Goal: Task Accomplishment & Management: Complete application form

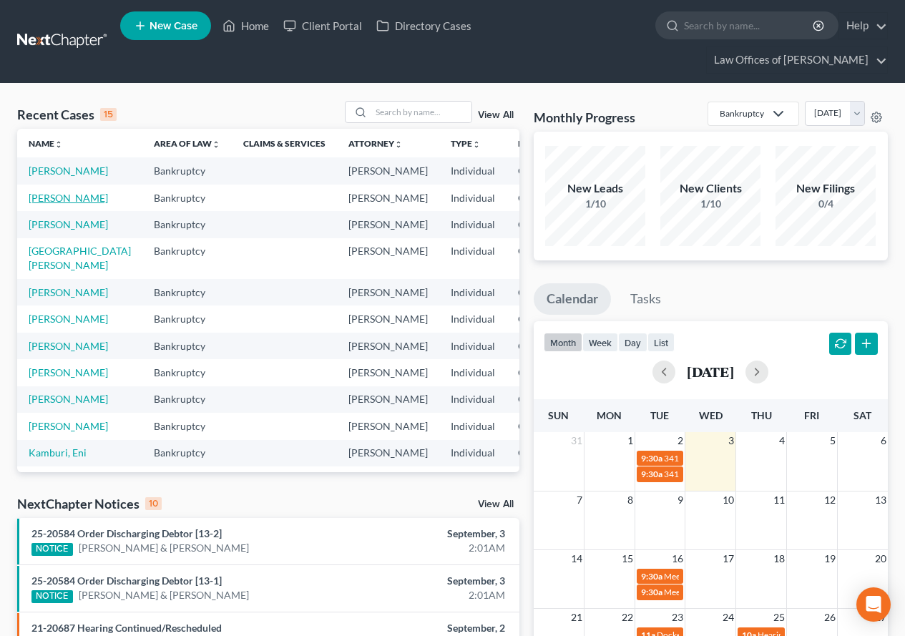
click at [44, 204] on link "[PERSON_NAME]" at bounding box center [68, 198] width 79 height 12
select select "3"
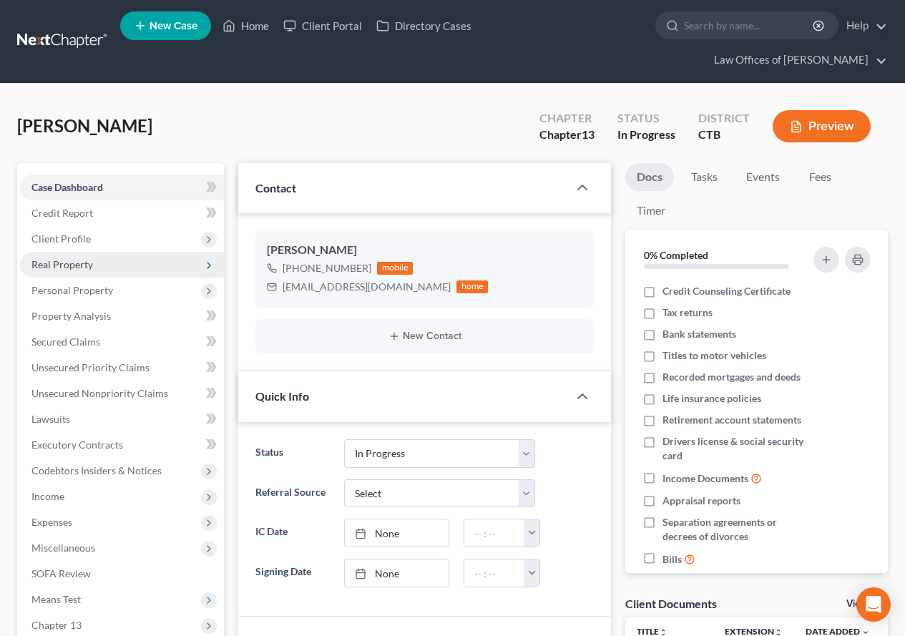
click at [50, 266] on span "Real Property" at bounding box center [62, 264] width 62 height 12
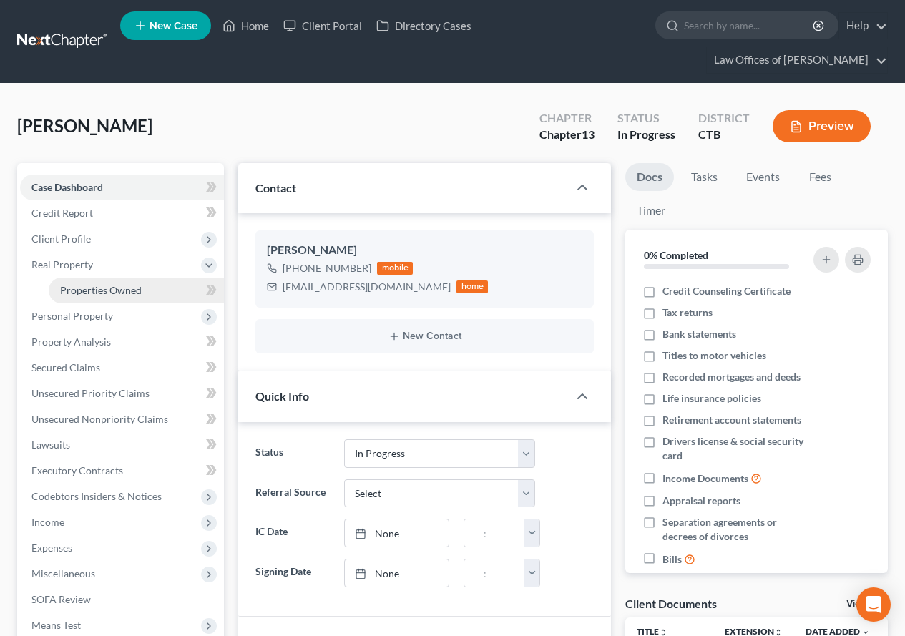
click at [85, 288] on span "Properties Owned" at bounding box center [101, 290] width 82 height 12
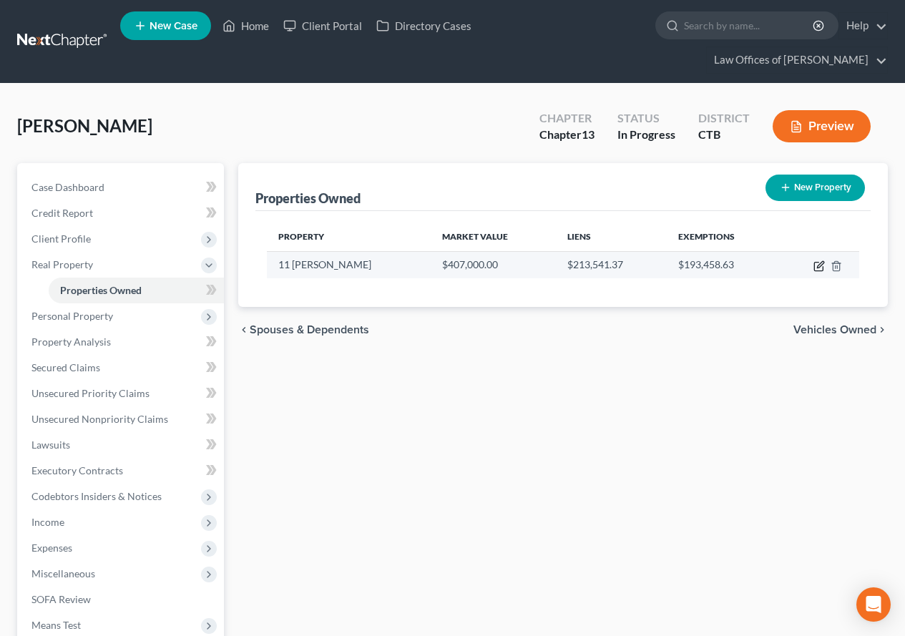
click at [819, 267] on icon "button" at bounding box center [820, 264] width 6 height 6
select select "6"
select select "5"
select select "0"
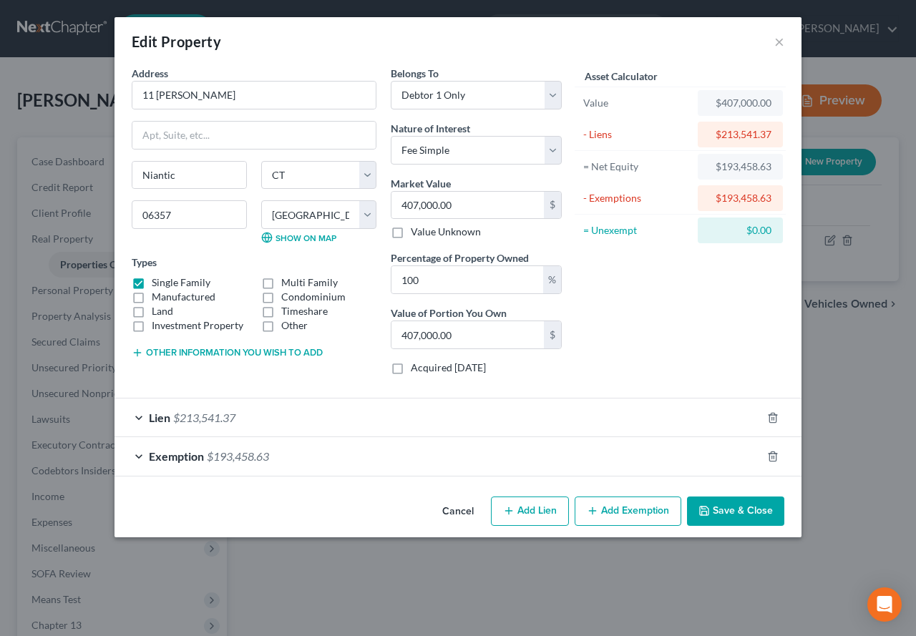
click at [140, 457] on div "Exemption $193,458.63" at bounding box center [438, 456] width 647 height 38
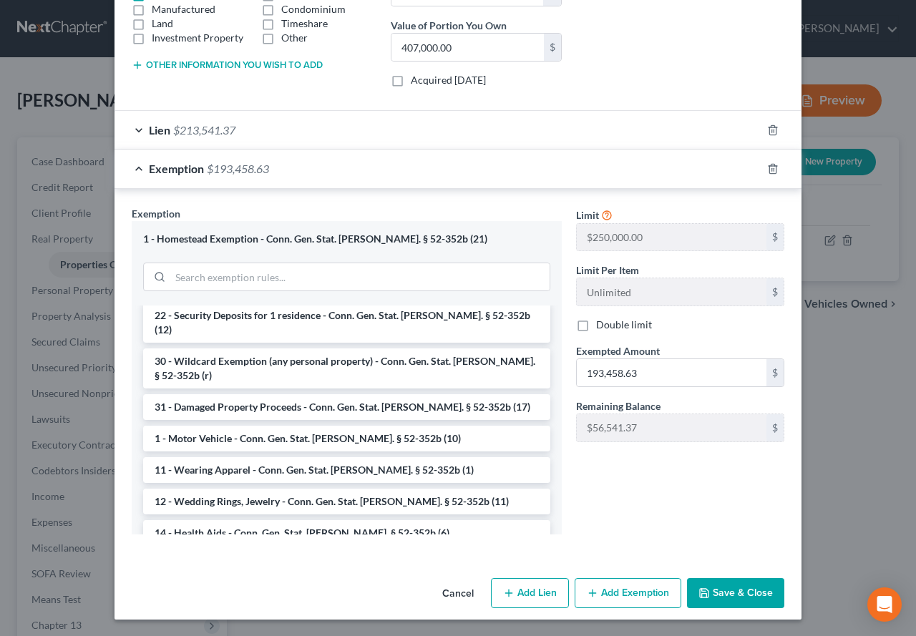
scroll to position [288, 0]
click at [748, 592] on button "Save & Close" at bounding box center [735, 593] width 97 height 30
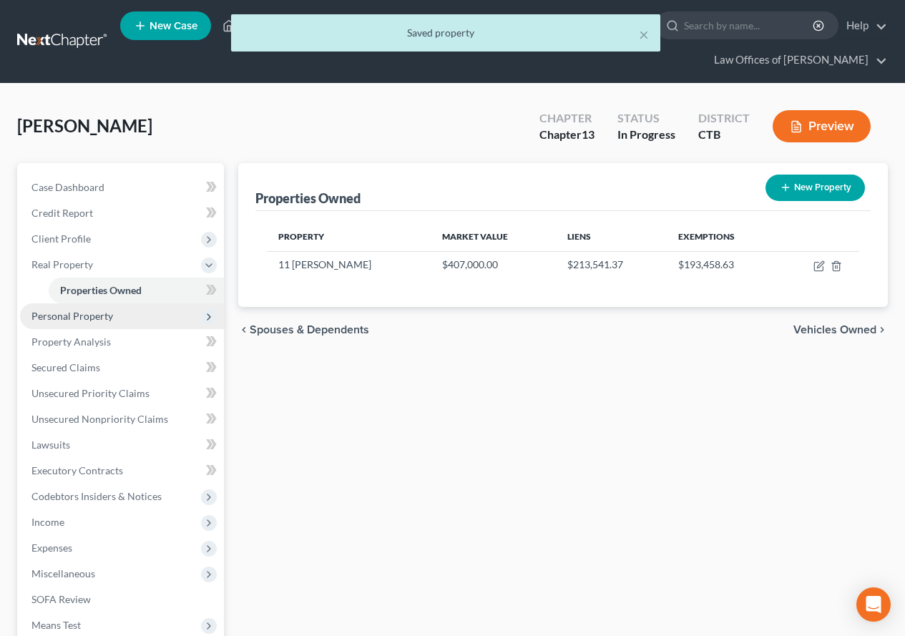
click at [54, 315] on span "Personal Property" at bounding box center [72, 316] width 82 height 12
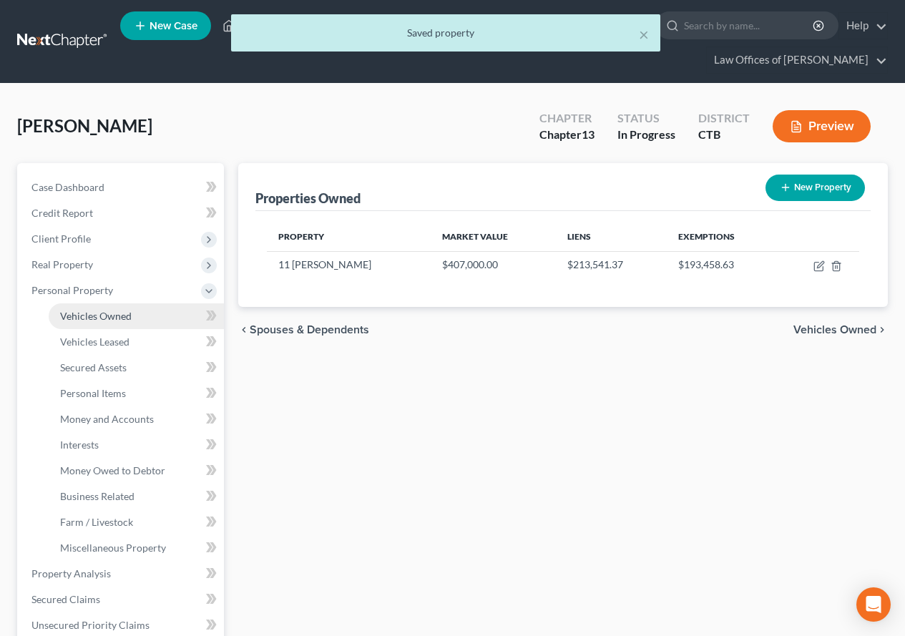
click at [72, 313] on span "Vehicles Owned" at bounding box center [96, 316] width 72 height 12
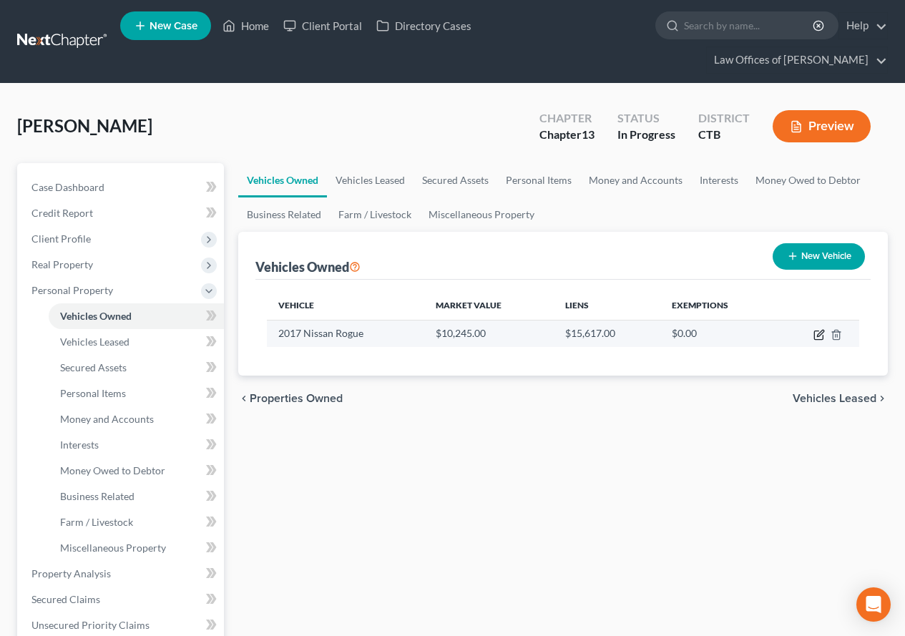
click at [817, 338] on icon "button" at bounding box center [819, 334] width 11 height 11
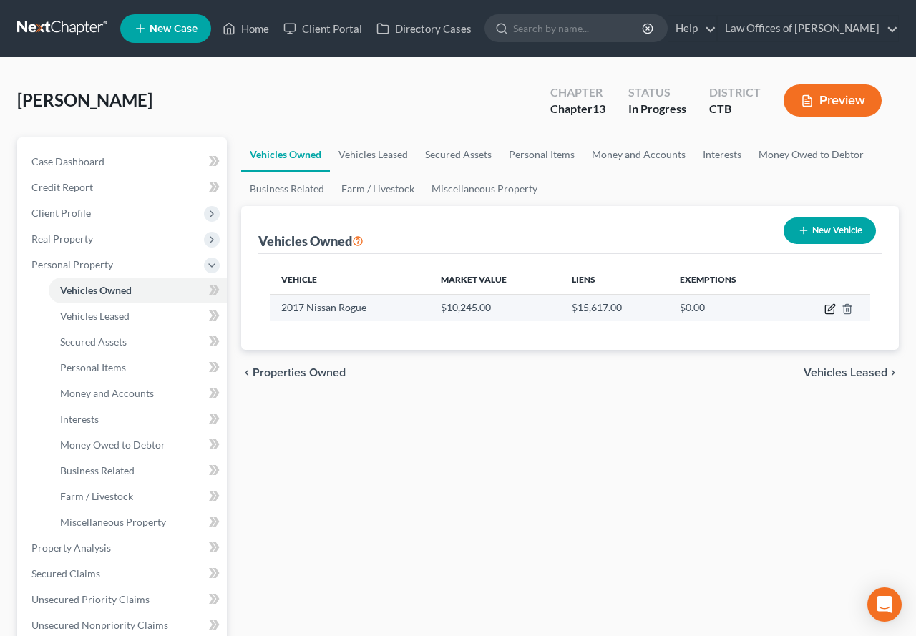
select select "0"
select select "9"
select select "2"
select select "0"
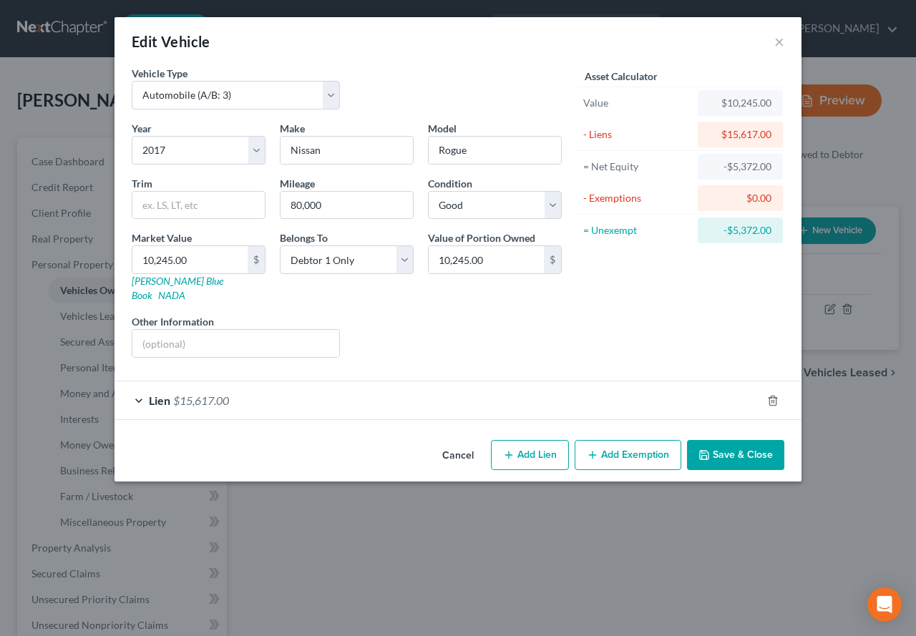
click at [135, 389] on div "Lien $15,617.00" at bounding box center [438, 400] width 647 height 38
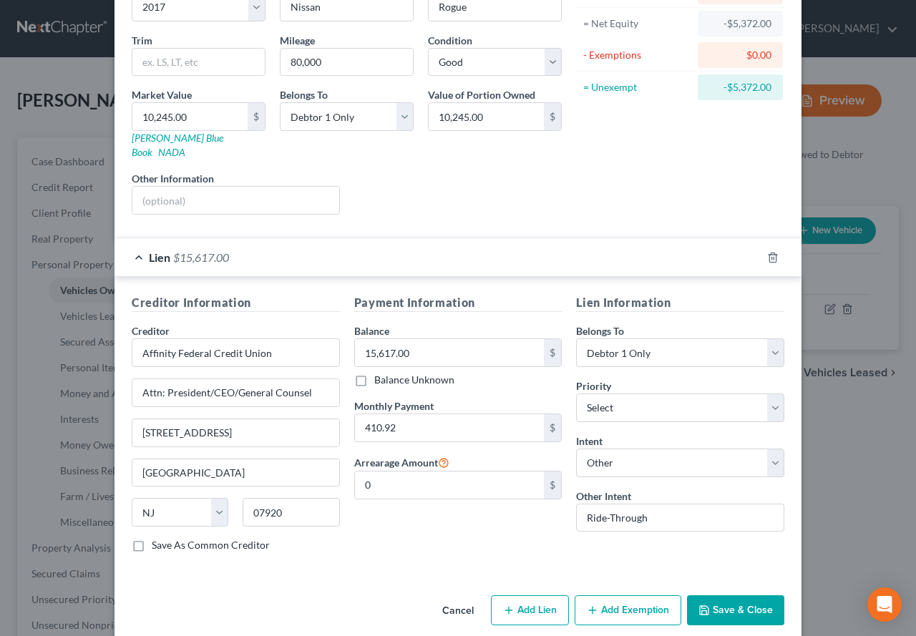
scroll to position [147, 0]
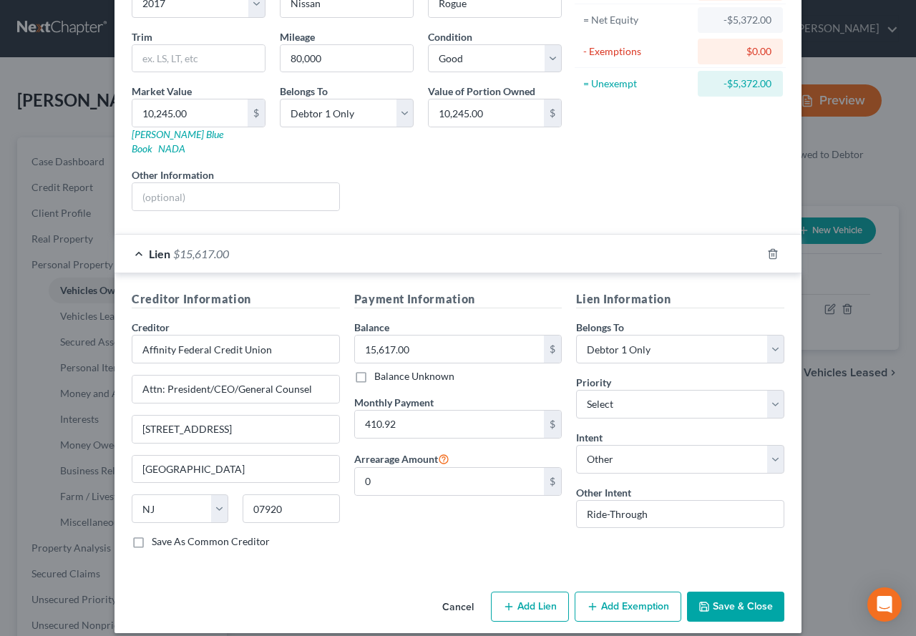
click at [724, 598] on button "Save & Close" at bounding box center [735, 607] width 97 height 30
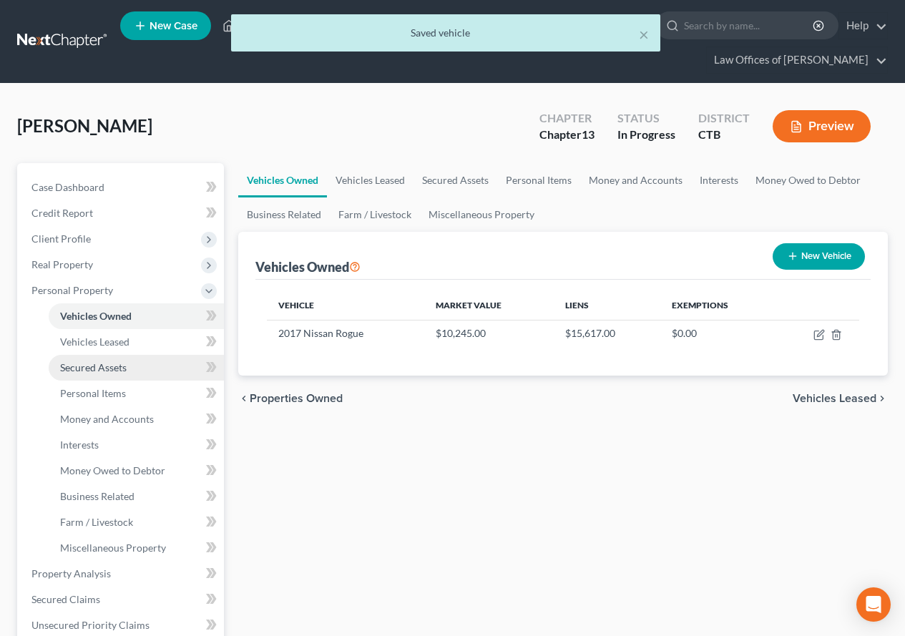
click at [96, 366] on span "Secured Assets" at bounding box center [93, 367] width 67 height 12
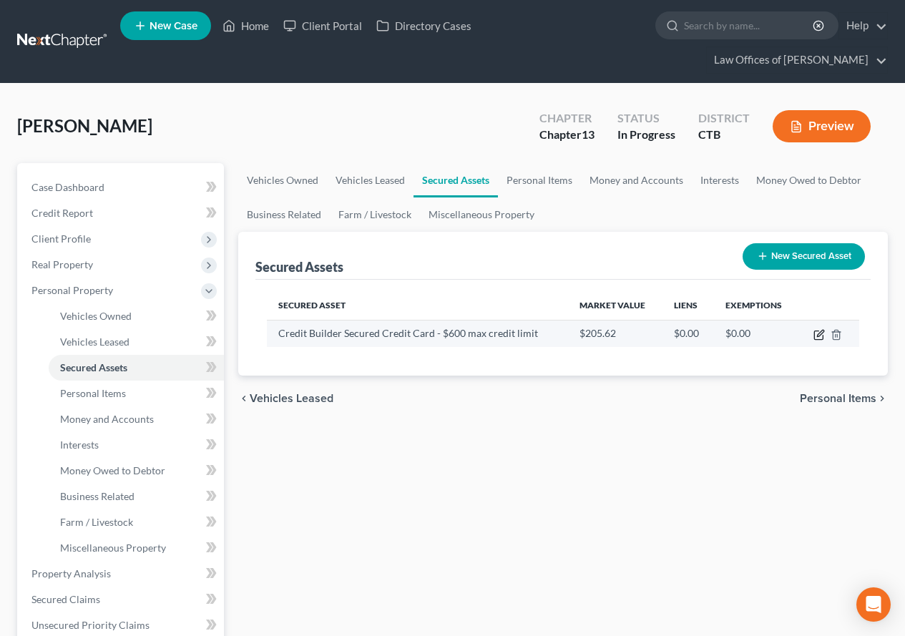
click at [819, 332] on icon "button" at bounding box center [819, 334] width 11 height 11
select select "other"
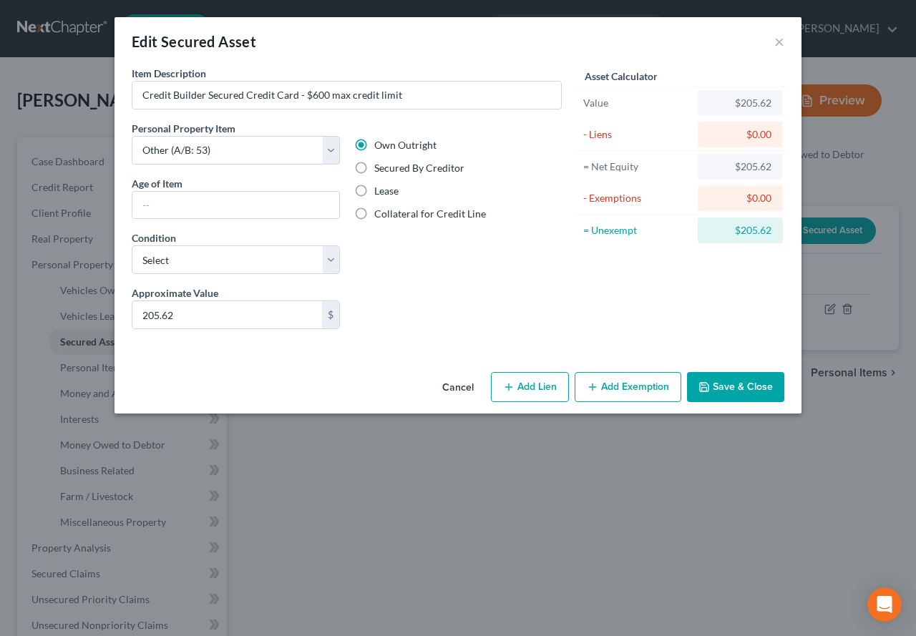
click at [374, 214] on label "Collateral for Credit Line" at bounding box center [430, 214] width 112 height 14
click at [380, 214] on input "Collateral for Credit Line" at bounding box center [384, 211] width 9 height 9
radio input "true"
click at [625, 390] on button "Add Exemption" at bounding box center [628, 387] width 107 height 30
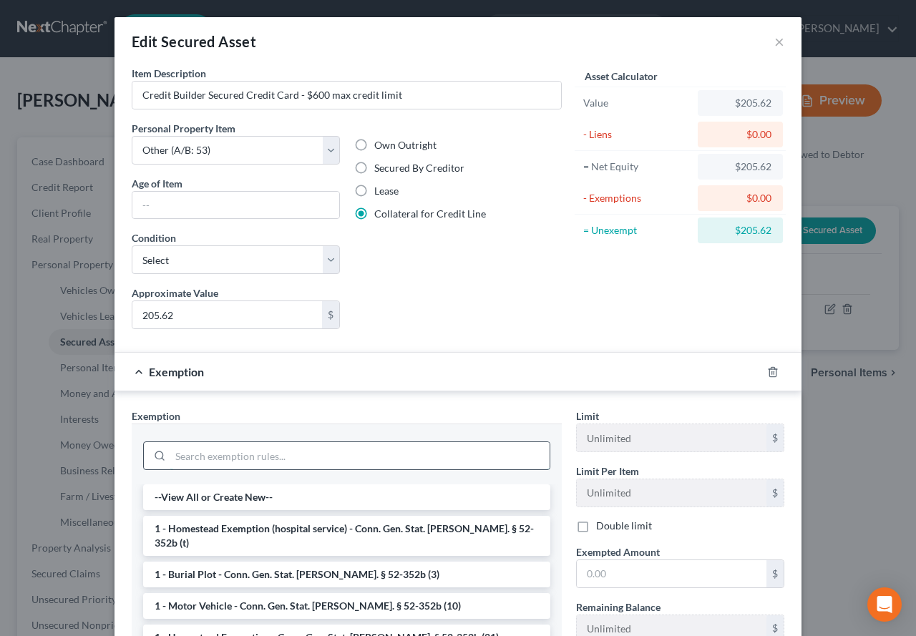
click at [218, 457] on input "search" at bounding box center [359, 455] width 379 height 27
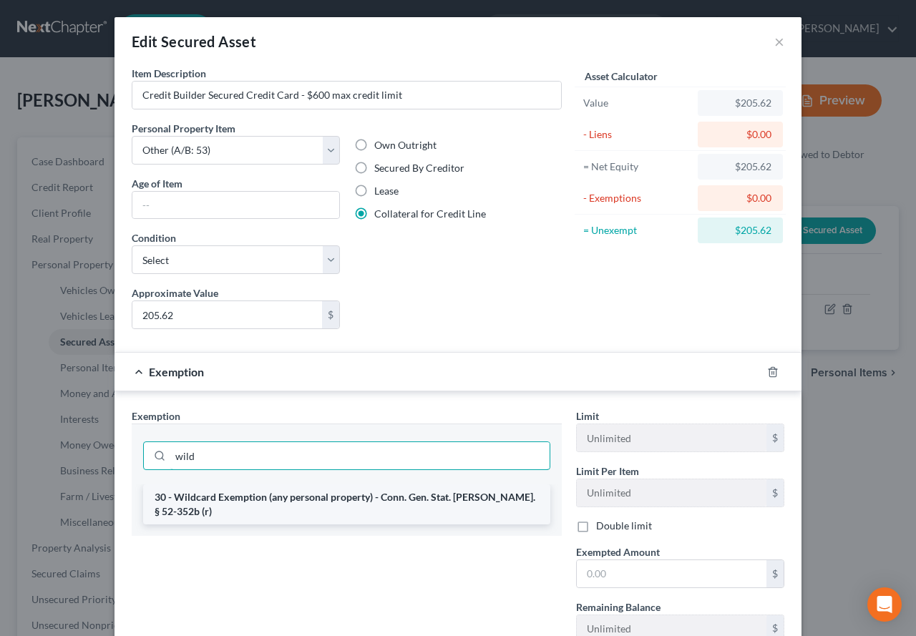
type input "wild"
click at [283, 497] on li "30 - Wildcard Exemption (any personal property) - Conn. Gen. Stat. Ann. § 52-35…" at bounding box center [346, 505] width 407 height 40
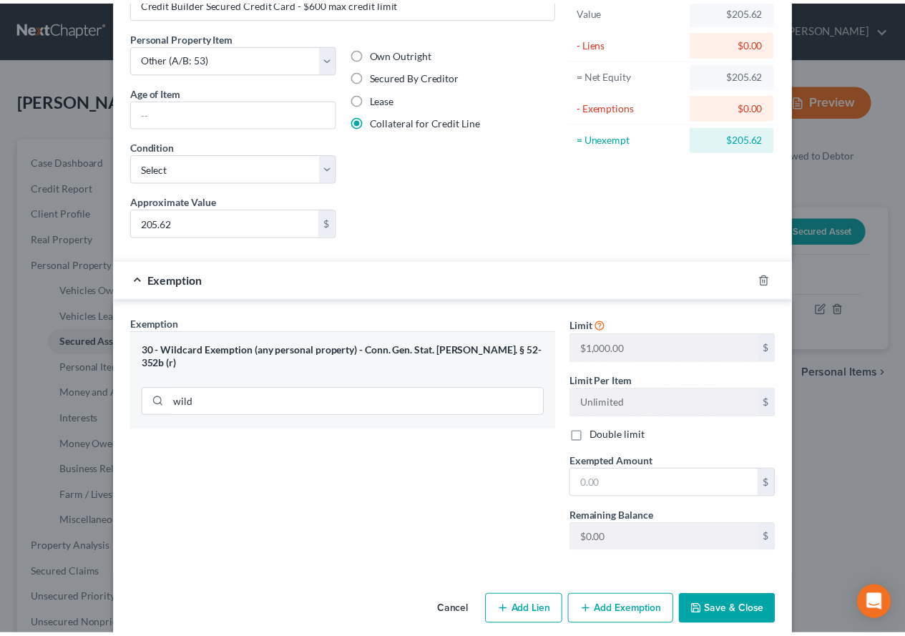
scroll to position [111, 0]
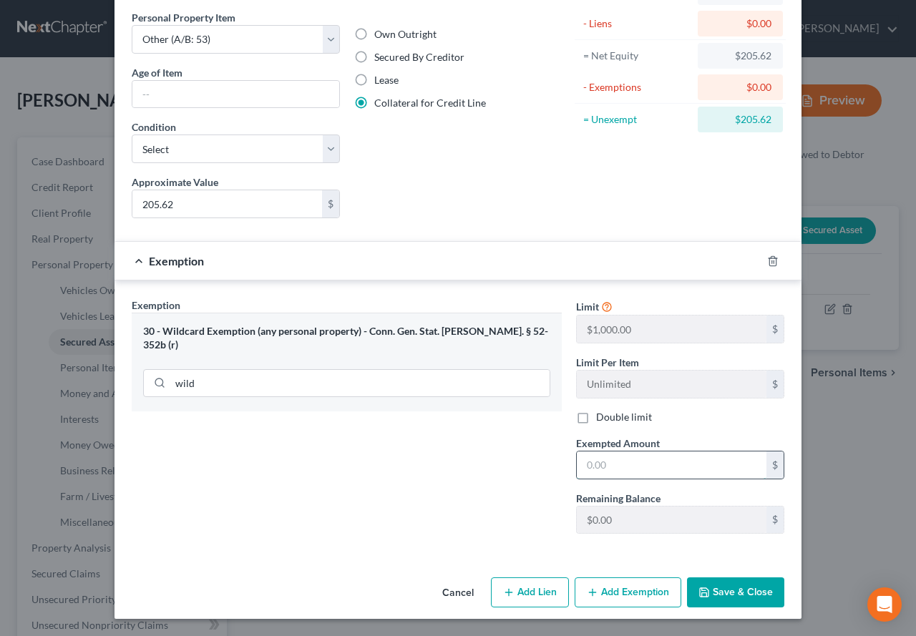
click at [624, 475] on input "text" at bounding box center [672, 465] width 190 height 27
type input "0.00"
click at [710, 590] on button "Save & Close" at bounding box center [735, 593] width 97 height 30
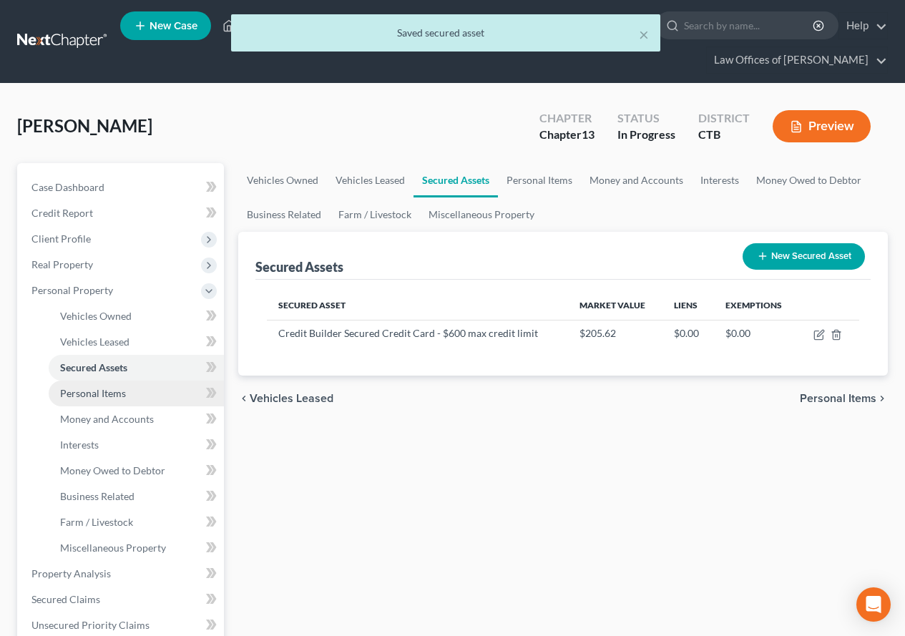
click at [85, 393] on span "Personal Items" at bounding box center [93, 393] width 66 height 12
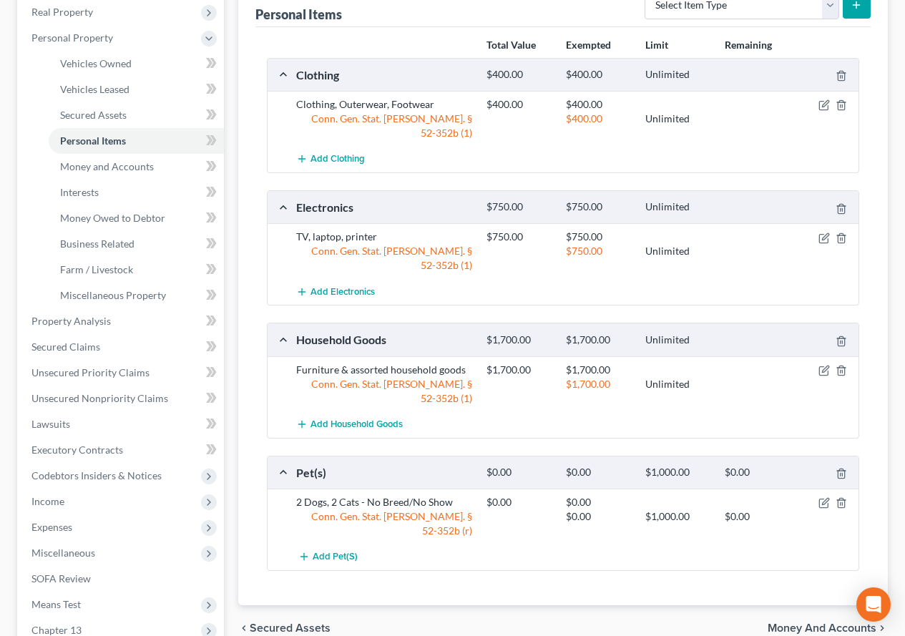
scroll to position [286, 0]
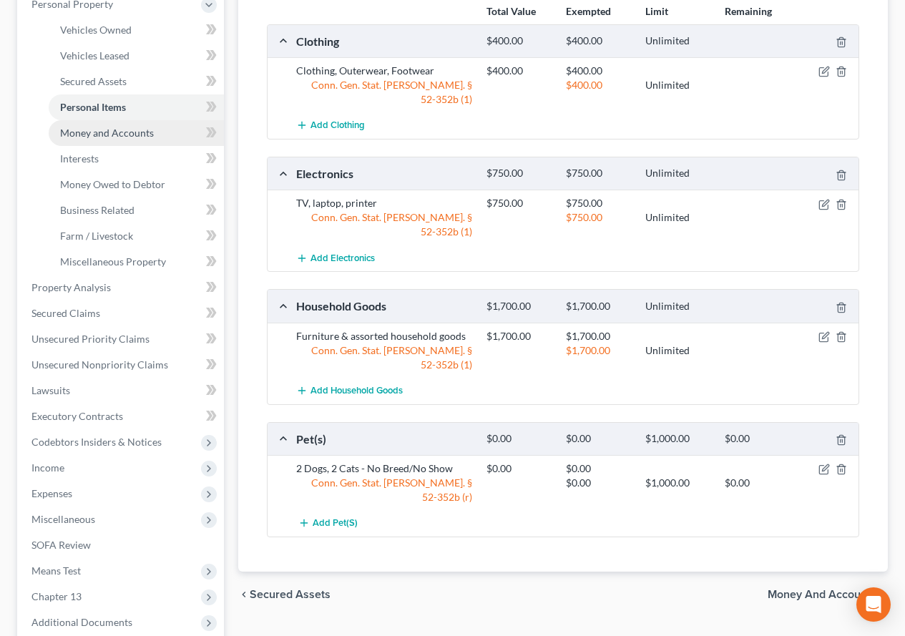
click at [97, 134] on span "Money and Accounts" at bounding box center [107, 133] width 94 height 12
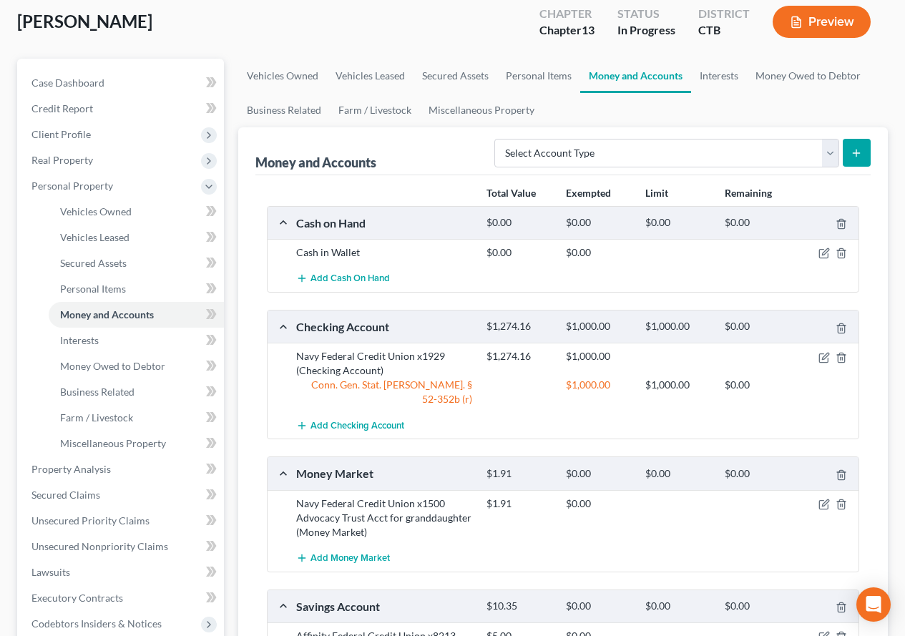
scroll to position [143, 0]
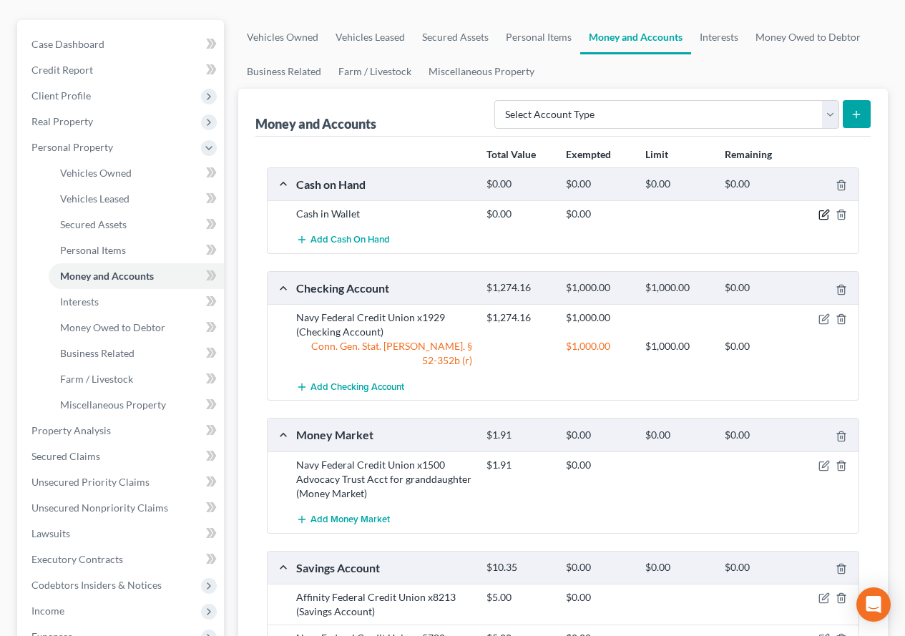
click at [824, 213] on icon "button" at bounding box center [824, 214] width 11 height 11
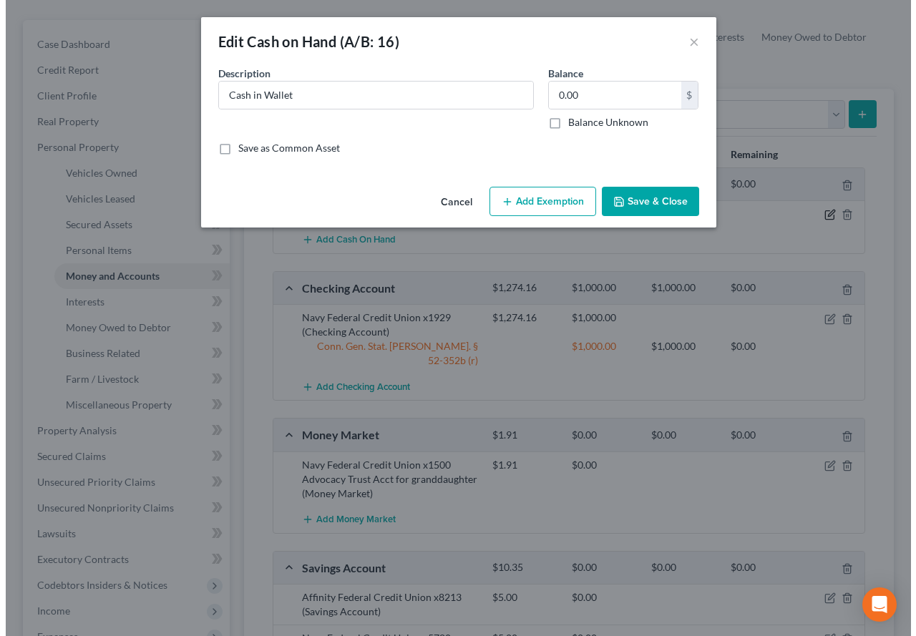
scroll to position [117, 0]
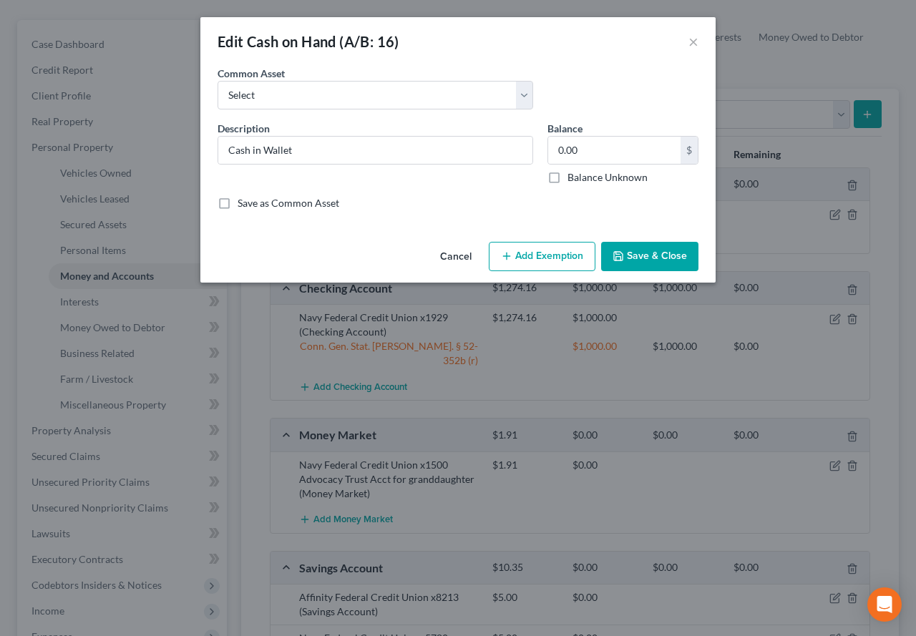
click at [527, 261] on button "Add Exemption" at bounding box center [542, 257] width 107 height 30
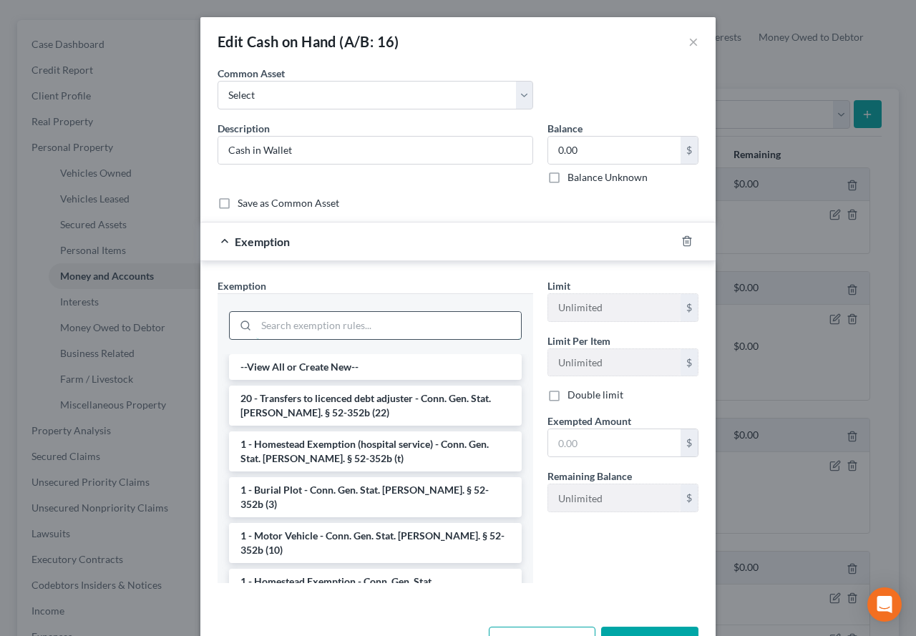
click at [301, 334] on input "search" at bounding box center [388, 325] width 265 height 27
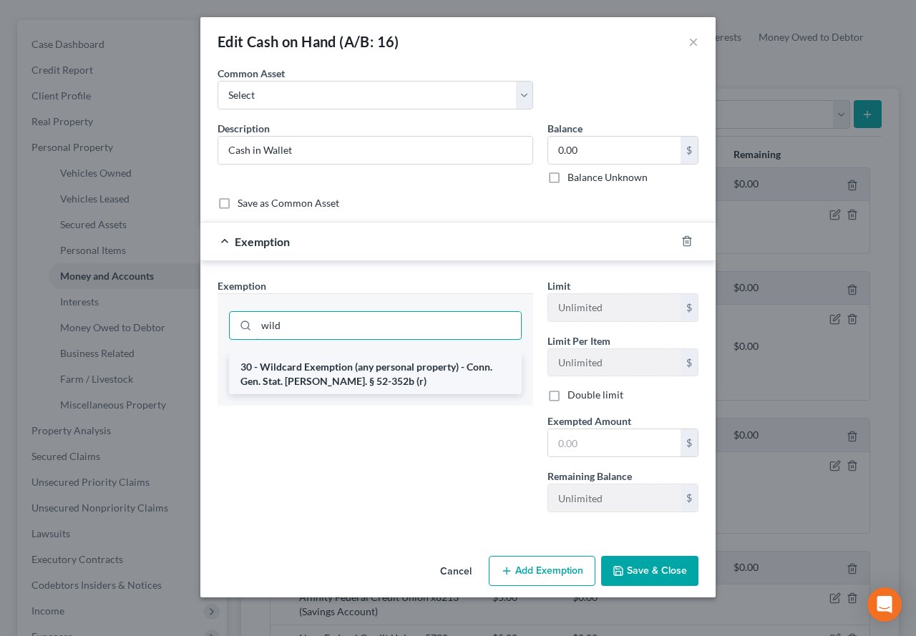
type input "wild"
click at [306, 379] on li "30 - Wildcard Exemption (any personal property) - Conn. Gen. Stat. Ann. § 52-35…" at bounding box center [375, 374] width 293 height 40
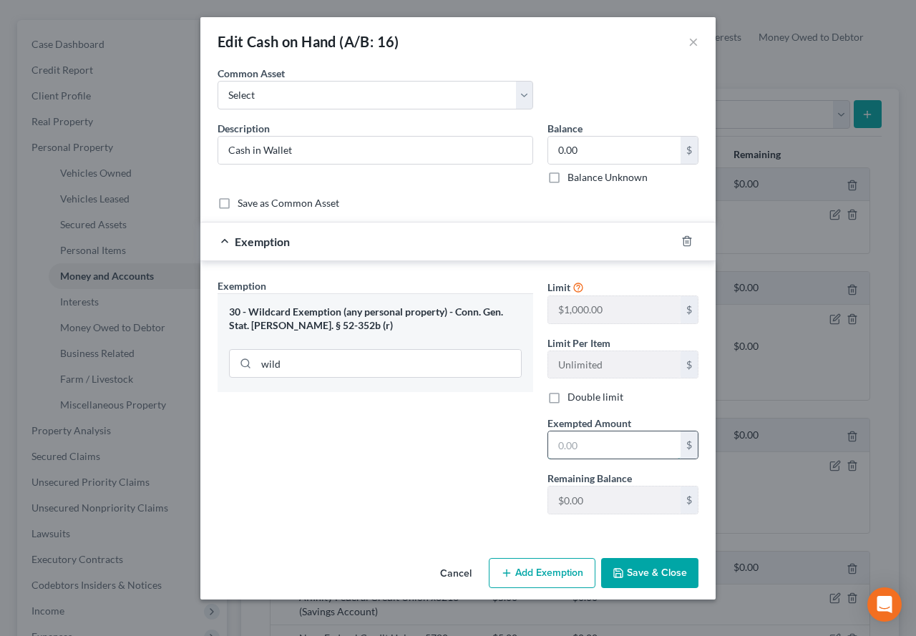
click at [604, 444] on input "text" at bounding box center [614, 445] width 132 height 27
type input "0.00"
click at [637, 572] on button "Save & Close" at bounding box center [649, 573] width 97 height 30
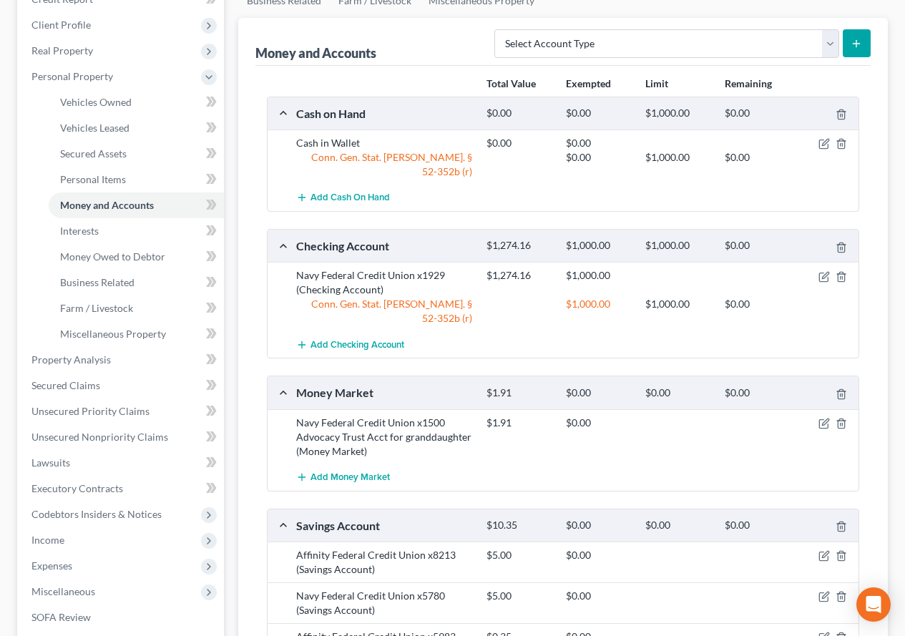
scroll to position [215, 0]
click at [824, 418] on icon "button" at bounding box center [825, 421] width 6 height 6
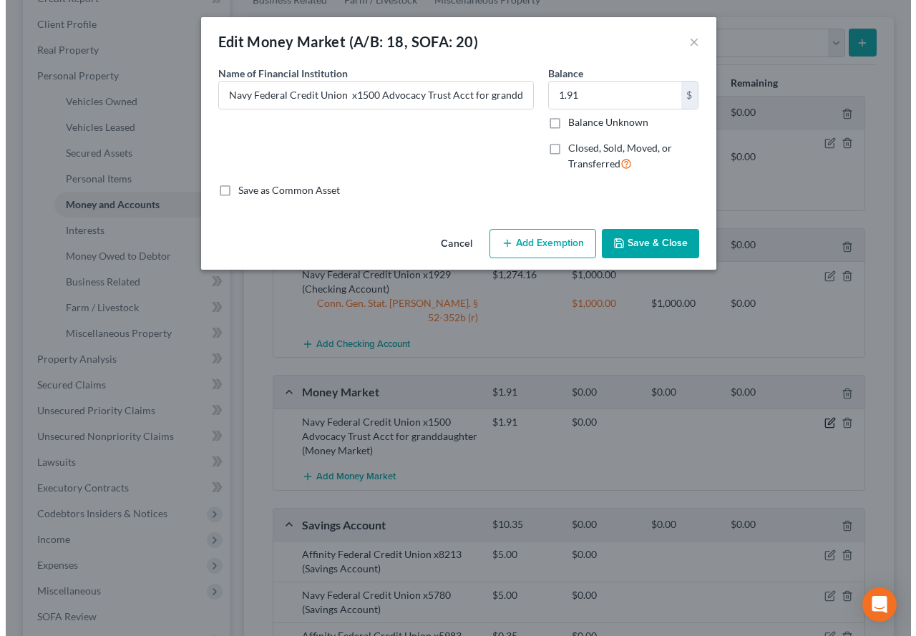
scroll to position [189, 0]
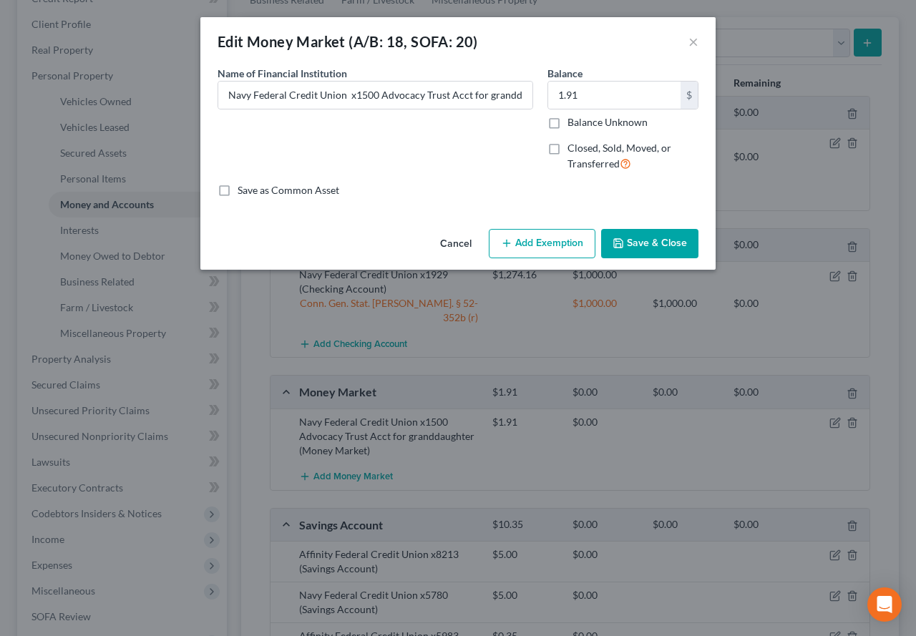
click at [511, 243] on icon "button" at bounding box center [506, 243] width 11 height 11
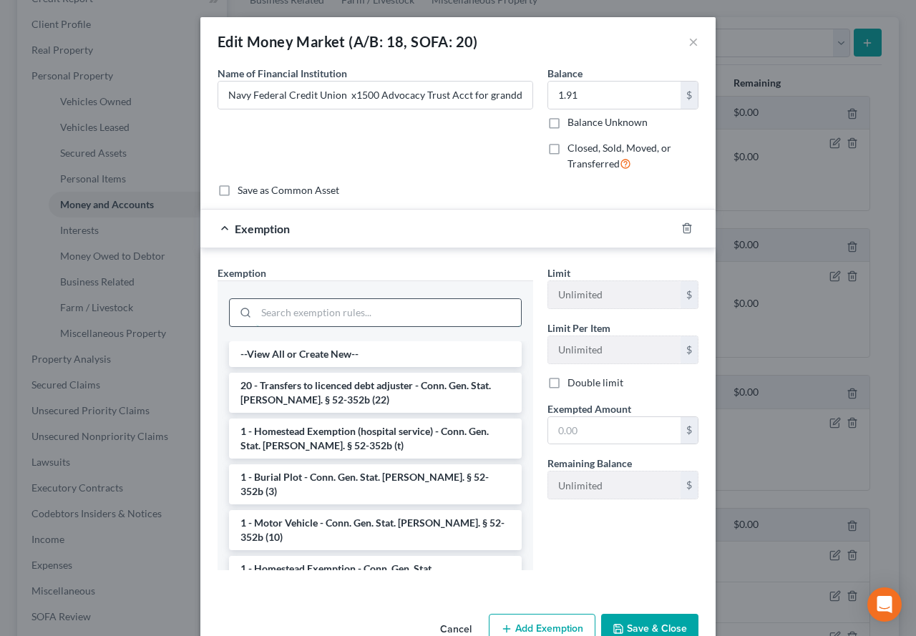
click at [308, 306] on input "search" at bounding box center [388, 312] width 265 height 27
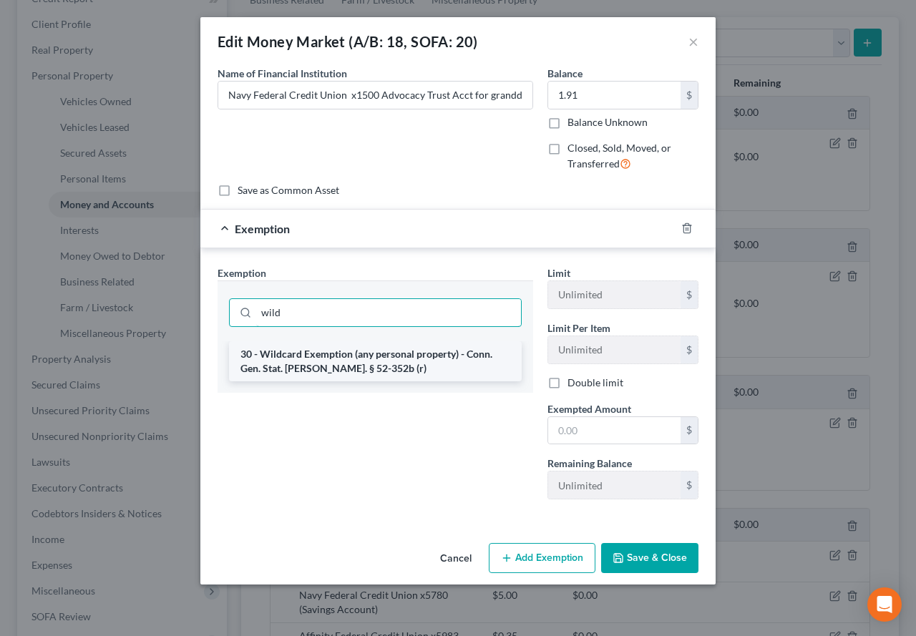
type input "wild"
click at [300, 369] on li "30 - Wildcard Exemption (any personal property) - Conn. Gen. Stat. Ann. § 52-35…" at bounding box center [375, 361] width 293 height 40
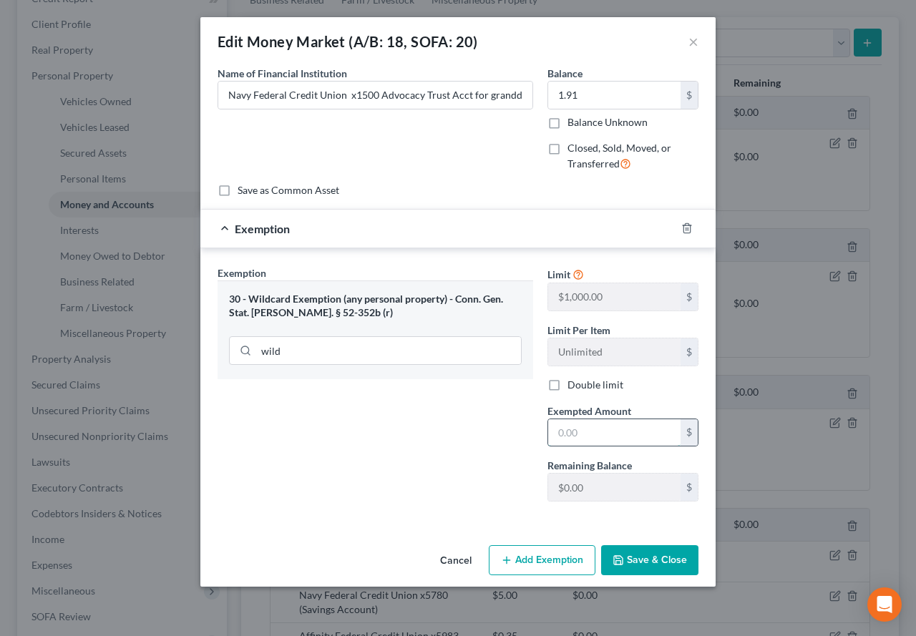
click at [617, 438] on input "text" at bounding box center [614, 432] width 132 height 27
type input "0.00"
click at [639, 562] on button "Save & Close" at bounding box center [649, 560] width 97 height 30
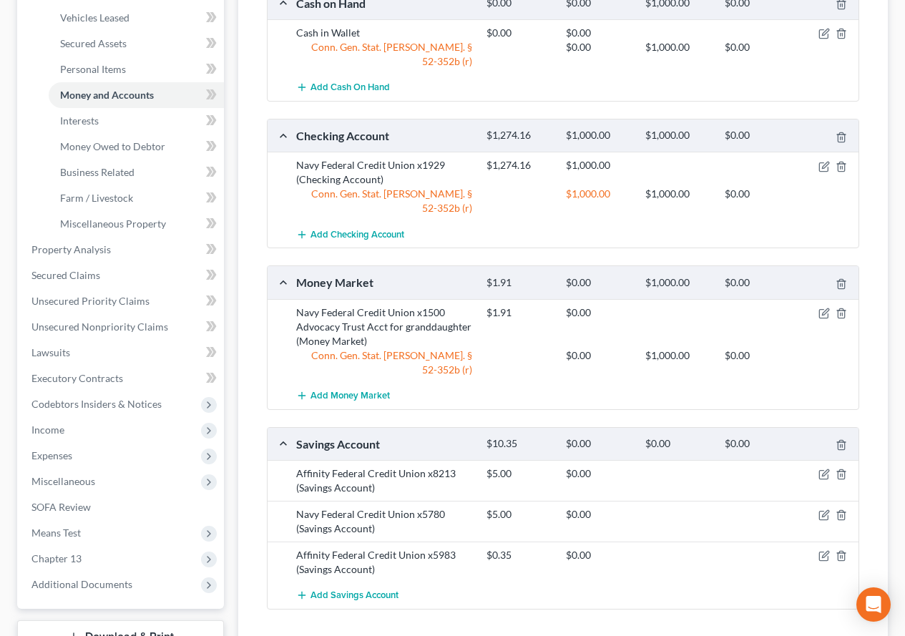
scroll to position [358, 0]
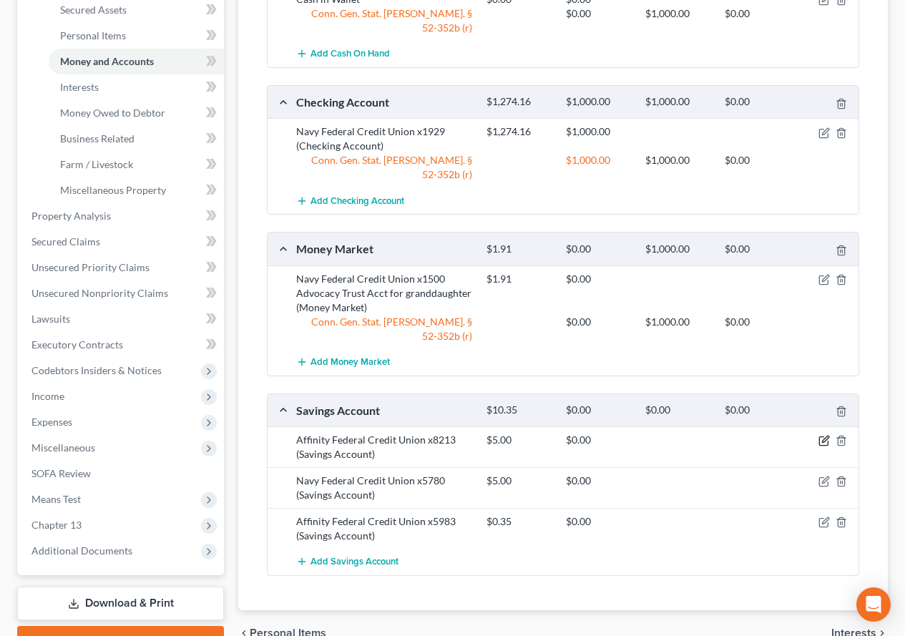
click at [820, 435] on icon "button" at bounding box center [824, 440] width 11 height 11
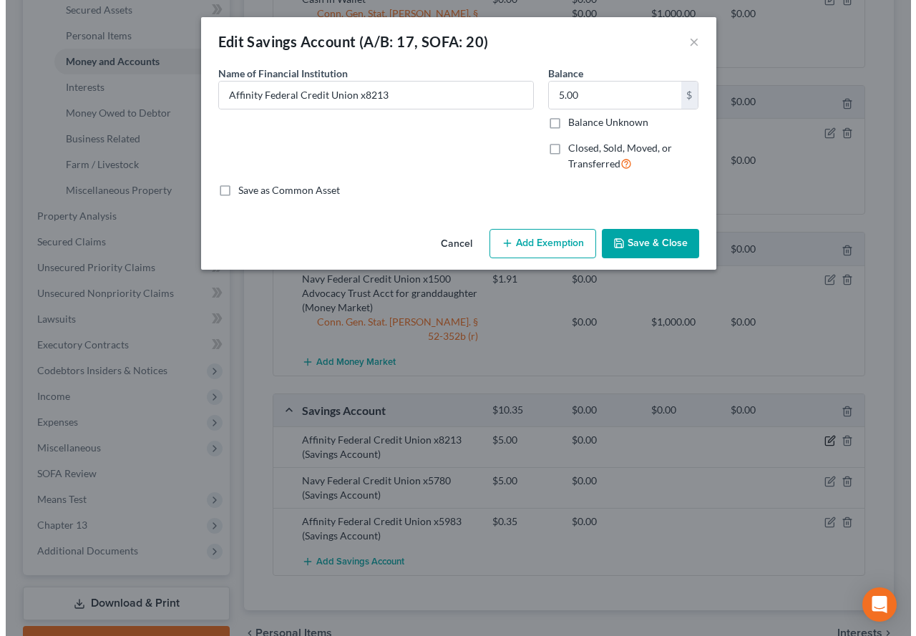
scroll to position [332, 0]
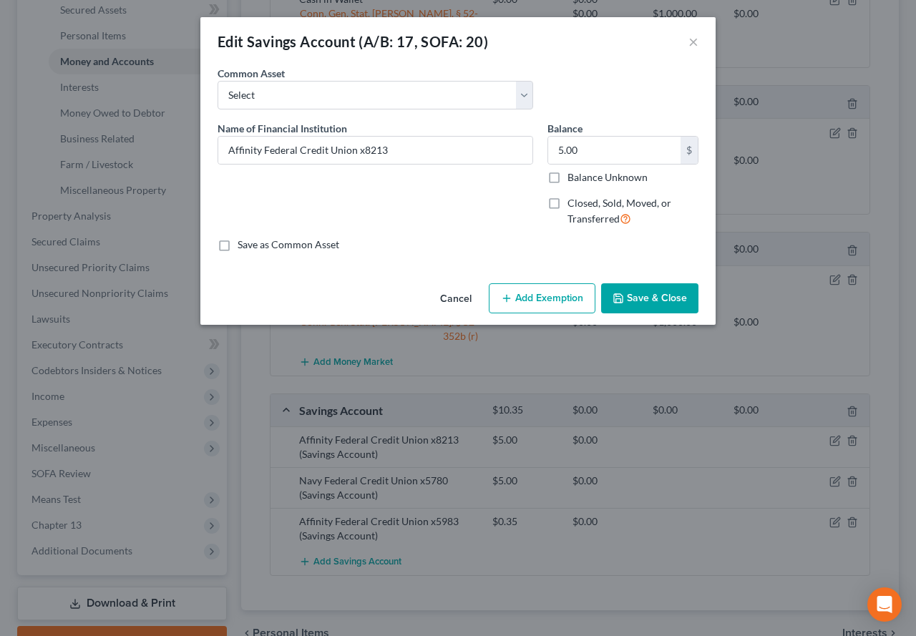
click at [516, 298] on button "Add Exemption" at bounding box center [542, 298] width 107 height 30
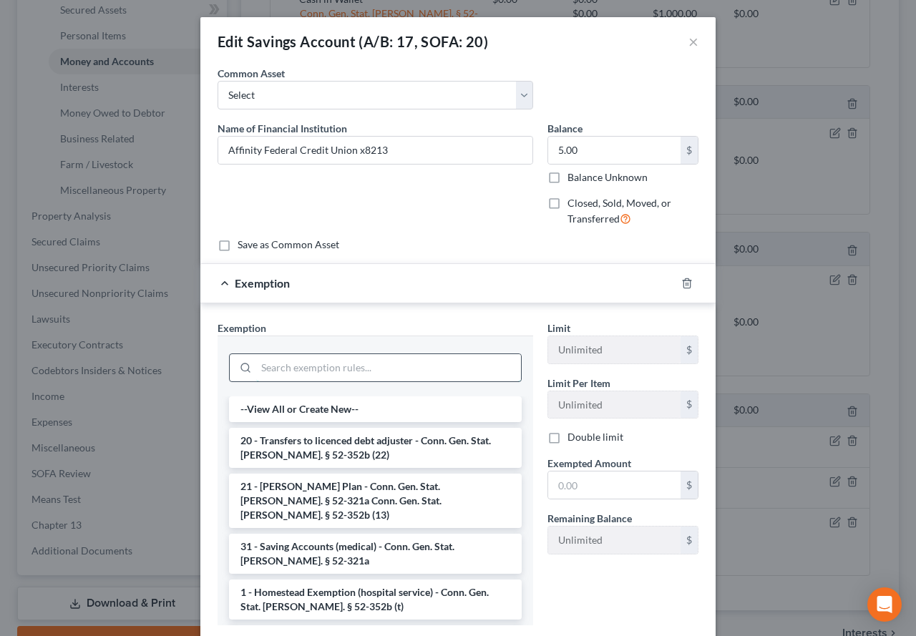
click at [367, 369] on input "search" at bounding box center [388, 367] width 265 height 27
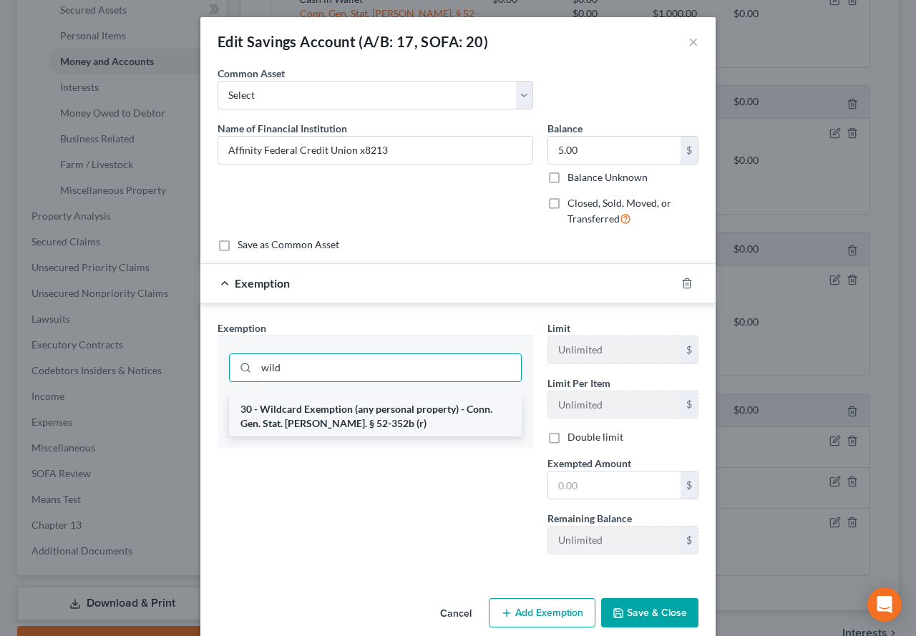
type input "wild"
click at [313, 422] on li "30 - Wildcard Exemption (any personal property) - Conn. Gen. Stat. Ann. § 52-35…" at bounding box center [375, 416] width 293 height 40
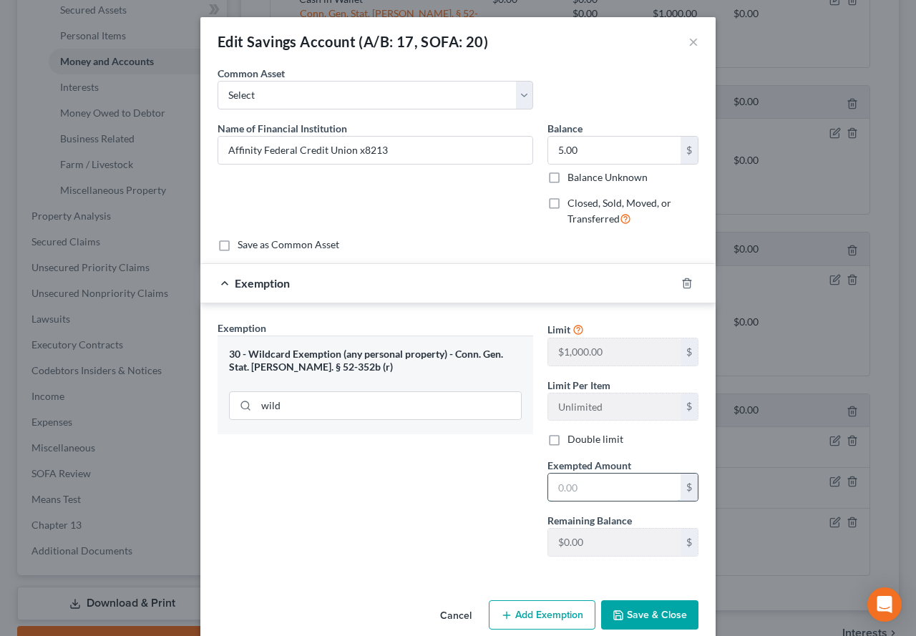
click at [560, 488] on input "text" at bounding box center [614, 487] width 132 height 27
type input "0.00"
click at [623, 616] on button "Save & Close" at bounding box center [649, 615] width 97 height 30
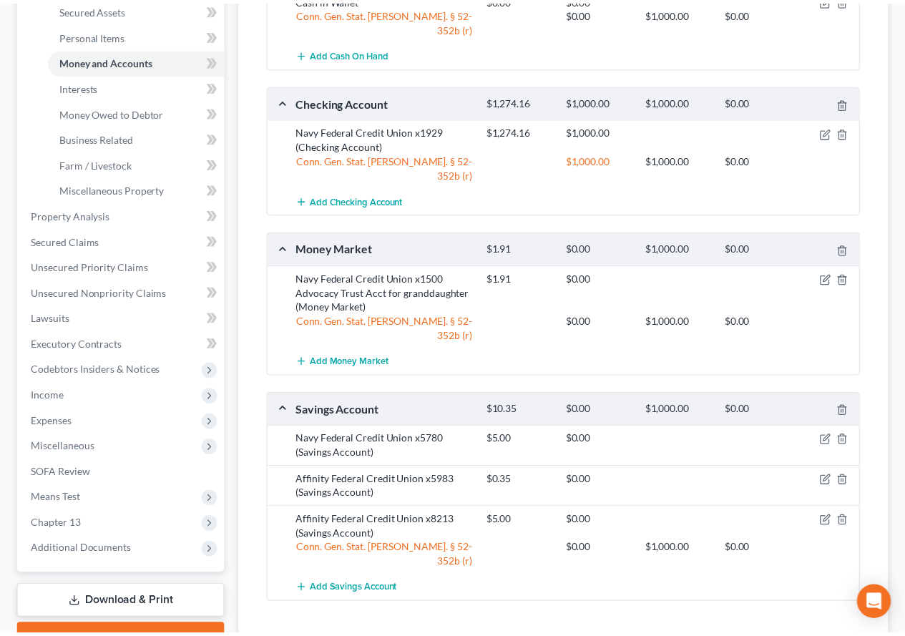
scroll to position [358, 0]
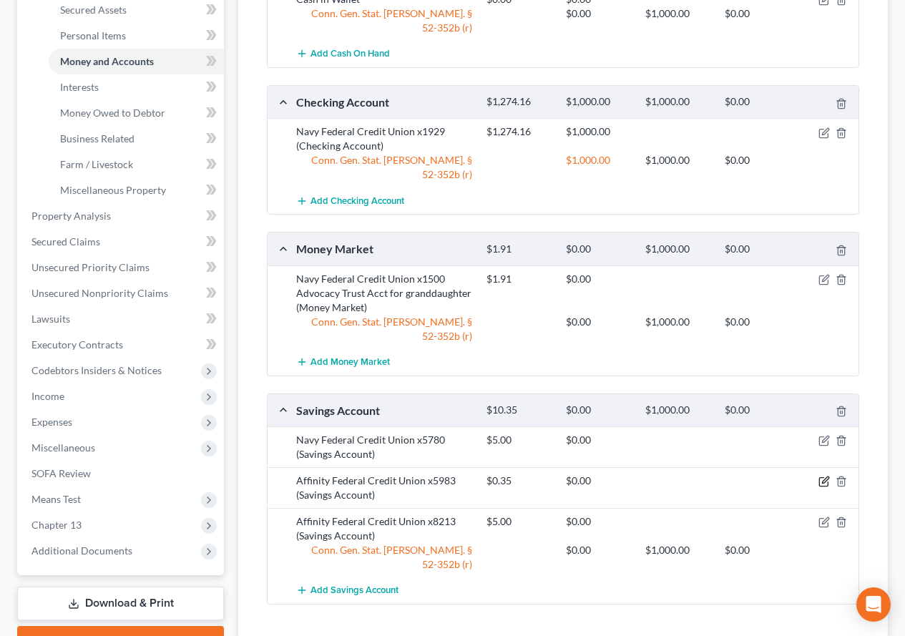
click at [821, 476] on icon "button" at bounding box center [824, 481] width 11 height 11
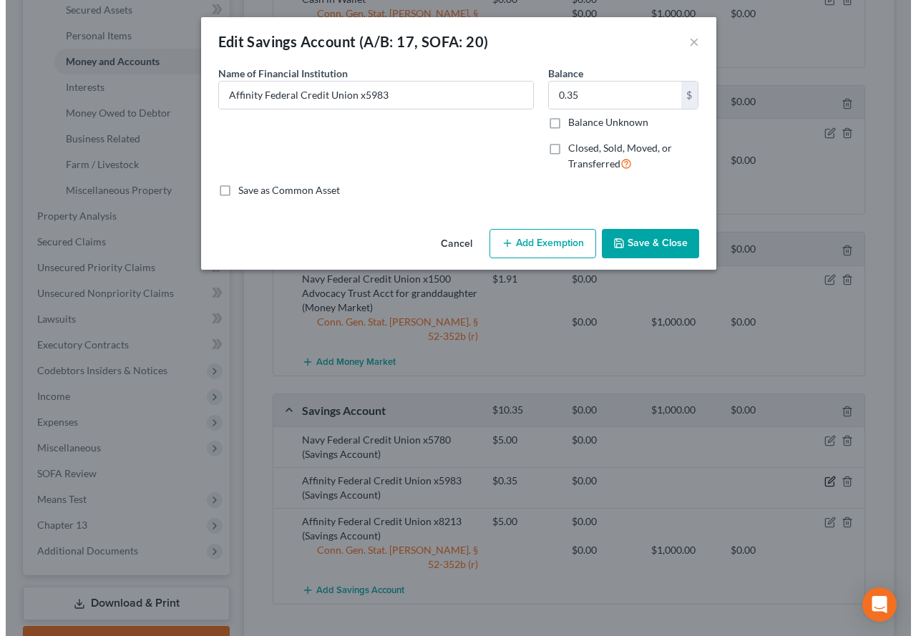
scroll to position [332, 0]
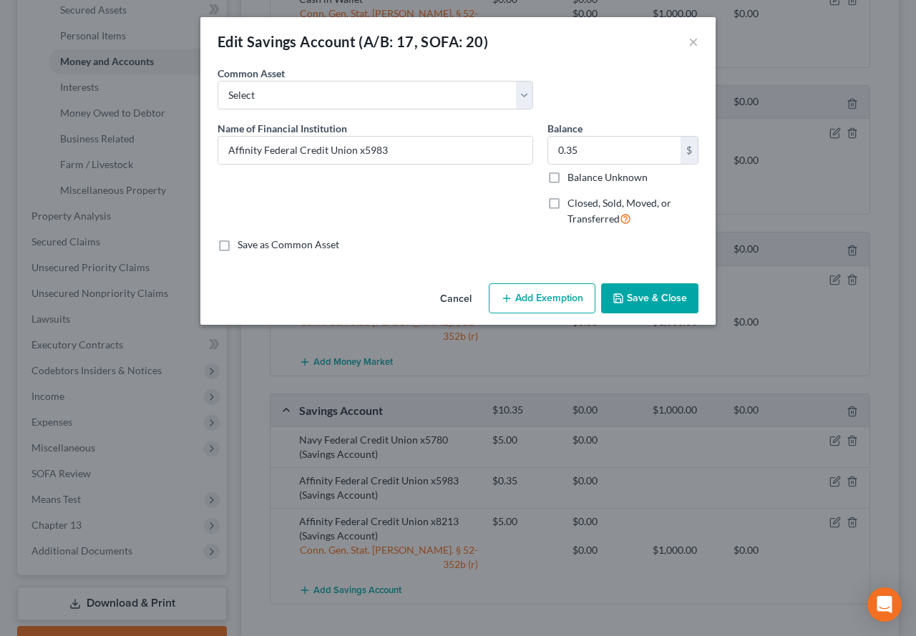
click at [525, 293] on button "Add Exemption" at bounding box center [542, 298] width 107 height 30
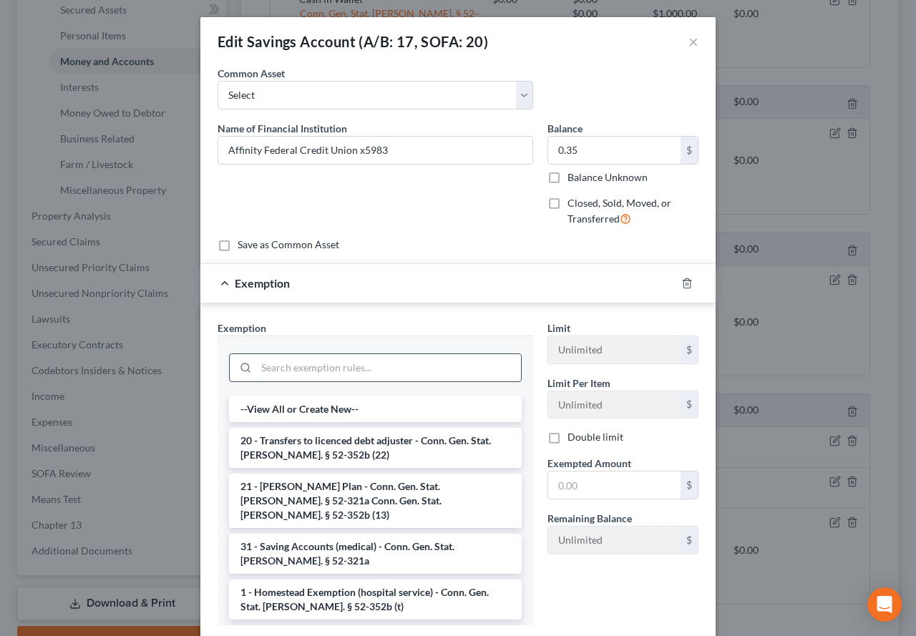
click at [343, 365] on input "search" at bounding box center [388, 367] width 265 height 27
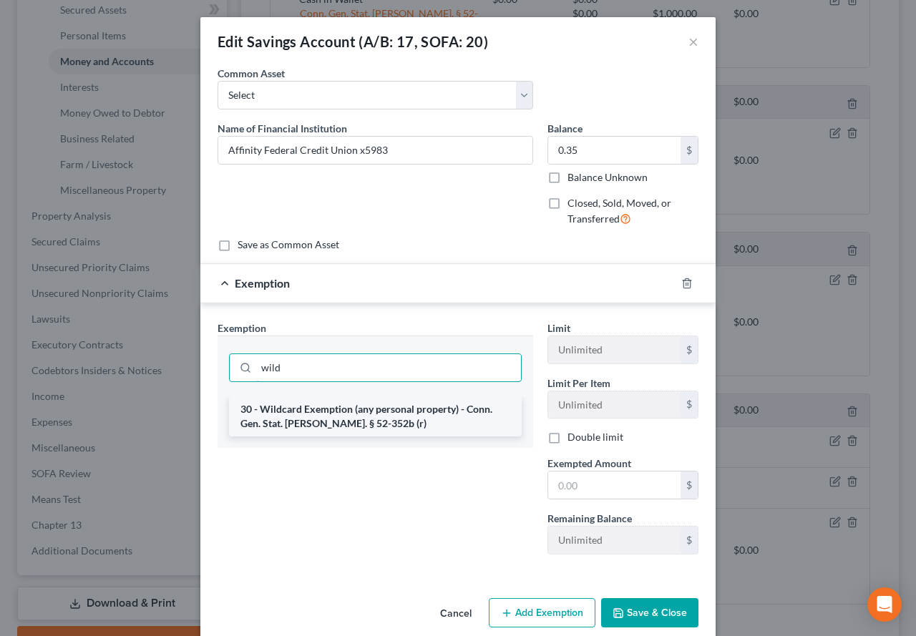
type input "wild"
click at [328, 418] on li "30 - Wildcard Exemption (any personal property) - Conn. Gen. Stat. Ann. § 52-35…" at bounding box center [375, 416] width 293 height 40
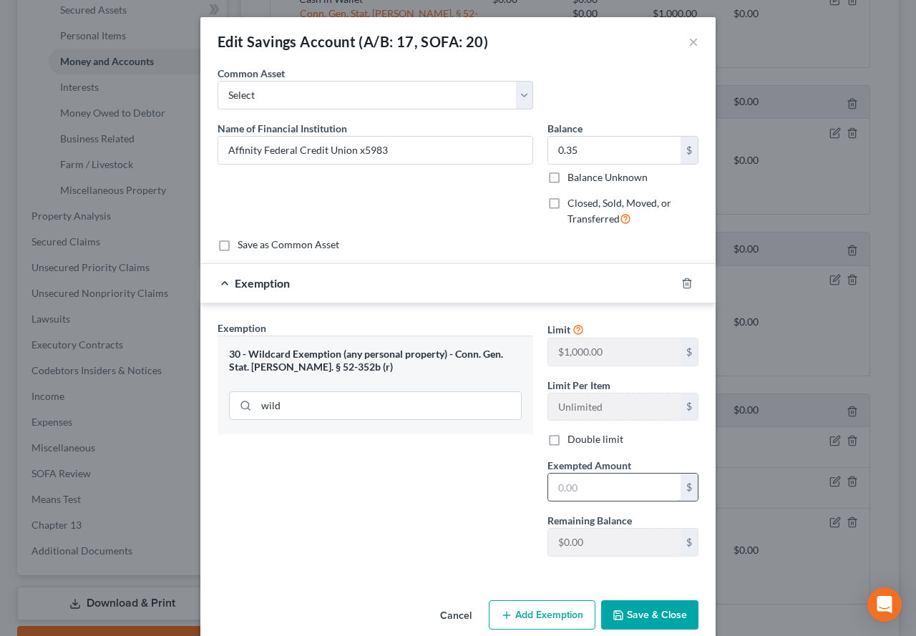
click at [605, 488] on input "text" at bounding box center [614, 487] width 132 height 27
type input "0.00"
click at [637, 617] on button "Save & Close" at bounding box center [649, 615] width 97 height 30
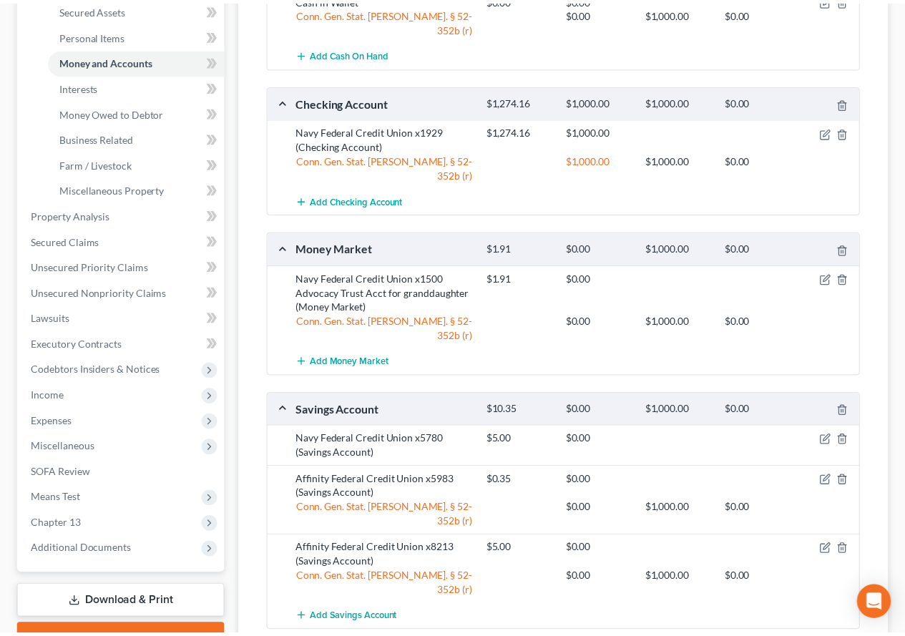
scroll to position [358, 0]
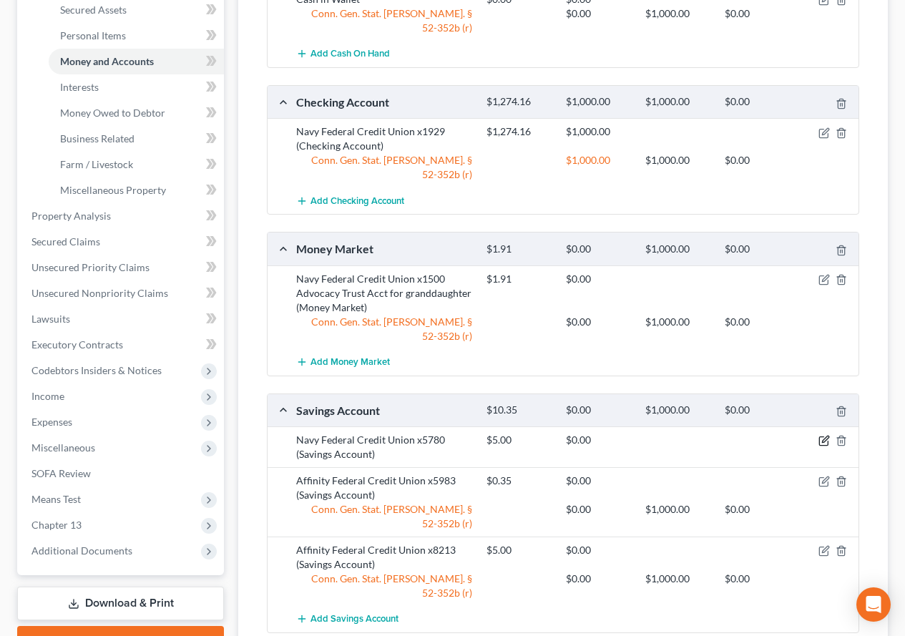
click at [822, 437] on icon "button" at bounding box center [825, 440] width 6 height 6
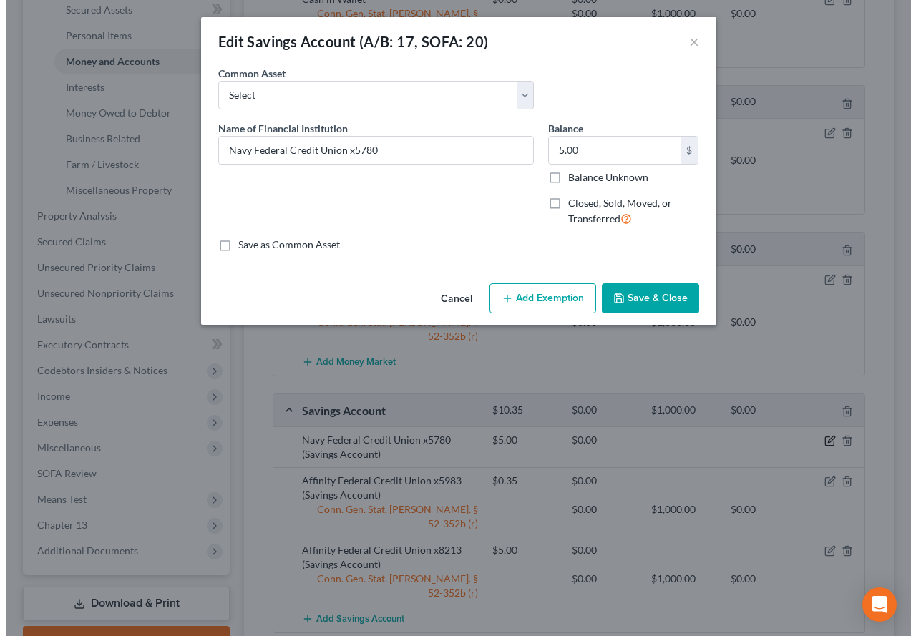
scroll to position [332, 0]
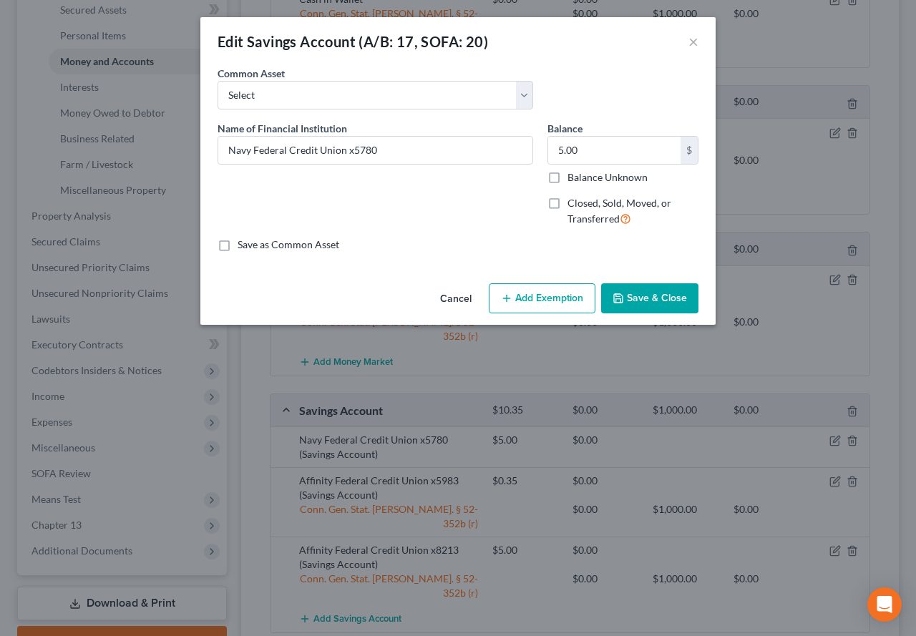
click at [558, 301] on button "Add Exemption" at bounding box center [542, 298] width 107 height 30
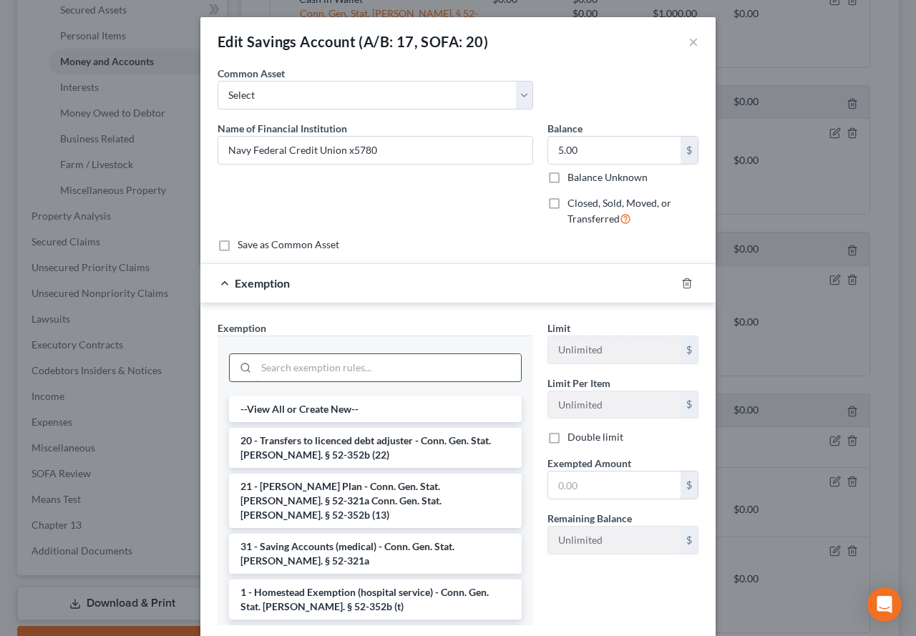
click at [378, 365] on input "search" at bounding box center [388, 367] width 265 height 27
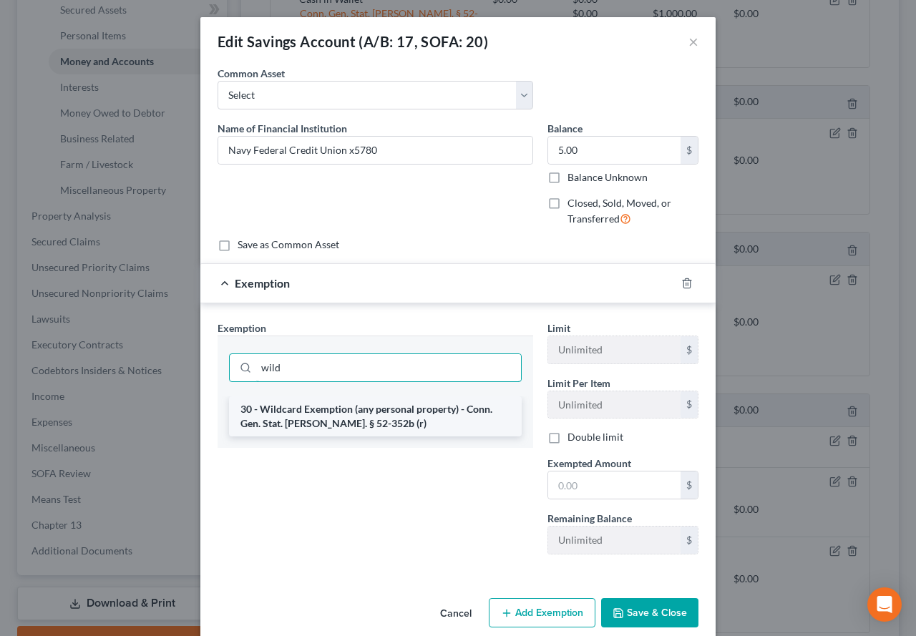
type input "wild"
click at [321, 425] on li "30 - Wildcard Exemption (any personal property) - Conn. Gen. Stat. Ann. § 52-35…" at bounding box center [375, 416] width 293 height 40
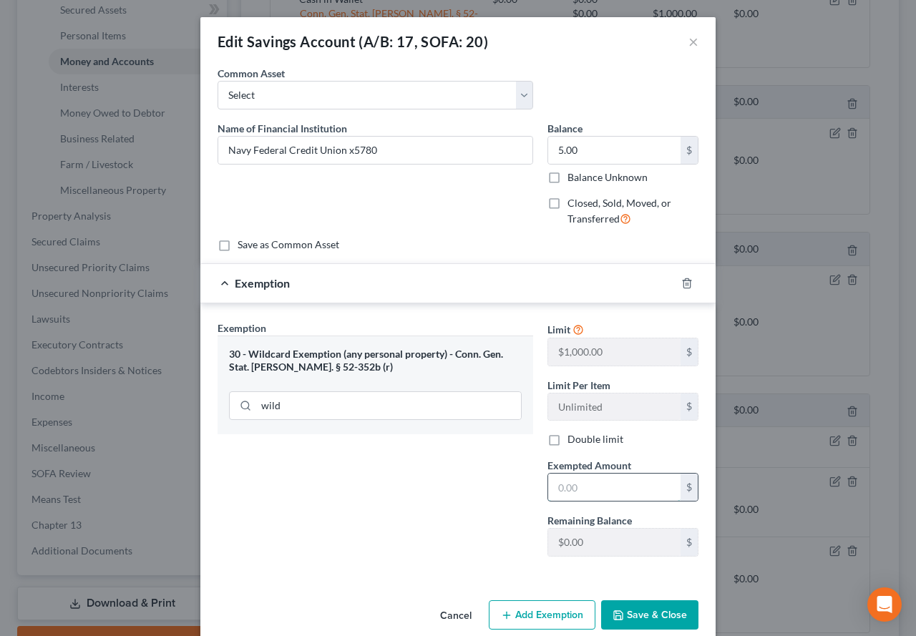
click at [578, 476] on input "text" at bounding box center [614, 487] width 132 height 27
type input "0.00"
click at [620, 615] on button "Save & Close" at bounding box center [649, 615] width 97 height 30
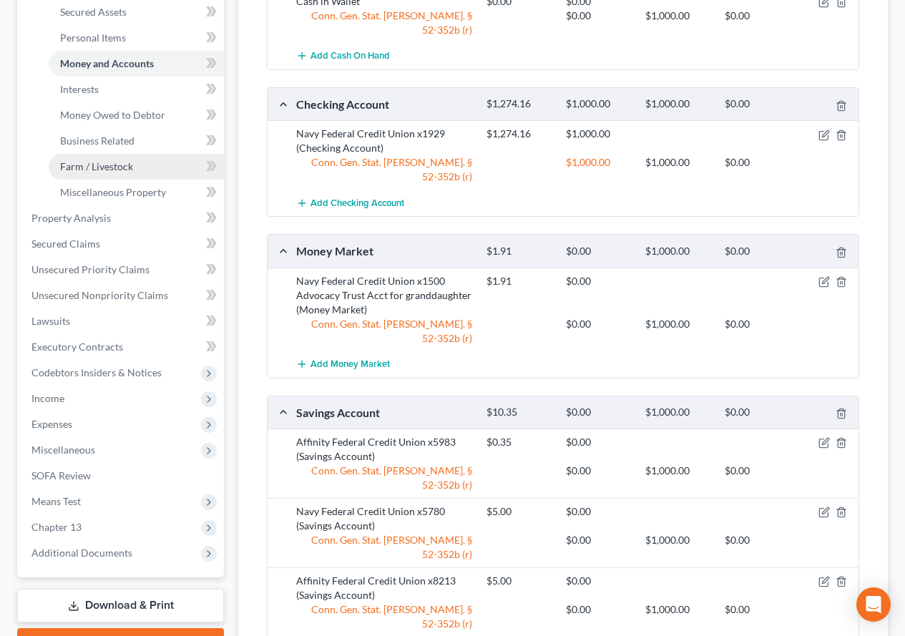
scroll to position [286, 0]
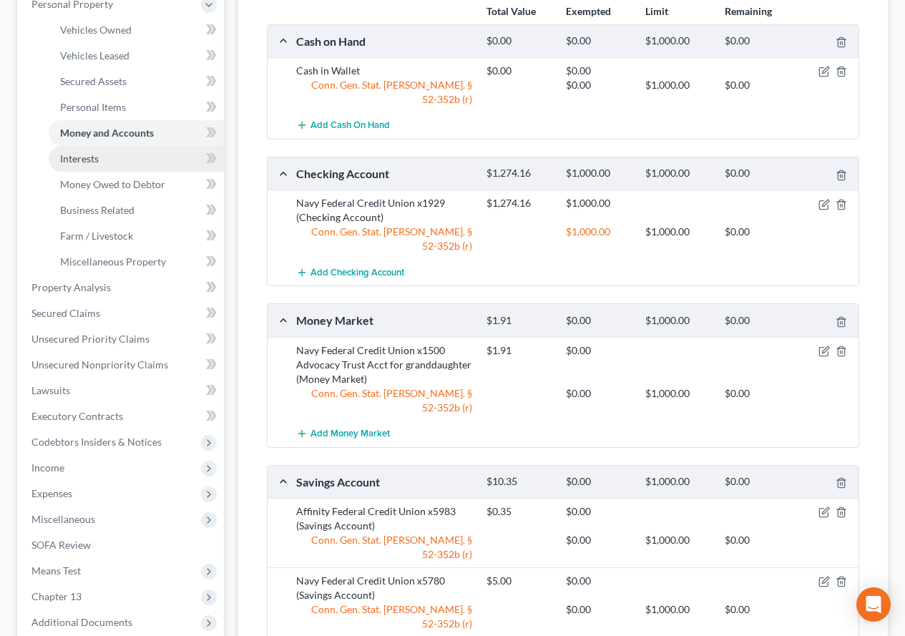
click at [79, 157] on span "Interests" at bounding box center [79, 158] width 39 height 12
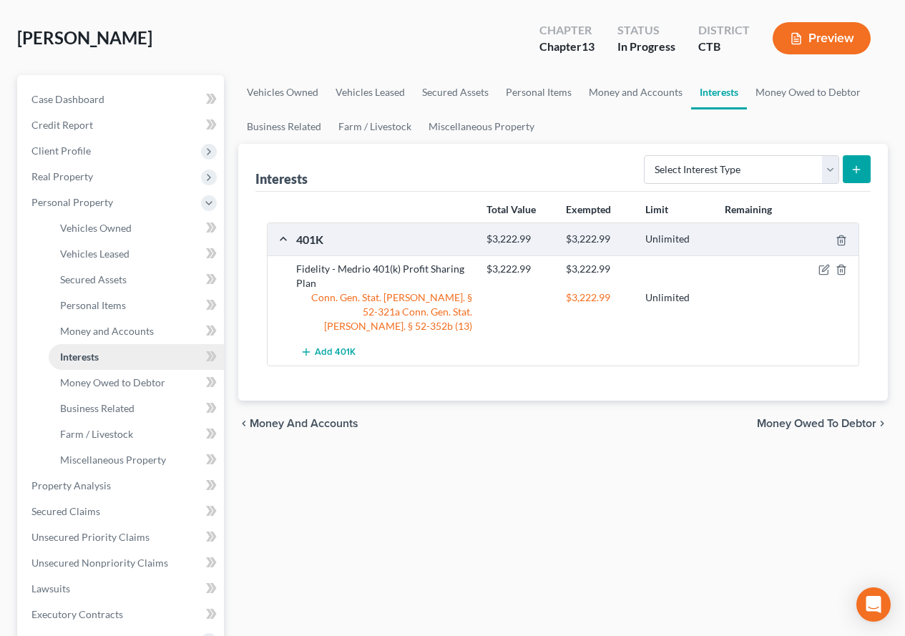
scroll to position [143, 0]
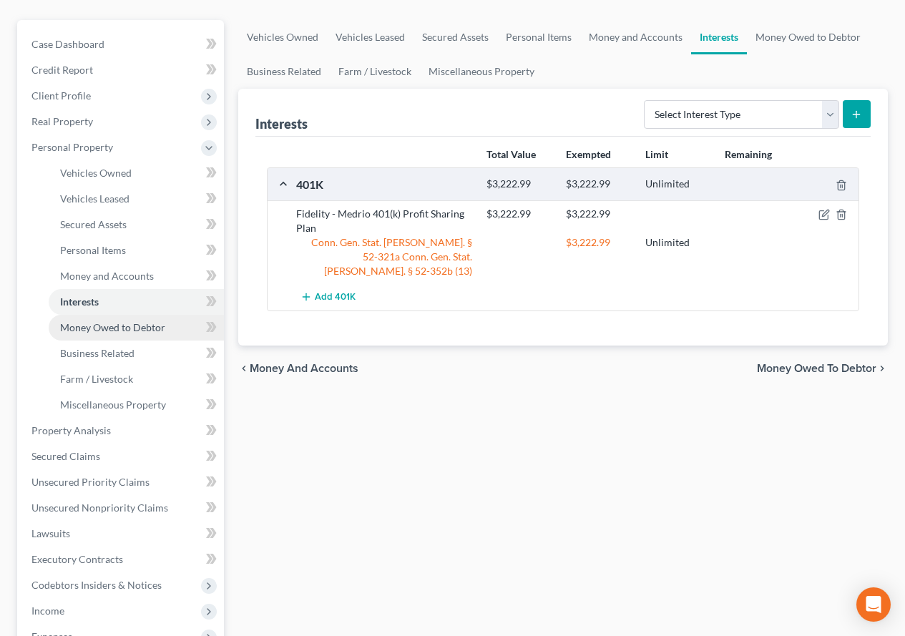
click at [69, 327] on span "Money Owed to Debtor" at bounding box center [112, 327] width 105 height 12
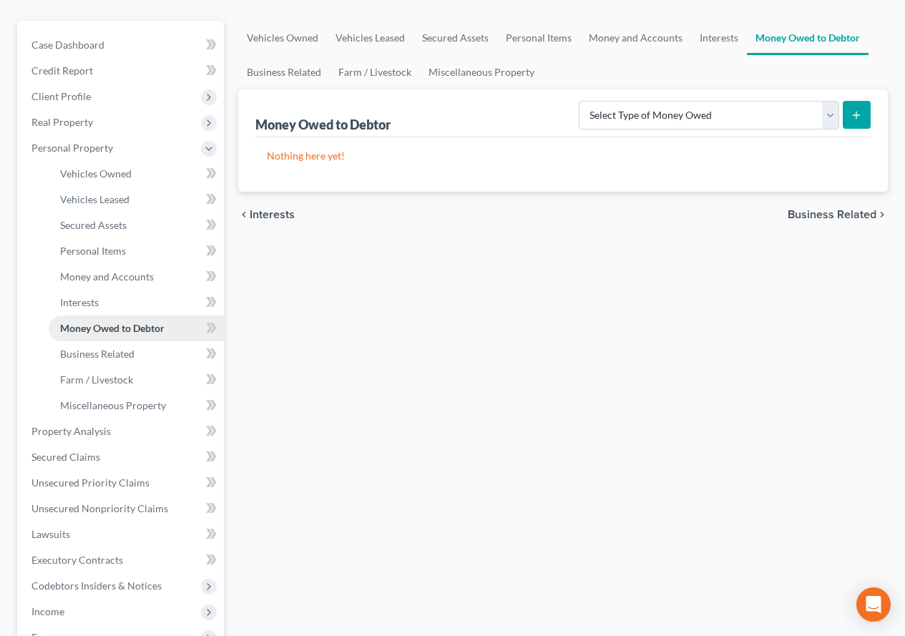
scroll to position [143, 0]
click at [76, 356] on span "Business Related" at bounding box center [97, 353] width 74 height 12
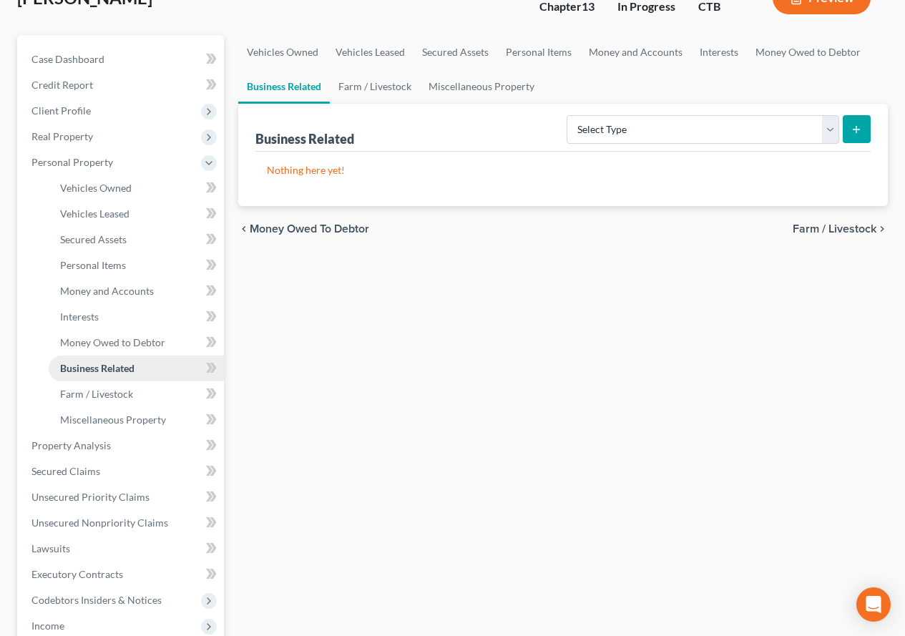
scroll to position [143, 0]
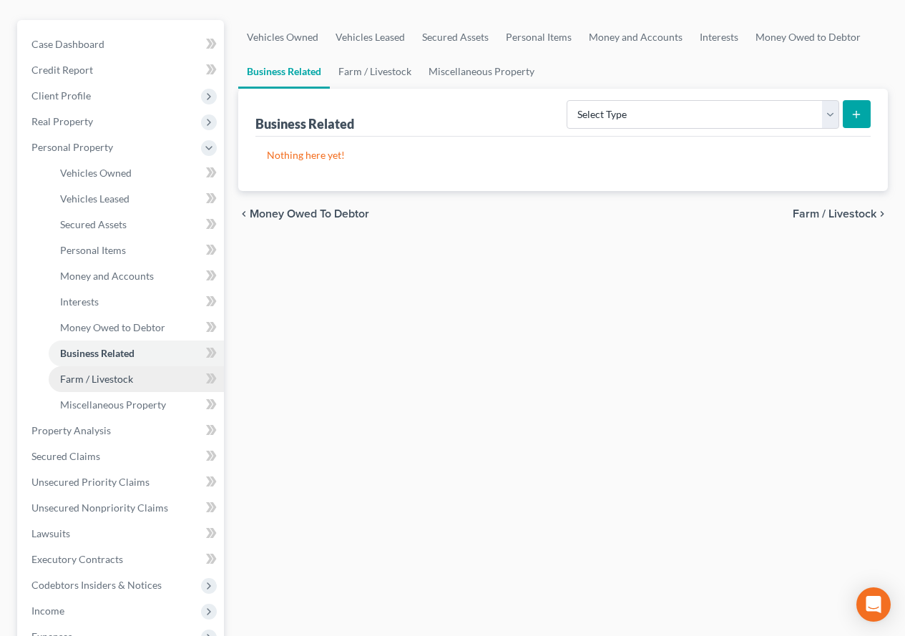
click at [77, 374] on span "Farm / Livestock" at bounding box center [96, 379] width 73 height 12
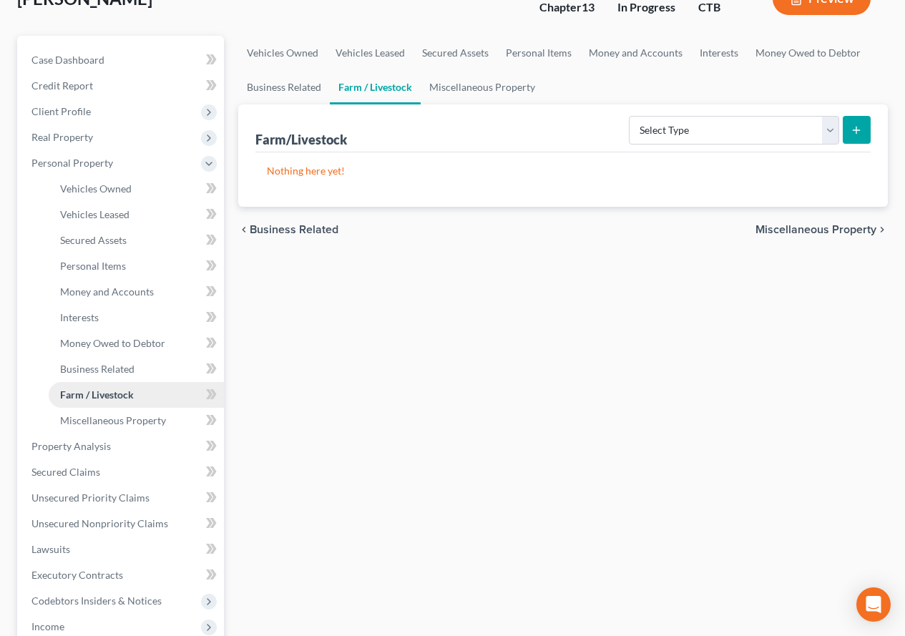
scroll to position [143, 0]
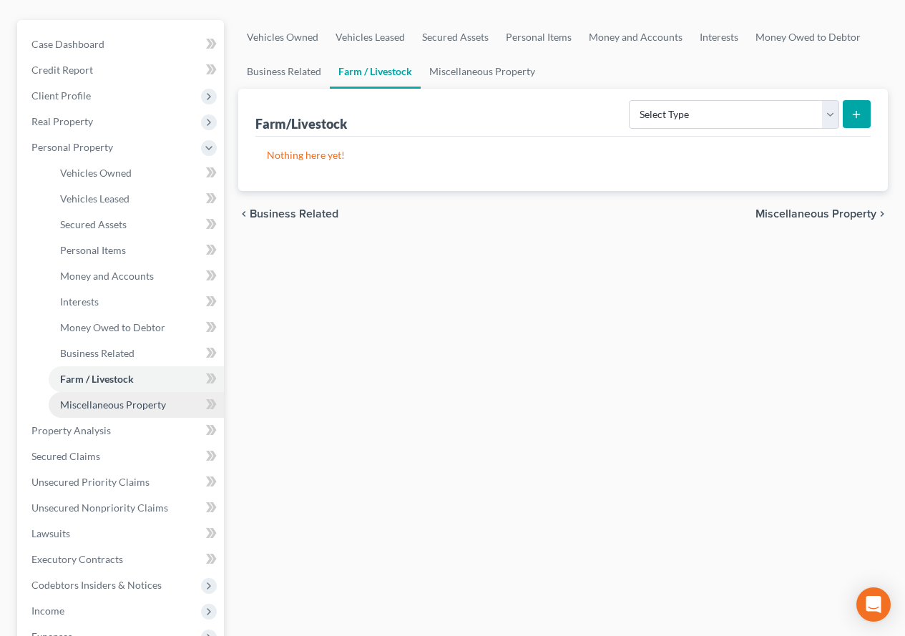
click at [87, 409] on span "Miscellaneous Property" at bounding box center [113, 405] width 106 height 12
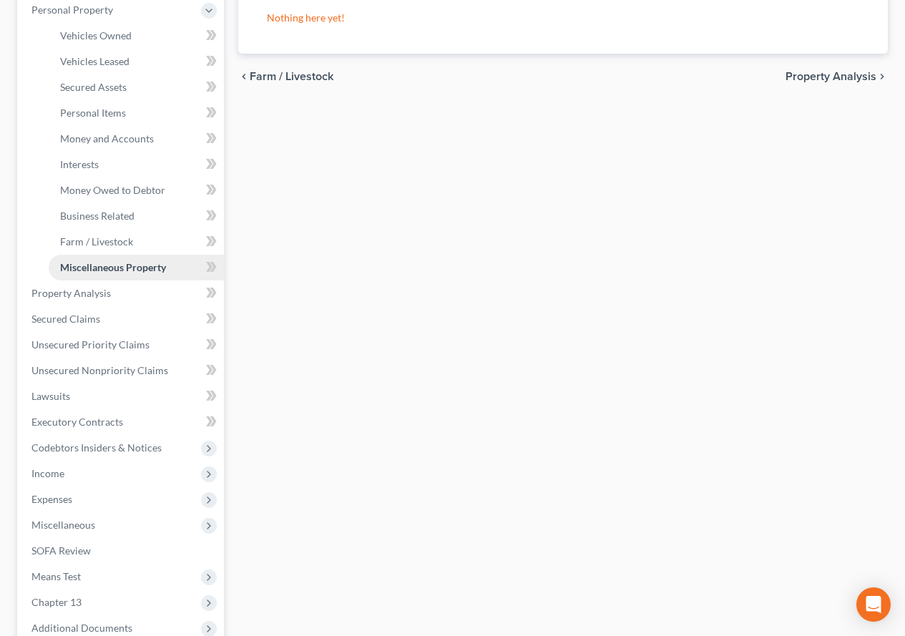
scroll to position [286, 0]
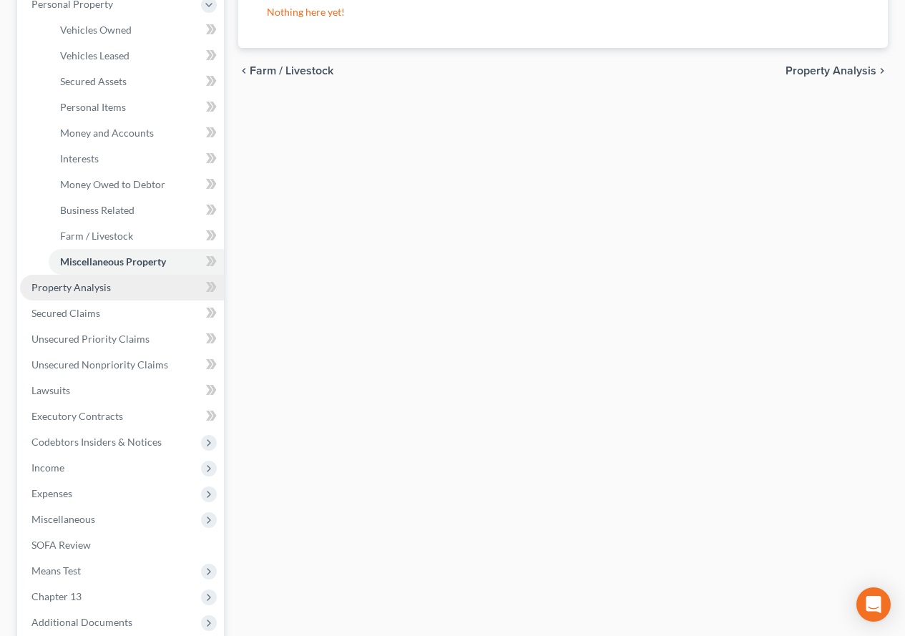
click at [84, 288] on span "Property Analysis" at bounding box center [70, 287] width 79 height 12
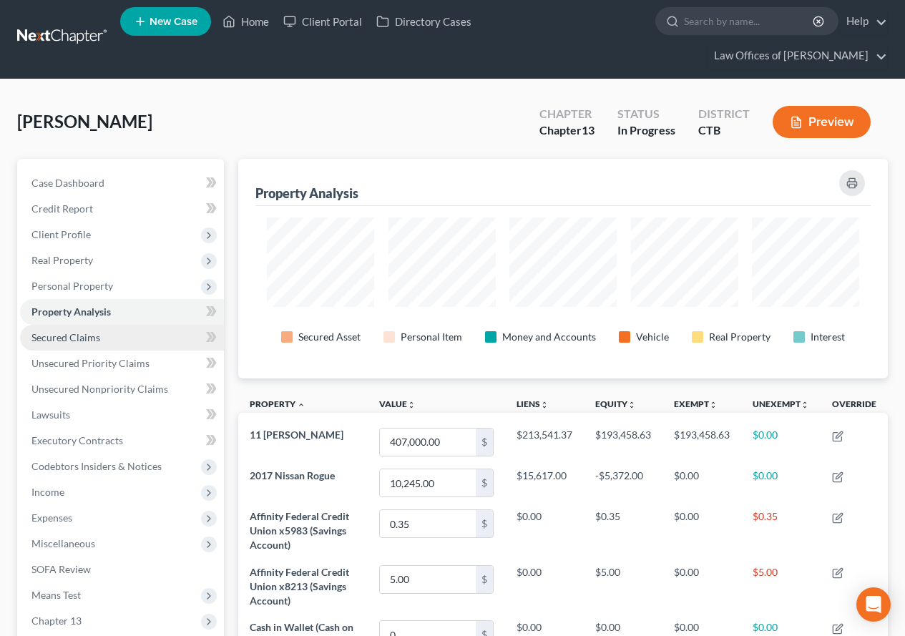
click at [54, 340] on span "Secured Claims" at bounding box center [65, 337] width 69 height 12
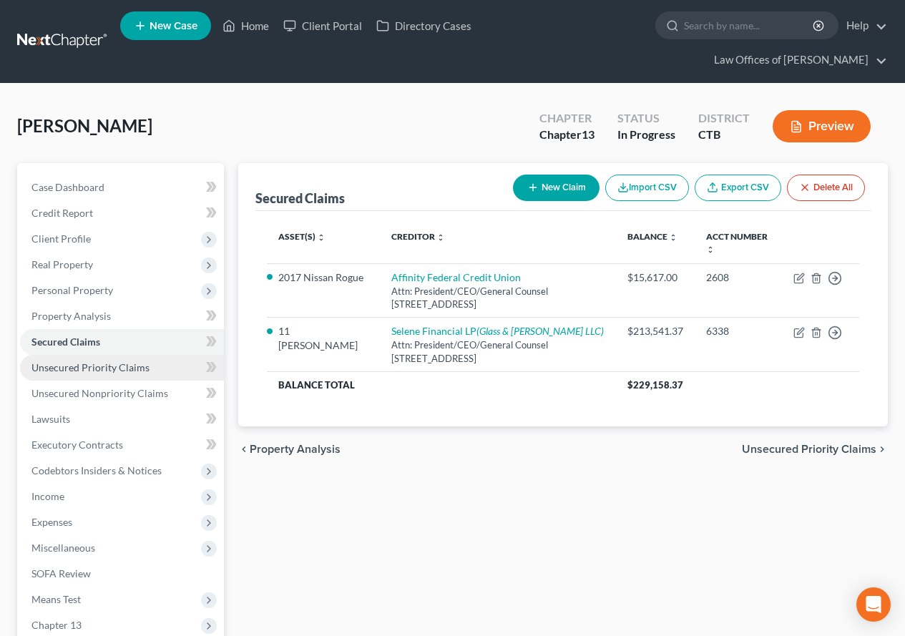
click at [64, 374] on link "Unsecured Priority Claims" at bounding box center [122, 368] width 204 height 26
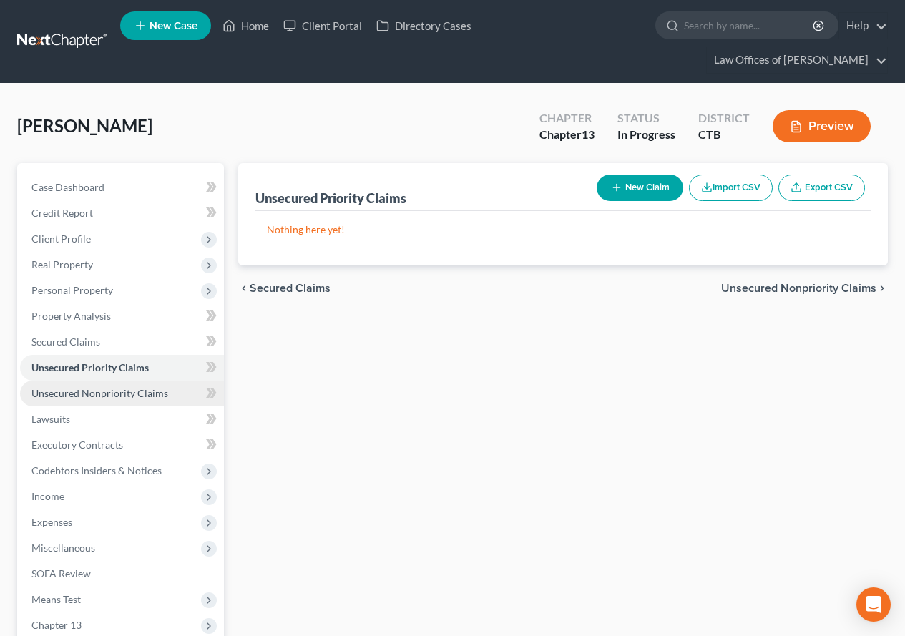
click at [76, 397] on span "Unsecured Nonpriority Claims" at bounding box center [99, 393] width 137 height 12
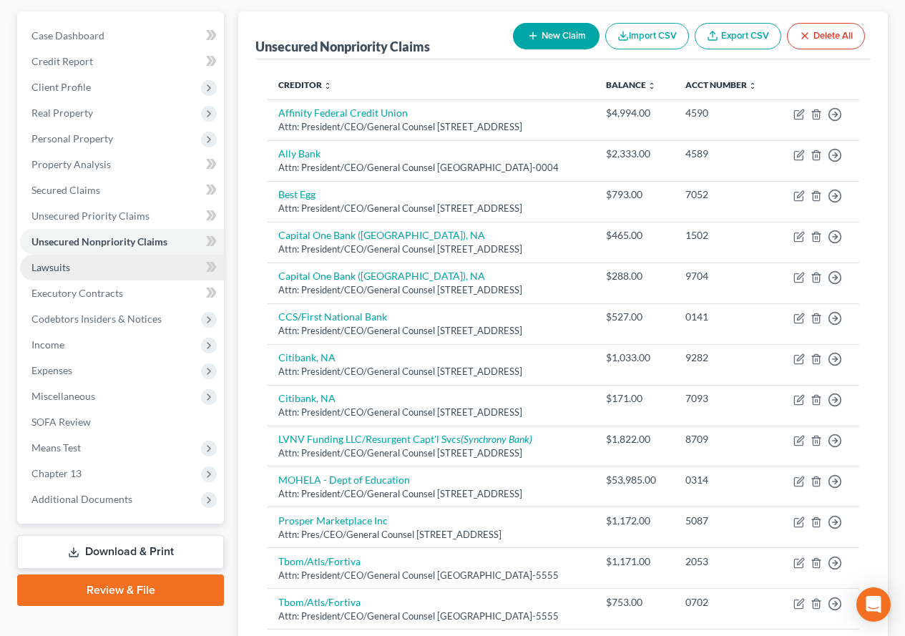
click at [57, 274] on link "Lawsuits" at bounding box center [122, 268] width 204 height 26
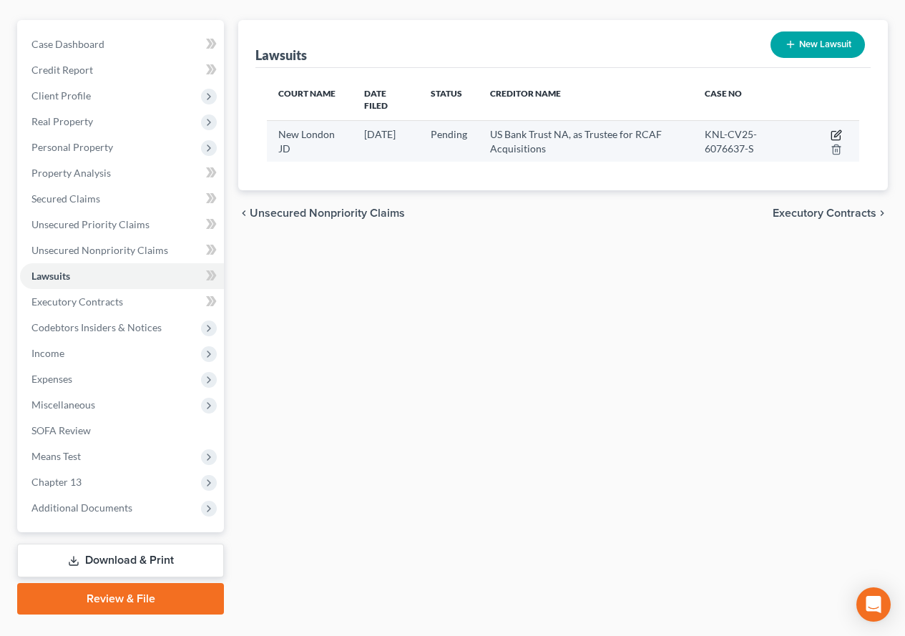
click at [840, 130] on icon "button" at bounding box center [836, 135] width 11 height 11
select select "6"
select select "0"
select select "2"
select select "45"
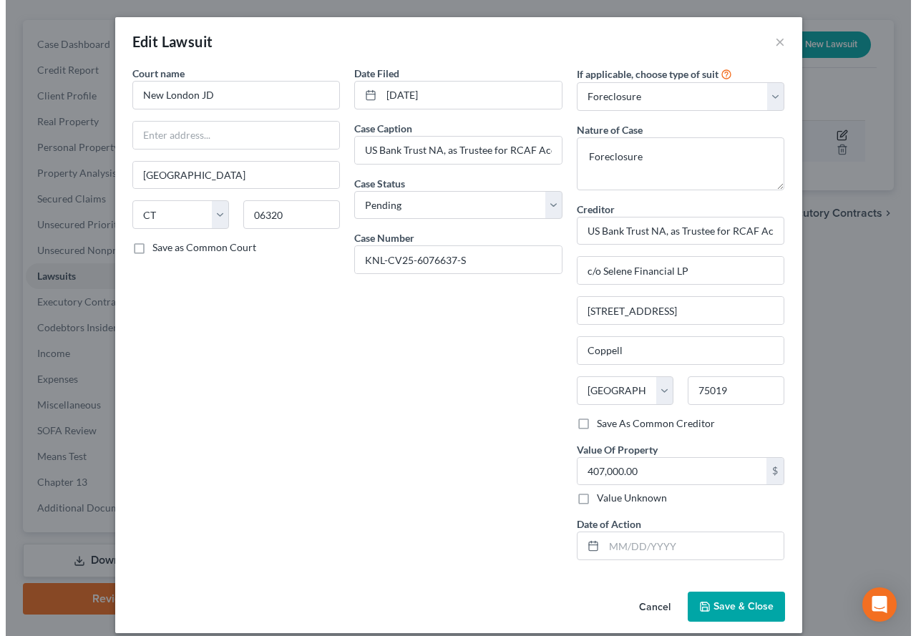
scroll to position [117, 0]
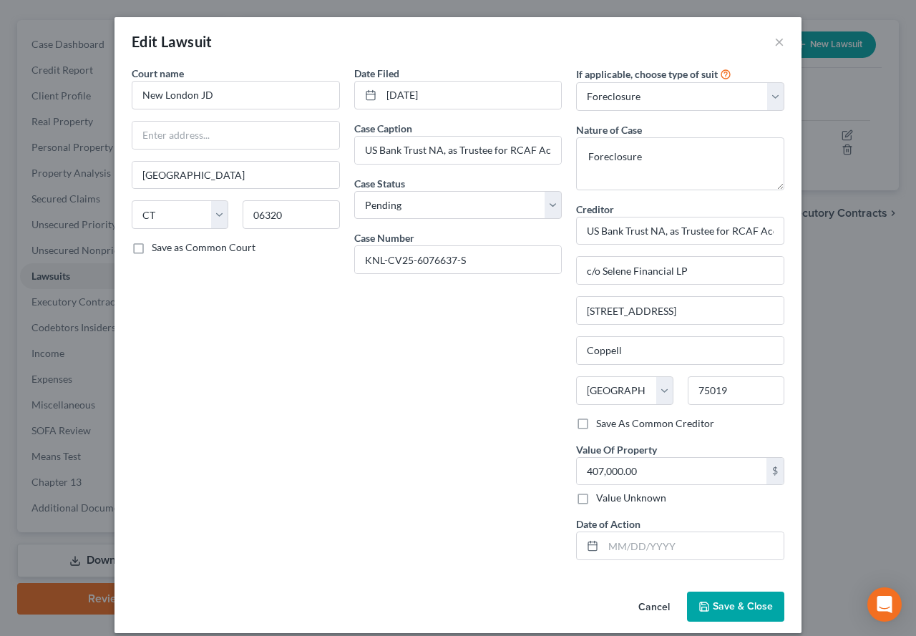
click at [726, 606] on span "Save & Close" at bounding box center [743, 606] width 60 height 12
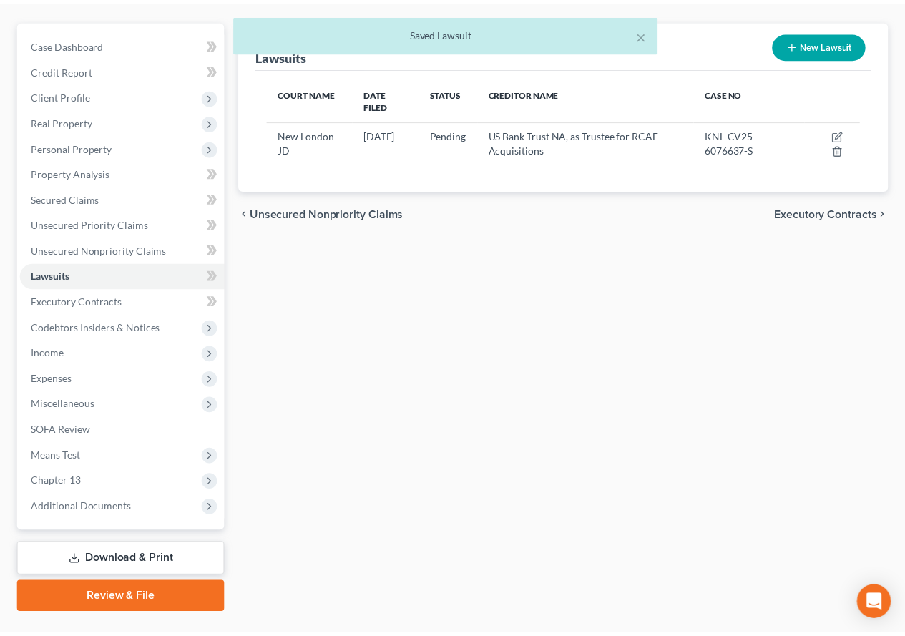
scroll to position [143, 0]
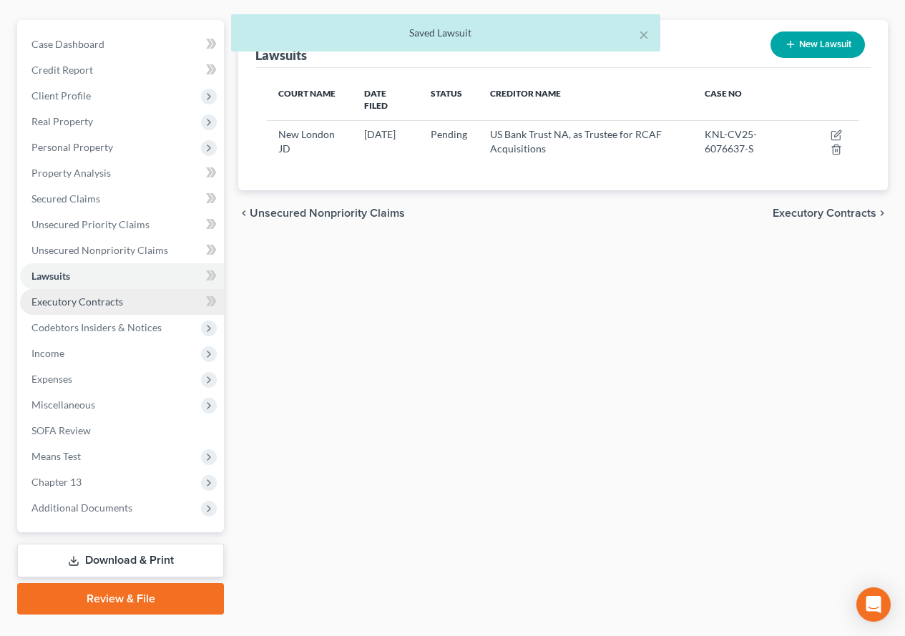
click at [56, 304] on span "Executory Contracts" at bounding box center [77, 302] width 92 height 12
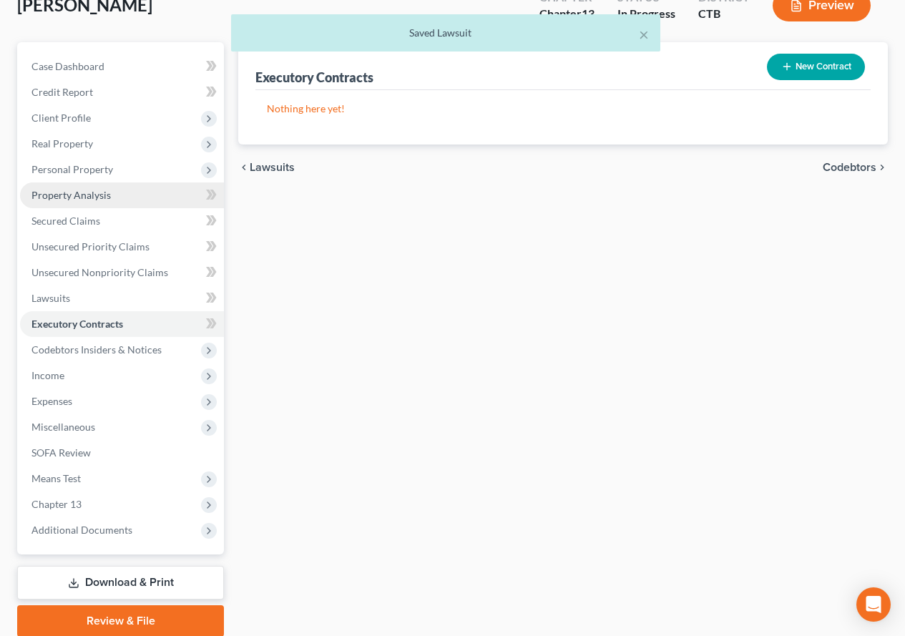
scroll to position [176, 0]
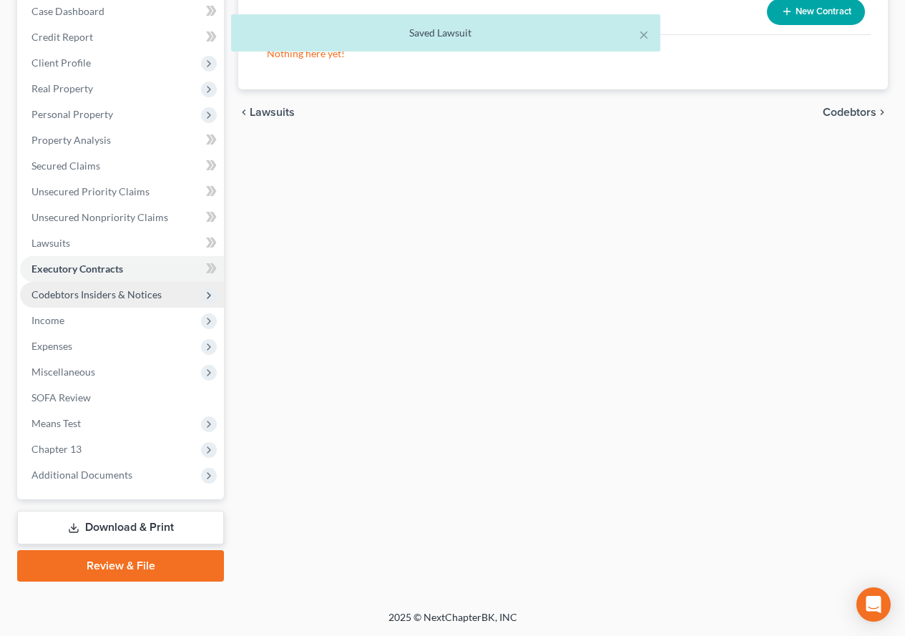
click at [71, 297] on span "Codebtors Insiders & Notices" at bounding box center [96, 294] width 130 height 12
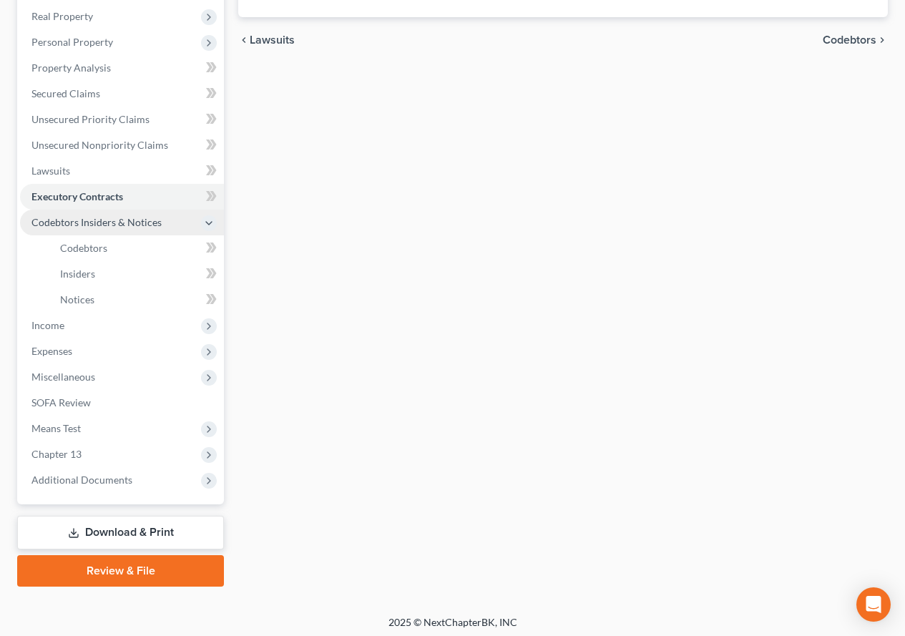
scroll to position [253, 0]
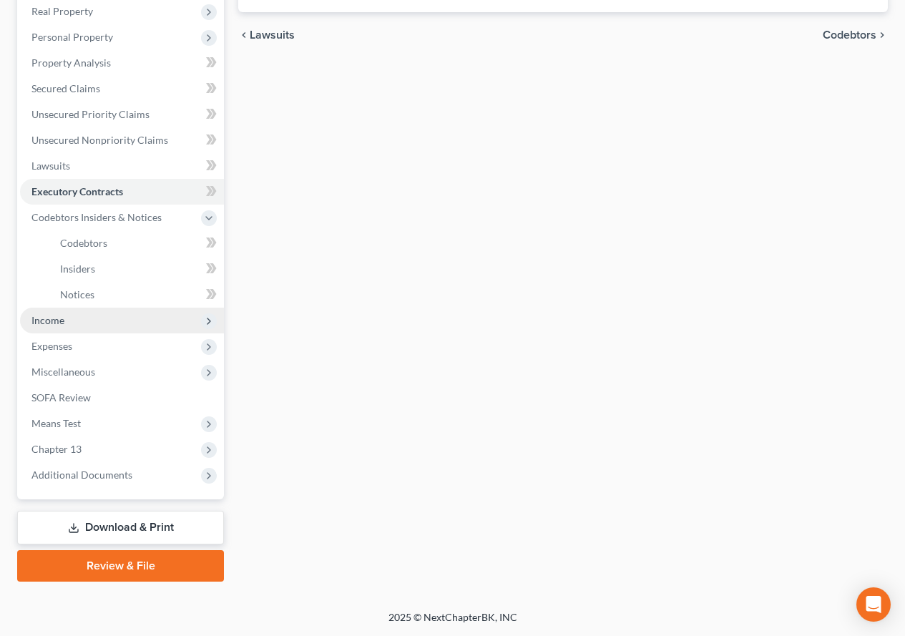
click at [47, 323] on span "Income" at bounding box center [47, 320] width 33 height 12
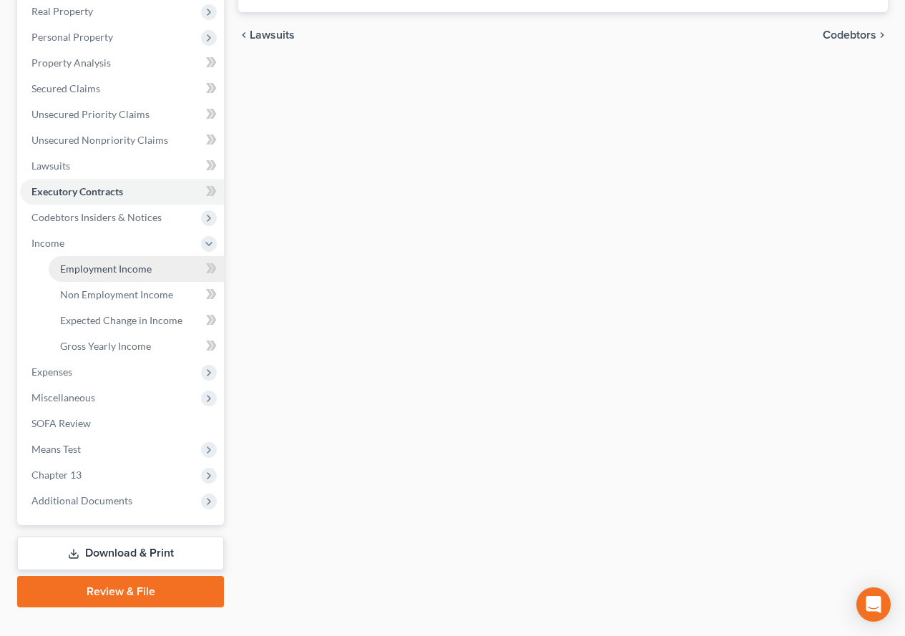
click at [84, 266] on span "Employment Income" at bounding box center [106, 269] width 92 height 12
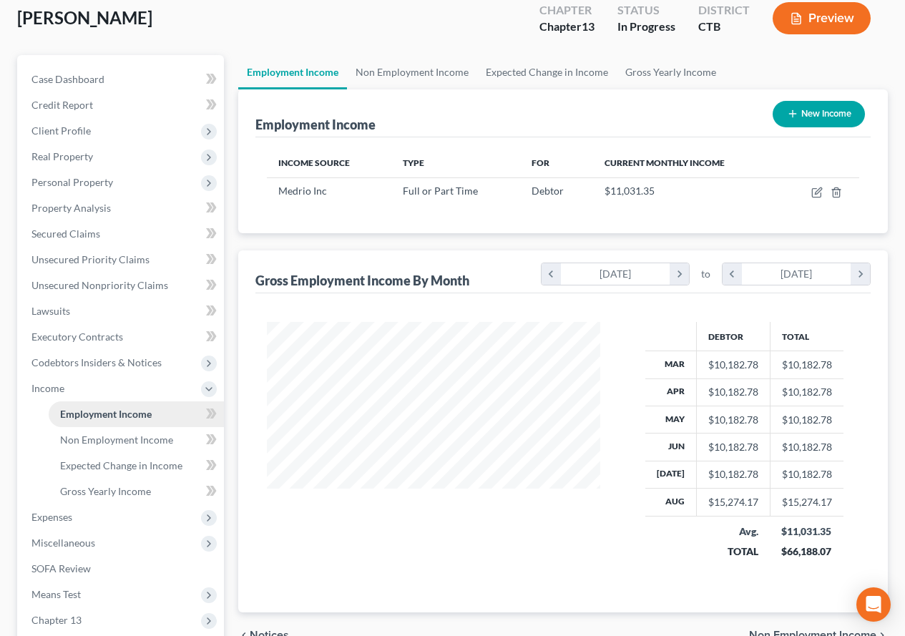
scroll to position [143, 0]
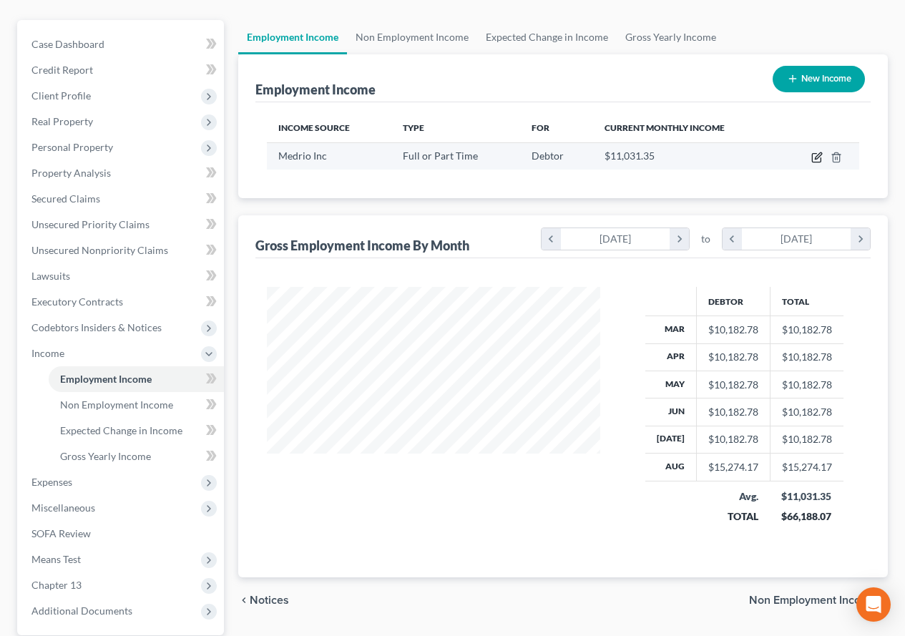
click at [814, 155] on icon "button" at bounding box center [817, 157] width 11 height 11
select select "0"
select select "4"
select select "2"
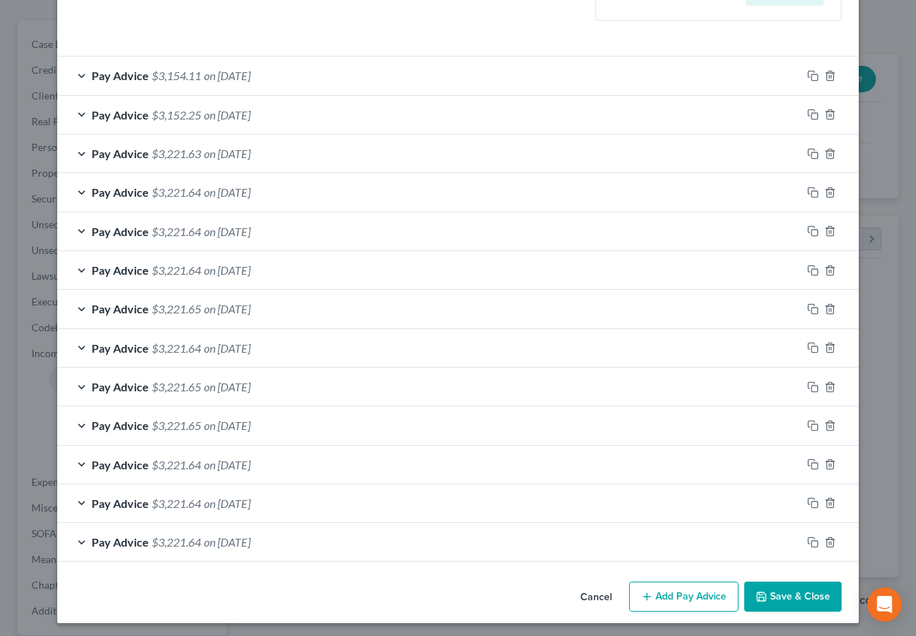
scroll to position [460, 0]
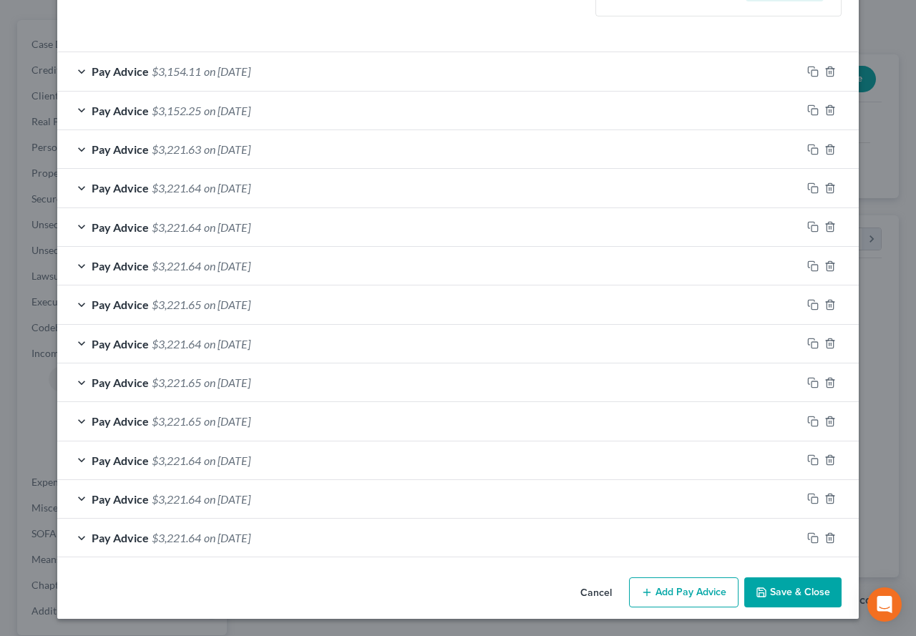
click at [793, 599] on button "Save & Close" at bounding box center [792, 593] width 97 height 30
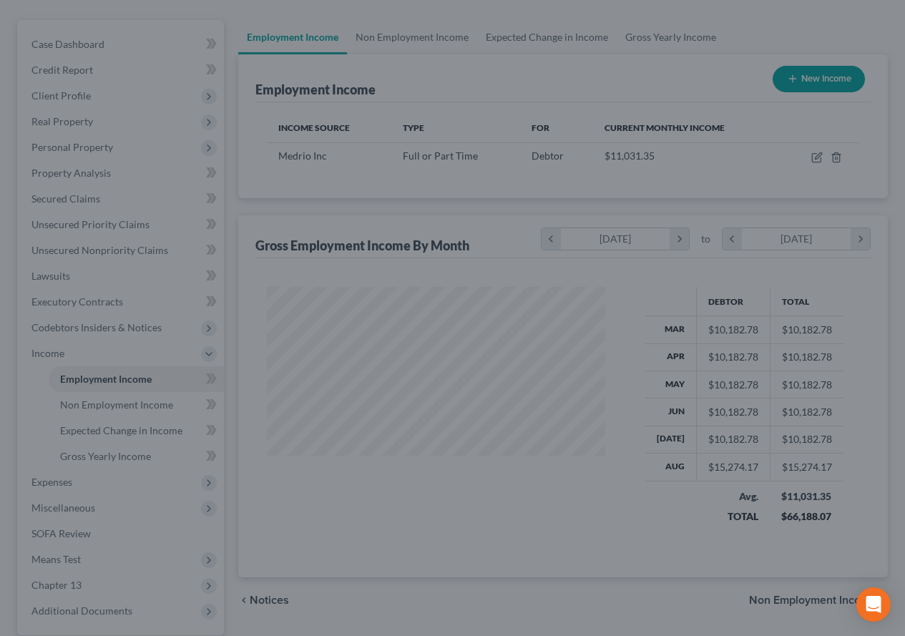
scroll to position [715415, 715309]
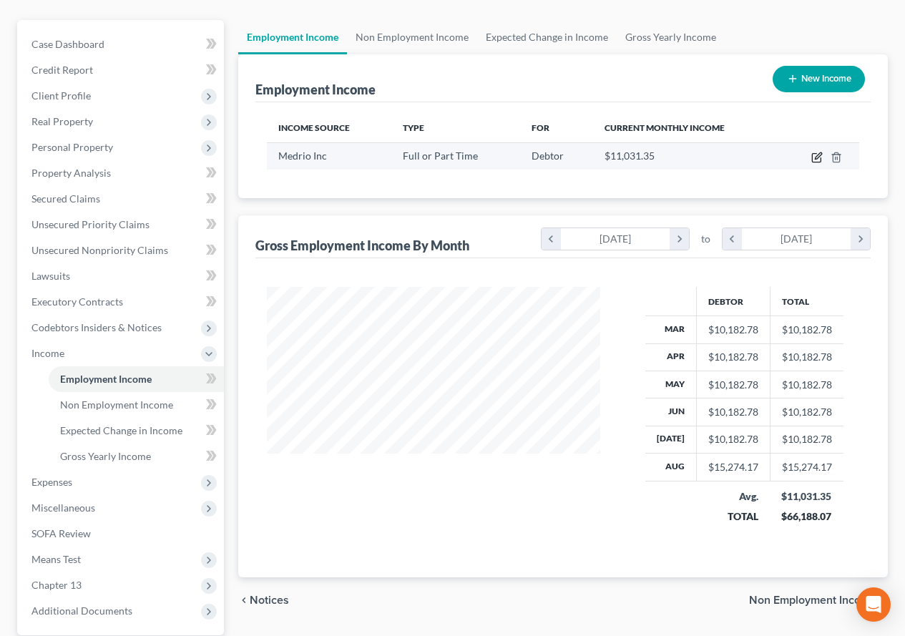
click at [817, 162] on icon "button" at bounding box center [816, 158] width 9 height 9
select select "0"
select select "4"
select select "2"
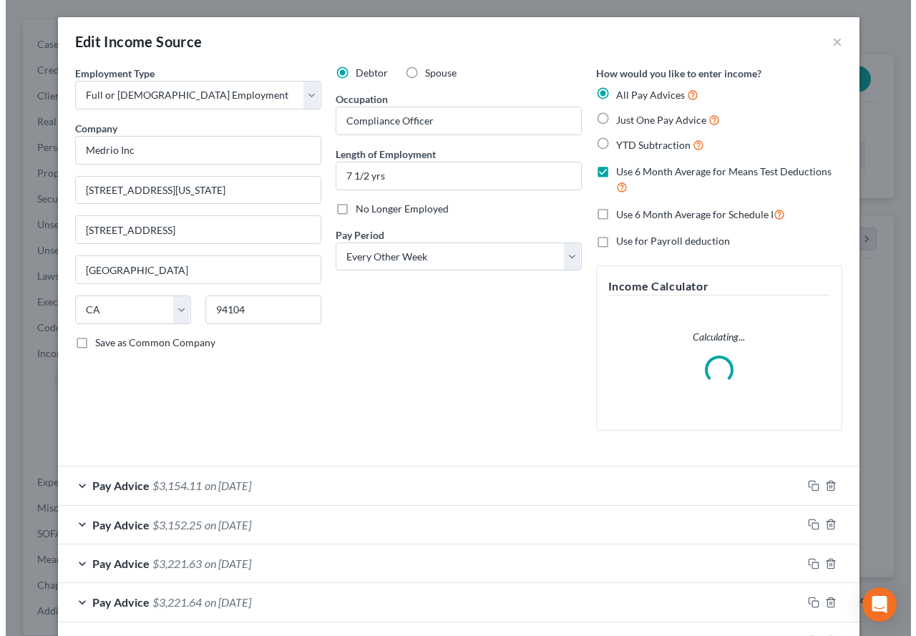
scroll to position [257, 367]
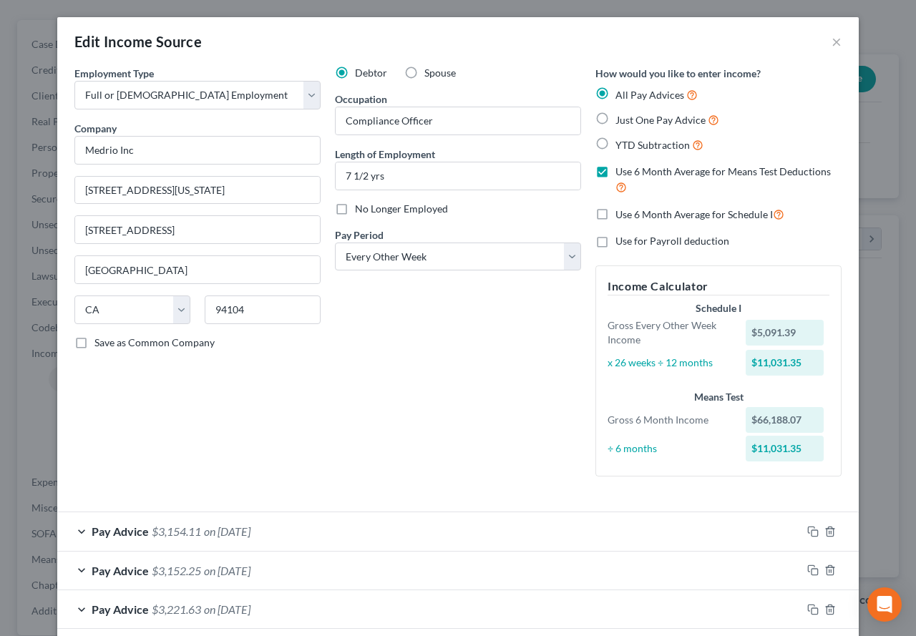
click at [615, 212] on label "Use 6 Month Average for Schedule I" at bounding box center [699, 214] width 169 height 16
click at [621, 212] on input "Use 6 Month Average for Schedule I" at bounding box center [625, 210] width 9 height 9
checkbox input "true"
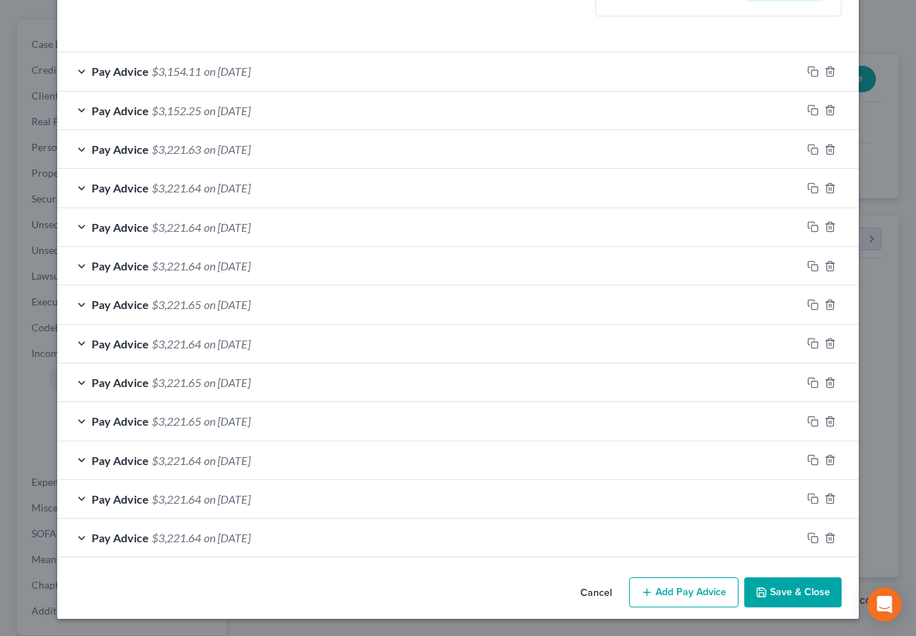
scroll to position [457, 0]
click at [772, 598] on button "Save & Close" at bounding box center [792, 593] width 97 height 30
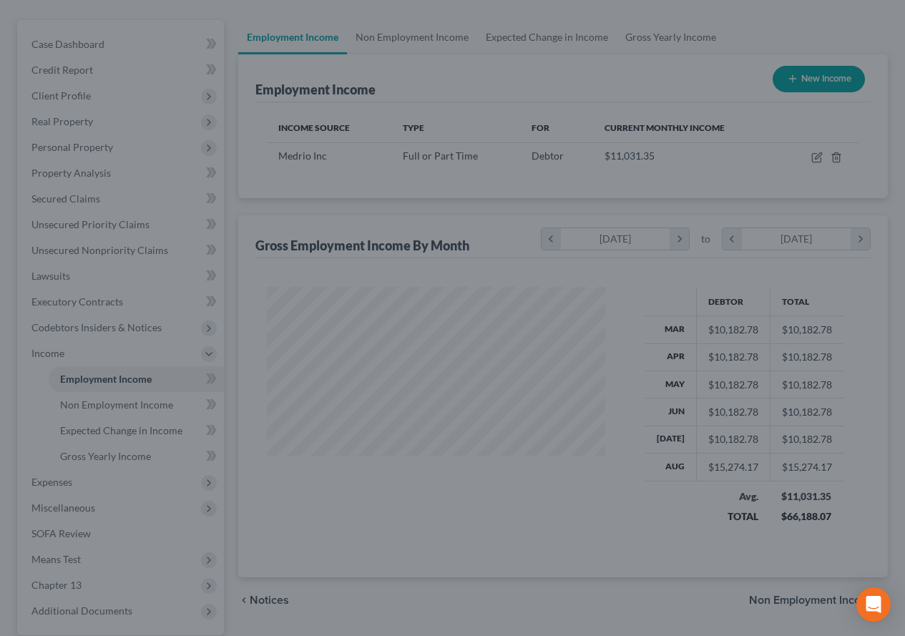
scroll to position [715415, 715309]
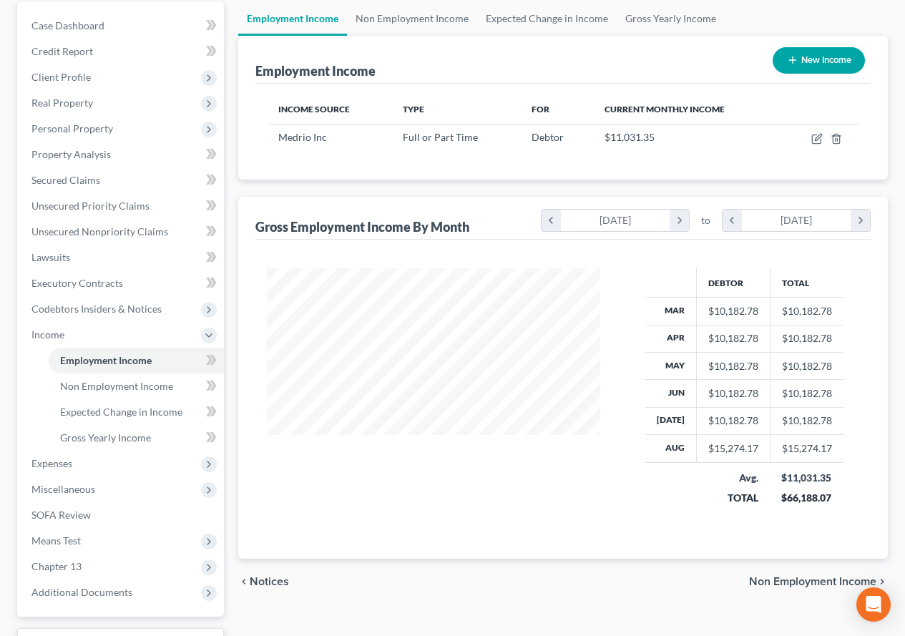
scroll to position [215, 0]
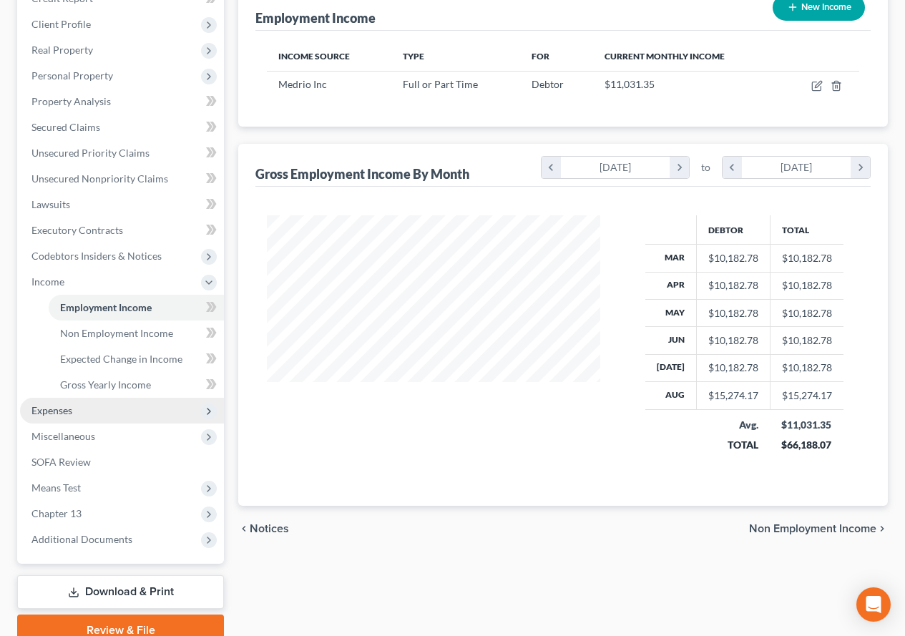
click at [59, 410] on span "Expenses" at bounding box center [51, 410] width 41 height 12
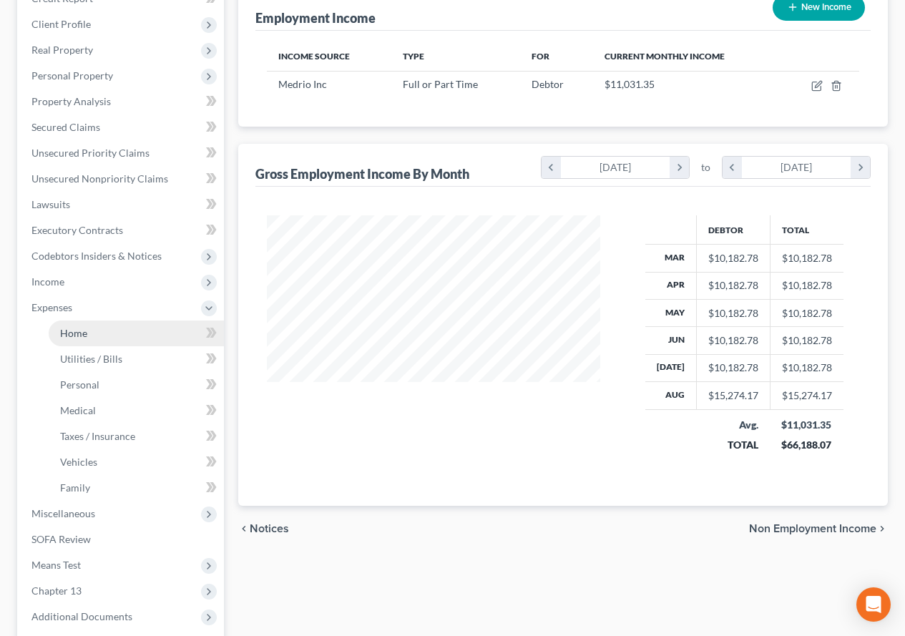
click at [59, 330] on link "Home" at bounding box center [136, 334] width 175 height 26
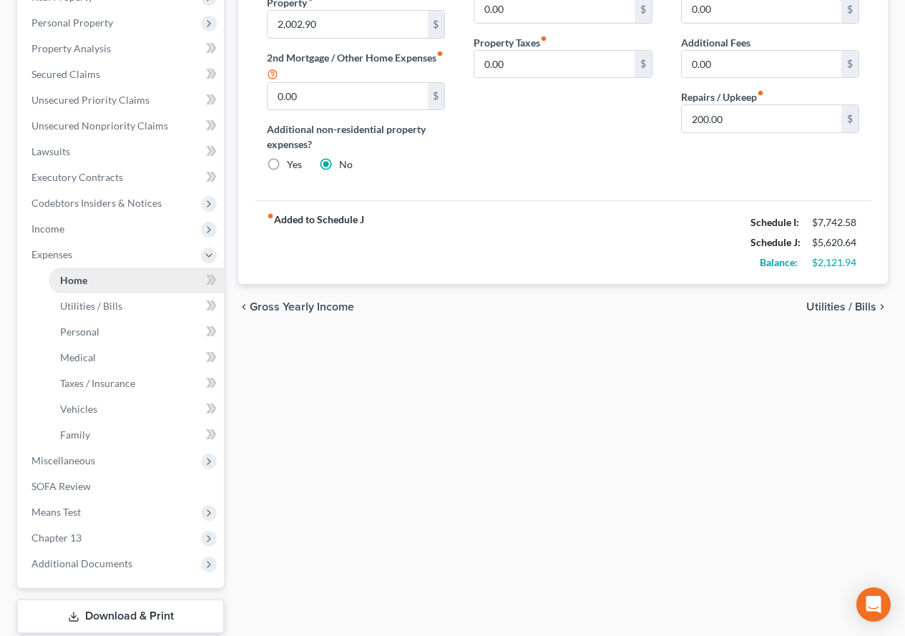
scroll to position [286, 0]
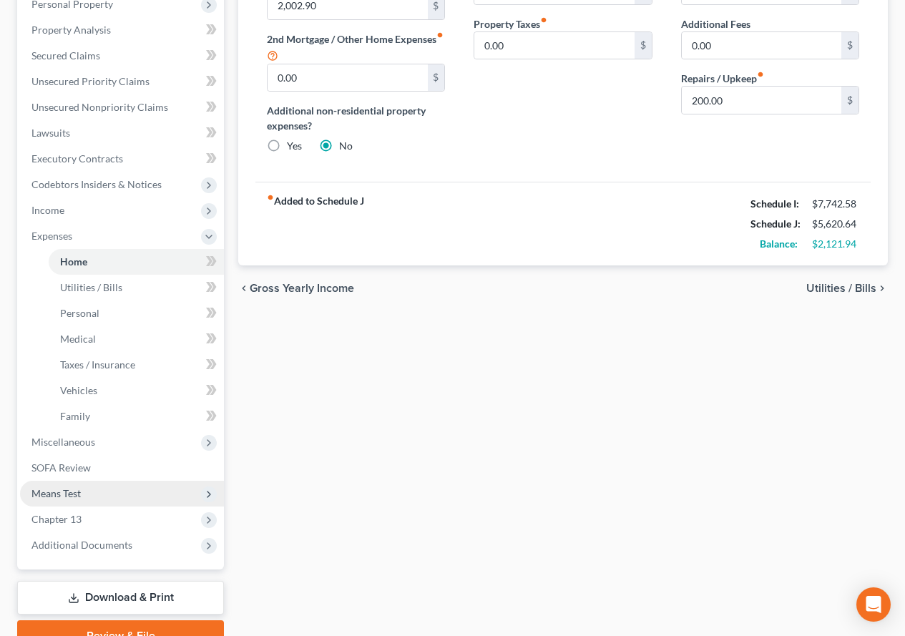
click at [52, 498] on span "Means Test" at bounding box center [55, 493] width 49 height 12
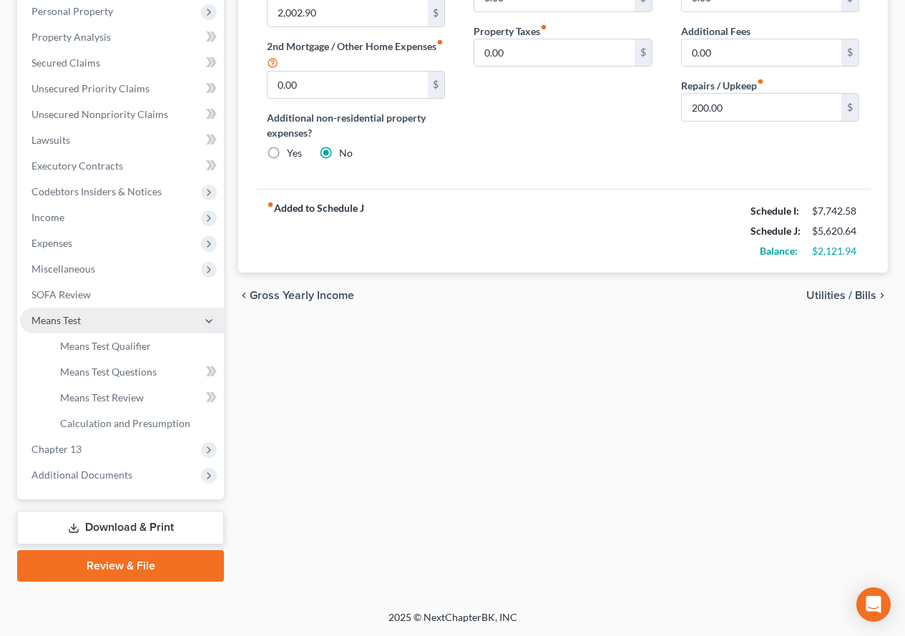
scroll to position [279, 0]
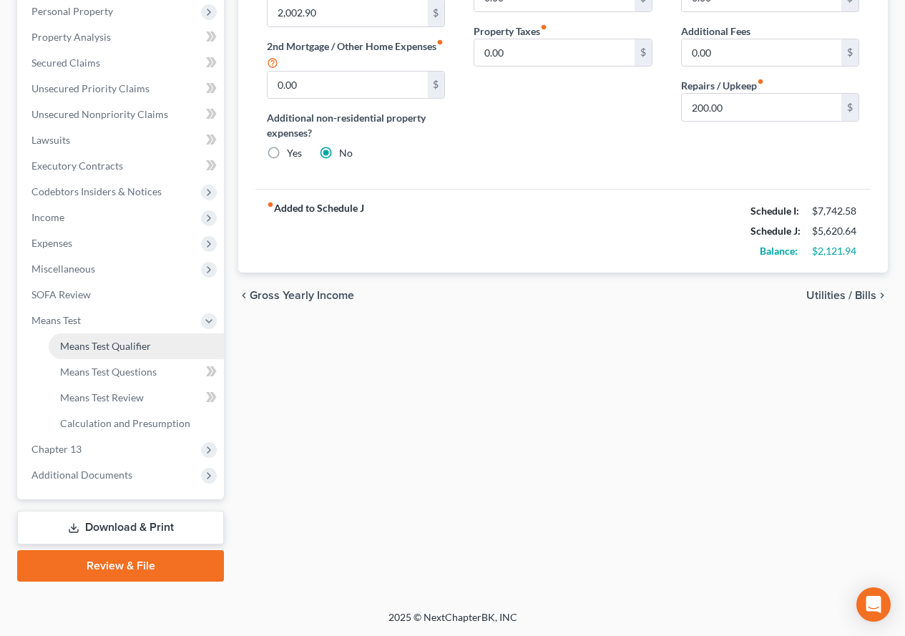
click at [97, 344] on span "Means Test Qualifier" at bounding box center [105, 346] width 91 height 12
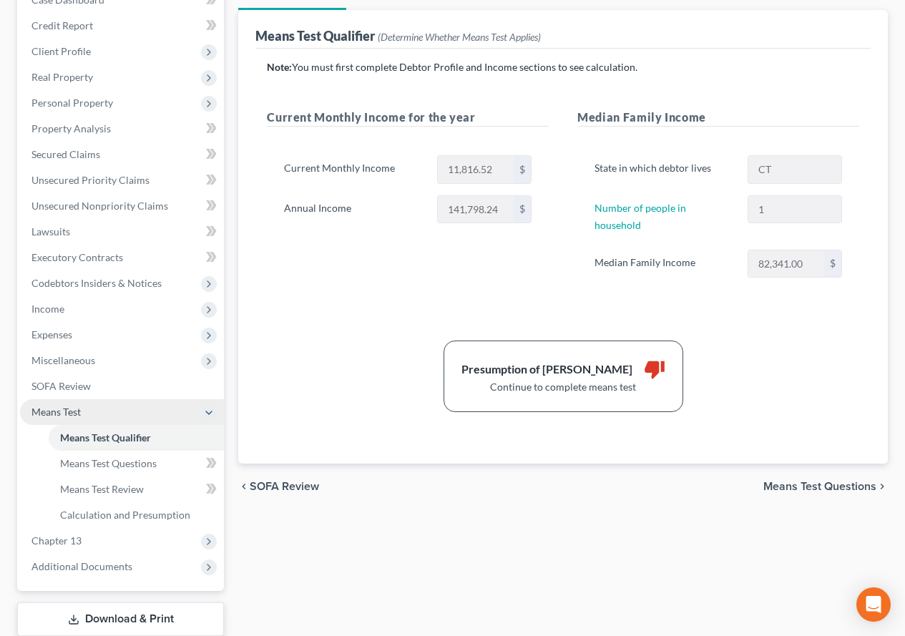
scroll to position [215, 0]
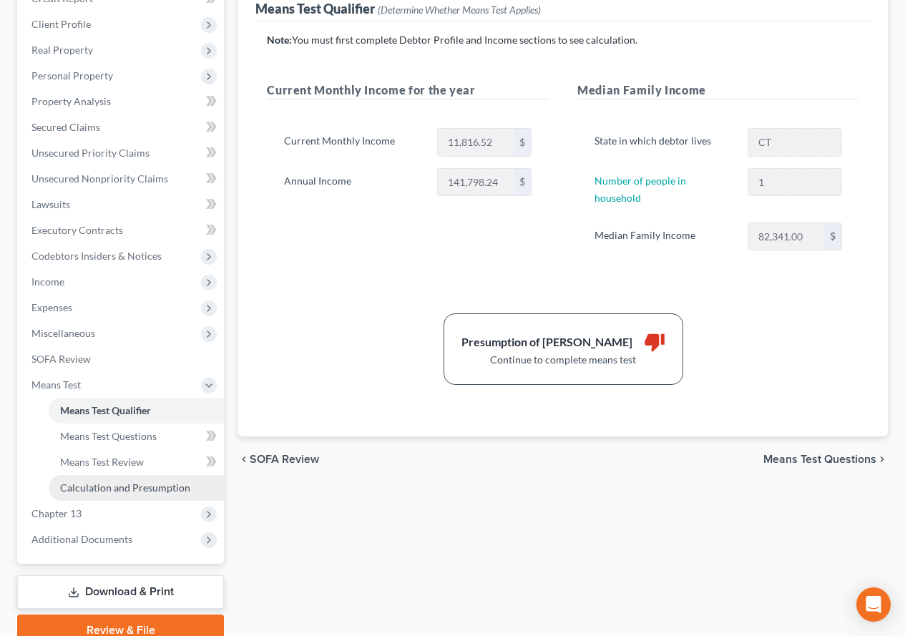
click at [108, 485] on span "Calculation and Presumption" at bounding box center [125, 488] width 130 height 12
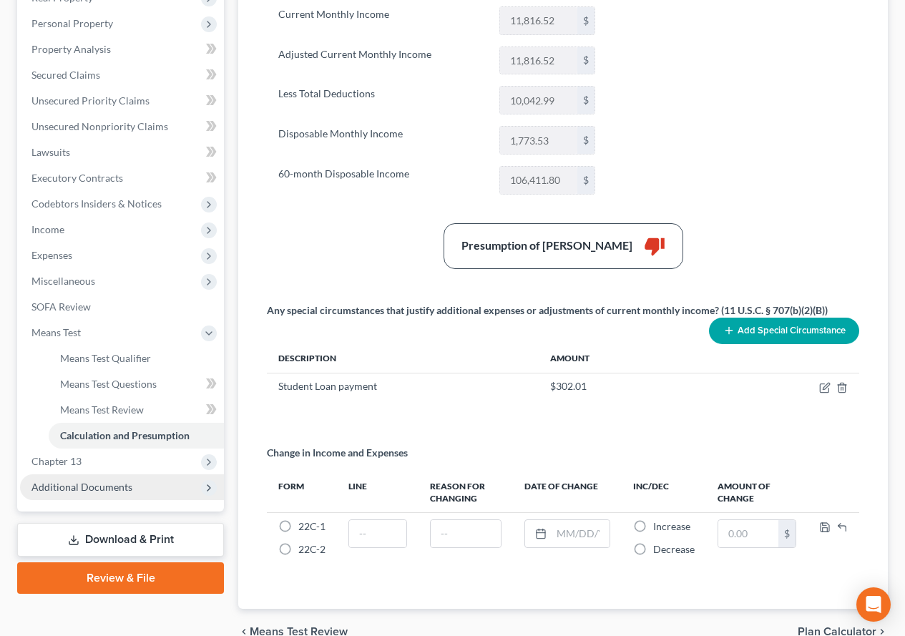
scroll to position [286, 0]
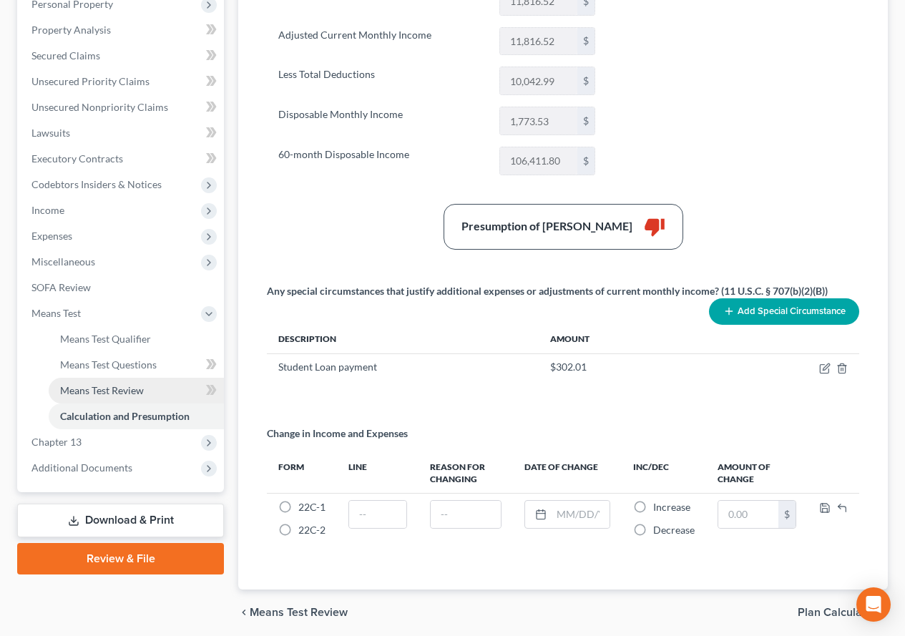
click at [104, 390] on span "Means Test Review" at bounding box center [102, 390] width 84 height 12
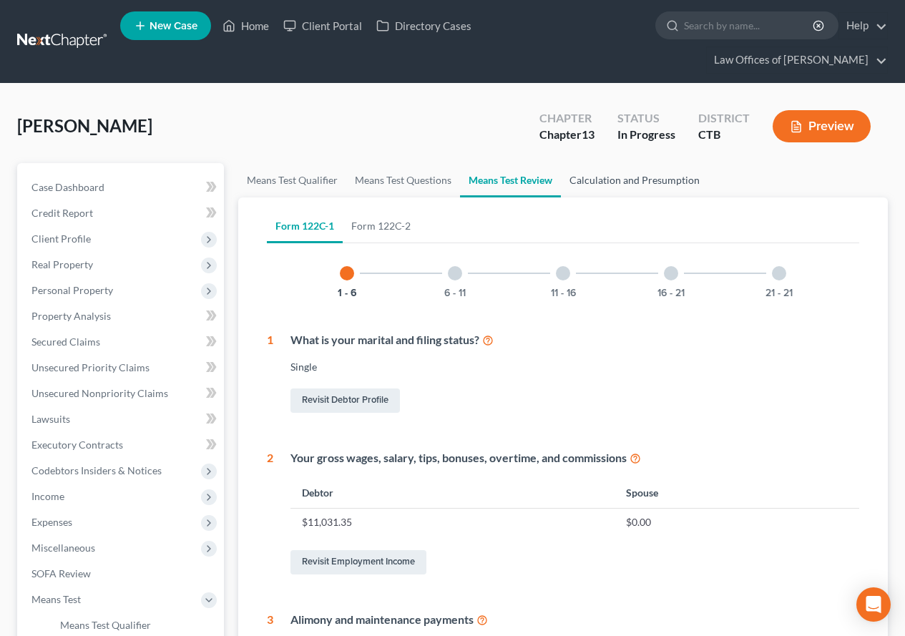
click at [651, 182] on link "Calculation and Presumption" at bounding box center [634, 180] width 147 height 34
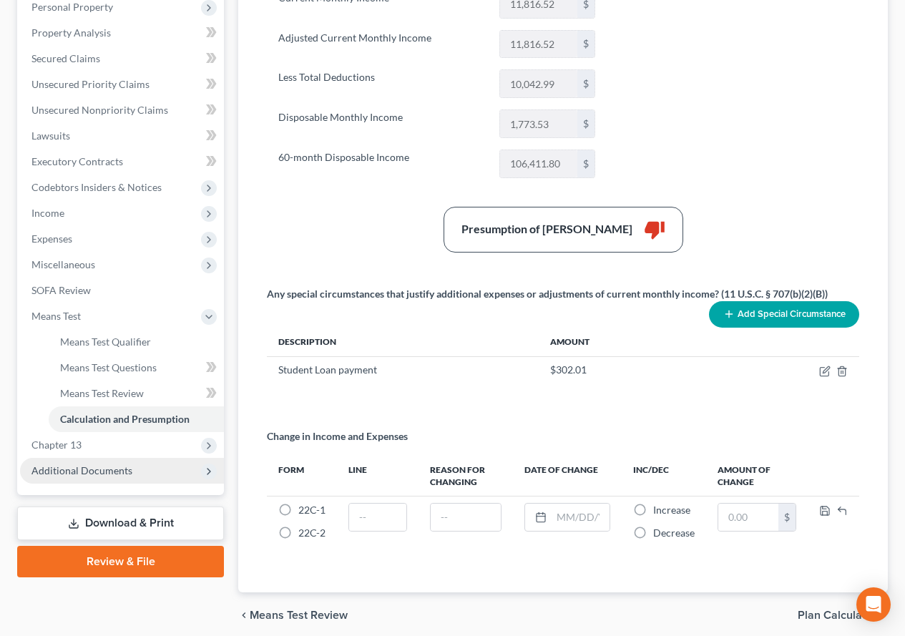
scroll to position [286, 0]
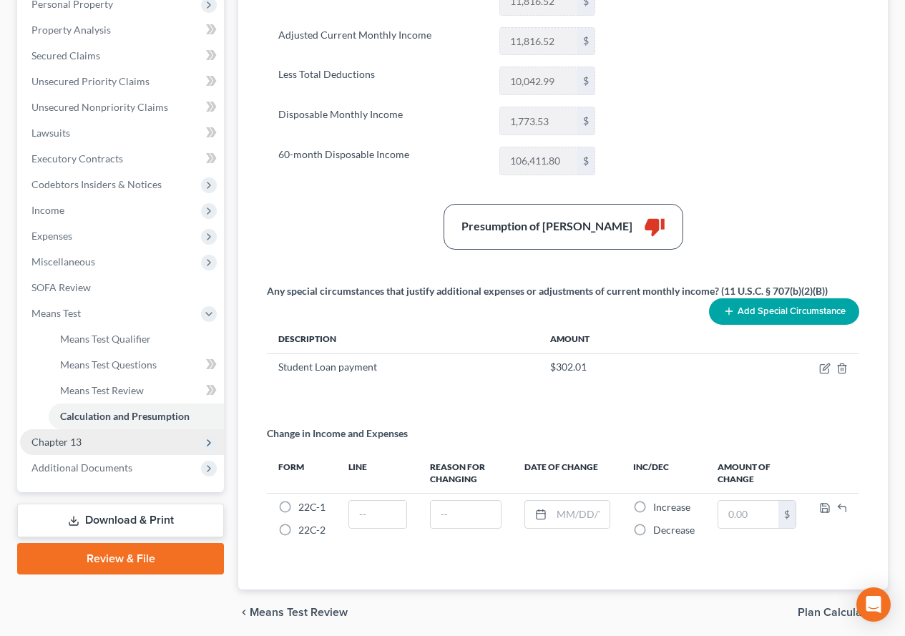
click at [82, 447] on span "Chapter 13" at bounding box center [122, 442] width 204 height 26
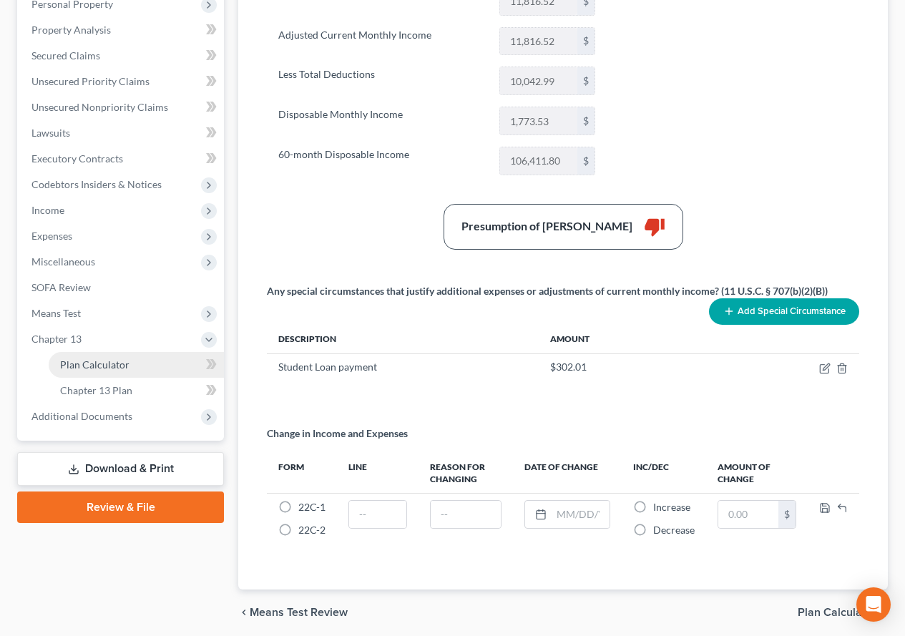
click at [115, 370] on span "Plan Calculator" at bounding box center [94, 365] width 69 height 12
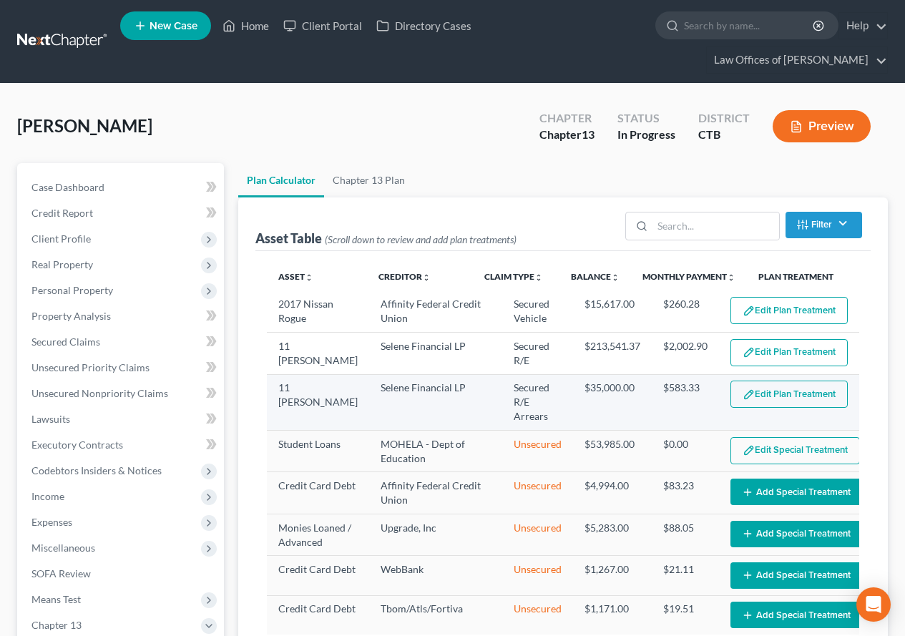
select select "59"
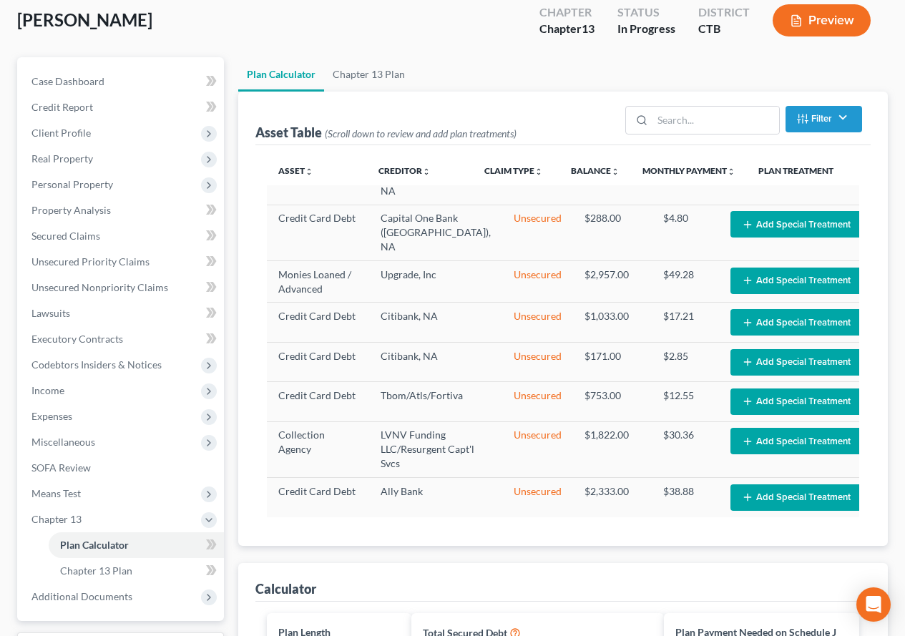
scroll to position [72, 0]
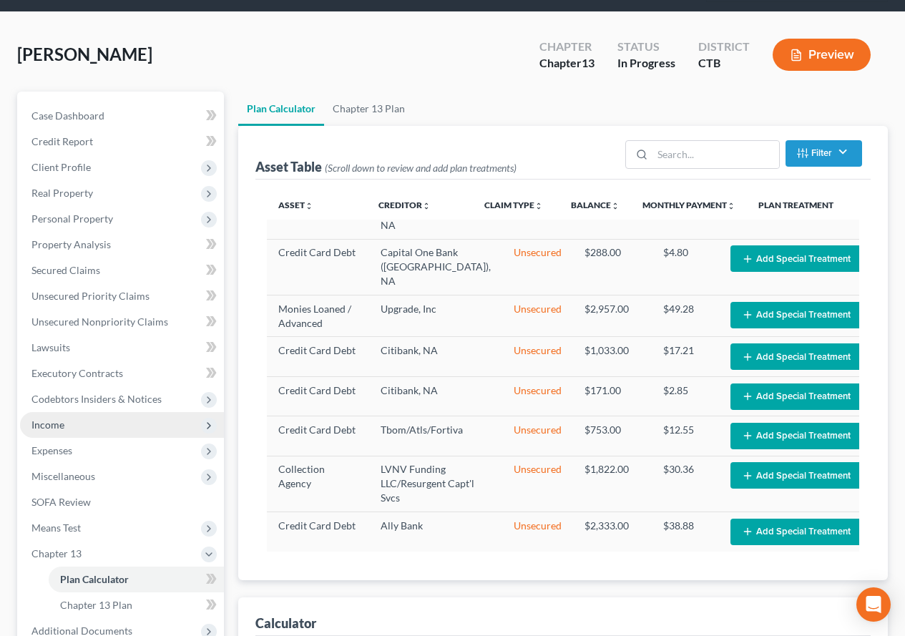
click at [54, 424] on span "Income" at bounding box center [47, 425] width 33 height 12
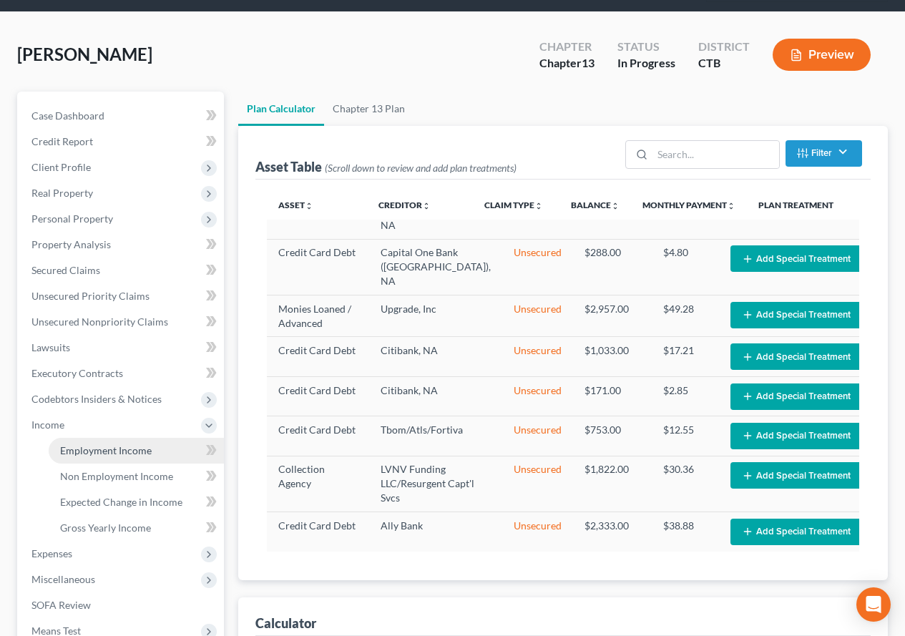
click at [101, 454] on span "Employment Income" at bounding box center [106, 450] width 92 height 12
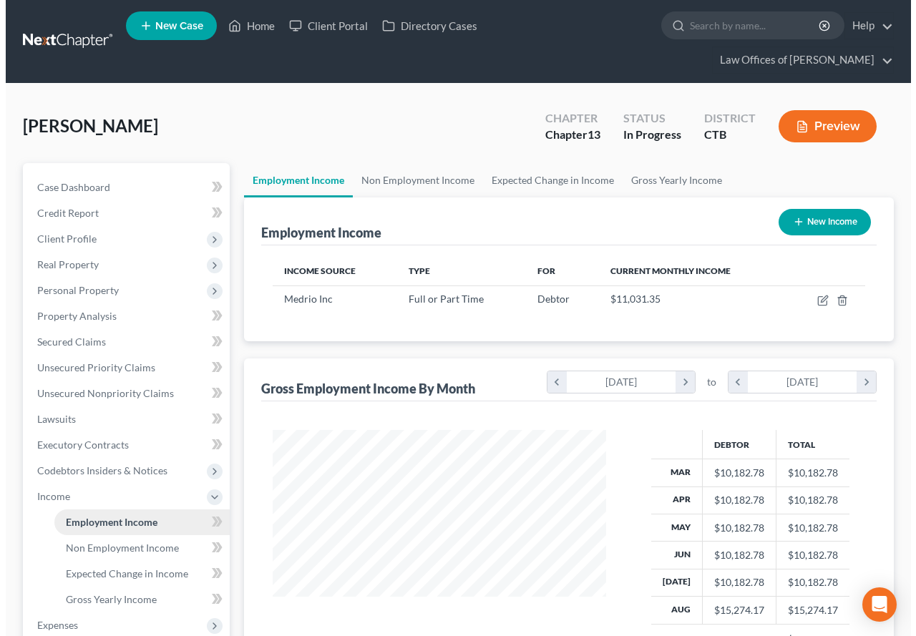
scroll to position [257, 362]
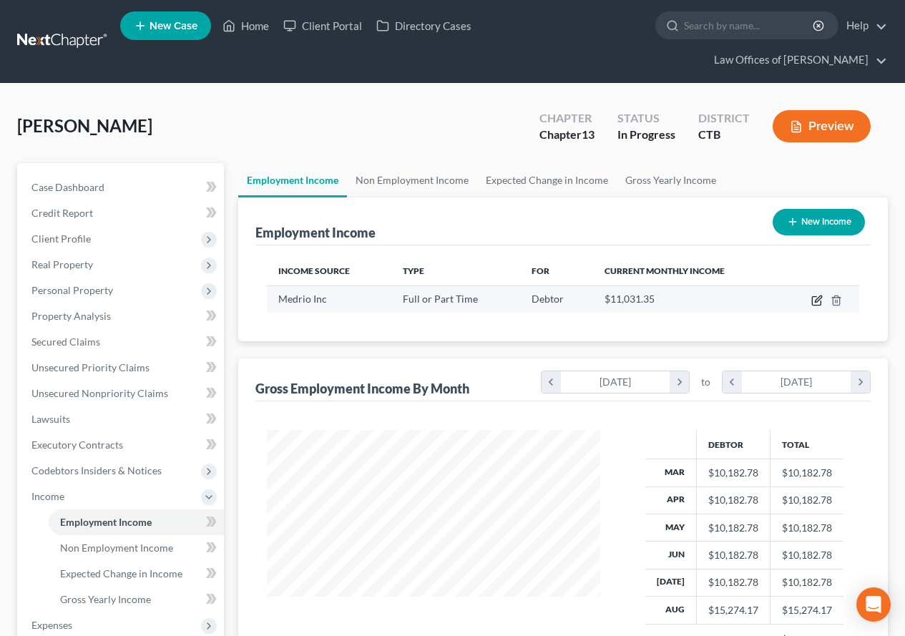
click at [817, 305] on icon "button" at bounding box center [816, 301] width 9 height 9
select select "0"
select select "4"
select select "2"
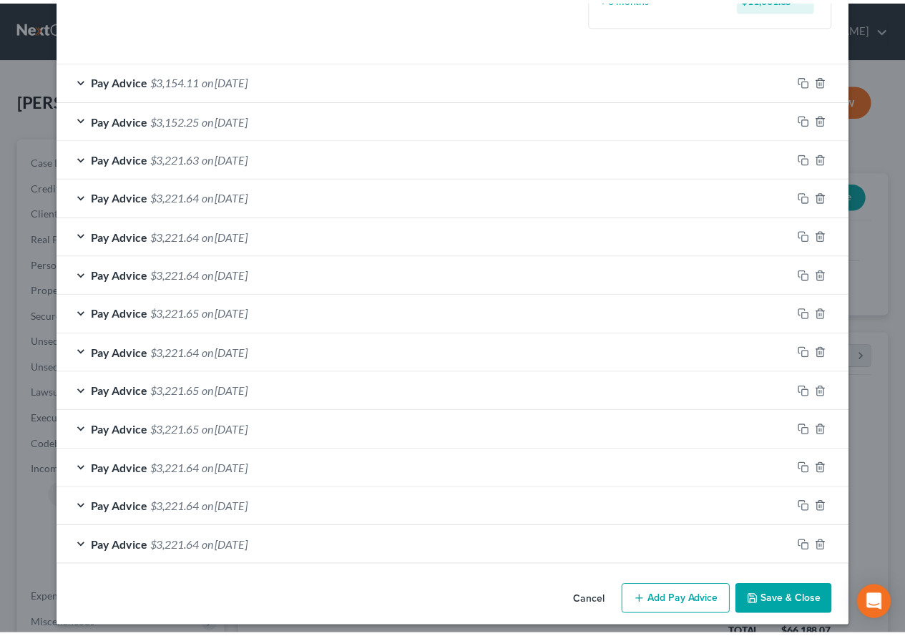
scroll to position [457, 0]
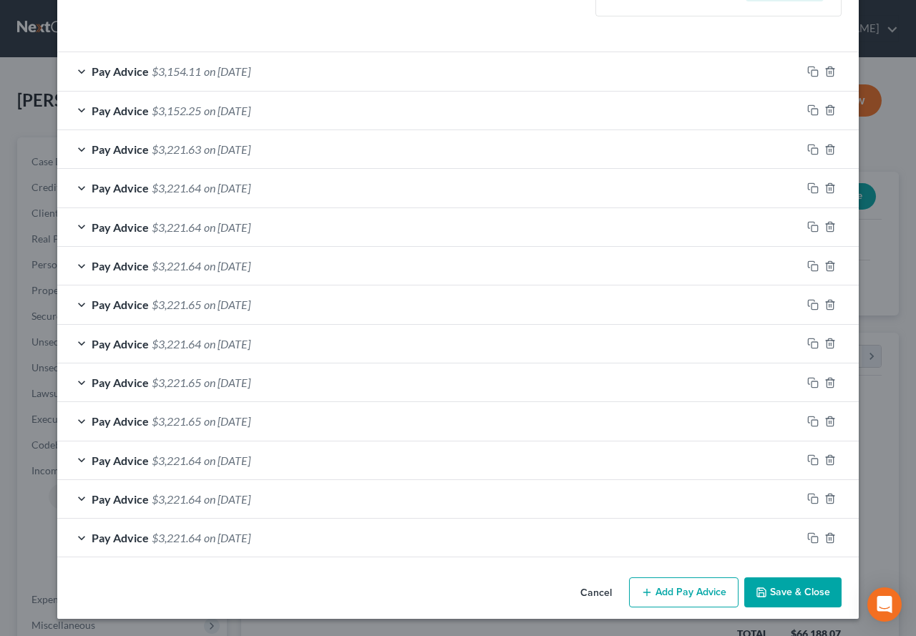
click at [761, 590] on icon "button" at bounding box center [761, 592] width 9 height 9
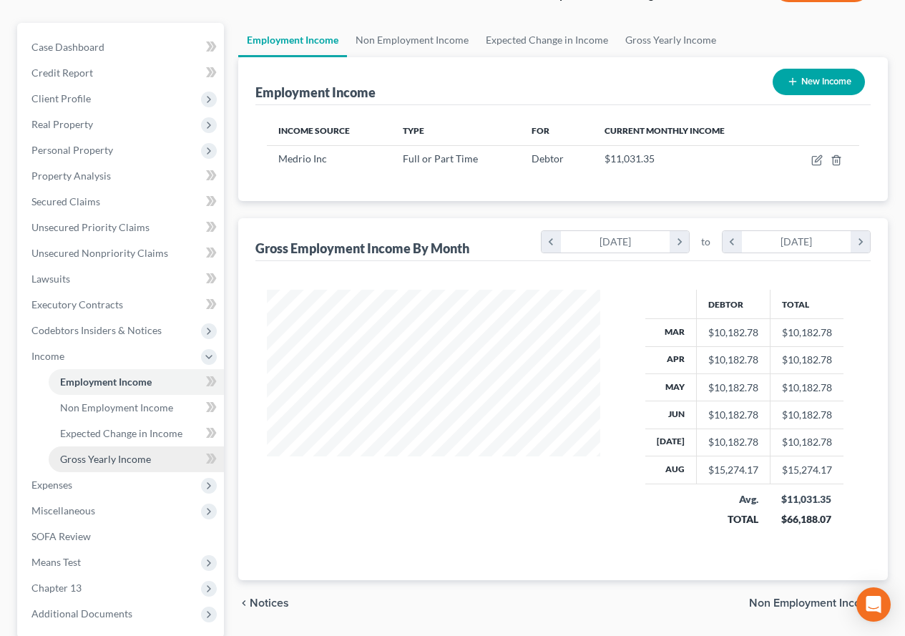
scroll to position [143, 0]
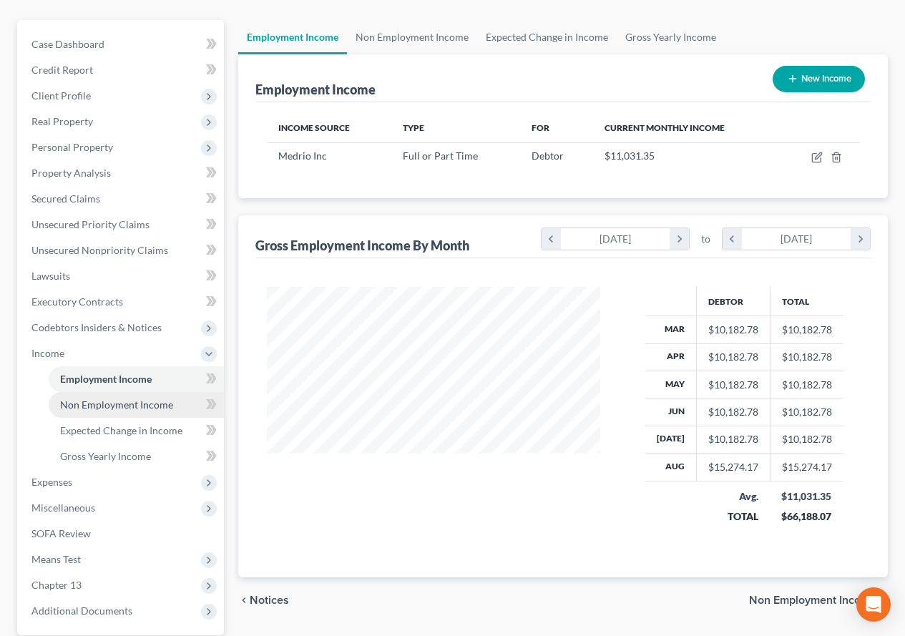
click at [106, 413] on link "Non Employment Income" at bounding box center [136, 405] width 175 height 26
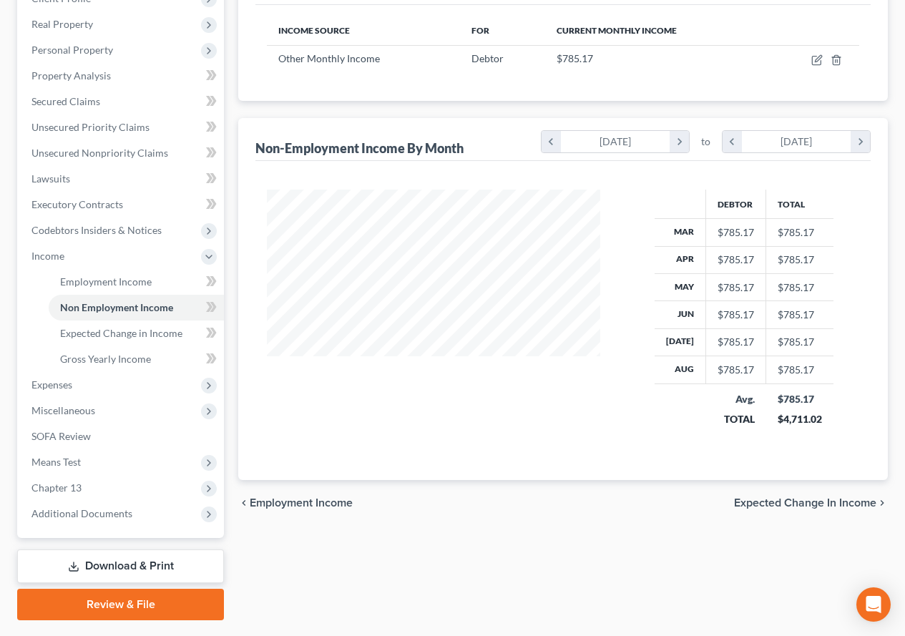
scroll to position [208, 0]
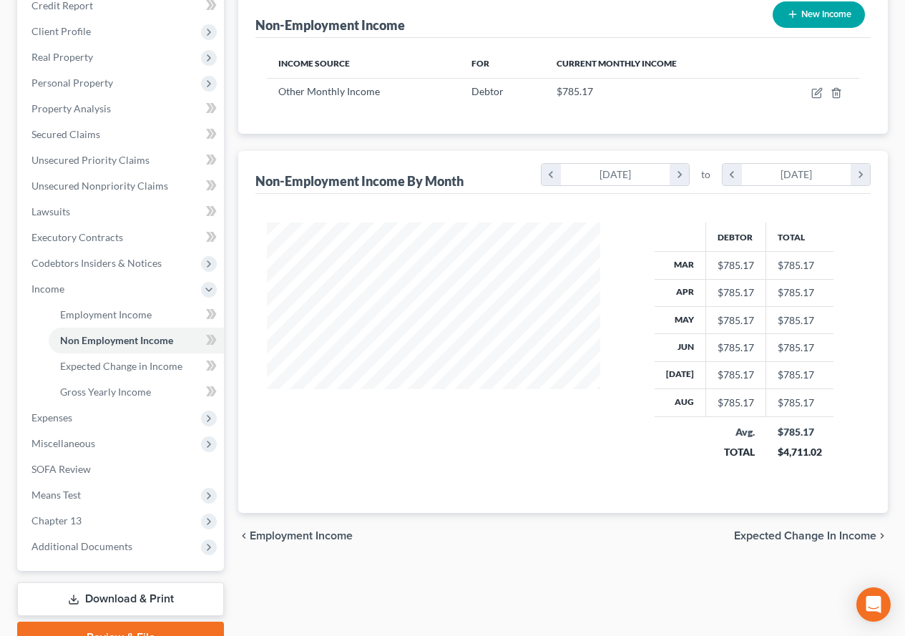
click at [384, 494] on div "Debtor Total Mar $785.17 $785.17 Apr $785.17 $785.17 May $785.17 $785.17 Jun $7…" at bounding box center [562, 353] width 615 height 319
click at [82, 86] on span "Personal Property" at bounding box center [72, 83] width 82 height 12
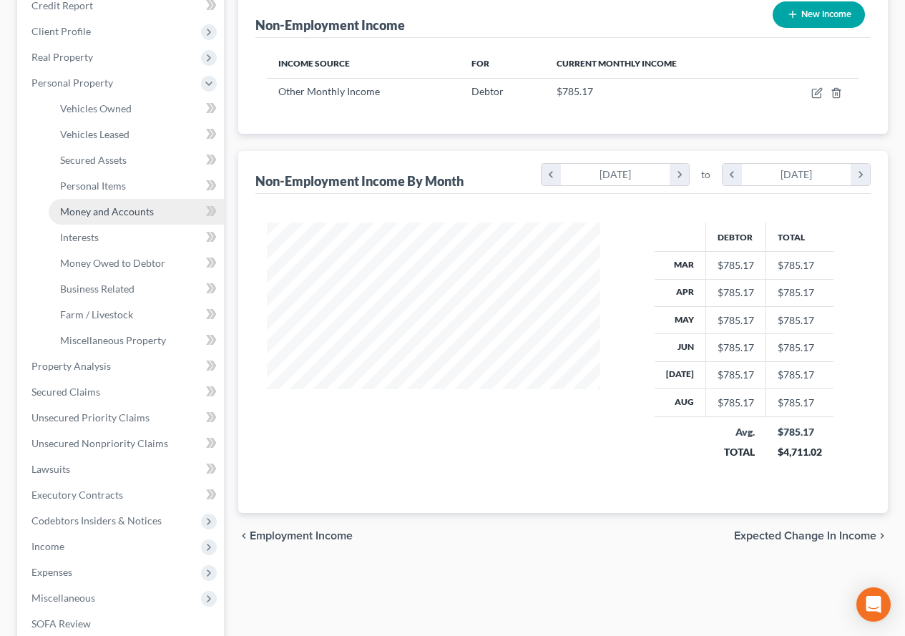
click at [107, 210] on span "Money and Accounts" at bounding box center [107, 211] width 94 height 12
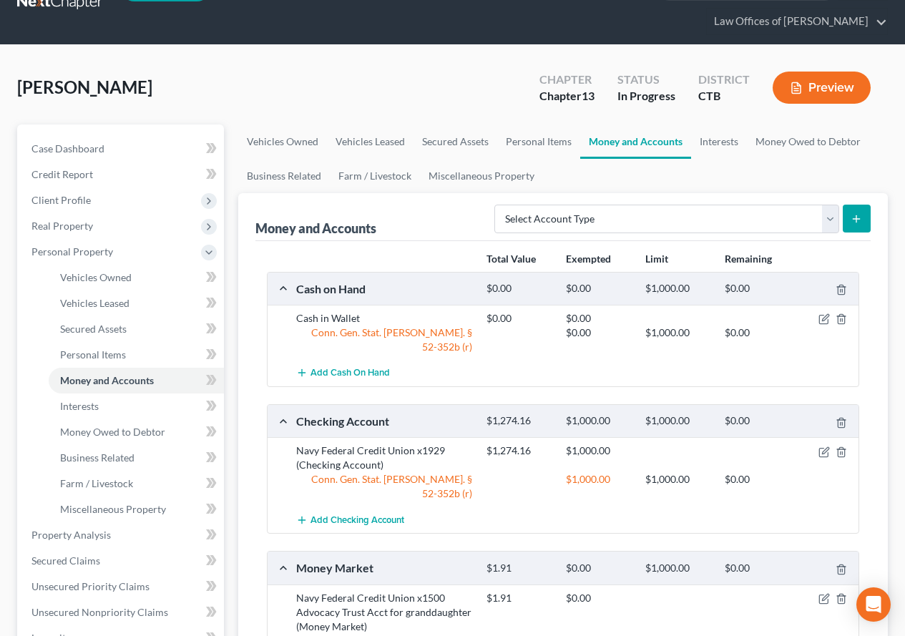
scroll to position [143, 0]
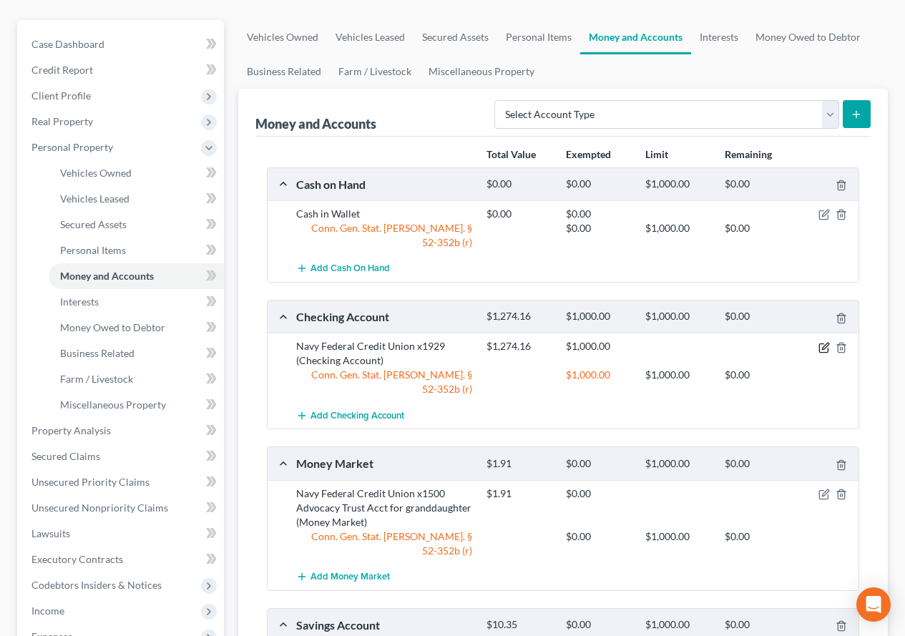
click at [826, 343] on icon "button" at bounding box center [825, 346] width 6 height 6
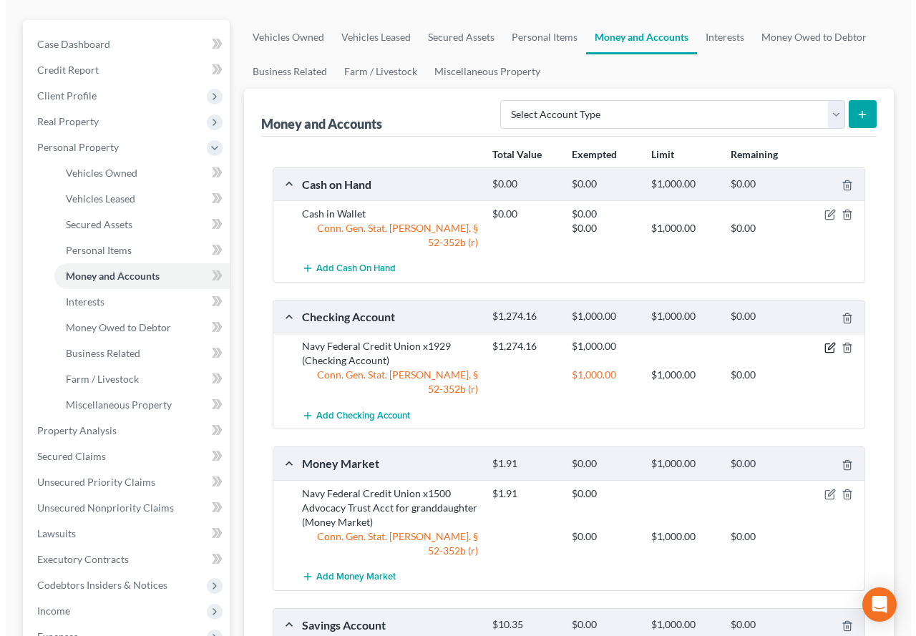
scroll to position [117, 0]
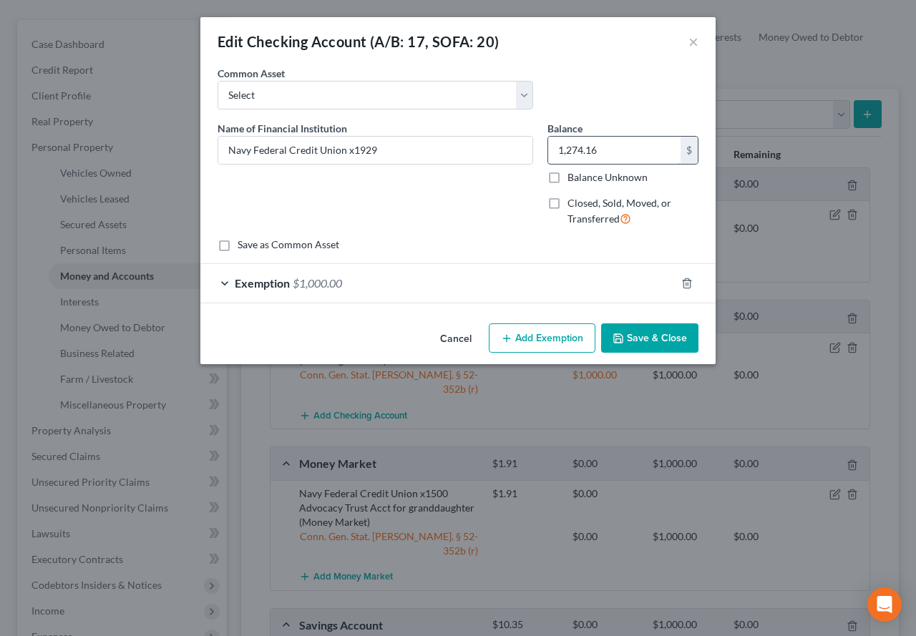
click at [601, 143] on input "1,274.16" at bounding box center [614, 150] width 132 height 27
type input "1,566.81"
click at [632, 338] on button "Save & Close" at bounding box center [649, 338] width 97 height 30
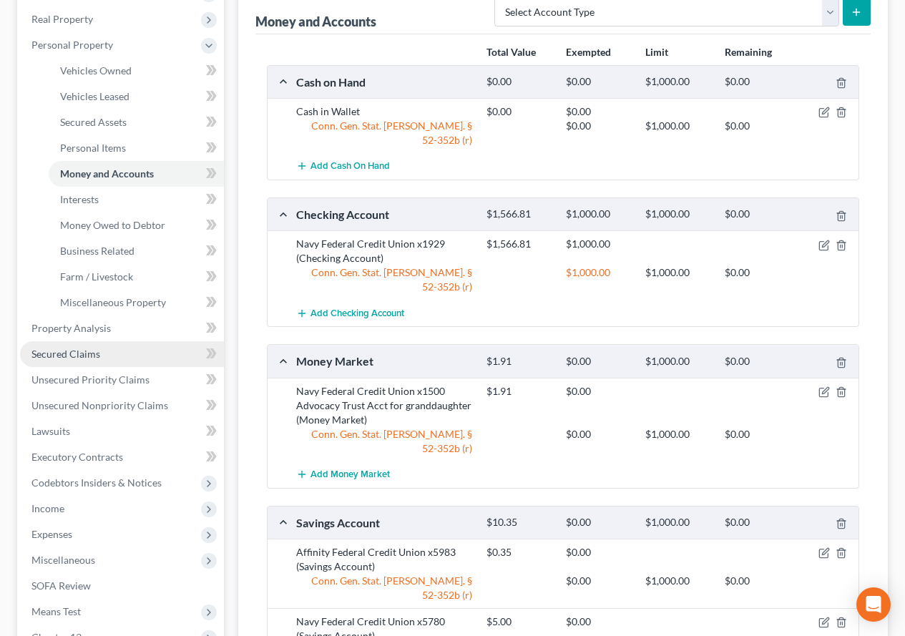
scroll to position [286, 0]
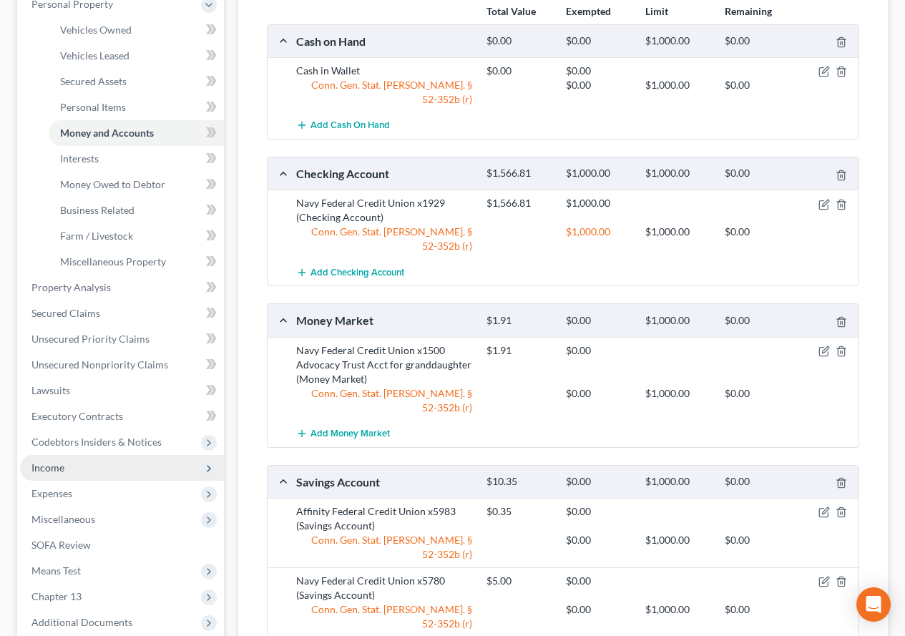
click at [45, 469] on span "Income" at bounding box center [47, 468] width 33 height 12
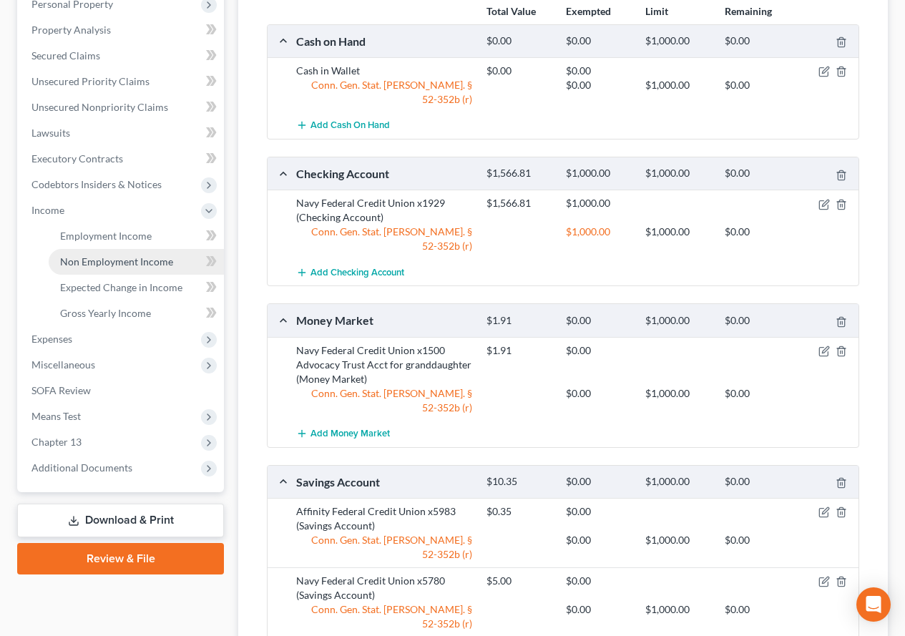
click at [84, 263] on span "Non Employment Income" at bounding box center [116, 261] width 113 height 12
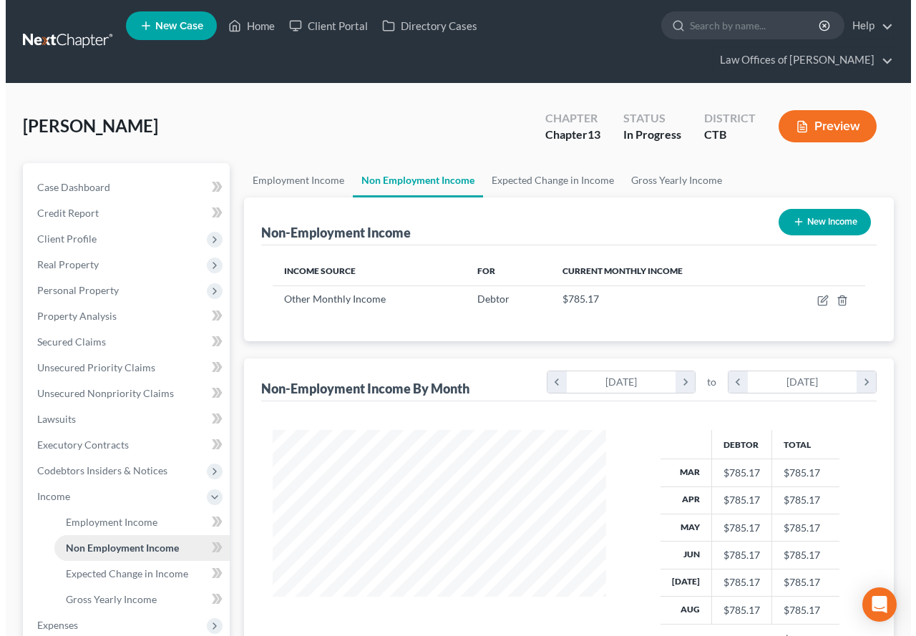
scroll to position [257, 362]
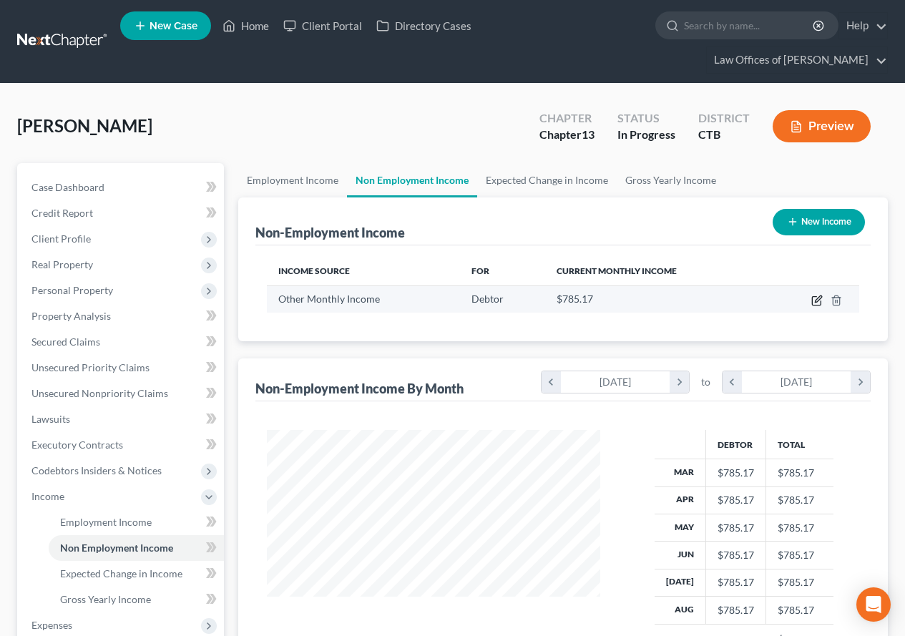
click at [816, 298] on icon "button" at bounding box center [817, 300] width 11 height 11
select select "13"
select select "0"
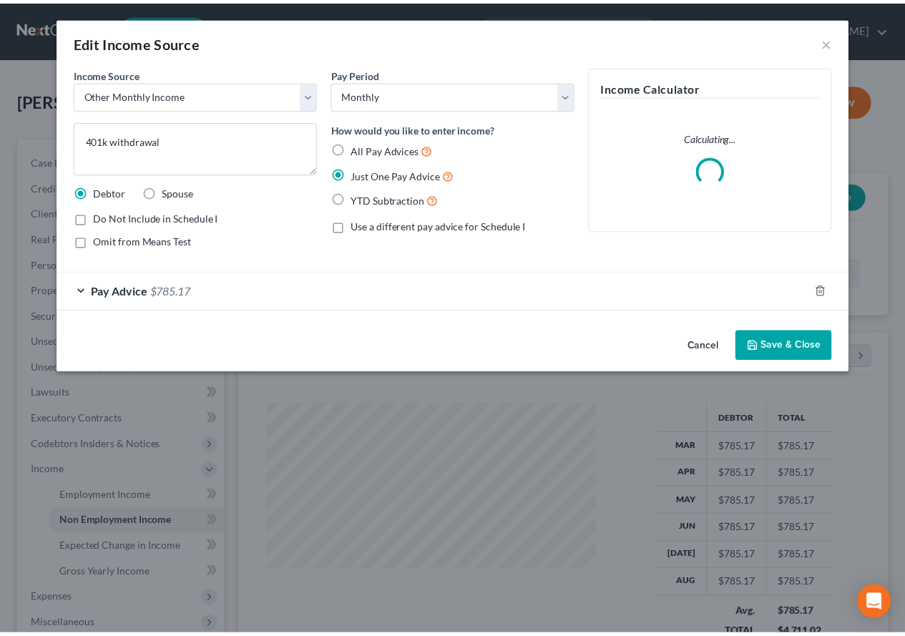
scroll to position [257, 367]
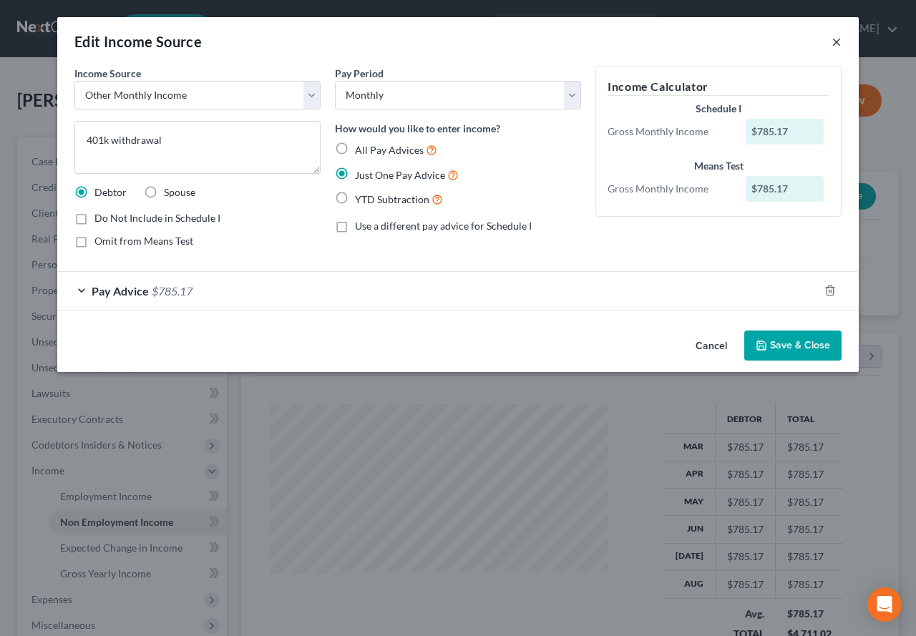
click at [840, 38] on button "×" at bounding box center [837, 41] width 10 height 17
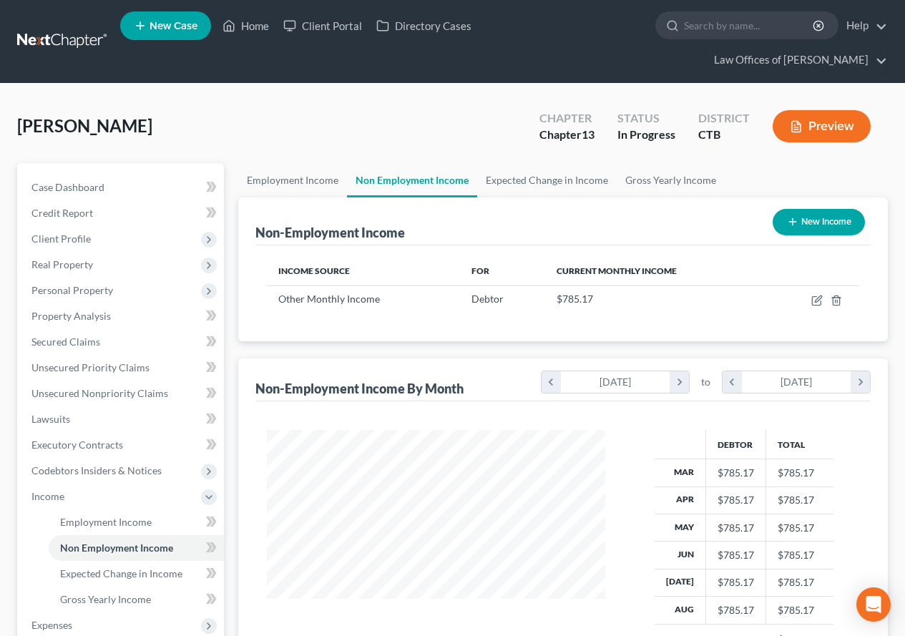
scroll to position [715415, 715309]
click at [836, 303] on line "button" at bounding box center [836, 301] width 0 height 3
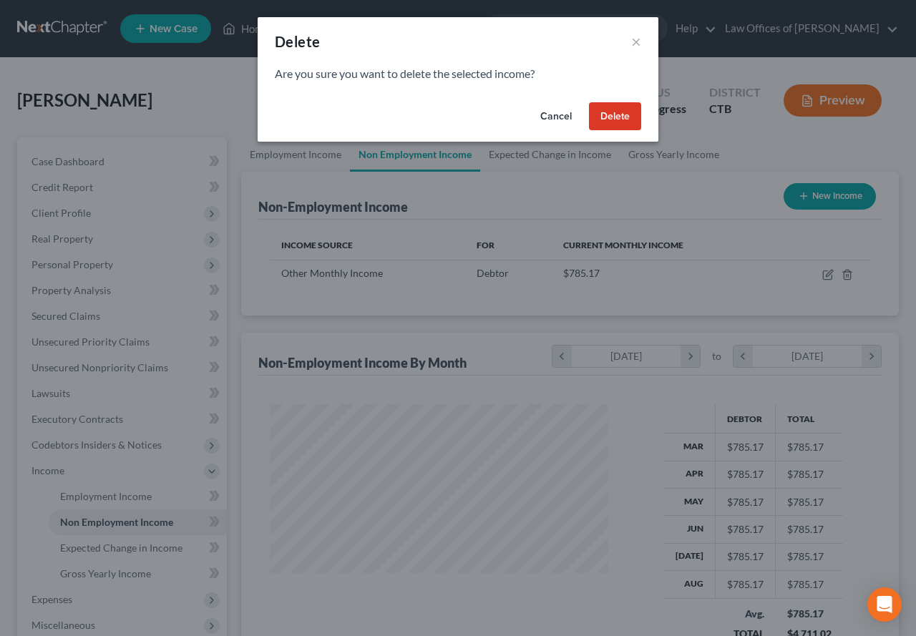
click at [608, 124] on button "Delete" at bounding box center [615, 116] width 52 height 29
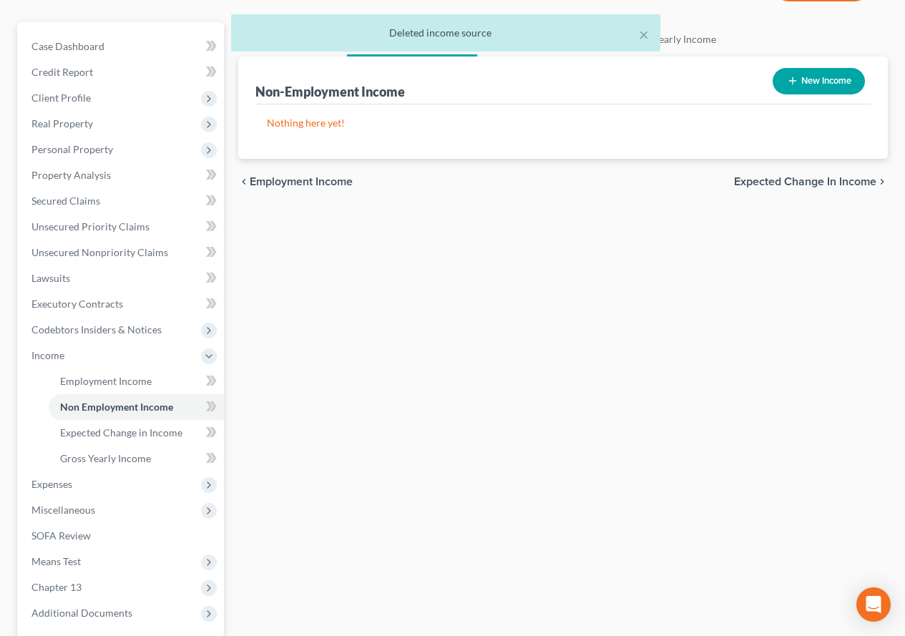
scroll to position [143, 0]
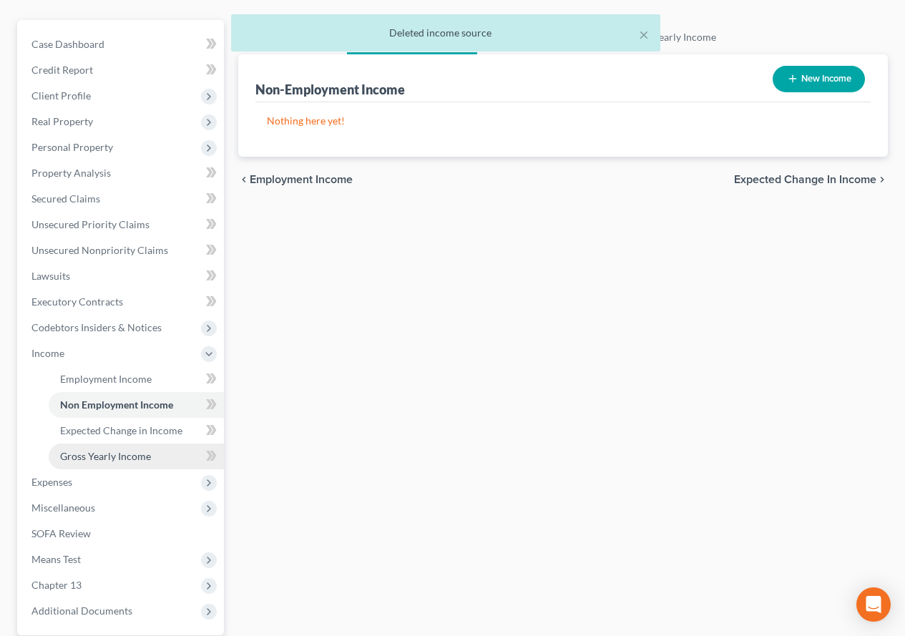
click at [86, 454] on span "Gross Yearly Income" at bounding box center [105, 456] width 91 height 12
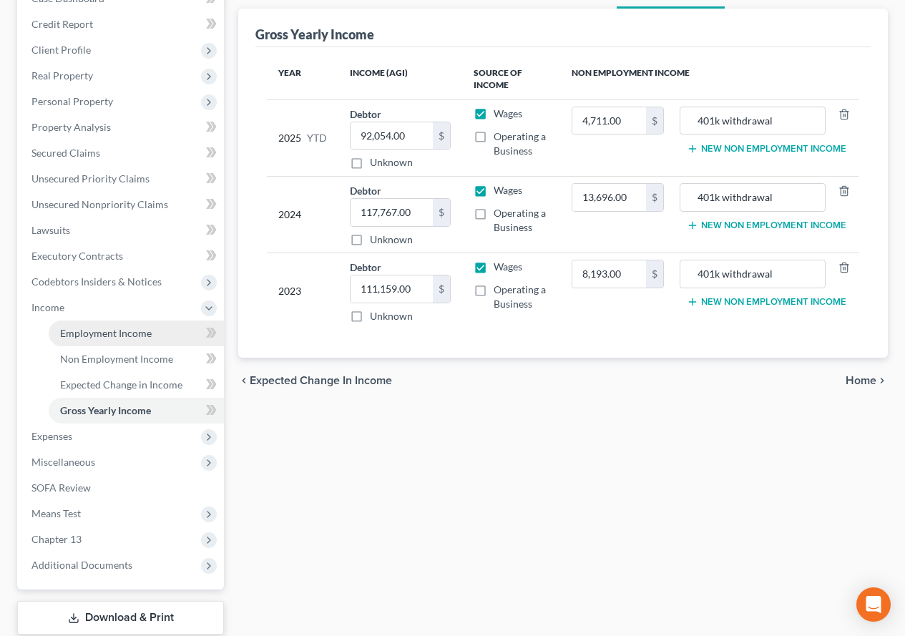
scroll to position [215, 0]
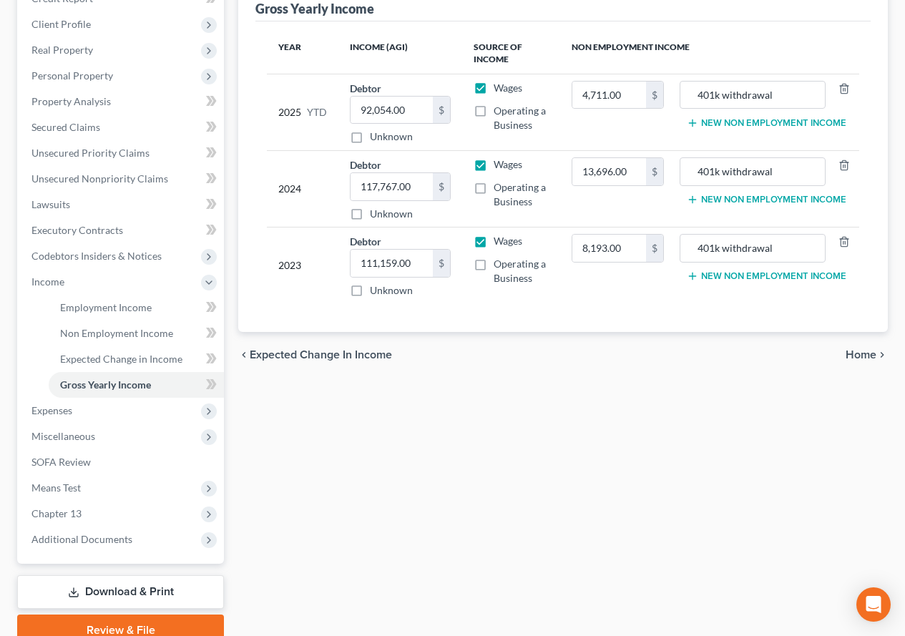
click at [873, 356] on span "Home" at bounding box center [861, 354] width 31 height 11
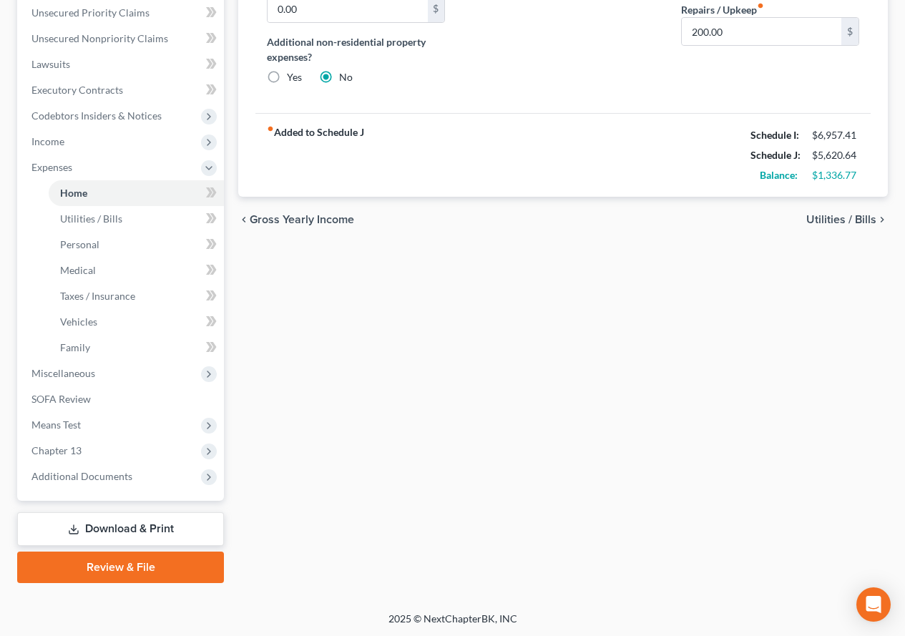
scroll to position [356, 0]
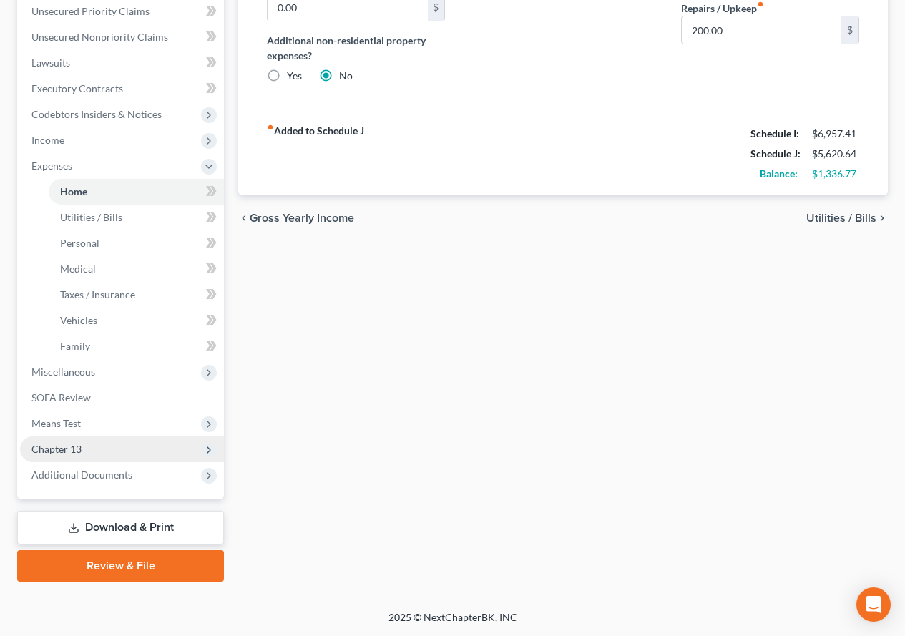
click at [54, 451] on span "Chapter 13" at bounding box center [56, 449] width 50 height 12
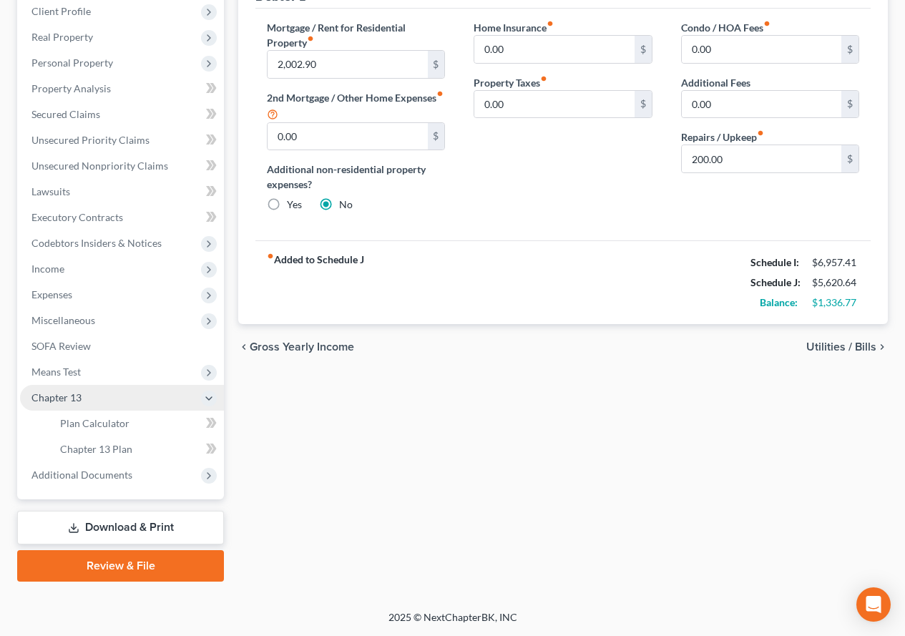
scroll to position [228, 0]
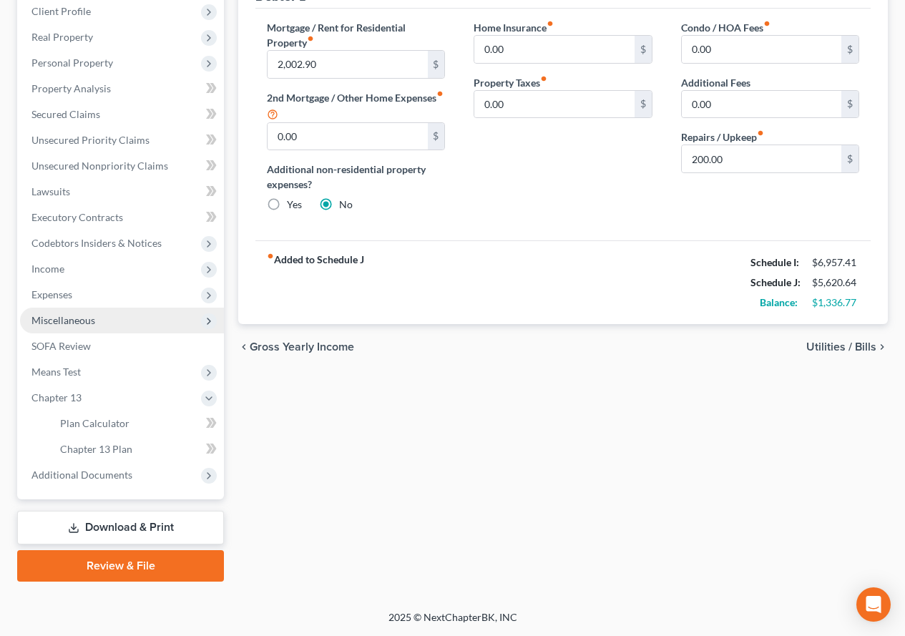
click at [57, 320] on span "Miscellaneous" at bounding box center [63, 320] width 64 height 12
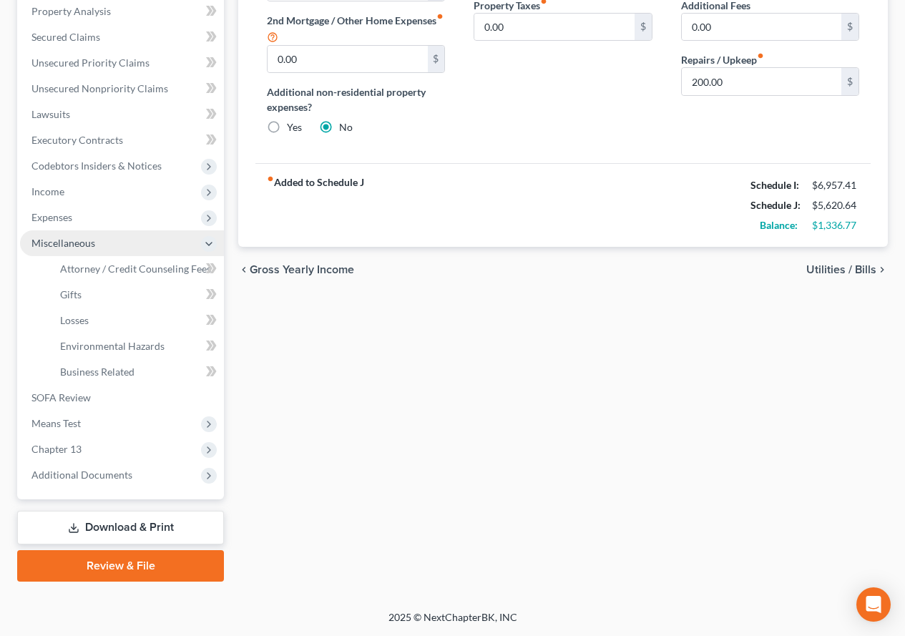
scroll to position [305, 0]
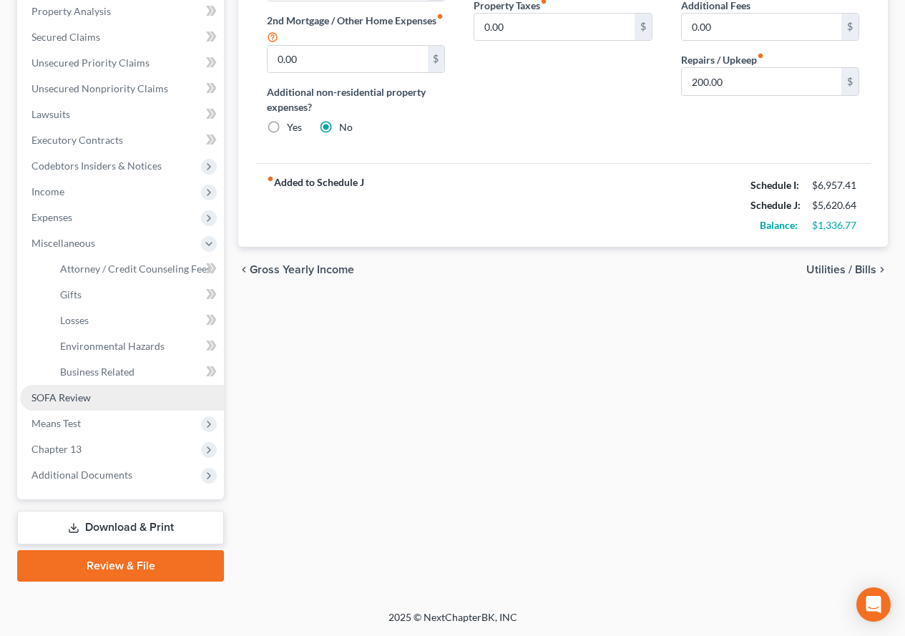
click at [67, 399] on span "SOFA Review" at bounding box center [60, 397] width 59 height 12
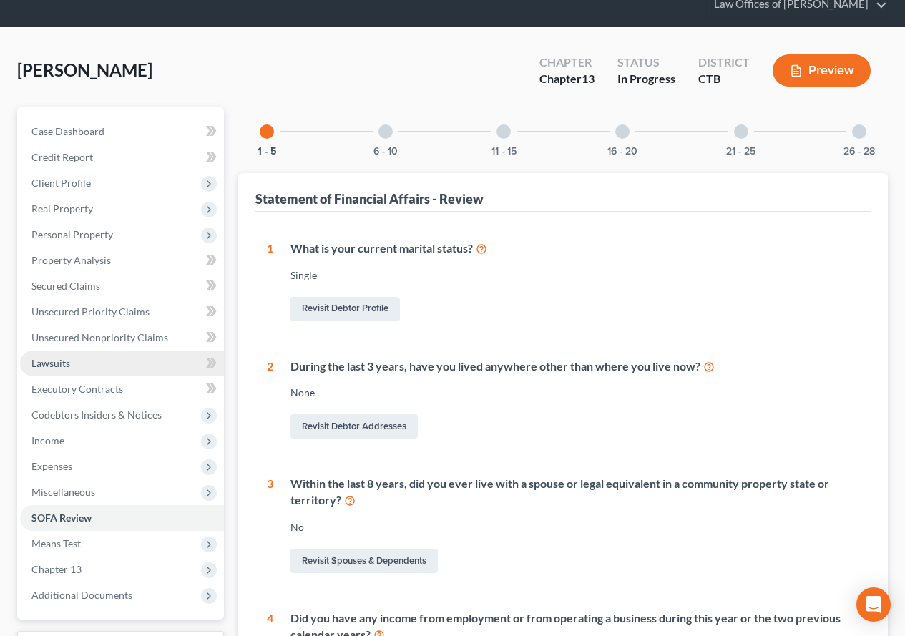
scroll to position [25, 0]
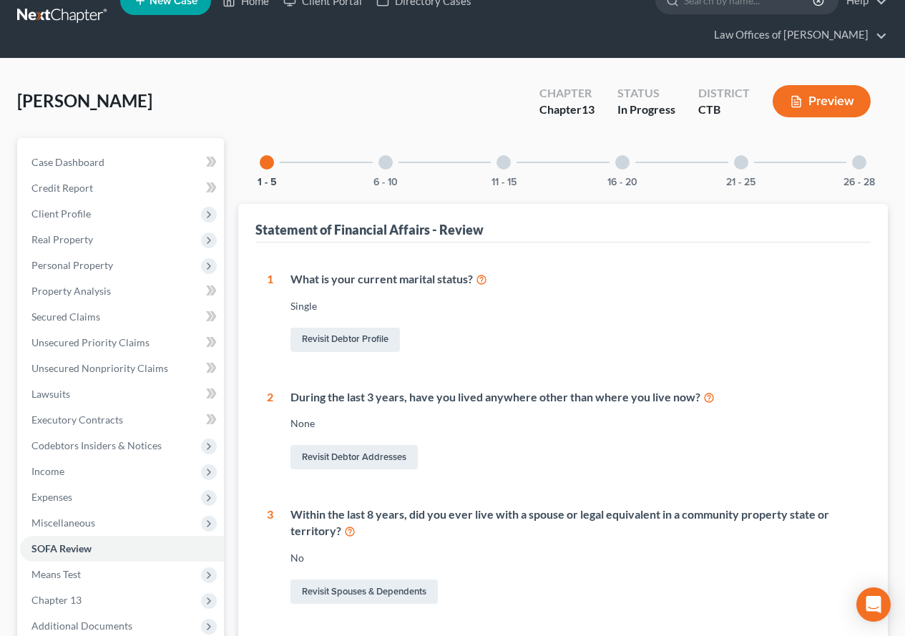
click at [384, 160] on div at bounding box center [386, 162] width 14 height 14
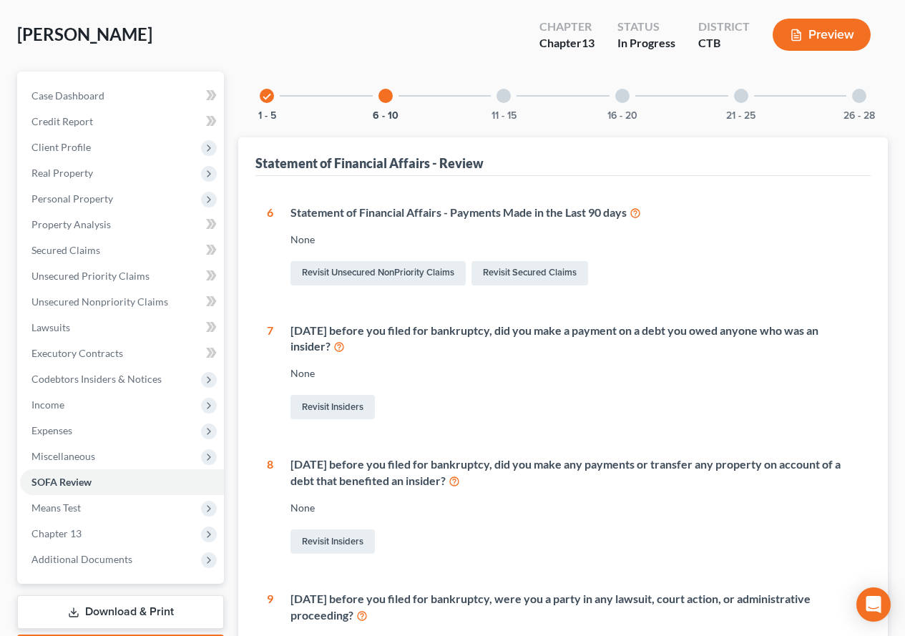
scroll to position [90, 0]
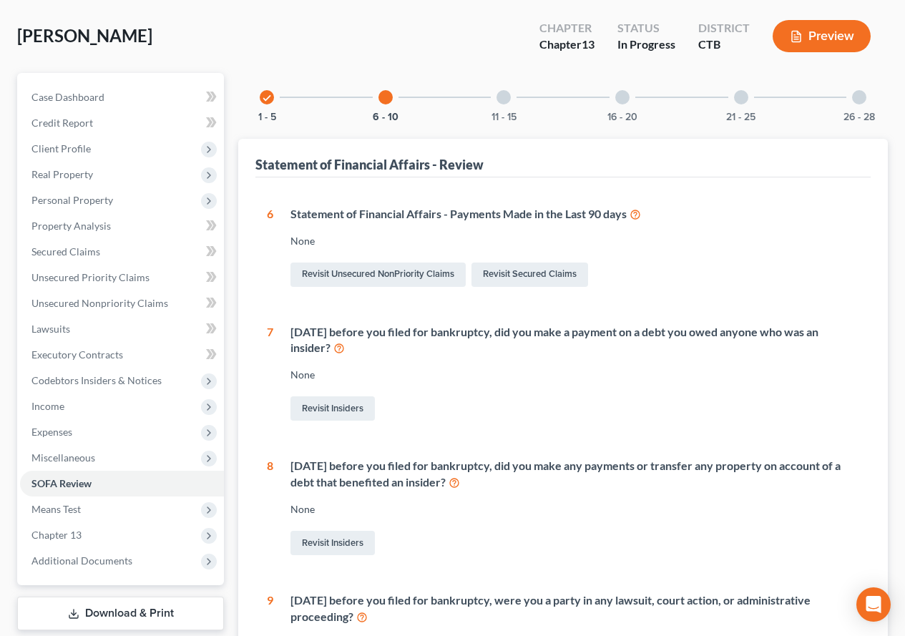
click at [502, 99] on div at bounding box center [504, 97] width 14 height 14
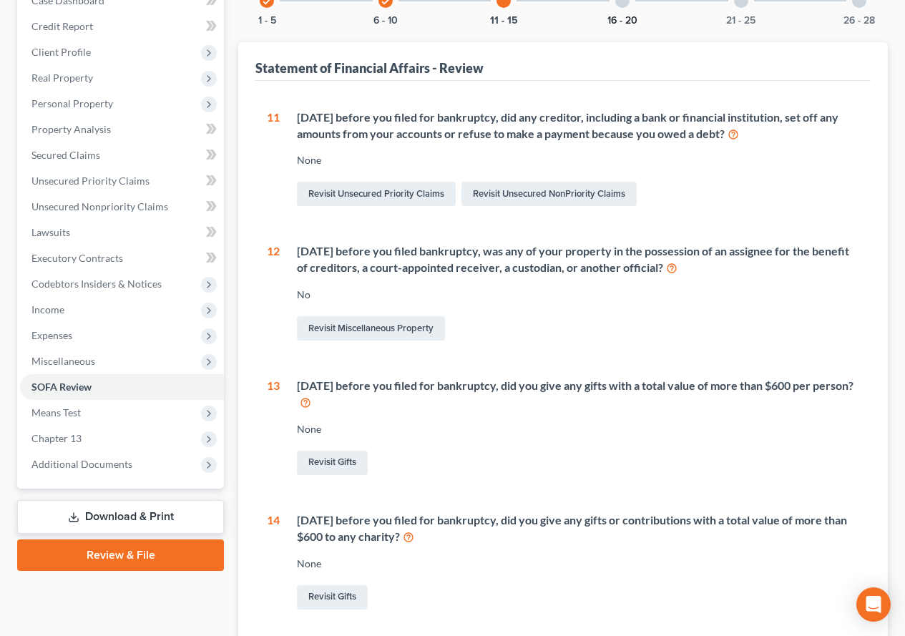
scroll to position [19, 0]
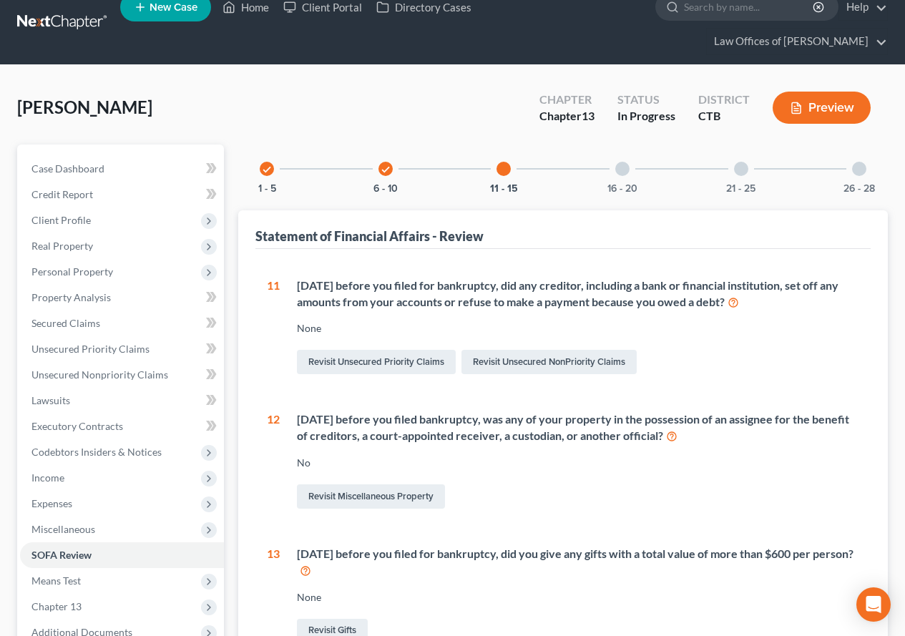
click at [624, 170] on div at bounding box center [622, 169] width 14 height 14
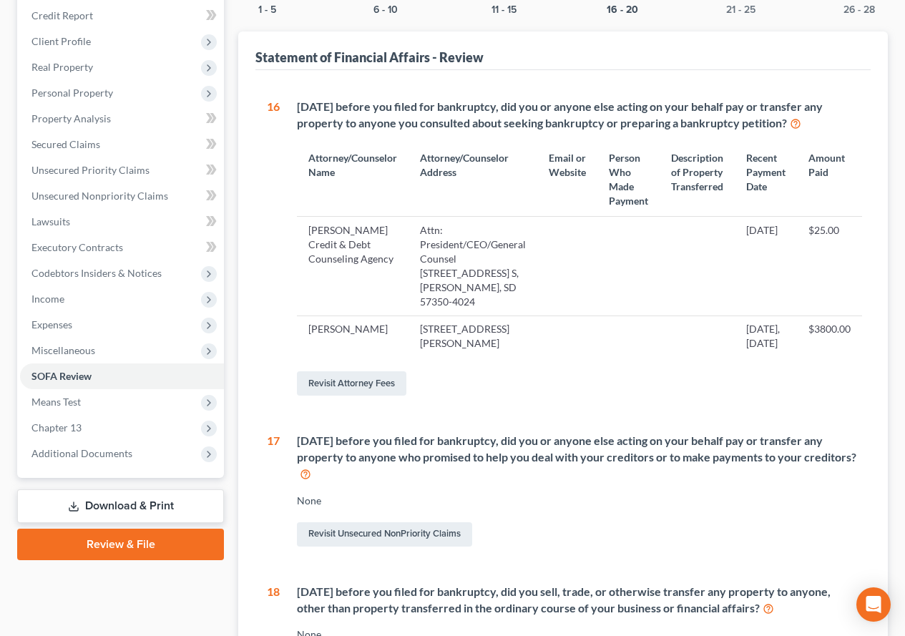
scroll to position [150, 0]
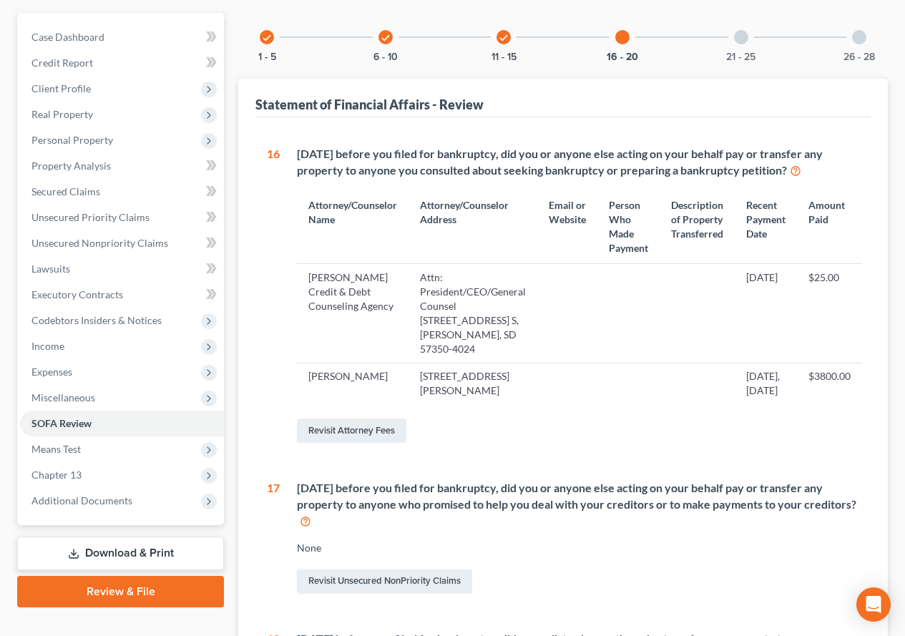
click at [739, 38] on div at bounding box center [741, 37] width 14 height 14
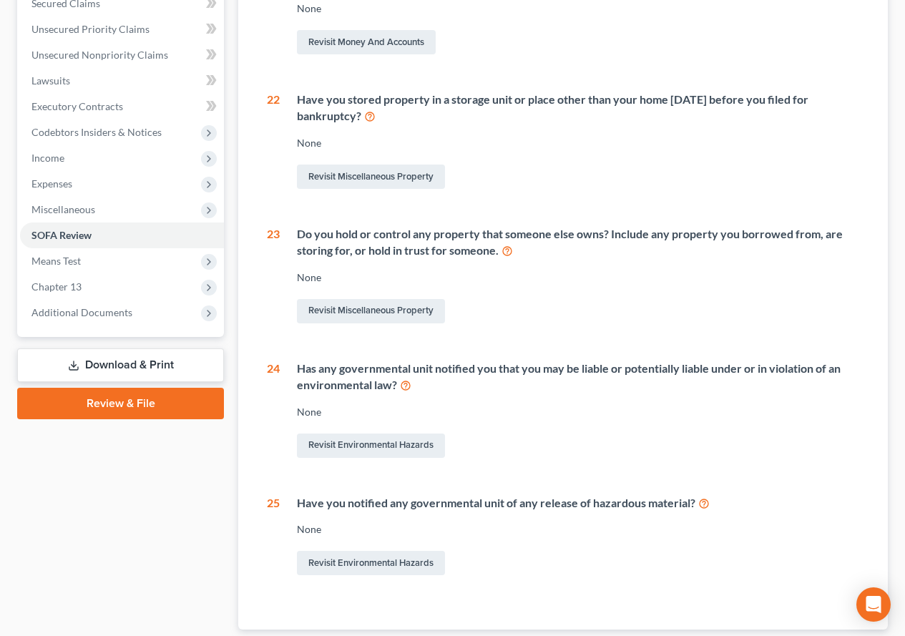
scroll to position [146, 0]
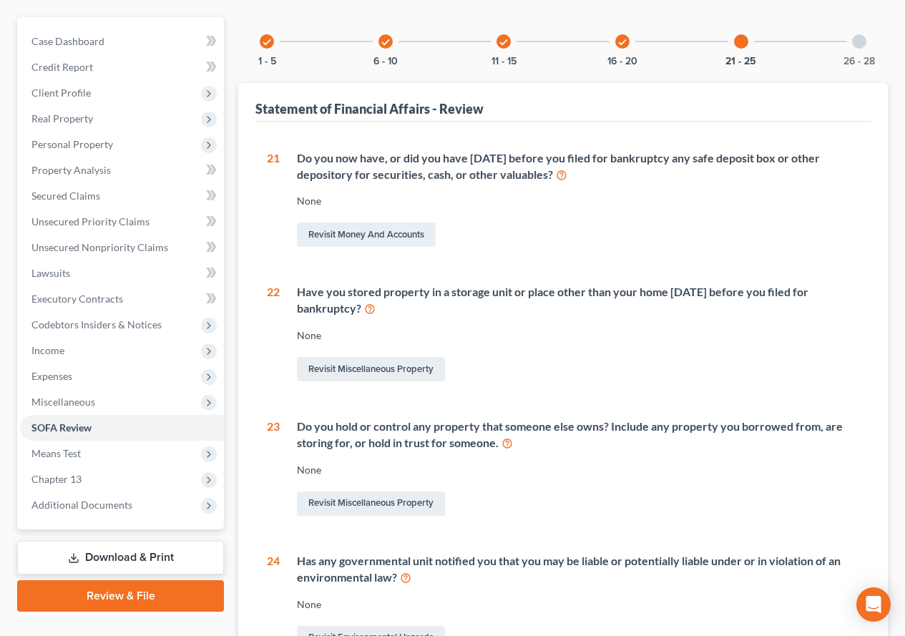
click at [853, 39] on div at bounding box center [859, 41] width 14 height 14
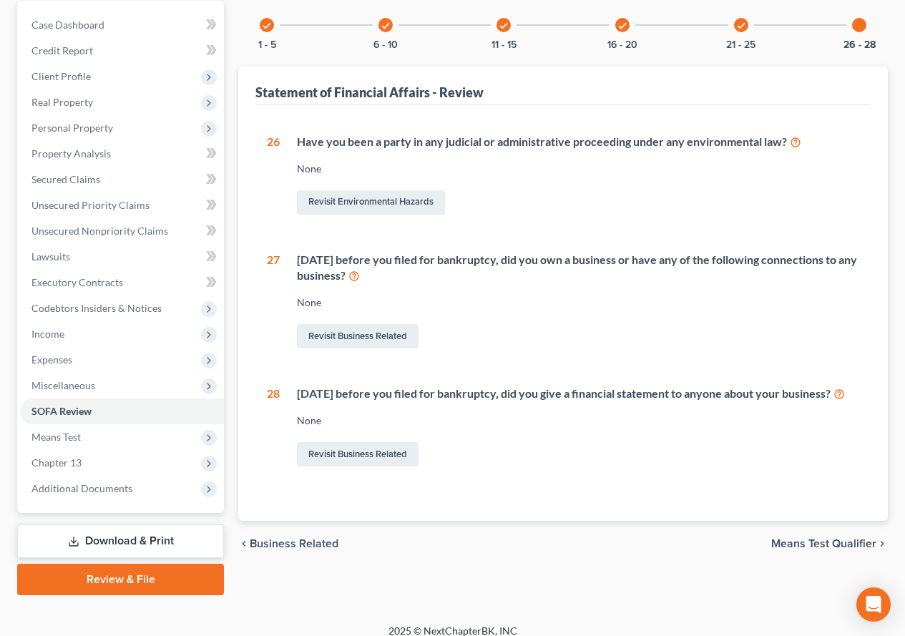
scroll to position [176, 0]
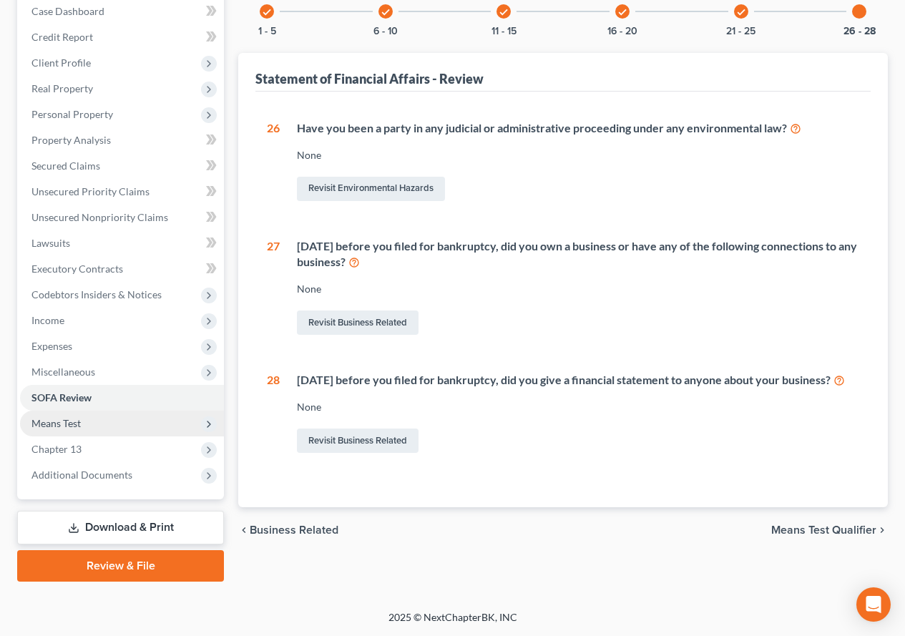
click at [62, 429] on span "Means Test" at bounding box center [55, 423] width 49 height 12
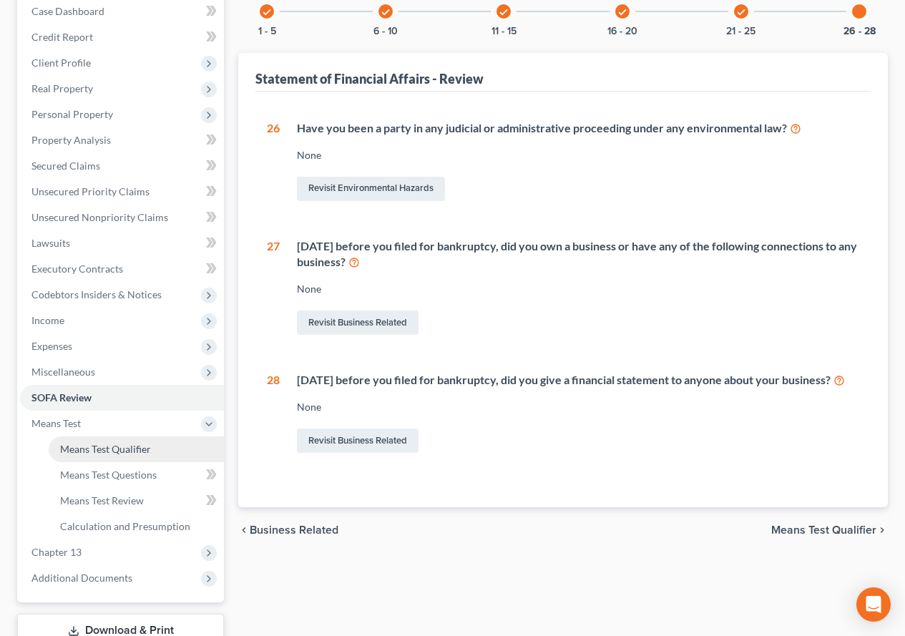
click at [88, 443] on span "Means Test Qualifier" at bounding box center [105, 449] width 91 height 12
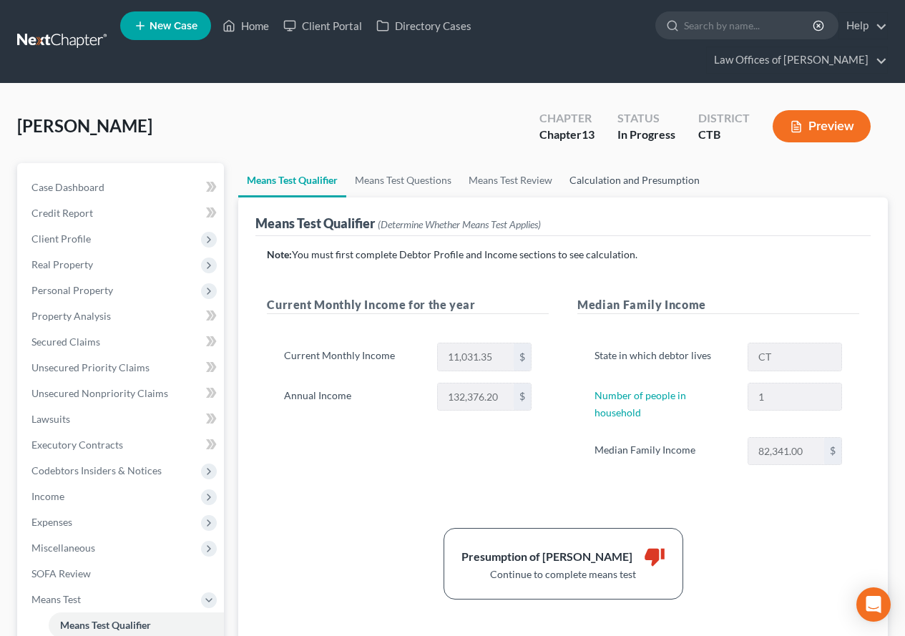
click at [661, 188] on link "Calculation and Presumption" at bounding box center [634, 180] width 147 height 34
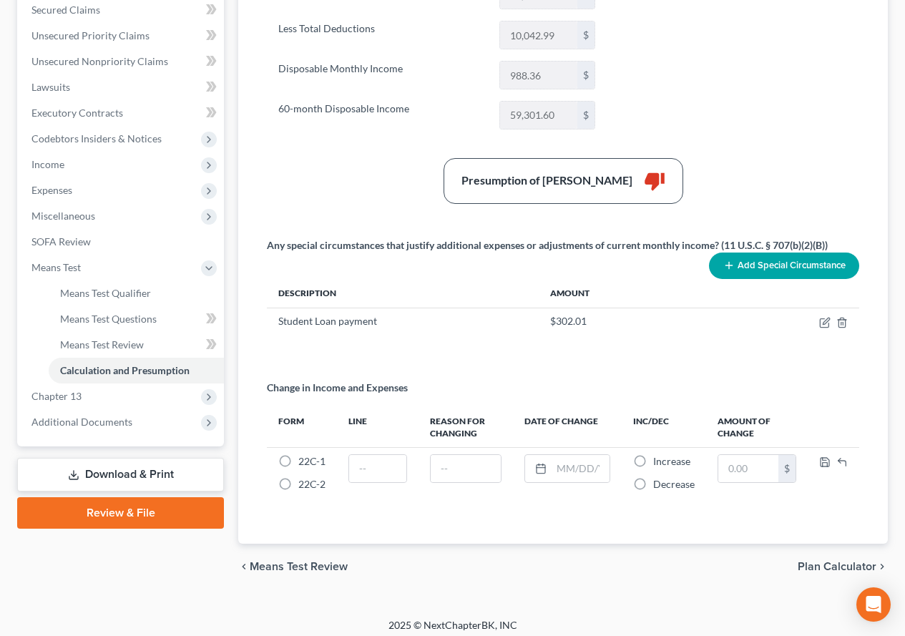
scroll to position [340, 0]
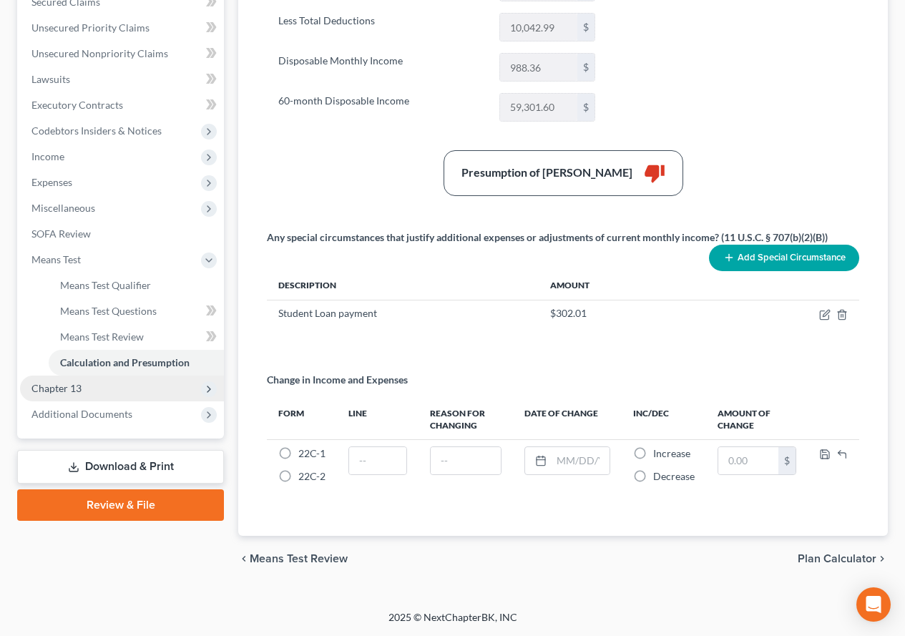
click at [70, 391] on span "Chapter 13" at bounding box center [56, 388] width 50 height 12
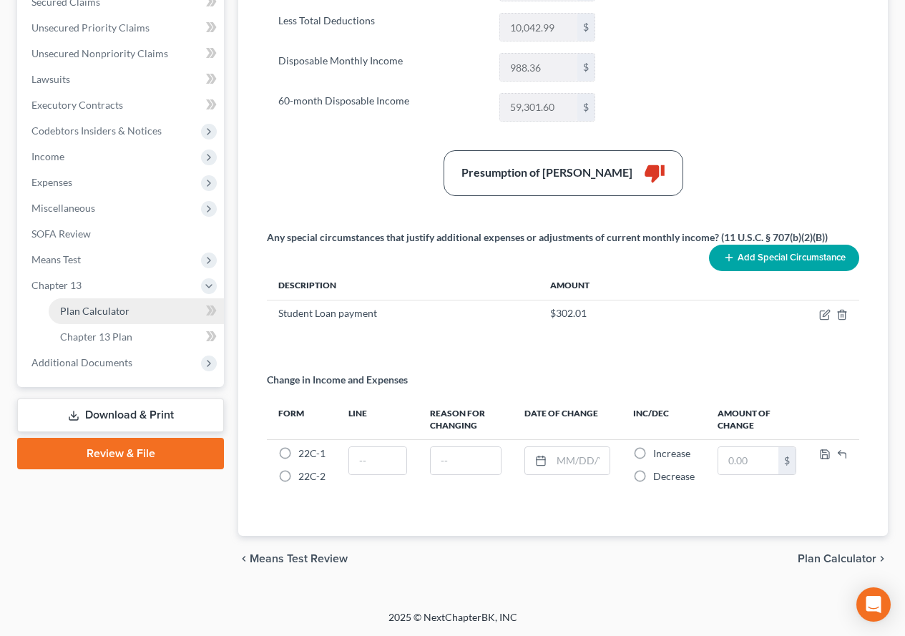
click at [105, 316] on span "Plan Calculator" at bounding box center [94, 311] width 69 height 12
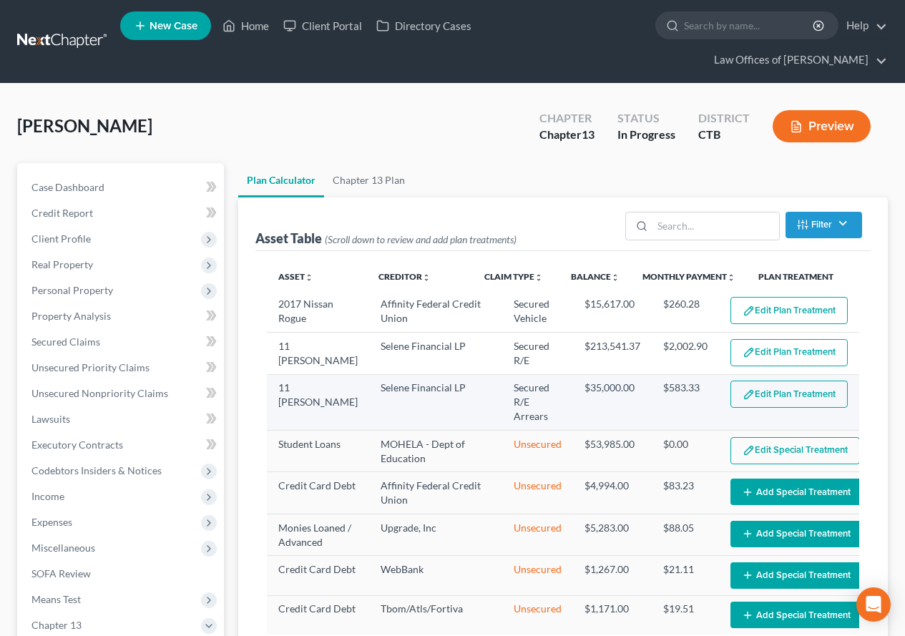
select select "59"
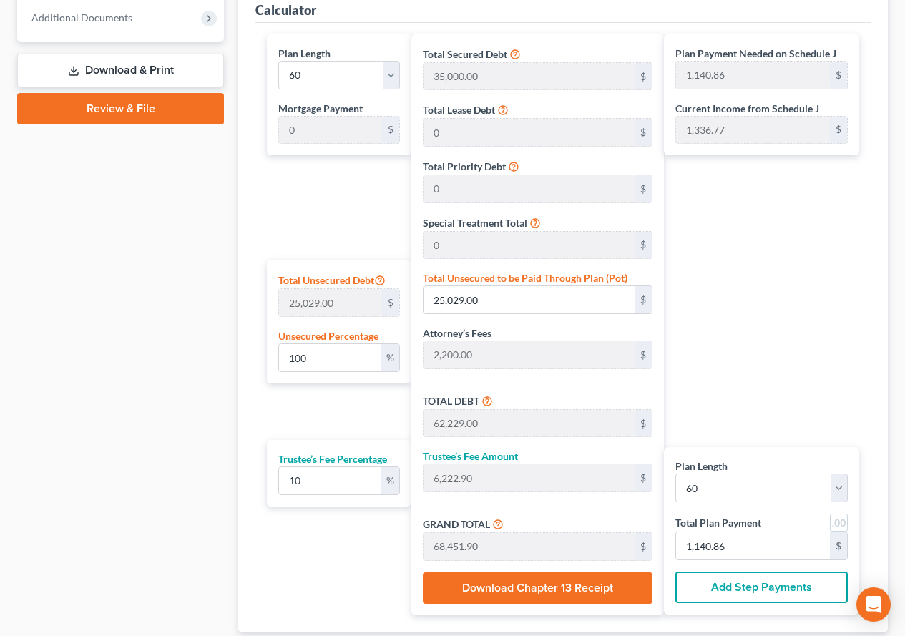
scroll to position [693, 0]
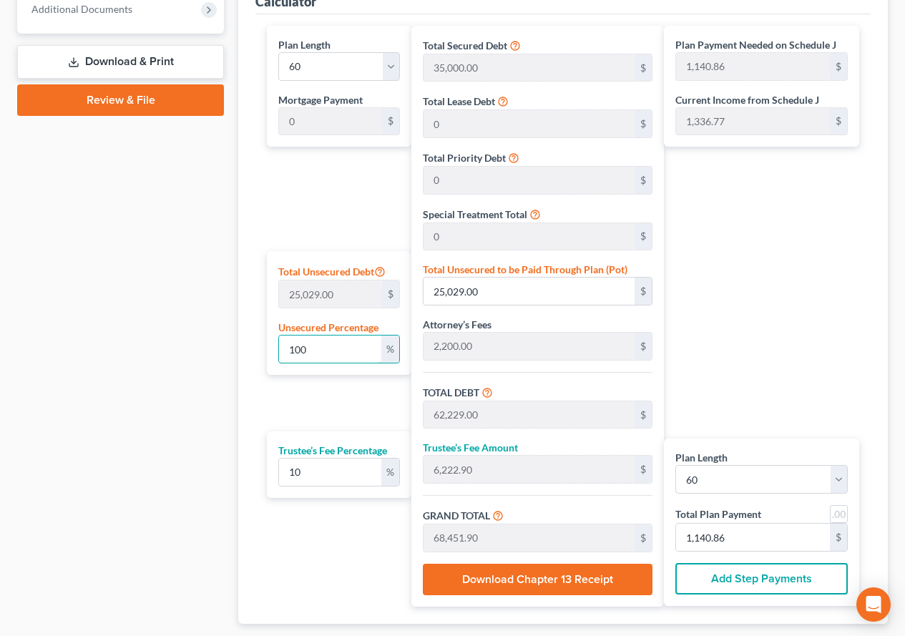
drag, startPoint x: 321, startPoint y: 349, endPoint x: 268, endPoint y: 346, distance: 53.0
click at [268, 346] on div "Total Unsecured Debt 25,029.00 $ Unsecured Percentage 100 %" at bounding box center [339, 313] width 145 height 124
type input "5"
type input "1,251.45"
type input "38,451.45"
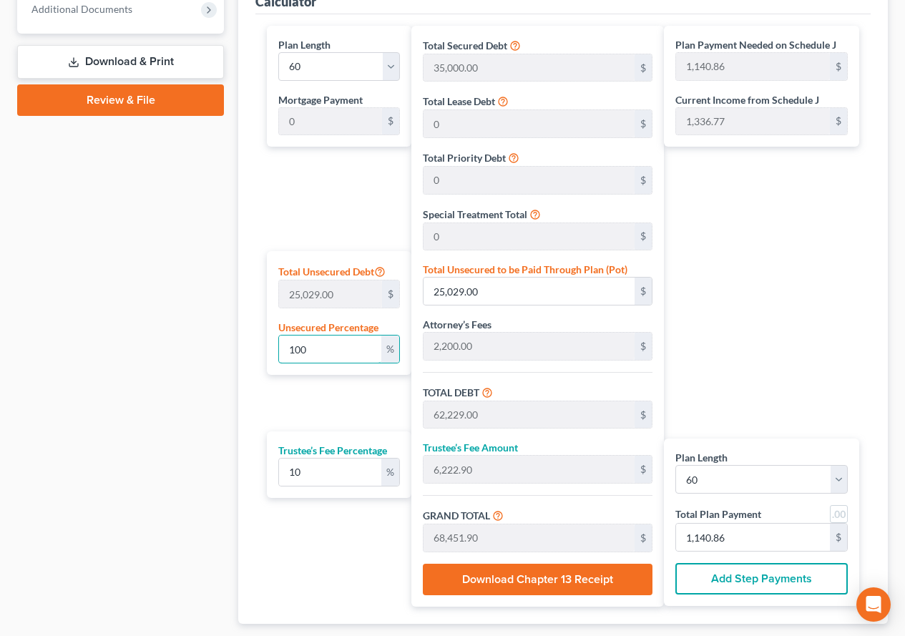
type input "3,845.14"
type input "42,296.59"
type input "704.94"
type input "50"
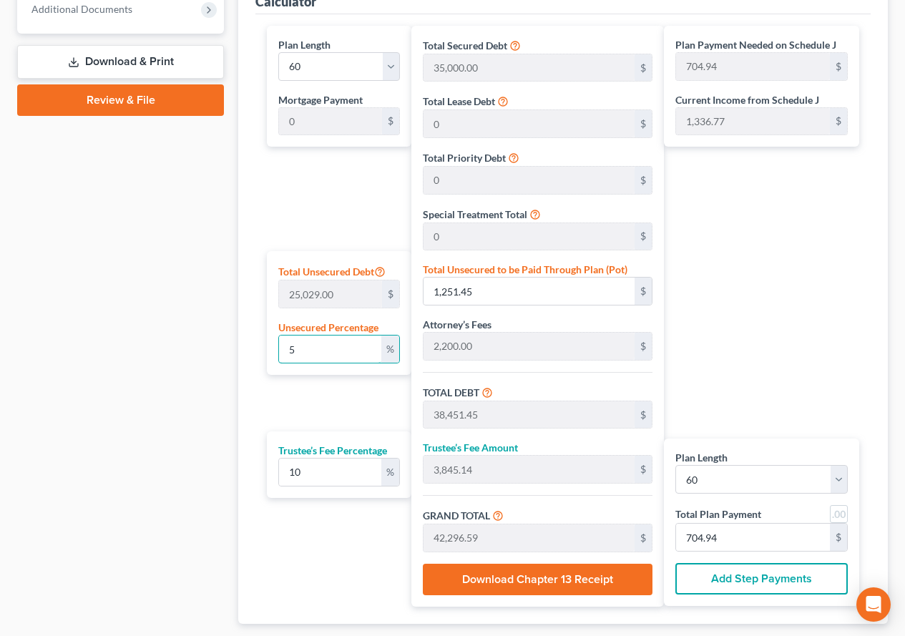
type input "12,514.50"
type input "49,714.50"
type input "4,971.45"
type input "54,685.95"
type input "911.43"
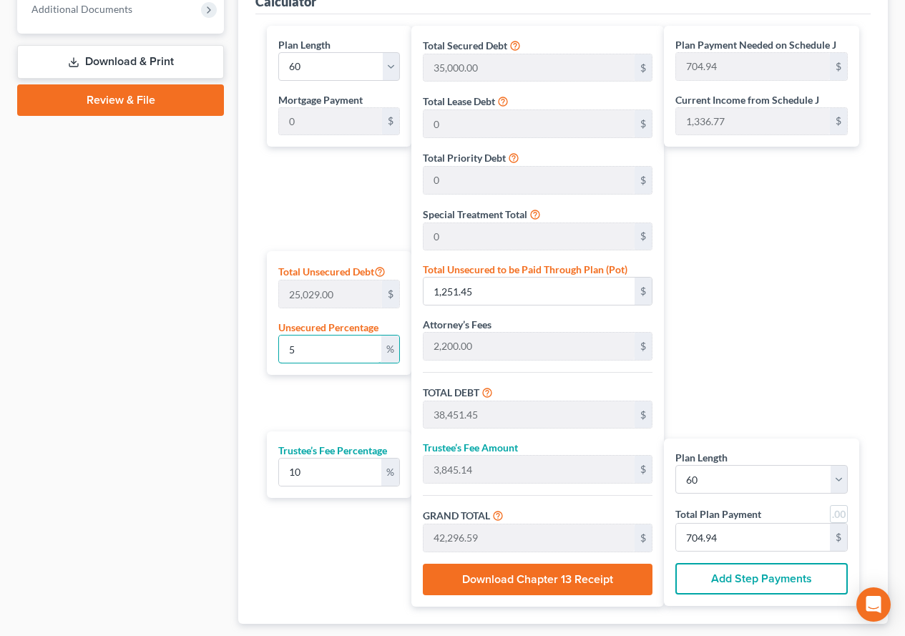
type input "911.43"
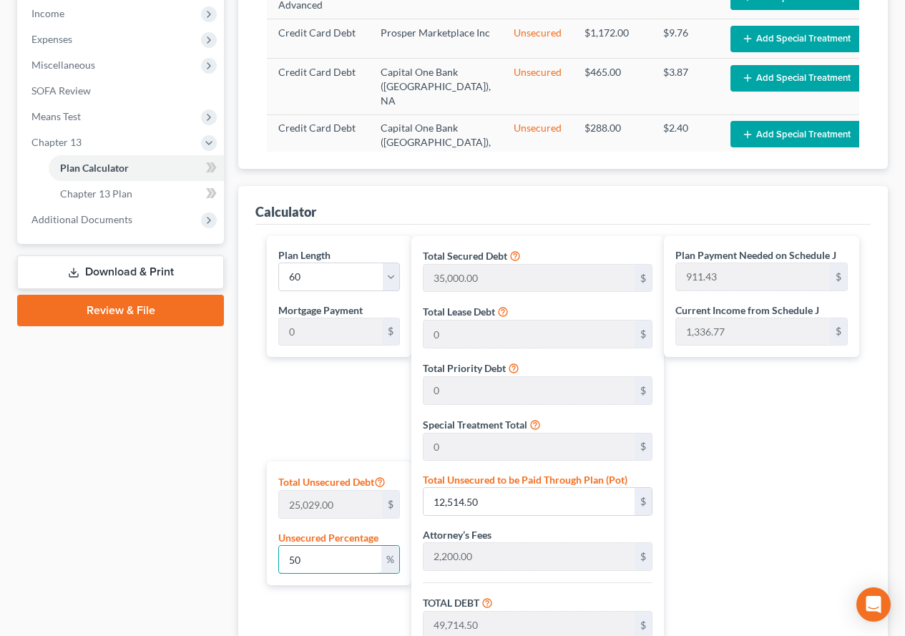
scroll to position [479, 0]
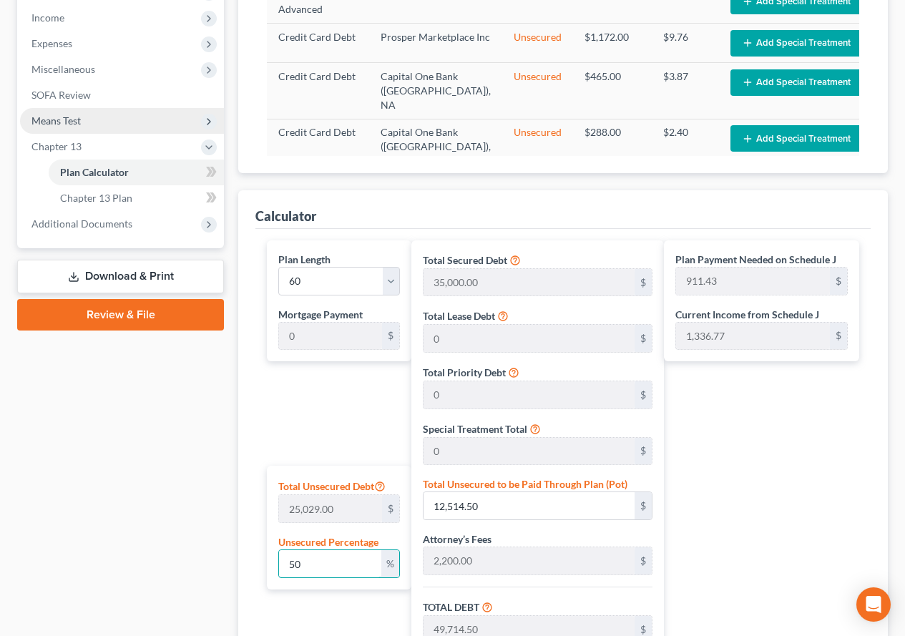
type input "50"
click at [59, 122] on span "Means Test" at bounding box center [55, 121] width 49 height 12
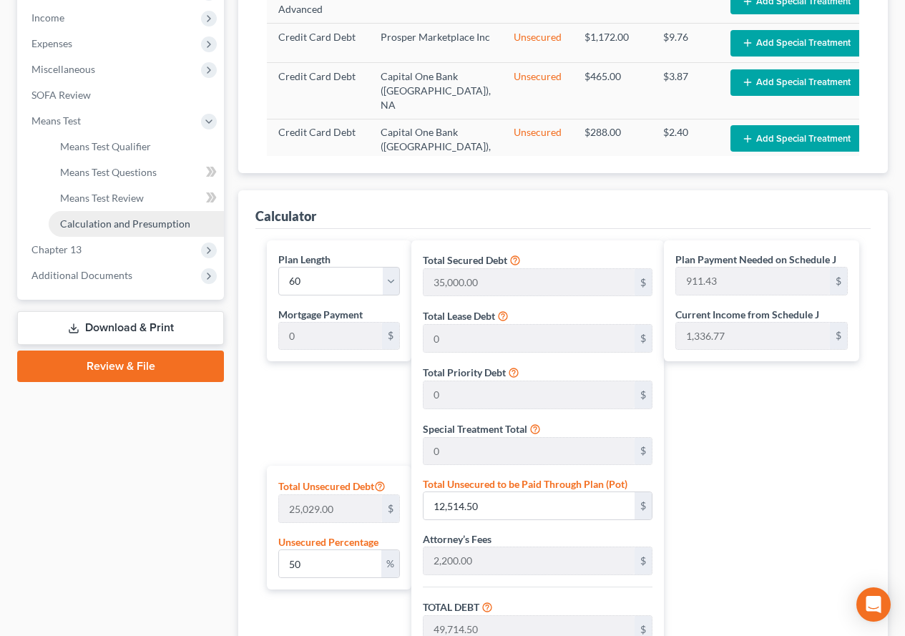
click at [87, 220] on span "Calculation and Presumption" at bounding box center [125, 224] width 130 height 12
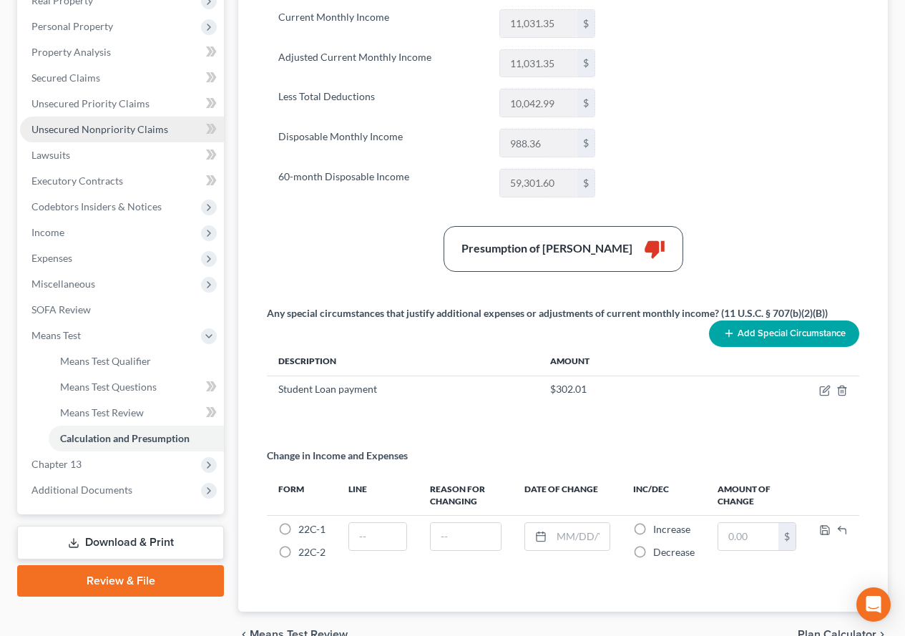
scroll to position [340, 0]
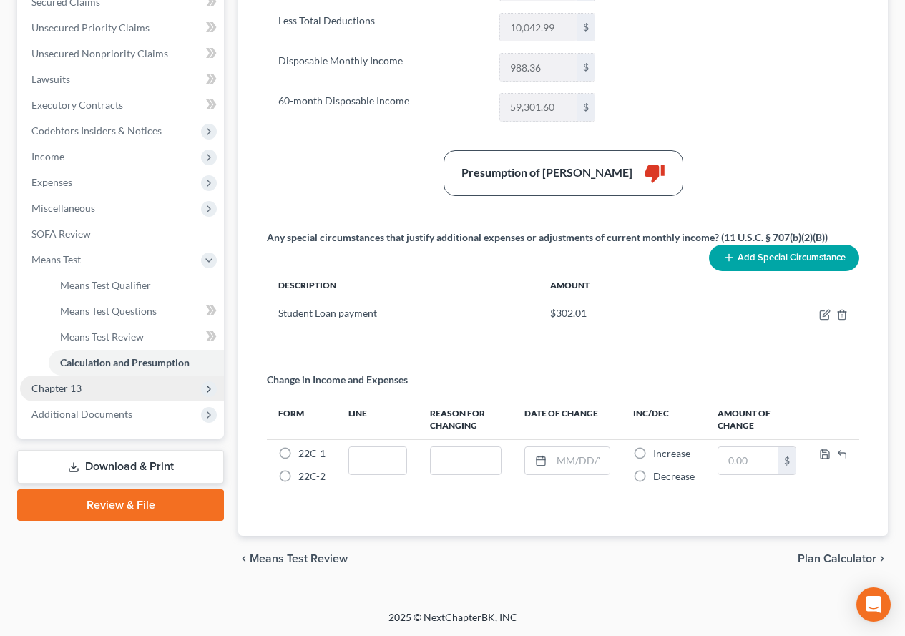
click at [35, 389] on span "Chapter 13" at bounding box center [56, 388] width 50 height 12
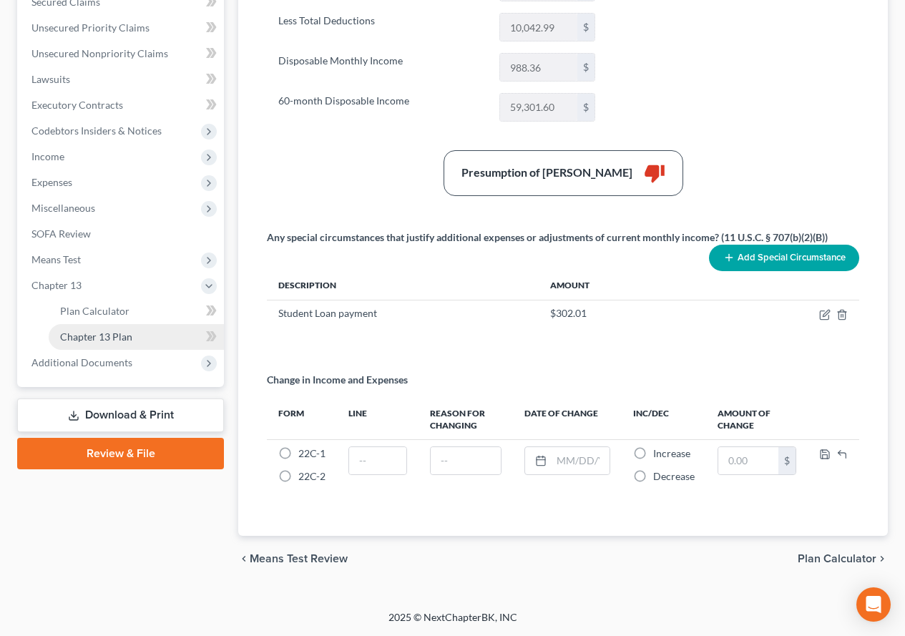
click at [89, 339] on span "Chapter 13 Plan" at bounding box center [96, 337] width 72 height 12
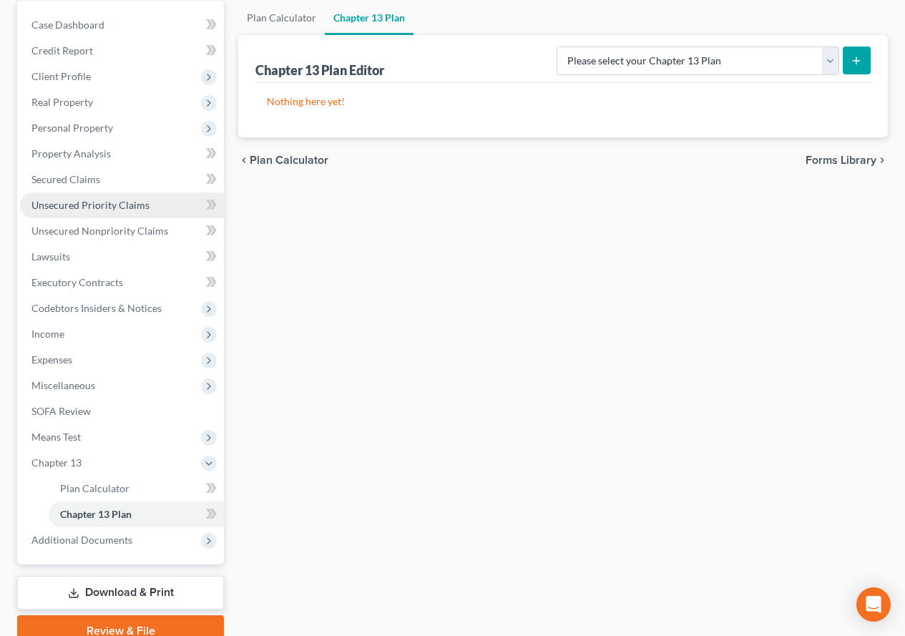
scroll to position [215, 0]
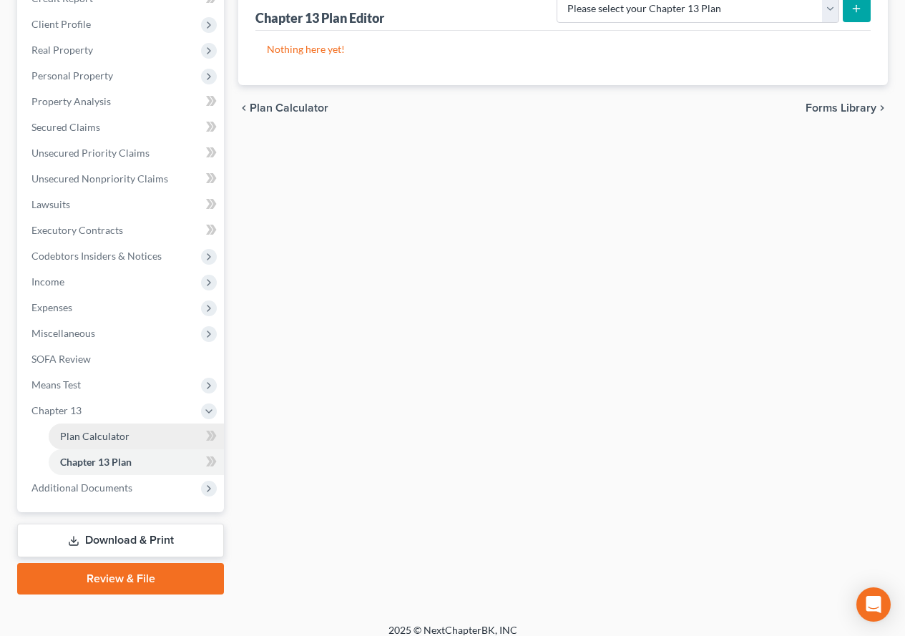
click at [75, 438] on span "Plan Calculator" at bounding box center [94, 436] width 69 height 12
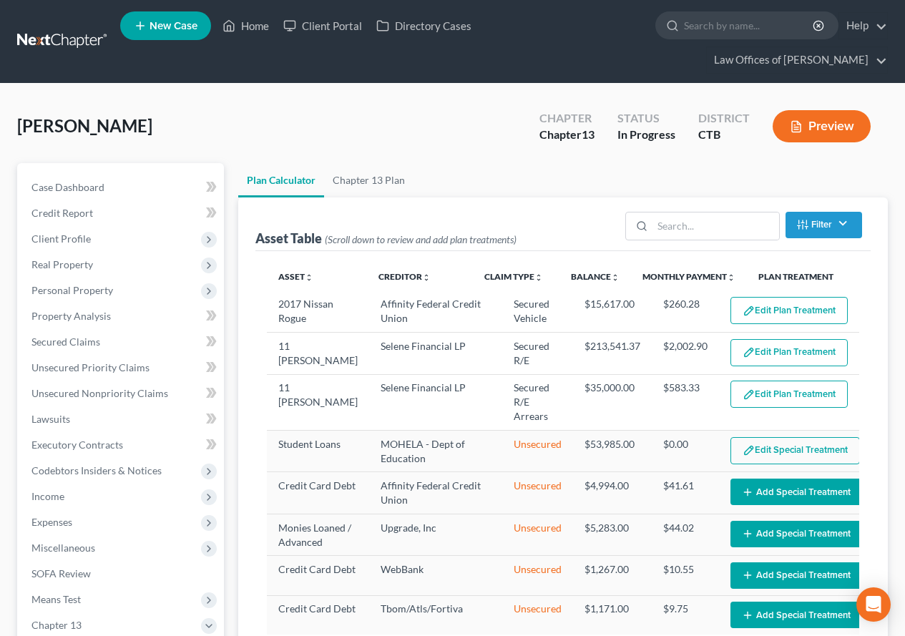
select select "59"
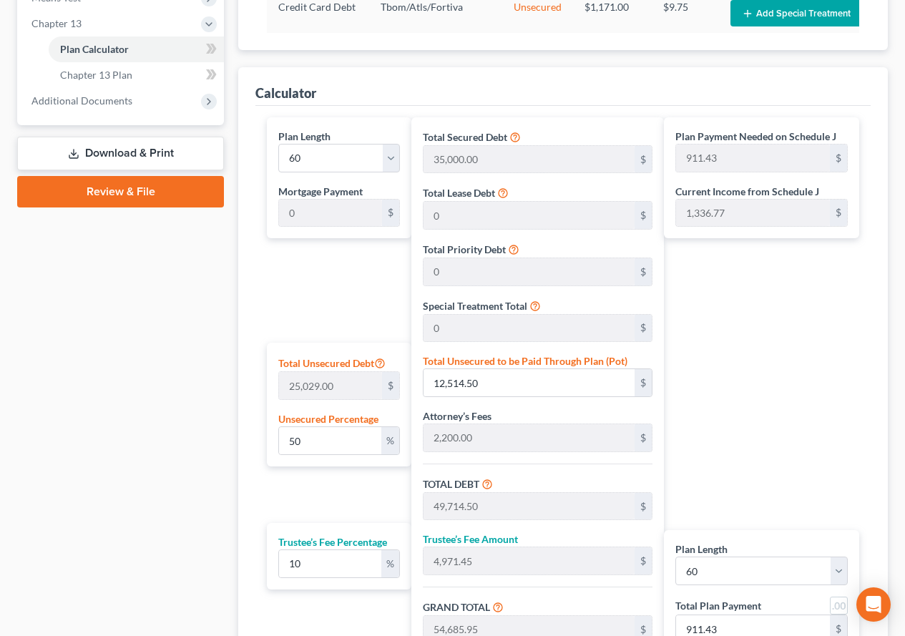
scroll to position [603, 0]
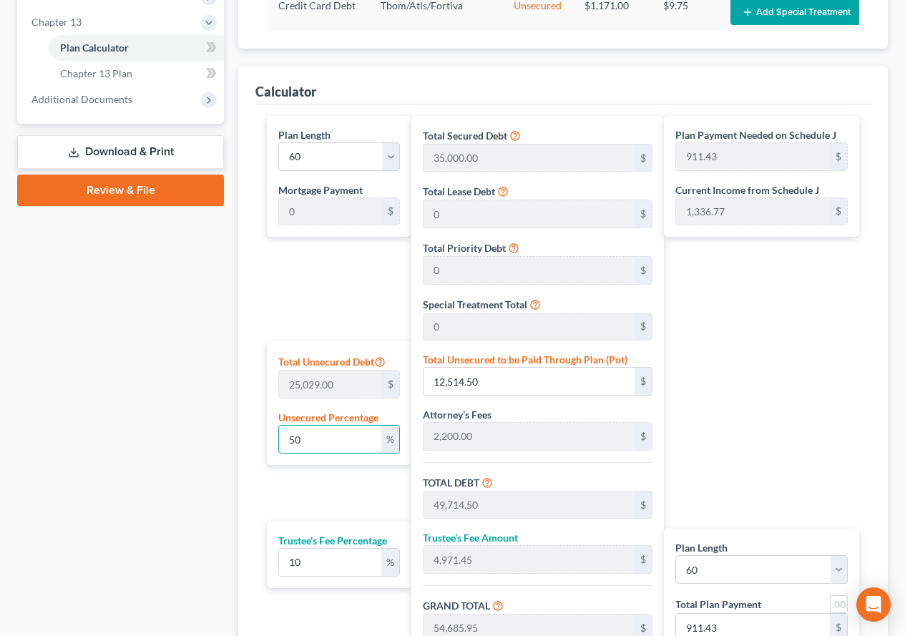
drag, startPoint x: 312, startPoint y: 444, endPoint x: 269, endPoint y: 444, distance: 42.9
click at [269, 444] on div "Total Unsecured Debt 25,029.00 $ Unsecured Percentage 50 %" at bounding box center [339, 403] width 145 height 124
type input "6"
type input "1,501.74"
type input "38,701.74"
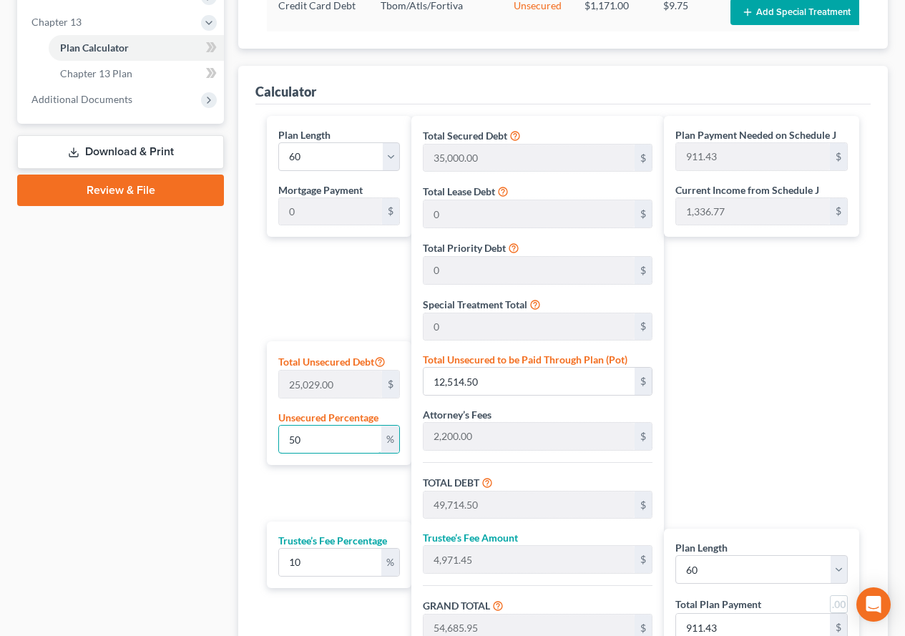
type input "3,870.17"
type input "42,571.91"
type input "709.53"
type input "60"
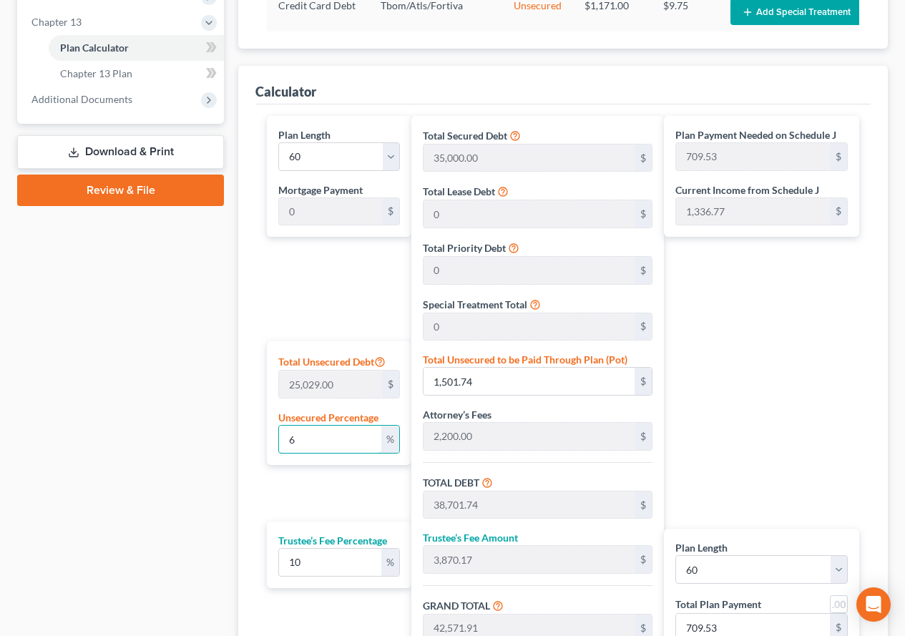
type input "15,017.40"
type input "52,217.40"
type input "5,221.74"
type input "57,439.14"
type input "957.31"
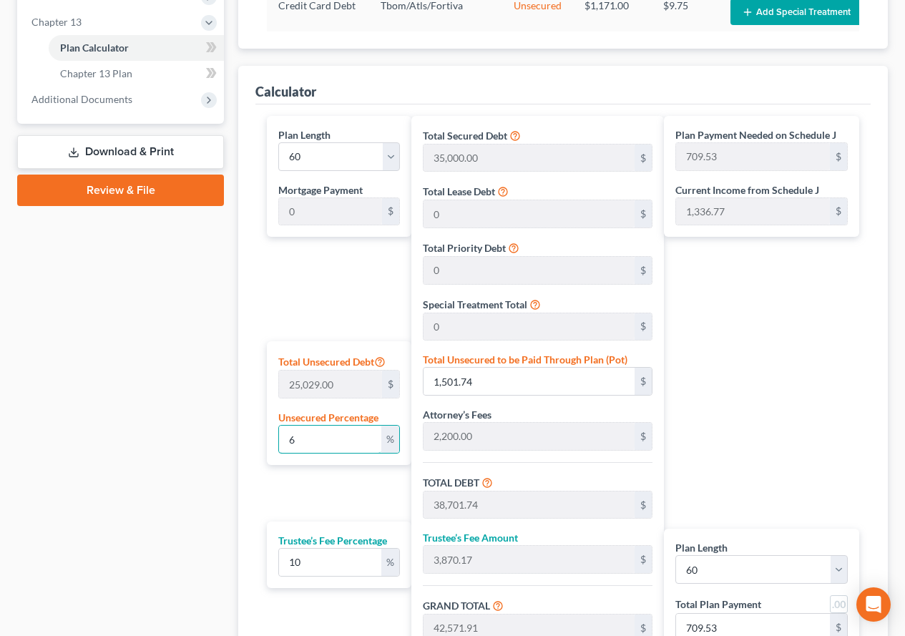
type input "957.31"
click at [724, 396] on div "Plan Payment Needed on Schedule J 957.31 $ Current Income from Schedule J 1,336…" at bounding box center [765, 406] width 203 height 581
drag, startPoint x: 312, startPoint y: 437, endPoint x: 268, endPoint y: 441, distance: 44.6
click at [268, 441] on div "Total Unsecured Debt 25,029.00 $ Unsecured Percentage 60 %" at bounding box center [339, 403] width 145 height 124
type input "7"
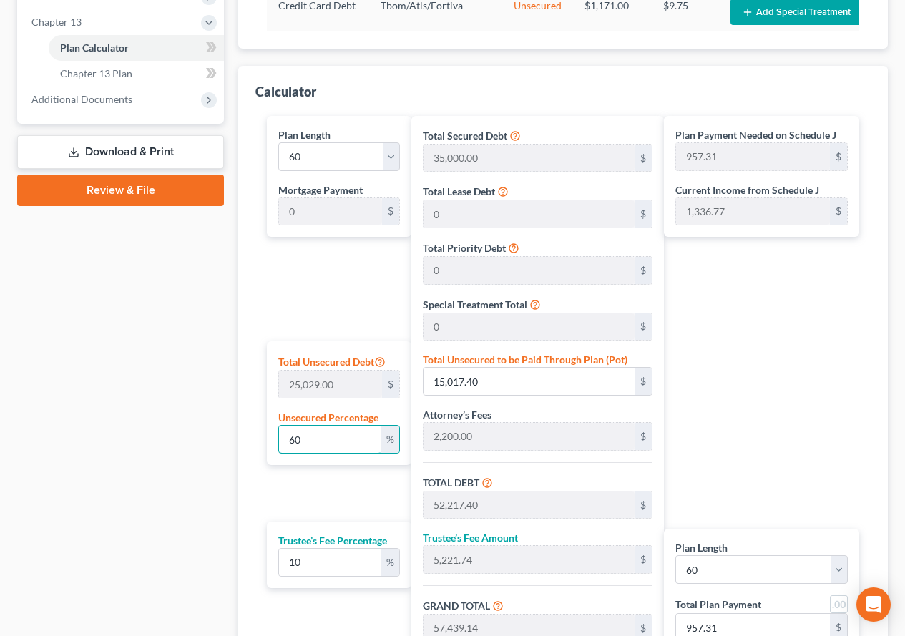
type input "1,752.03"
type input "38,952.03"
type input "3,895.20"
type input "42,847.23"
type input "714.12"
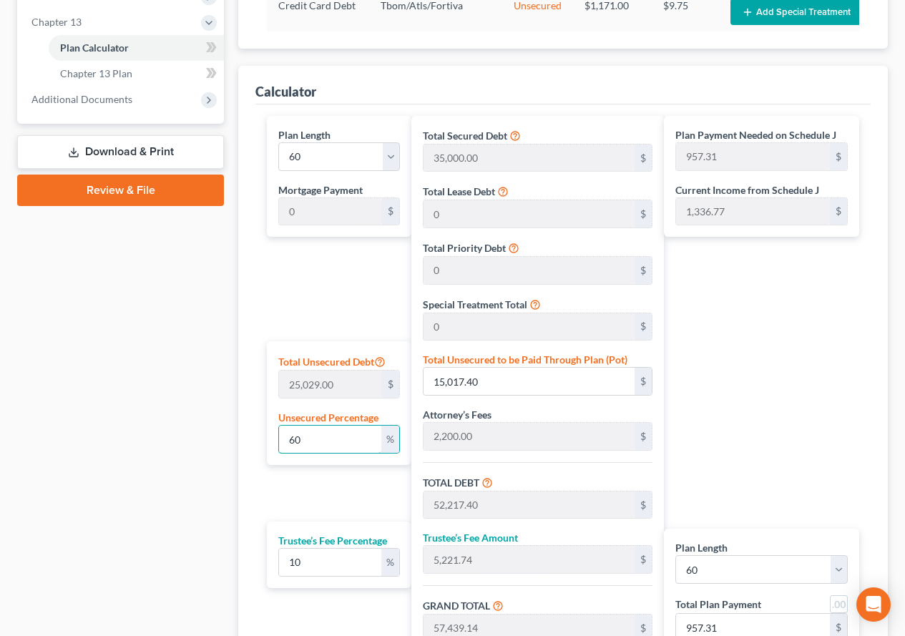
type input "714.12"
type input "75"
type input "18,771.75"
type input "55,971.75"
type input "5,597.17"
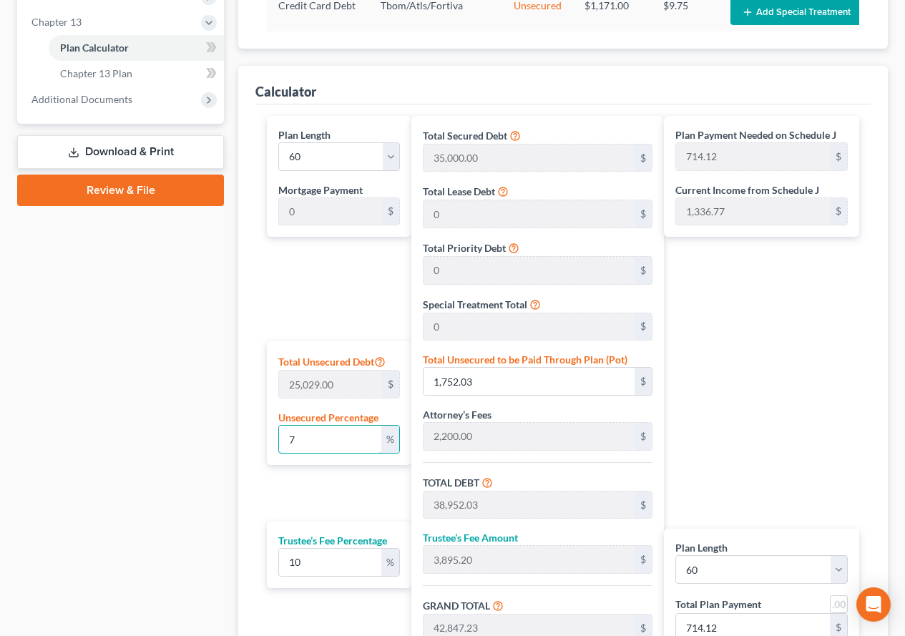
type input "61,568.92"
type input "1,026.14"
type input "7"
type input "1,752.03"
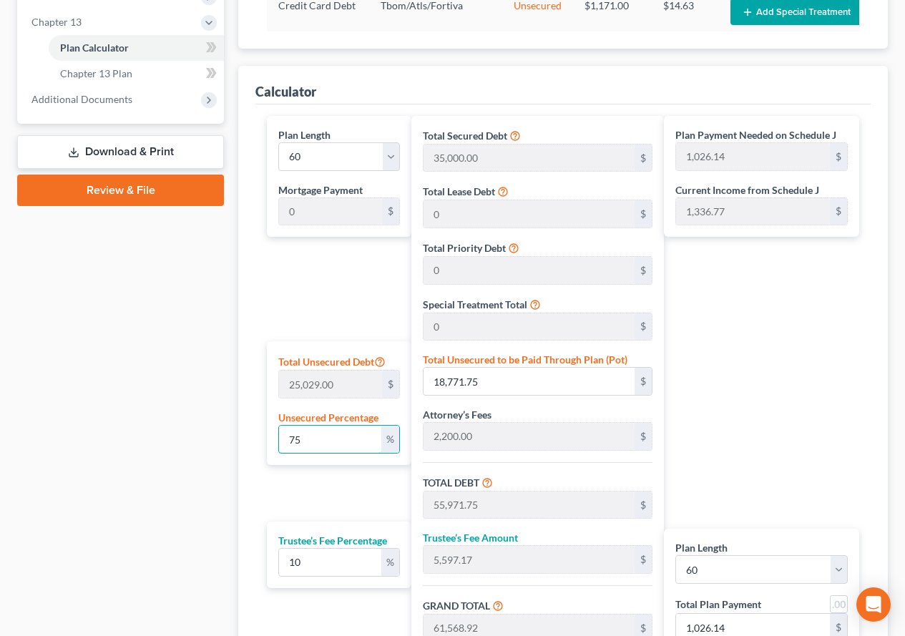
type input "38,952.03"
type input "3,895.20"
type input "42,847.23"
type input "714.12"
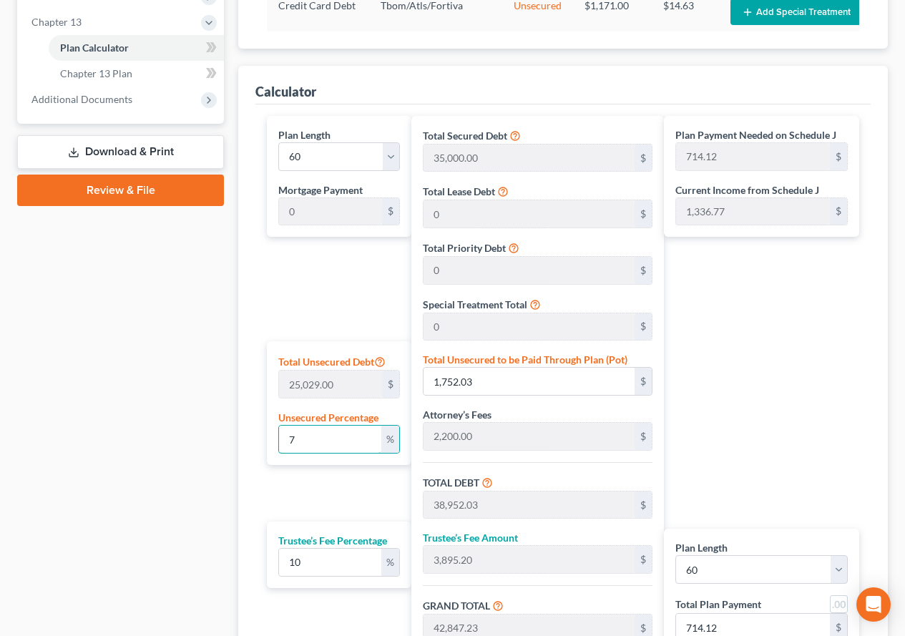
type input "70"
type input "17,520.30"
type input "54,720.30"
type input "5,472.03"
type input "60,192.33"
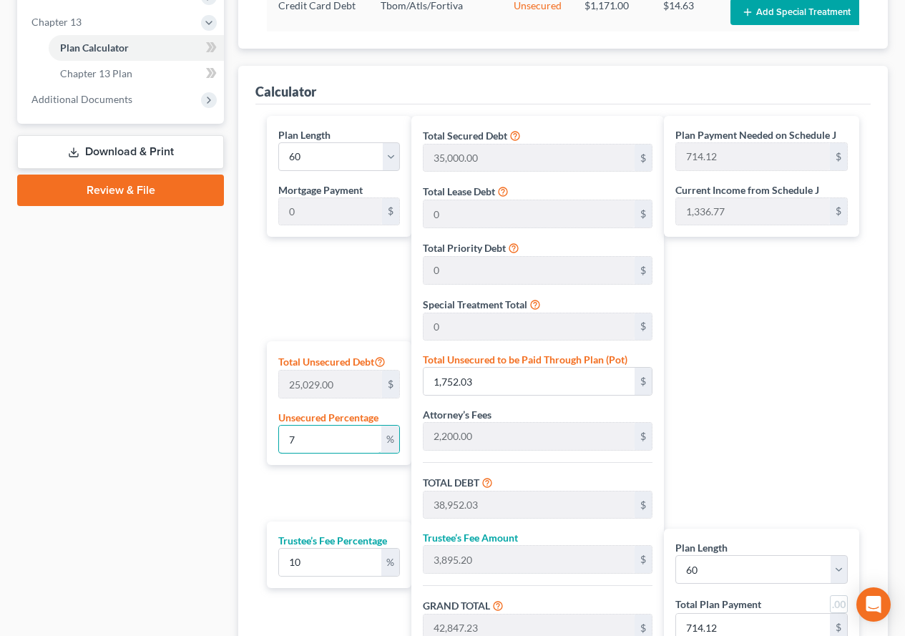
type input "1,003.20"
type input "7"
type input "1,752.03"
type input "38,952.03"
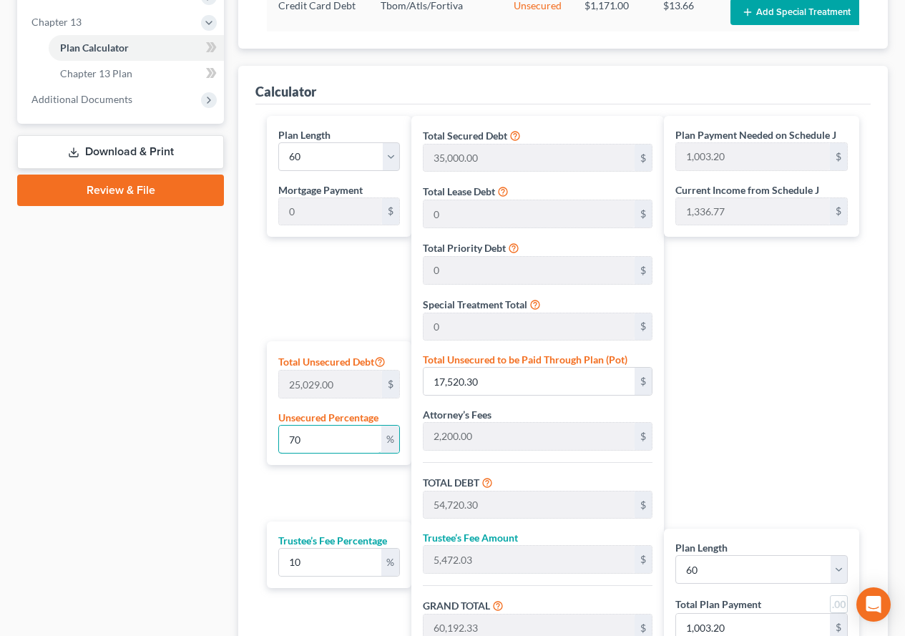
type input "3,895.20"
type input "42,847.23"
type input "714.12"
type input "37,200.00"
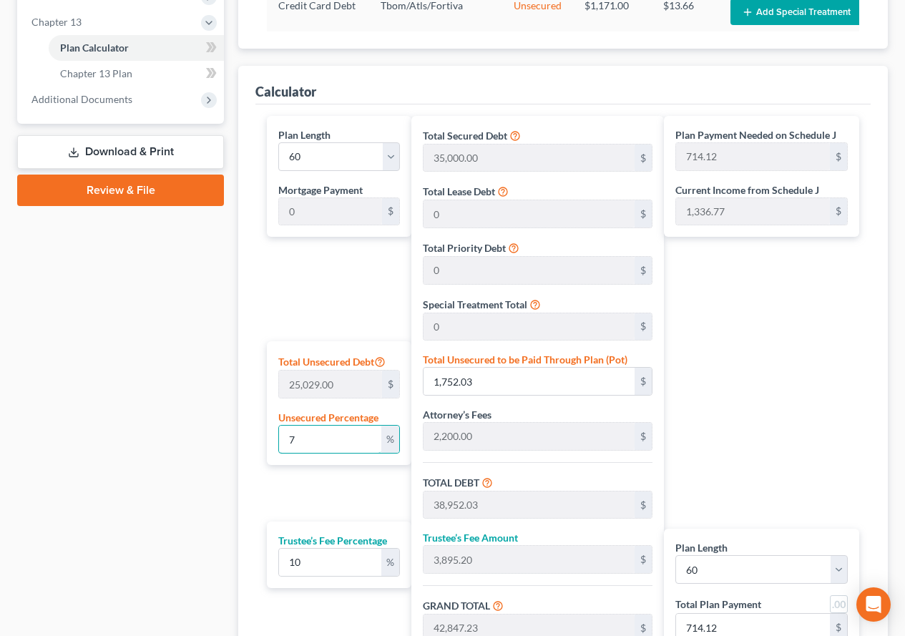
type input "3,720.00"
type input "40,920.00"
type input "682.00"
type input "6"
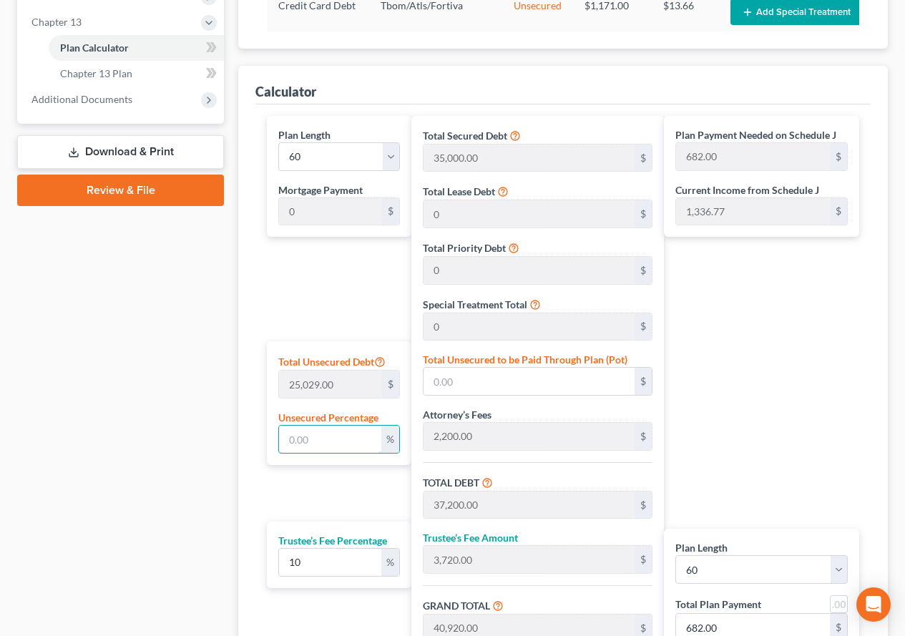
type input "1,501.74"
type input "38,701.74"
type input "3,870.17"
type input "42,571.91"
type input "709.53"
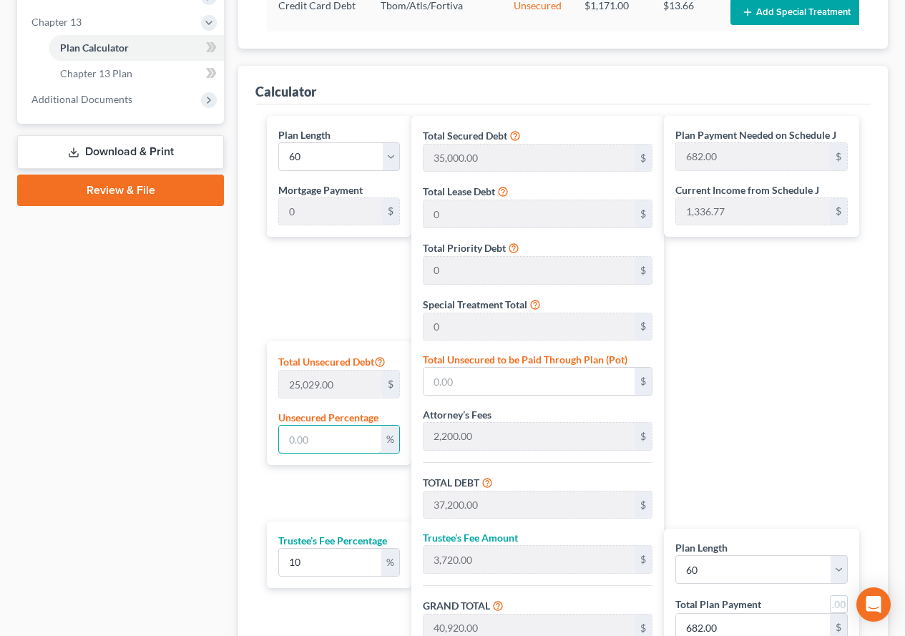
type input "709.53"
type input "65"
type input "16,268.85"
type input "53,468.85"
type input "5,346.88"
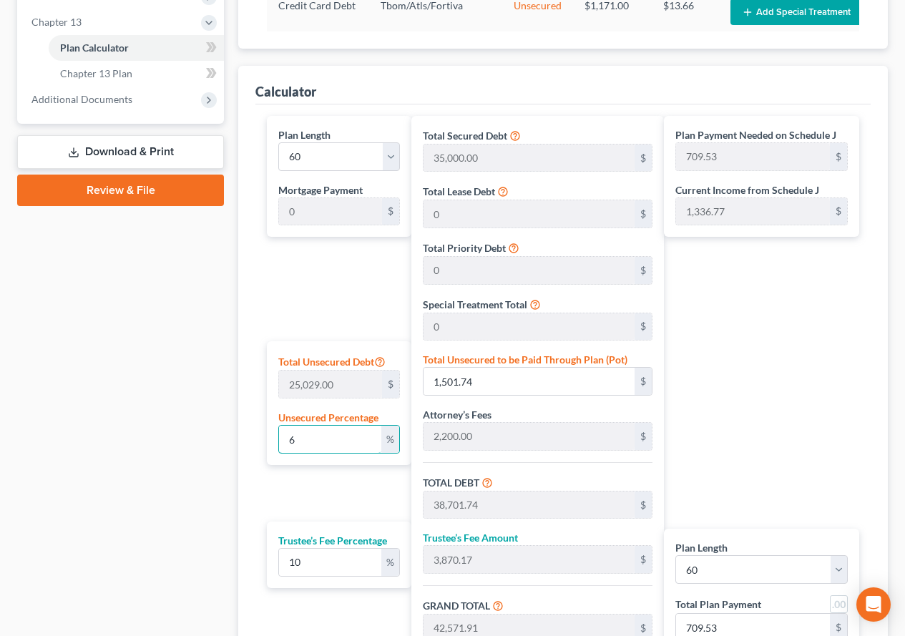
type input "58,815.73"
type input "980.26"
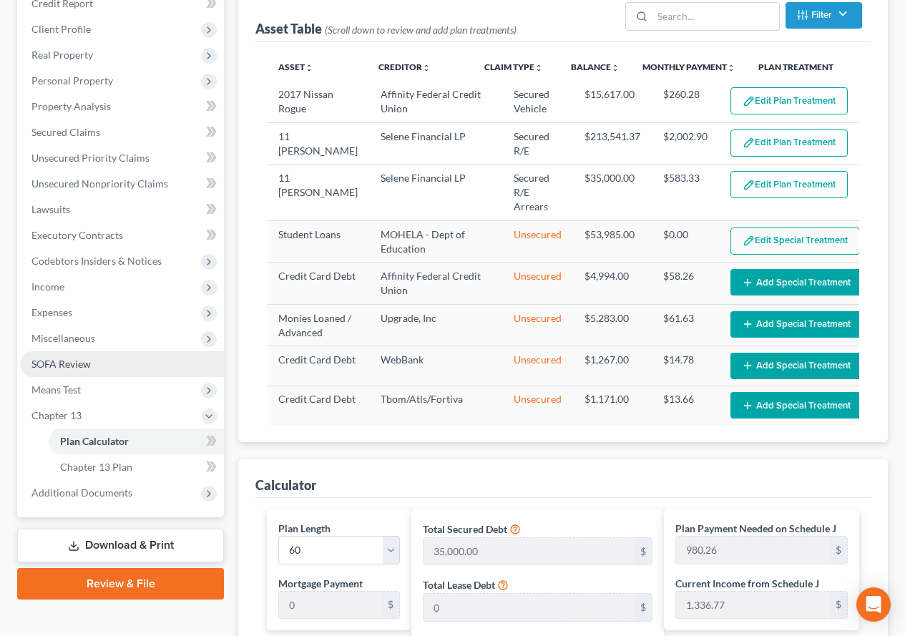
scroll to position [209, 0]
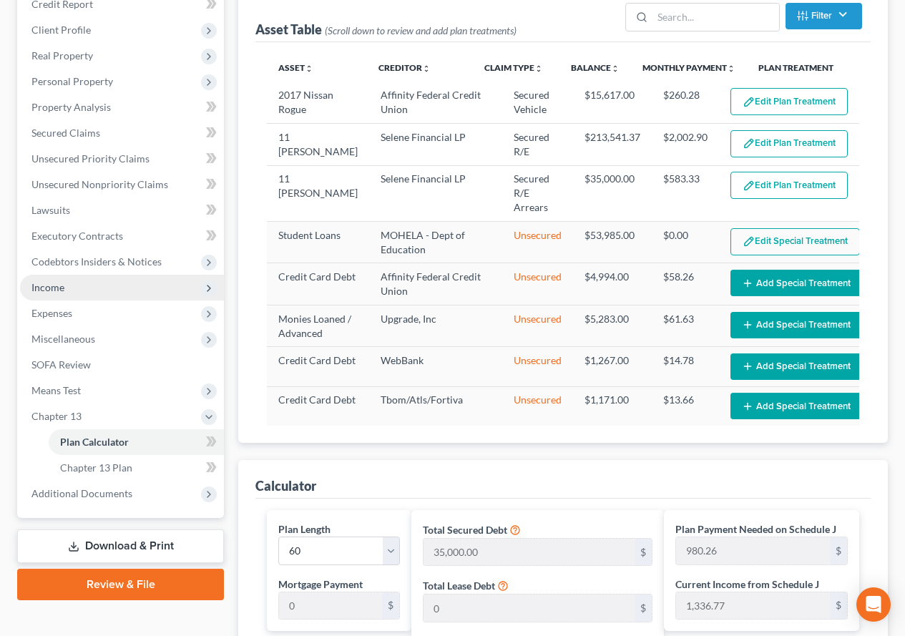
type input "65"
click at [54, 291] on span "Income" at bounding box center [47, 287] width 33 height 12
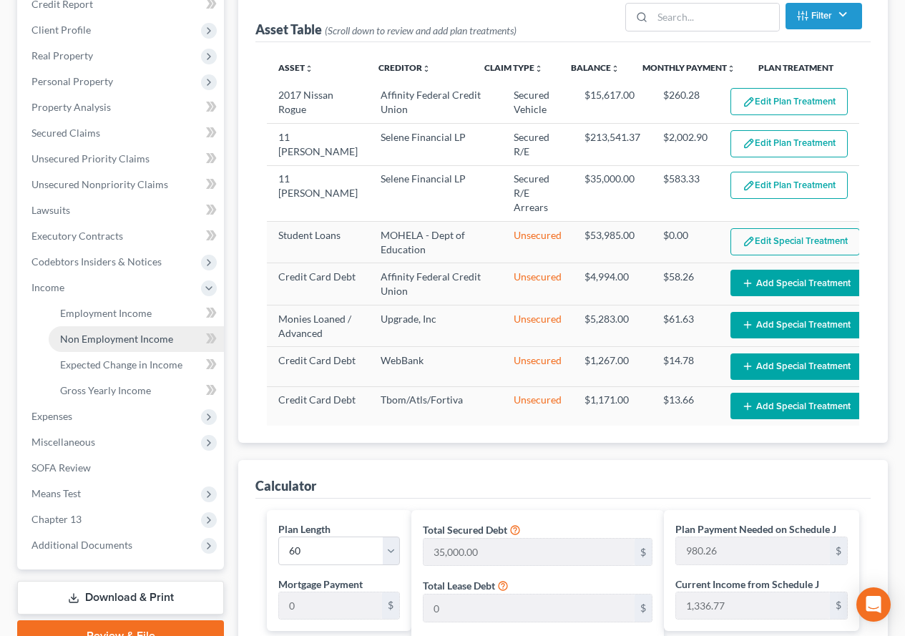
click at [88, 341] on span "Non Employment Income" at bounding box center [116, 339] width 113 height 12
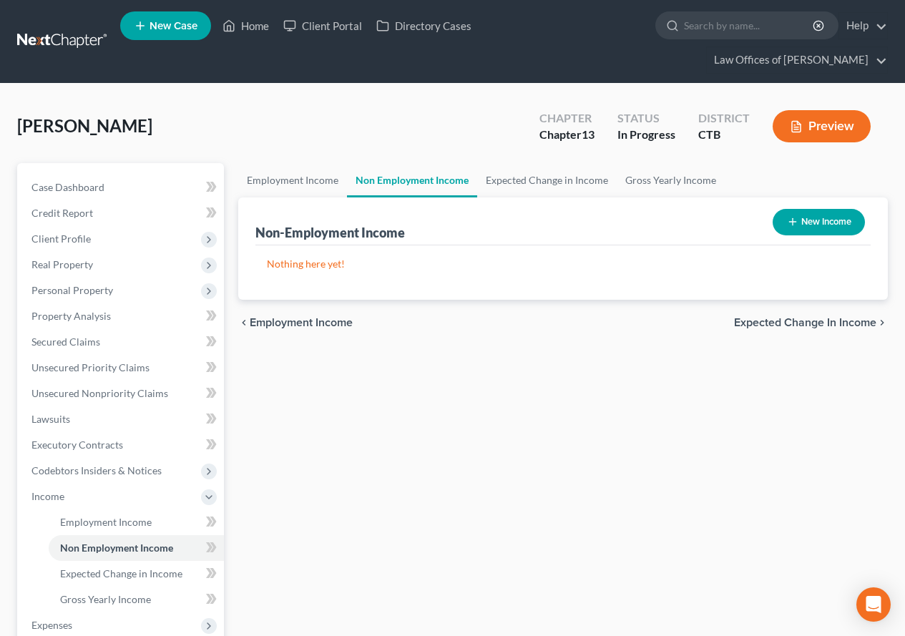
click at [824, 229] on button "New Income" at bounding box center [819, 222] width 92 height 26
select select "0"
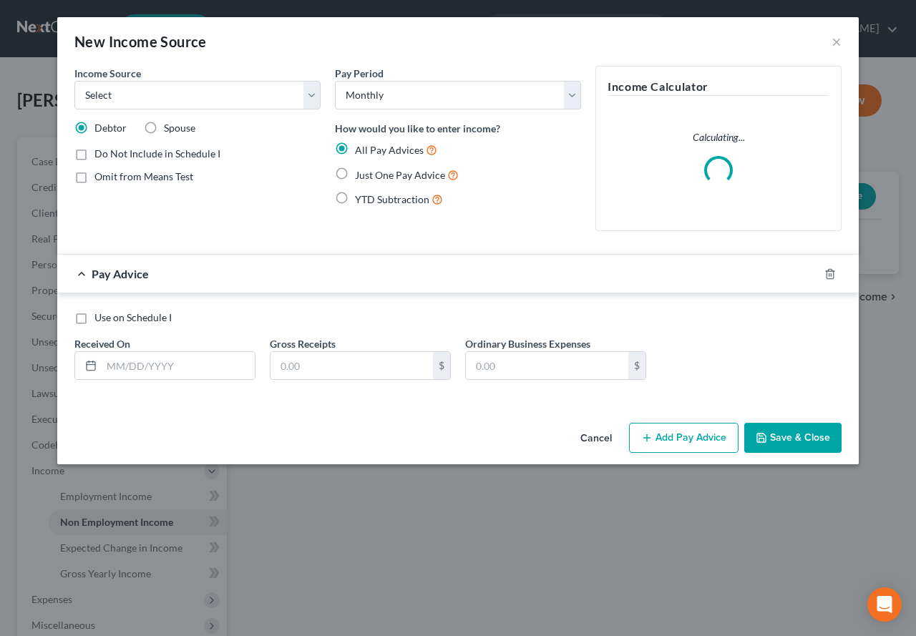
click at [355, 170] on label "Just One Pay Advice" at bounding box center [407, 175] width 104 height 16
click at [361, 170] on input "Just One Pay Advice" at bounding box center [365, 171] width 9 height 9
radio input "true"
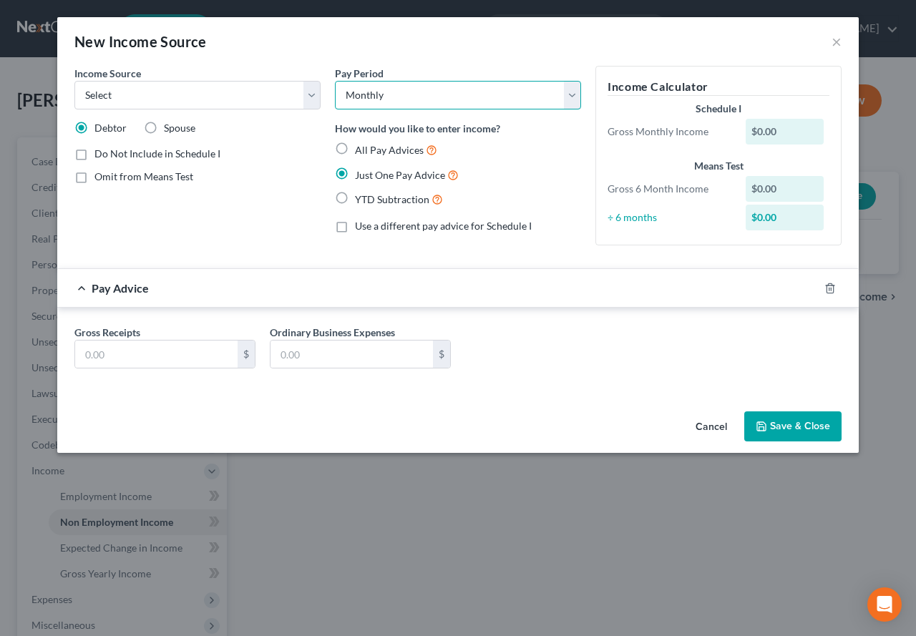
click at [572, 94] on select "Select Monthly Twice Monthly Every Other Week Weekly" at bounding box center [458, 95] width 246 height 29
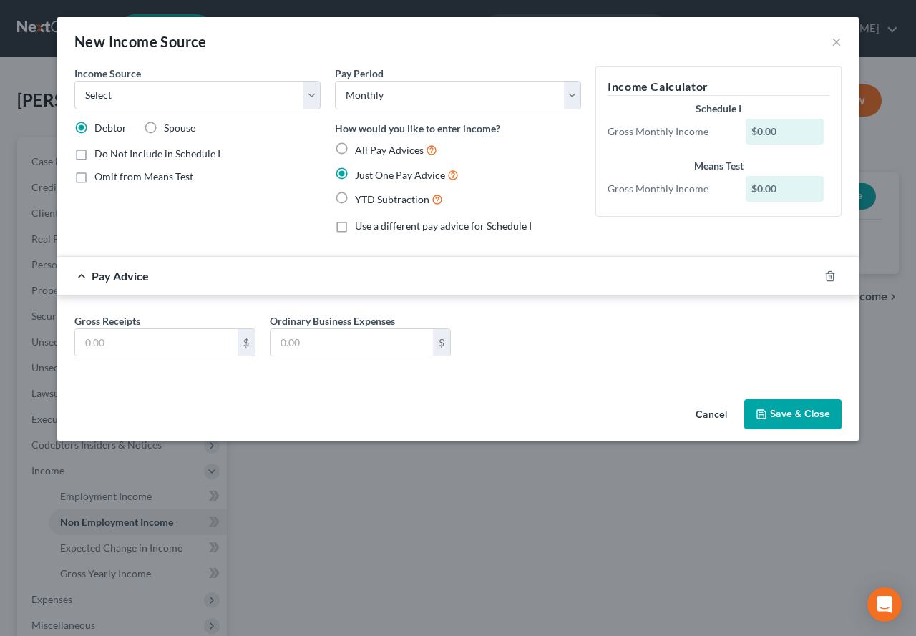
click at [355, 228] on label "Use a different pay advice for Schedule I" at bounding box center [443, 226] width 177 height 14
click at [361, 228] on input "Use a different pay advice for Schedule I" at bounding box center [365, 223] width 9 height 9
checkbox input "true"
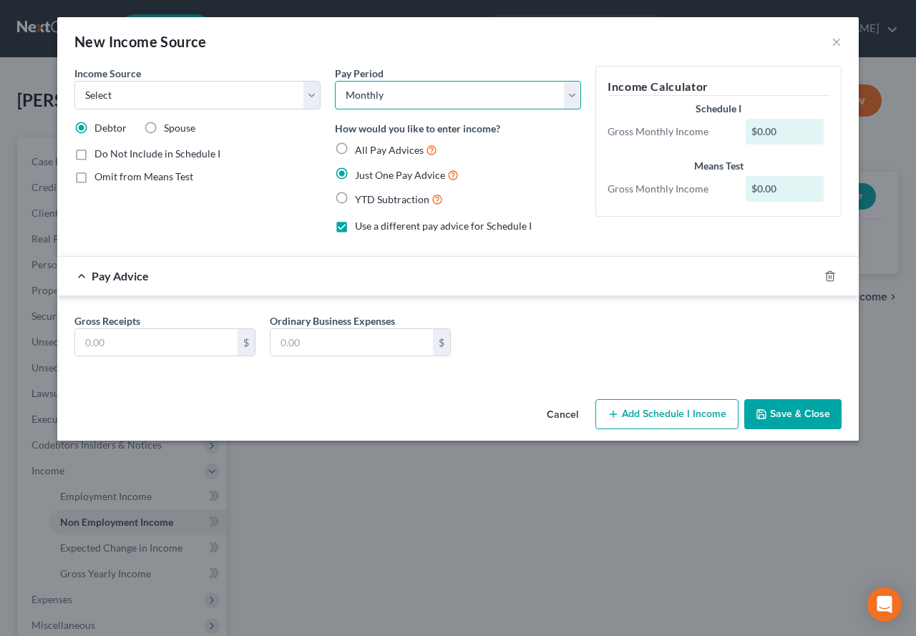
click at [575, 92] on select "Select Monthly Twice Monthly Every Other Week Weekly" at bounding box center [458, 95] width 246 height 29
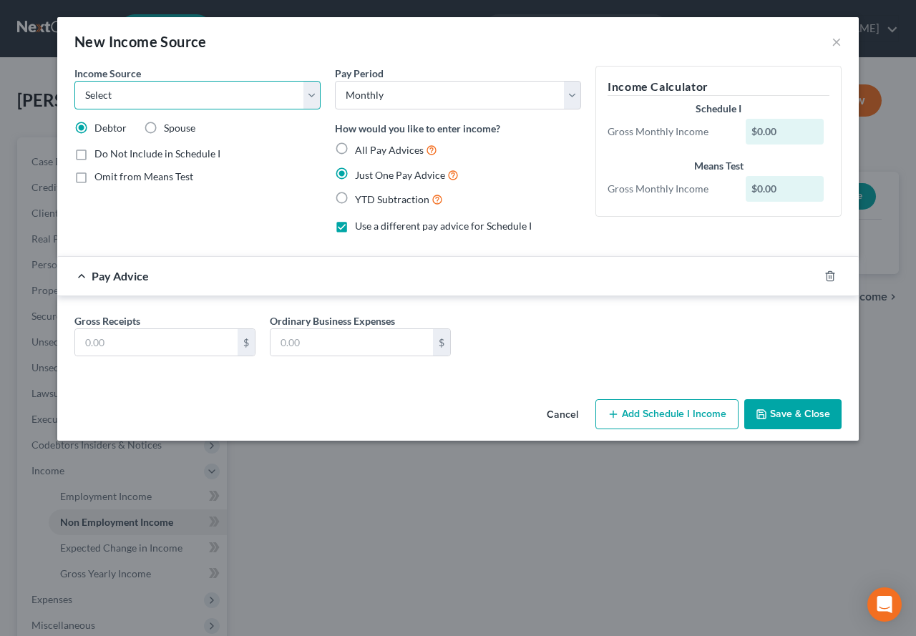
click at [308, 100] on select "Select Unemployment Disability (from employer) Pension Retirement Social Securi…" at bounding box center [197, 95] width 246 height 29
select select "13"
click at [74, 81] on select "Select Unemployment Disability (from employer) Pension Retirement Social Securi…" at bounding box center [197, 95] width 246 height 29
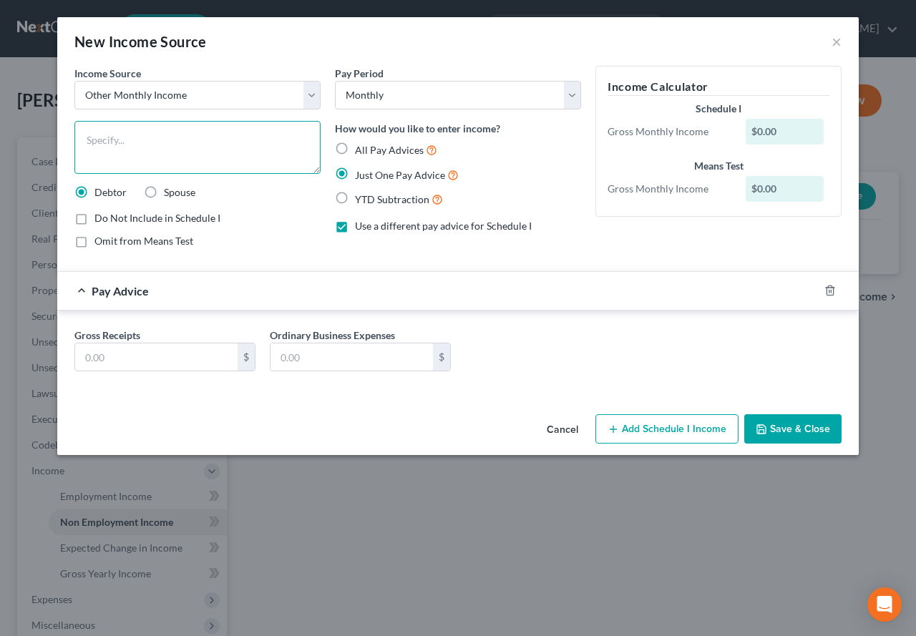
click at [108, 138] on textarea at bounding box center [197, 147] width 246 height 53
type textarea "401k withdrawal"
click at [122, 360] on input "text" at bounding box center [156, 357] width 162 height 27
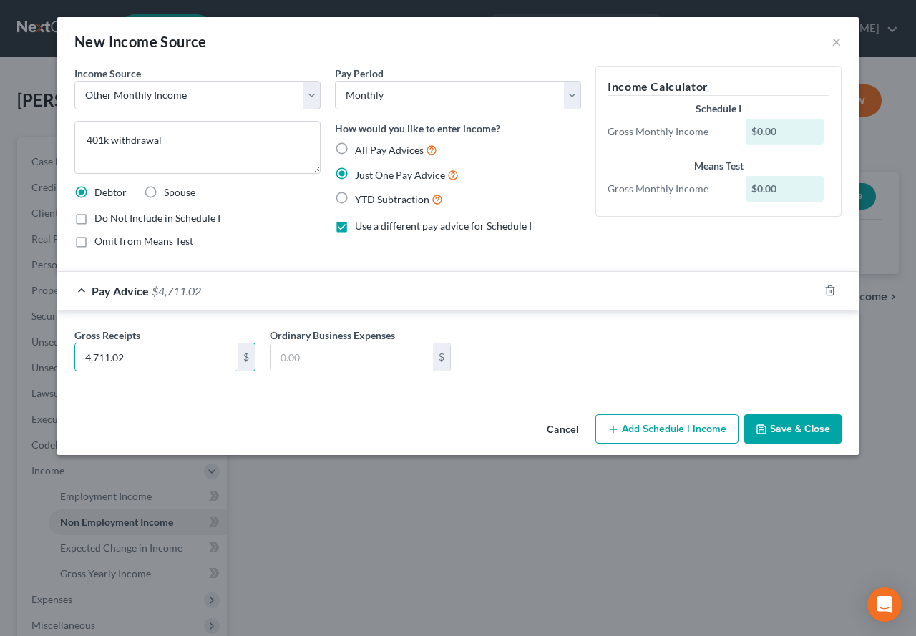
type input "4,711.02"
click at [792, 426] on button "Save & Close" at bounding box center [792, 429] width 97 height 30
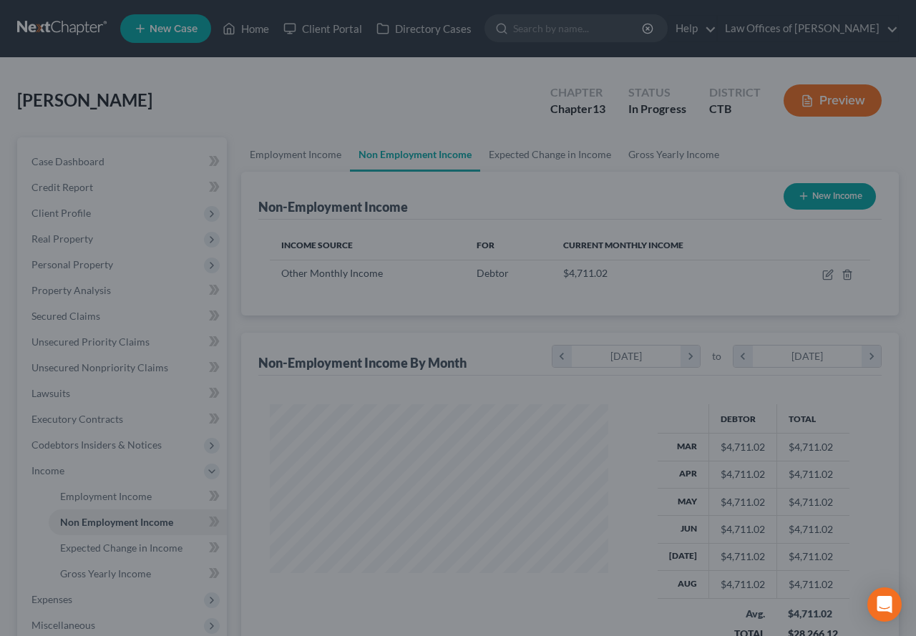
scroll to position [257, 362]
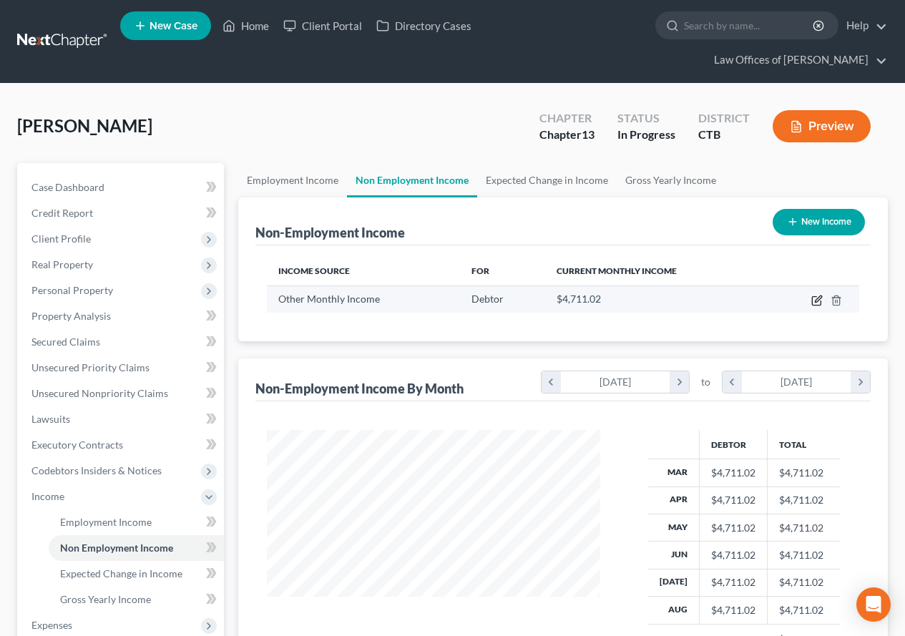
click at [814, 303] on icon "button" at bounding box center [817, 300] width 11 height 11
select select "13"
select select "0"
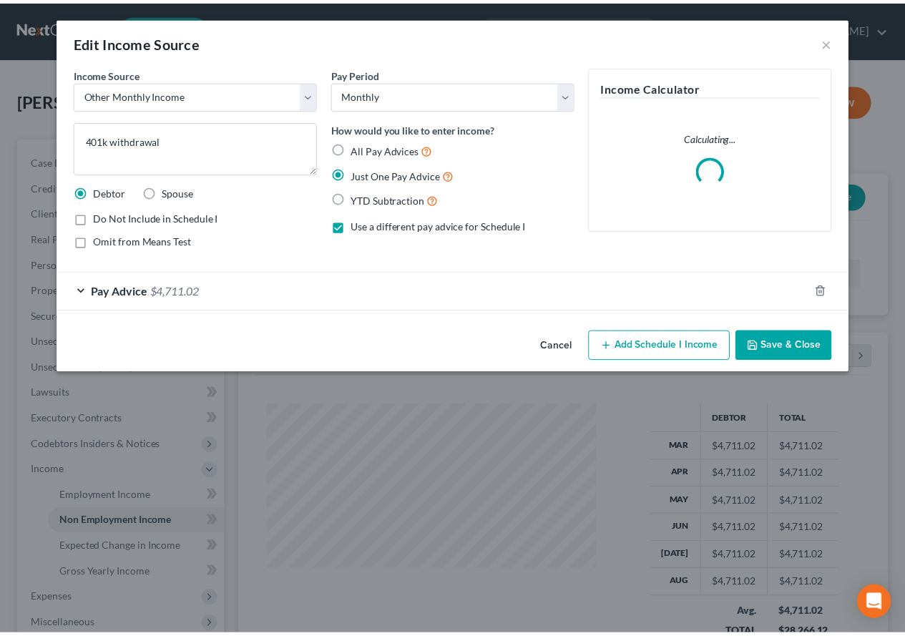
scroll to position [257, 367]
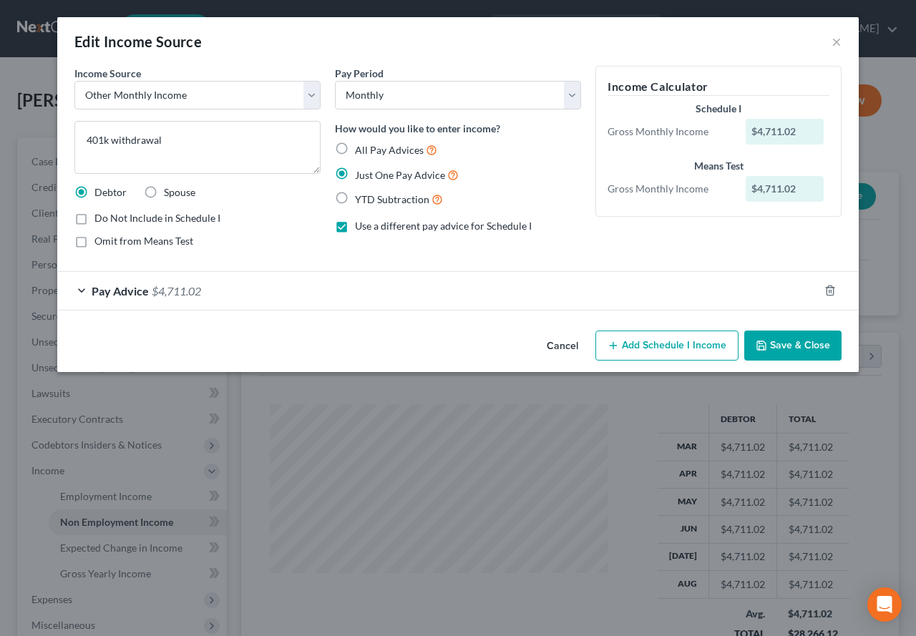
click at [355, 149] on label "All Pay Advices" at bounding box center [396, 150] width 82 height 16
click at [361, 149] on input "All Pay Advices" at bounding box center [365, 146] width 9 height 9
radio input "true"
click at [77, 288] on div "Pay Advice $4,711.02" at bounding box center [437, 291] width 761 height 38
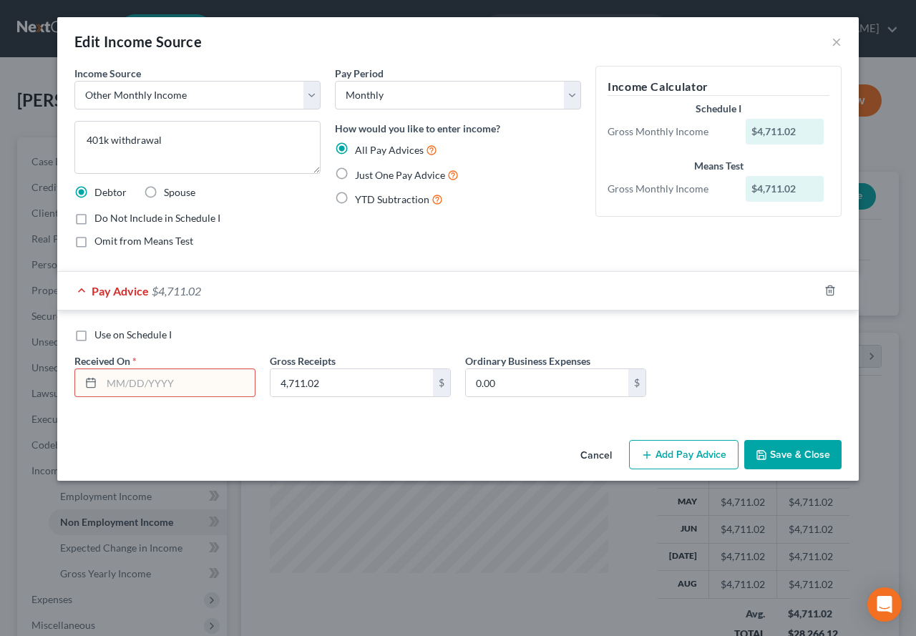
click at [130, 385] on input "text" at bounding box center [178, 382] width 153 height 27
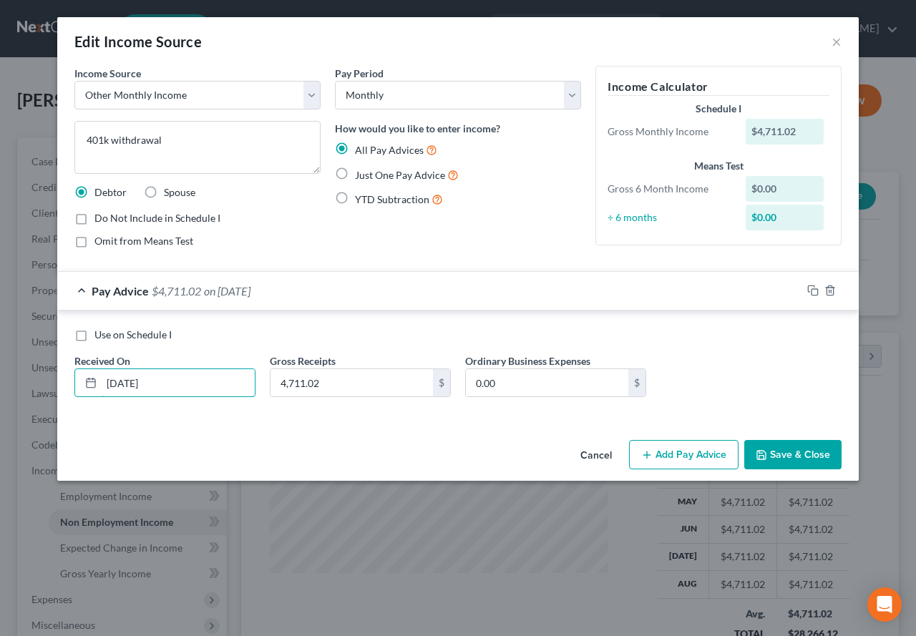
type input "[DATE]"
click at [799, 454] on button "Save & Close" at bounding box center [792, 455] width 97 height 30
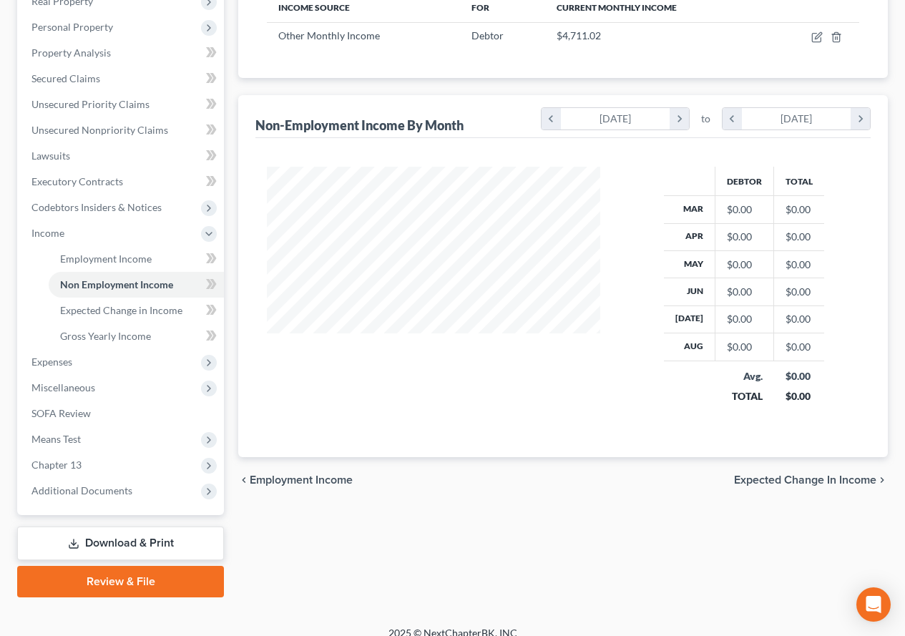
scroll to position [279, 0]
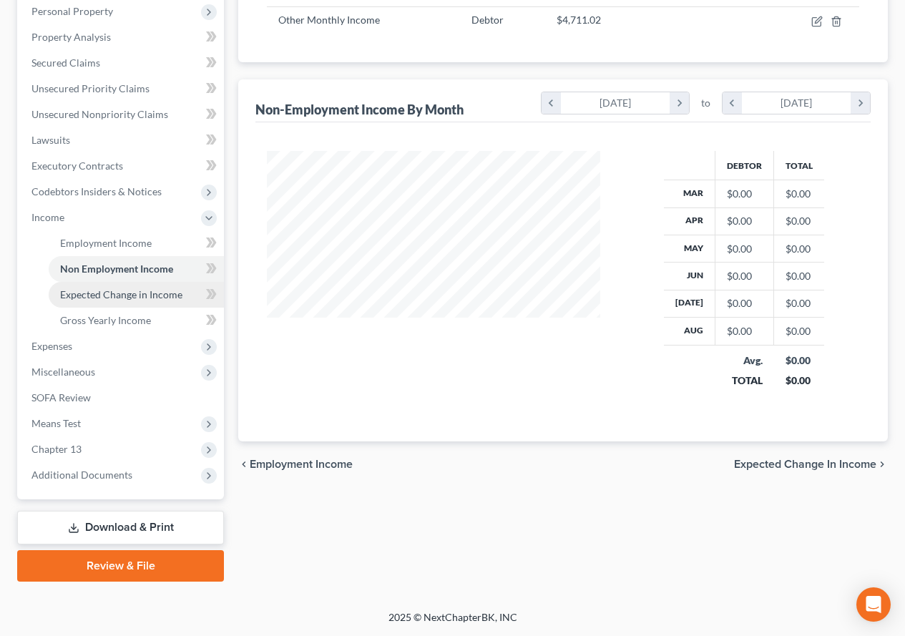
click at [120, 292] on span "Expected Change in Income" at bounding box center [121, 294] width 122 height 12
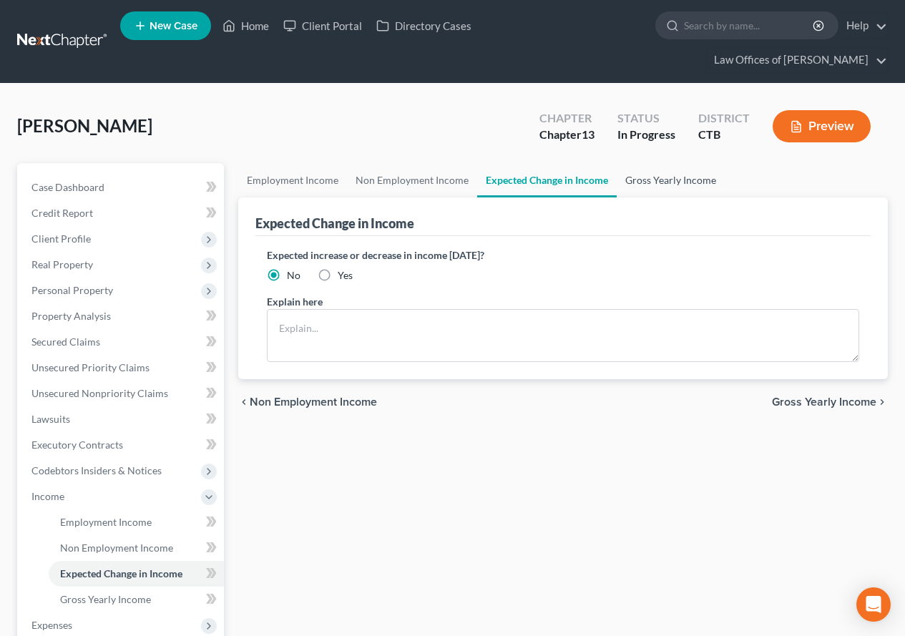
click at [646, 179] on link "Gross Yearly Income" at bounding box center [671, 180] width 108 height 34
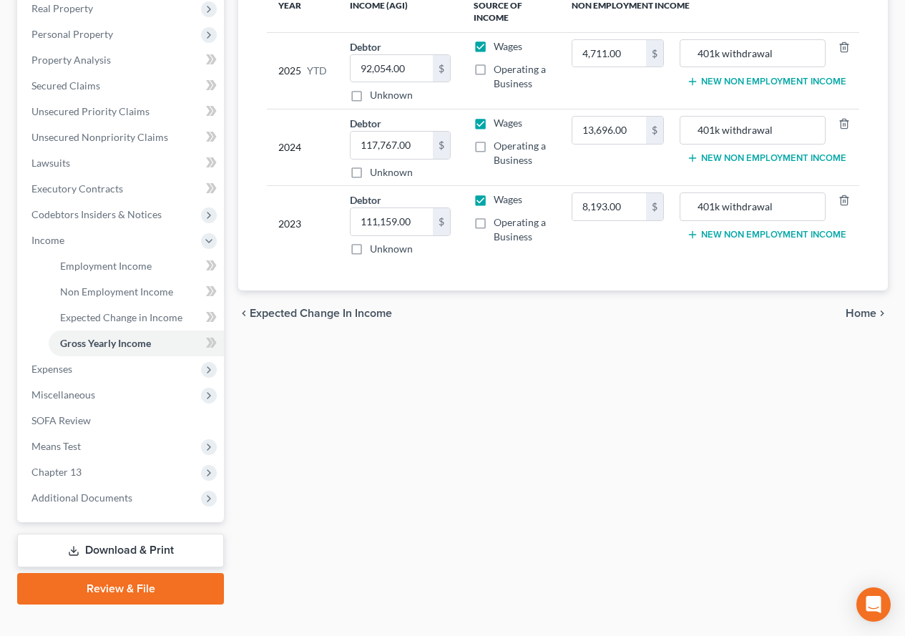
scroll to position [279, 0]
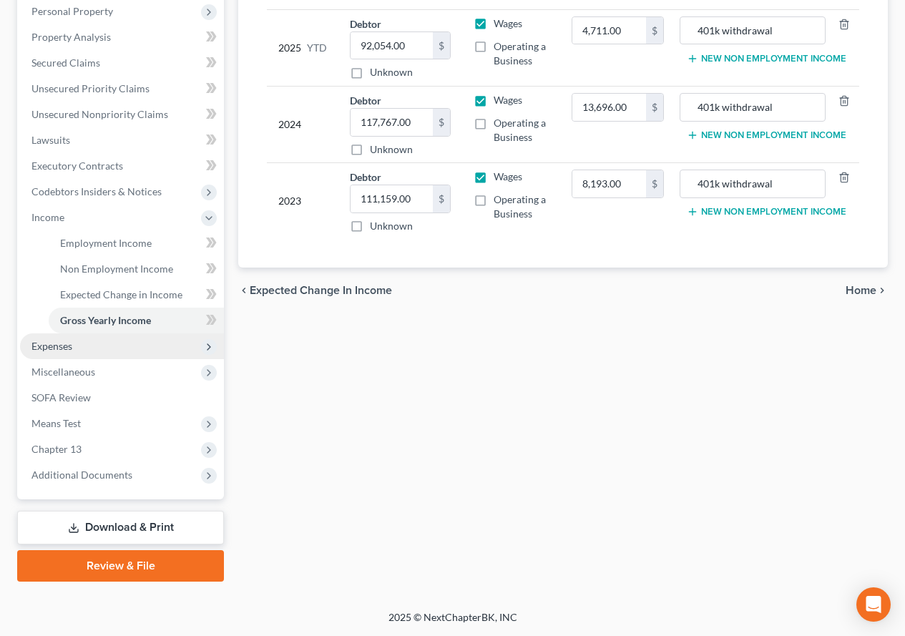
click at [51, 346] on span "Expenses" at bounding box center [51, 346] width 41 height 12
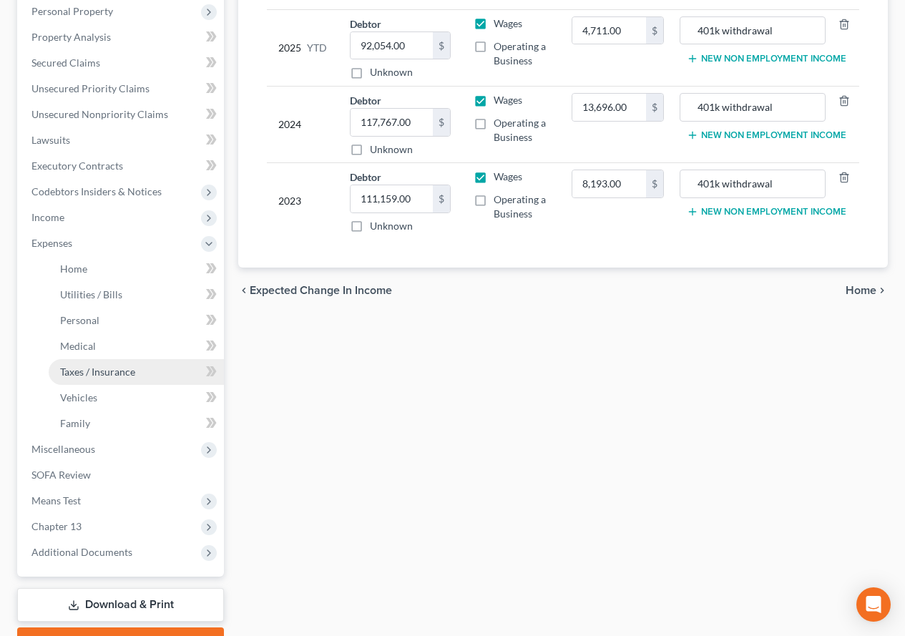
click at [93, 374] on span "Taxes / Insurance" at bounding box center [97, 372] width 75 height 12
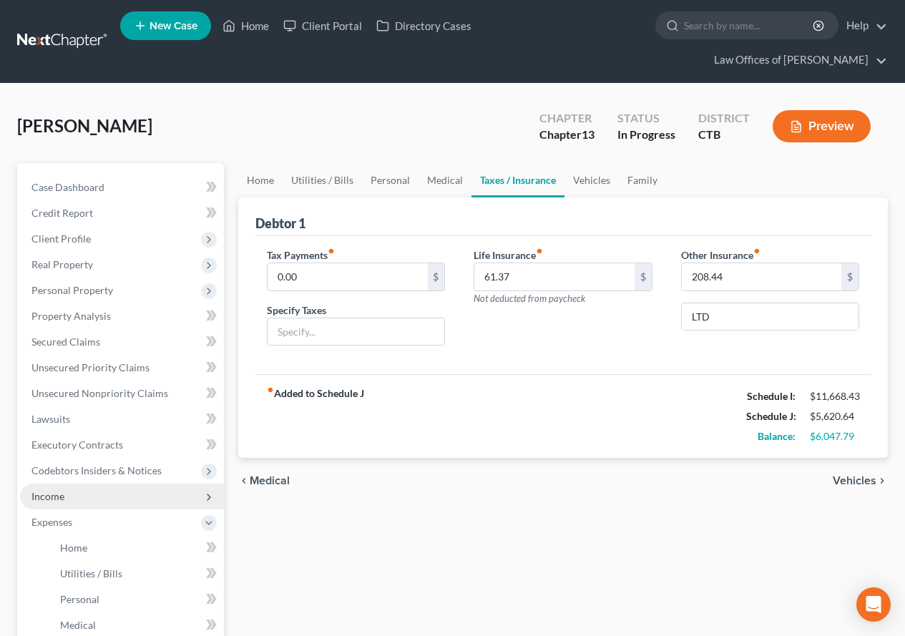
click at [55, 497] on span "Income" at bounding box center [47, 496] width 33 height 12
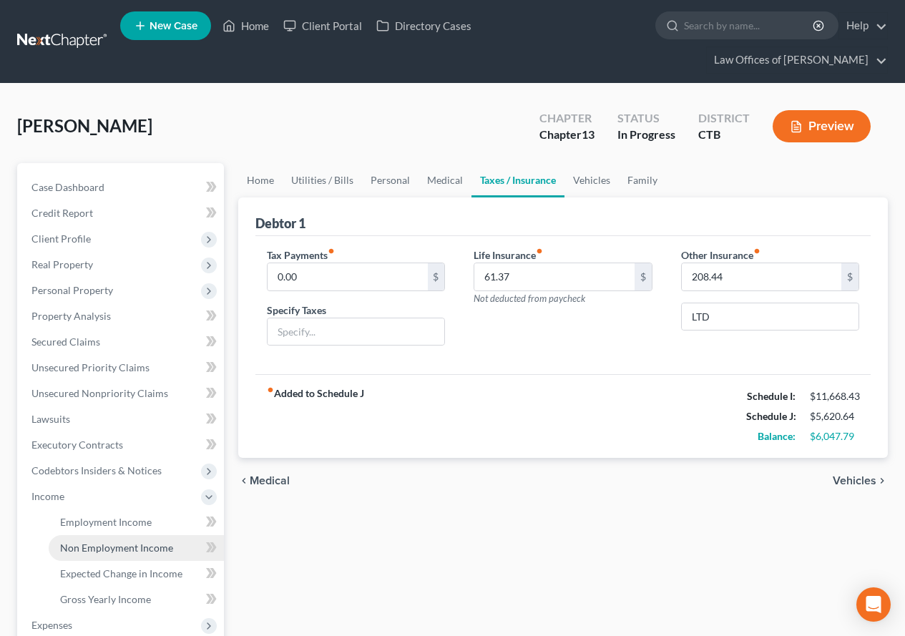
click at [122, 551] on span "Non Employment Income" at bounding box center [116, 548] width 113 height 12
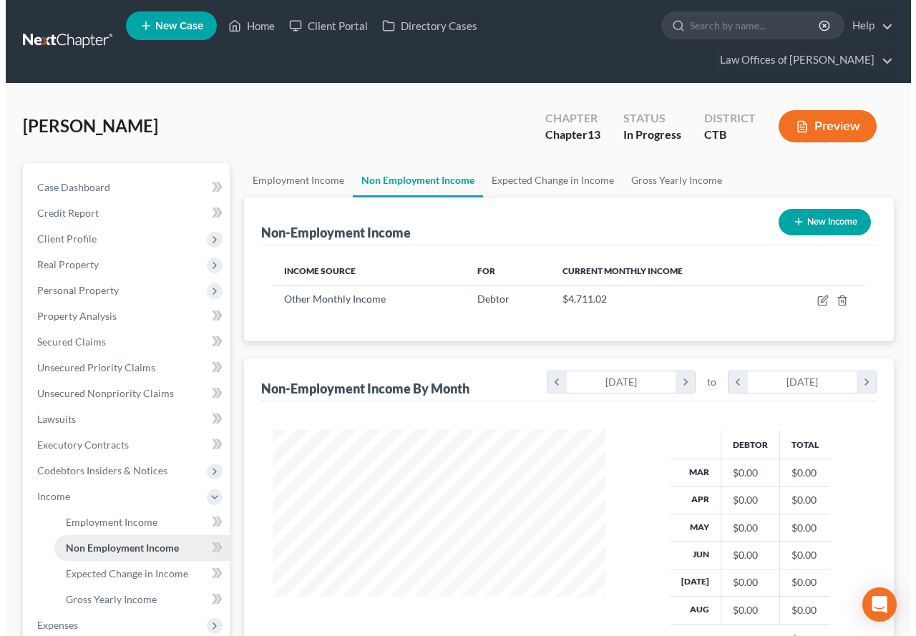
scroll to position [257, 362]
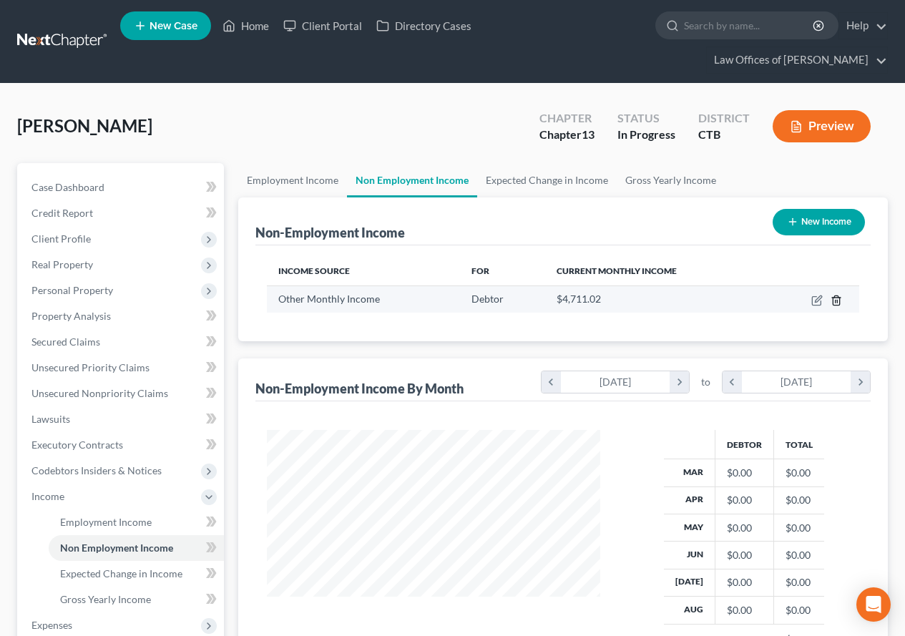
click at [837, 300] on icon "button" at bounding box center [836, 300] width 11 height 11
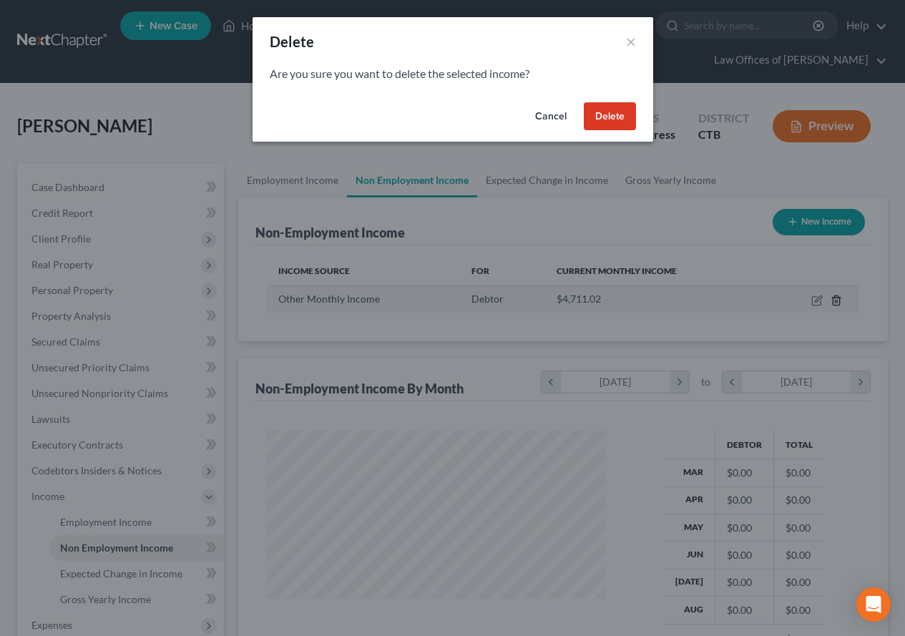
scroll to position [257, 367]
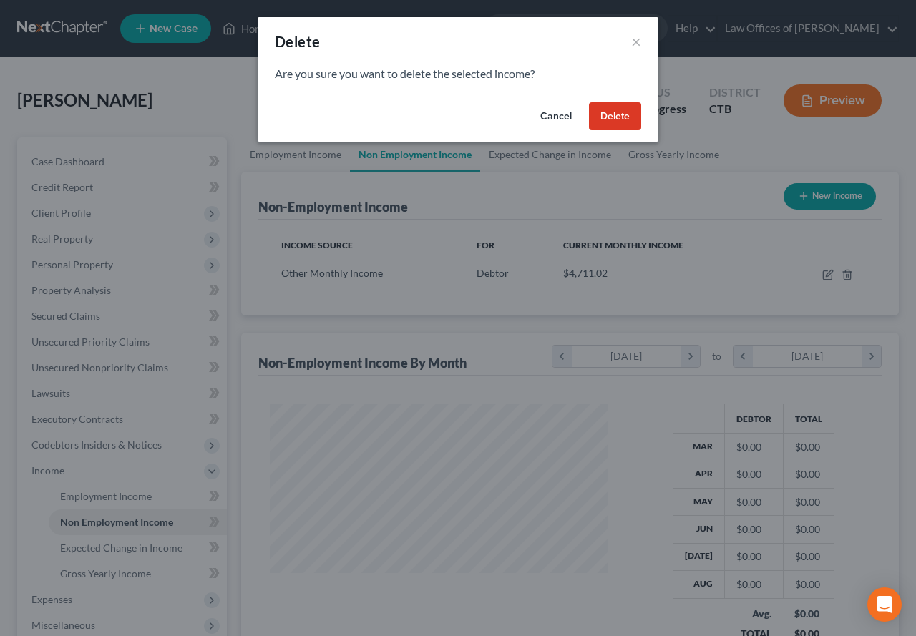
click at [612, 120] on button "Delete" at bounding box center [615, 116] width 52 height 29
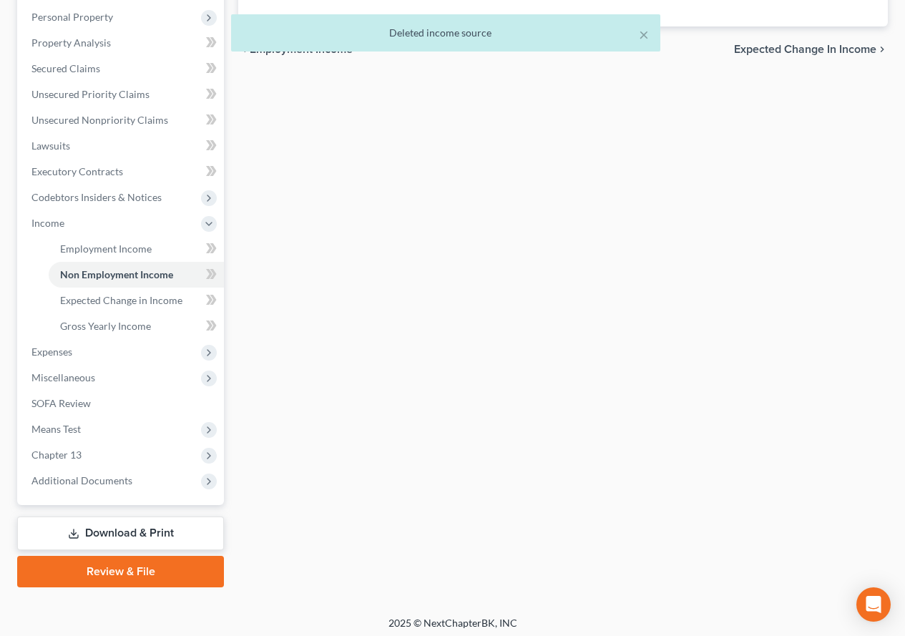
scroll to position [279, 0]
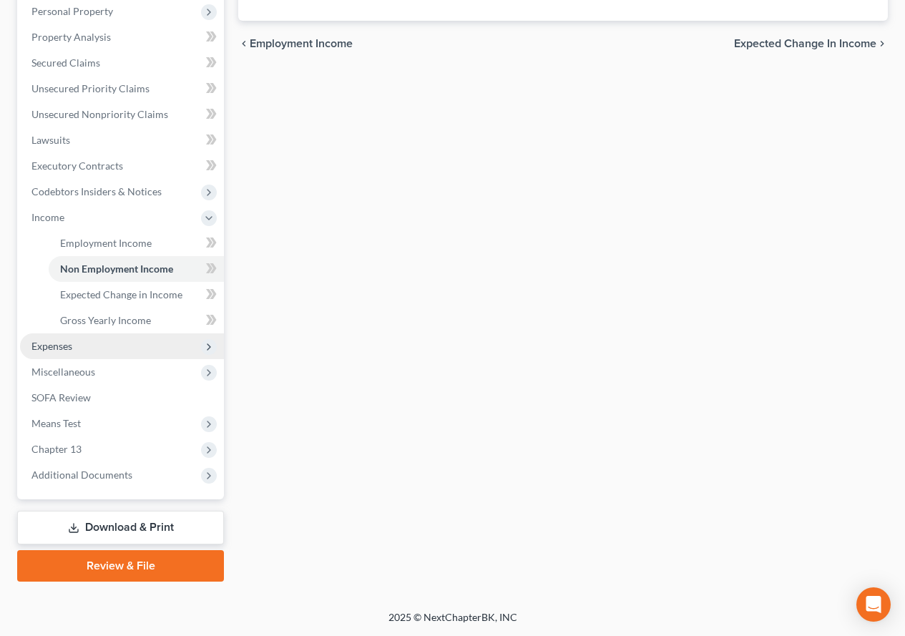
click at [57, 346] on span "Expenses" at bounding box center [51, 346] width 41 height 12
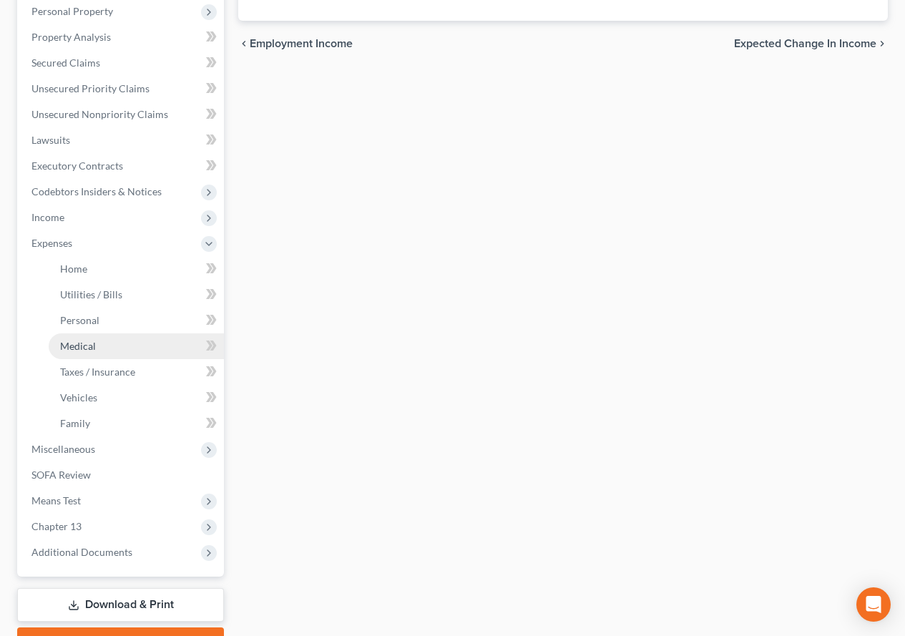
click at [64, 342] on span "Medical" at bounding box center [78, 346] width 36 height 12
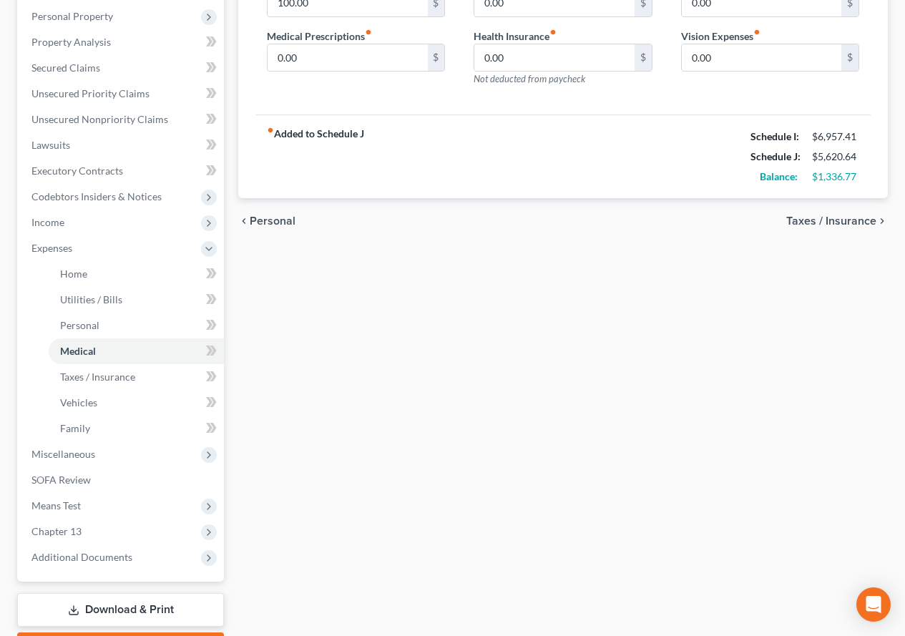
scroll to position [286, 0]
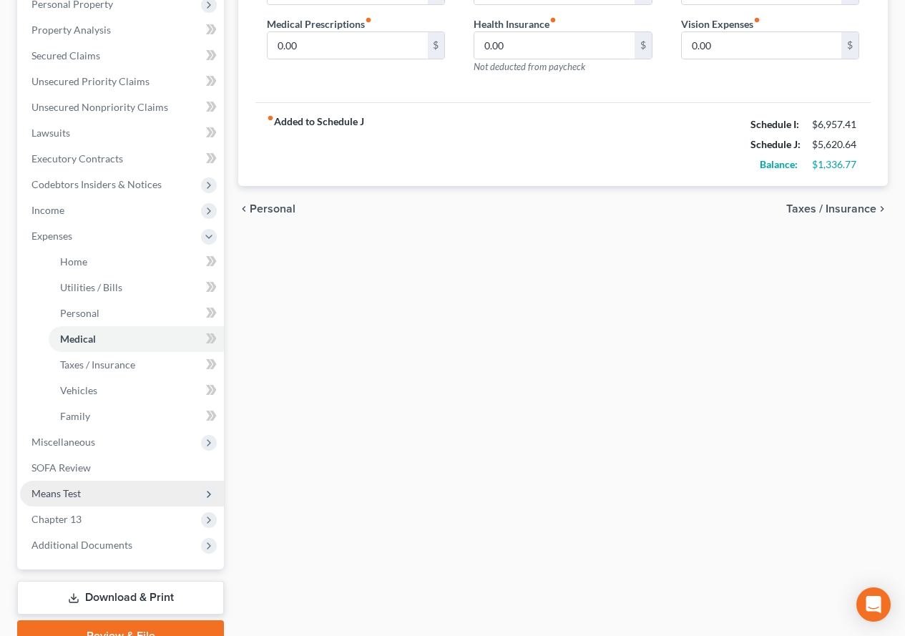
click at [48, 492] on span "Means Test" at bounding box center [55, 493] width 49 height 12
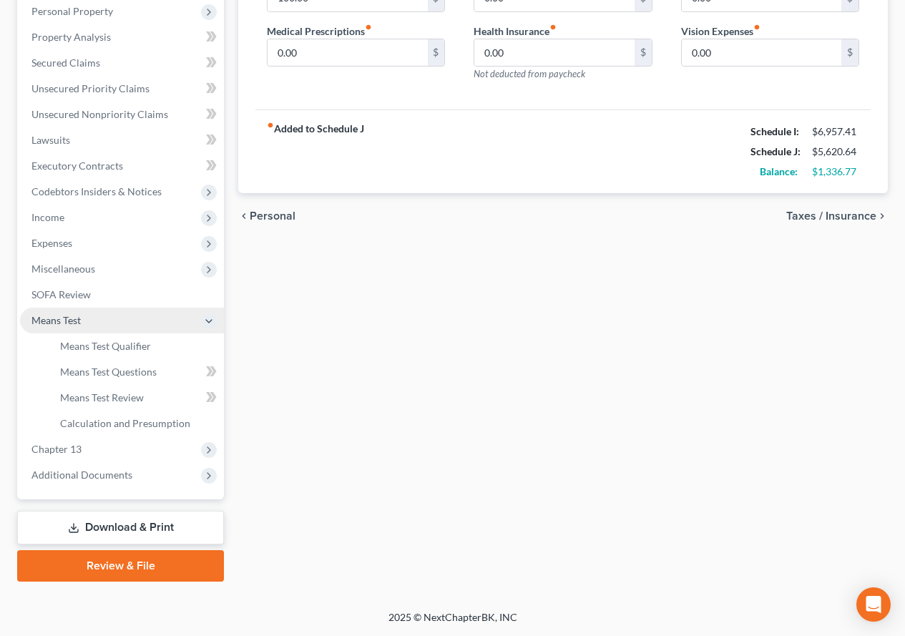
scroll to position [279, 0]
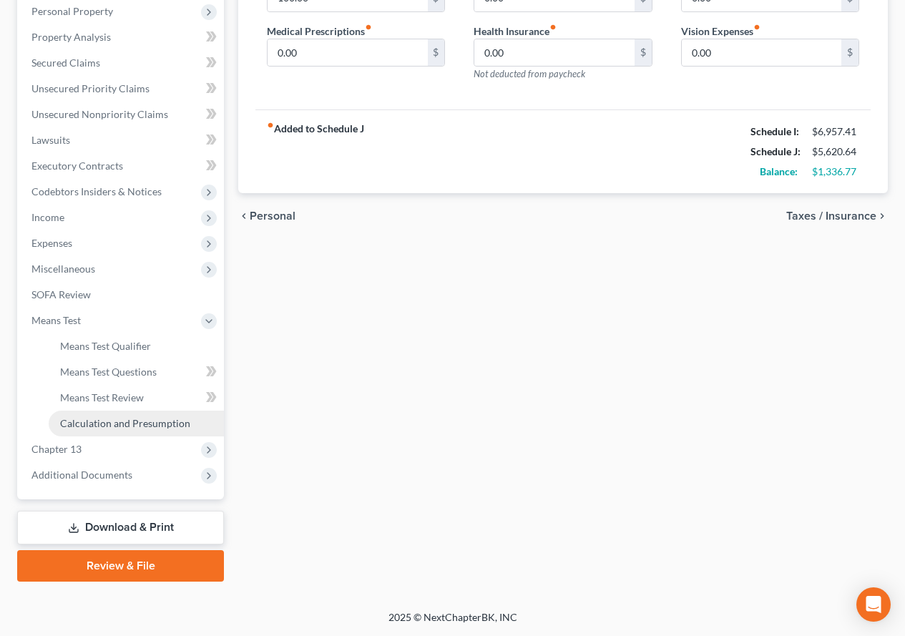
click at [92, 425] on span "Calculation and Presumption" at bounding box center [125, 423] width 130 height 12
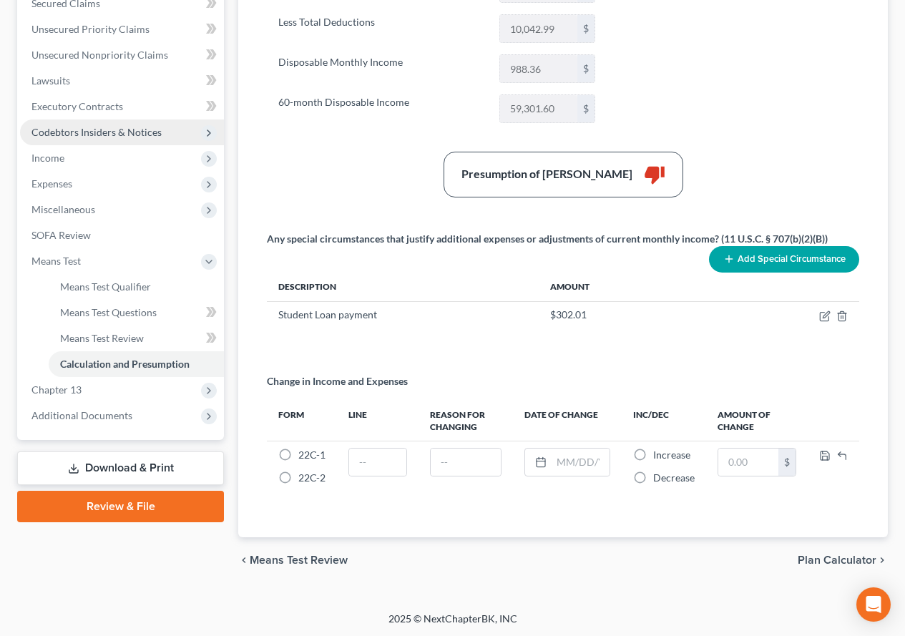
scroll to position [340, 0]
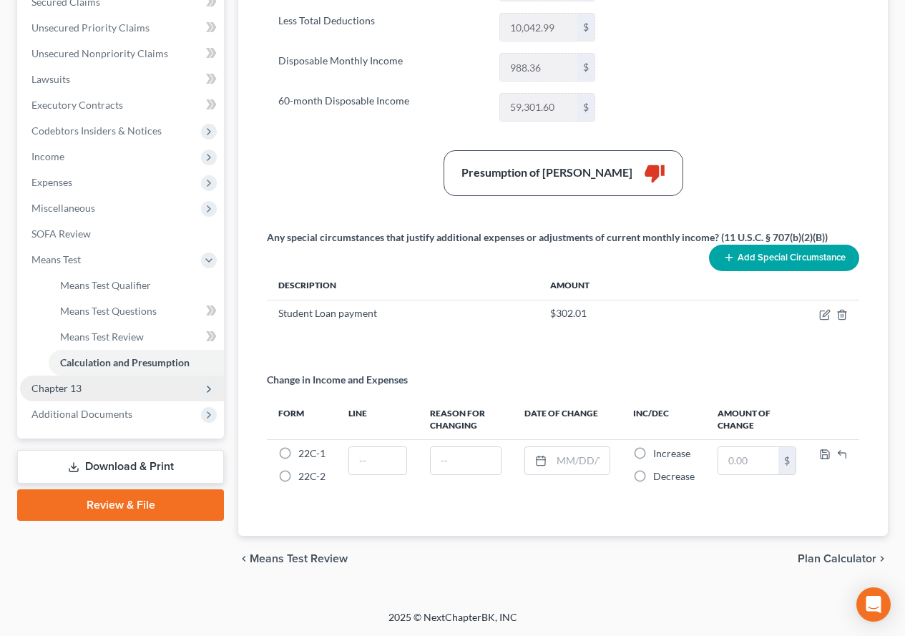
click at [39, 394] on span "Chapter 13" at bounding box center [56, 388] width 50 height 12
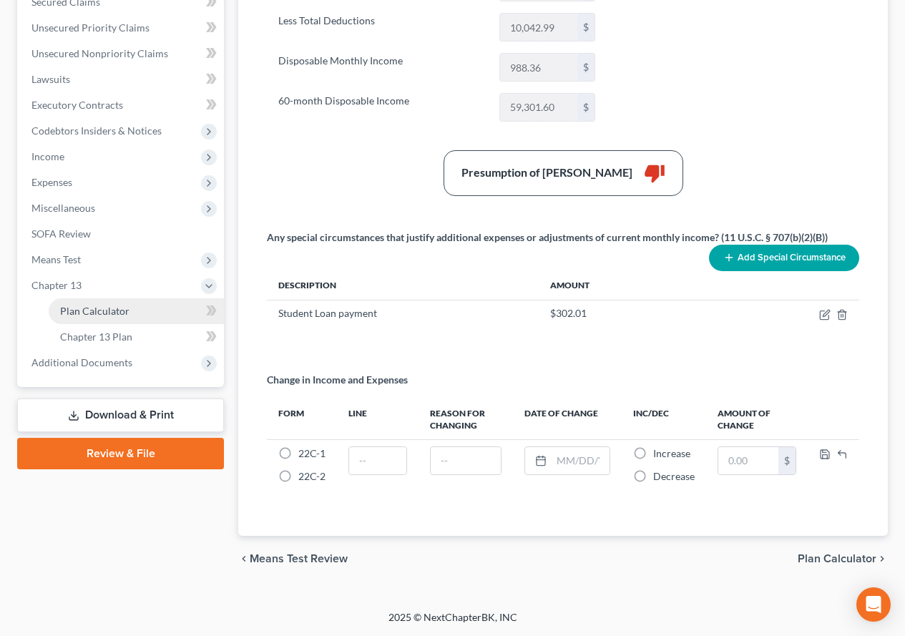
click at [108, 311] on span "Plan Calculator" at bounding box center [94, 311] width 69 height 12
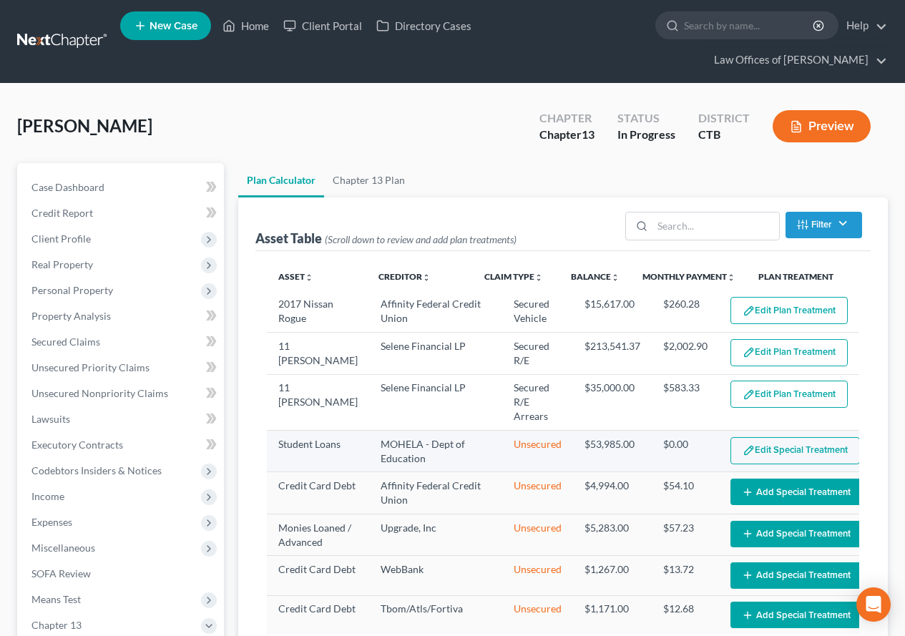
select select "59"
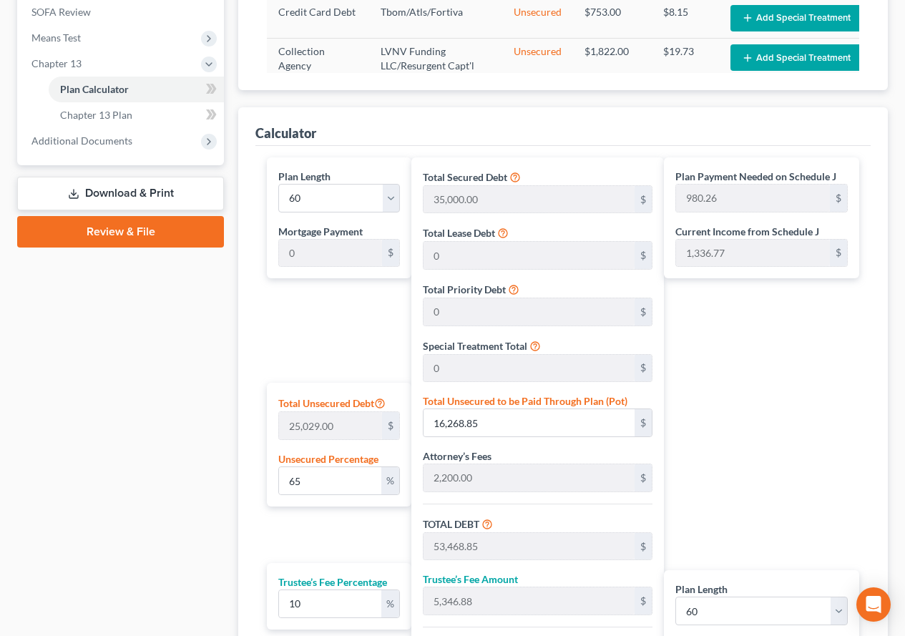
scroll to position [628, 0]
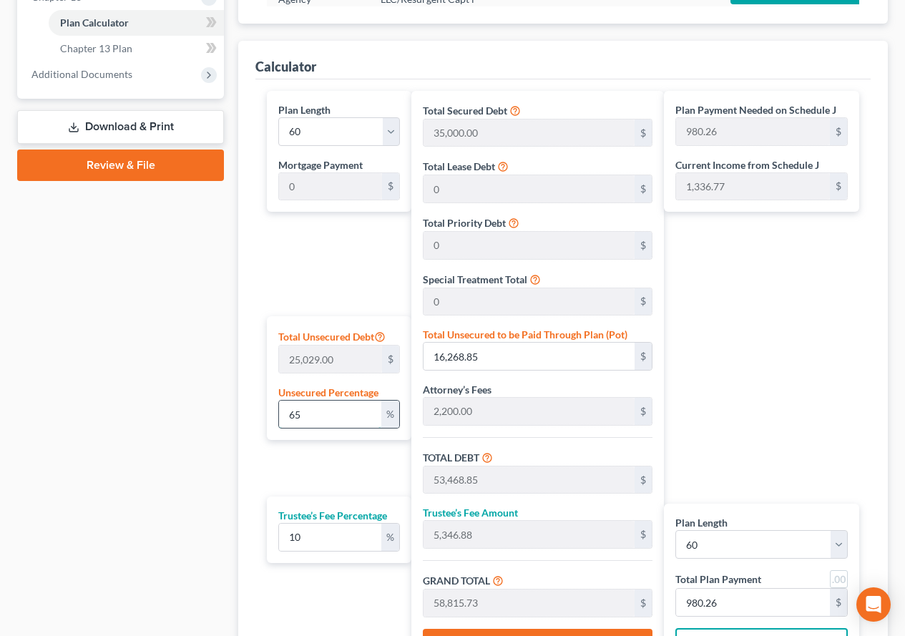
click at [323, 417] on input "65" at bounding box center [330, 414] width 102 height 27
type input "6"
type input "1,501.74"
type input "38,701.74"
type input "3,870.17"
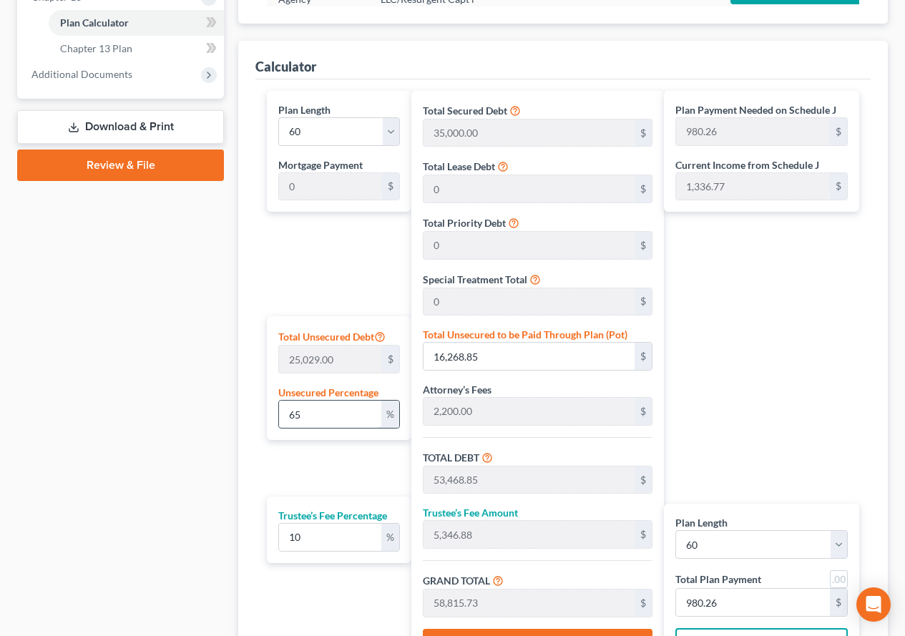
type input "42,571.91"
type input "709.53"
type input "66"
type input "16,519.14"
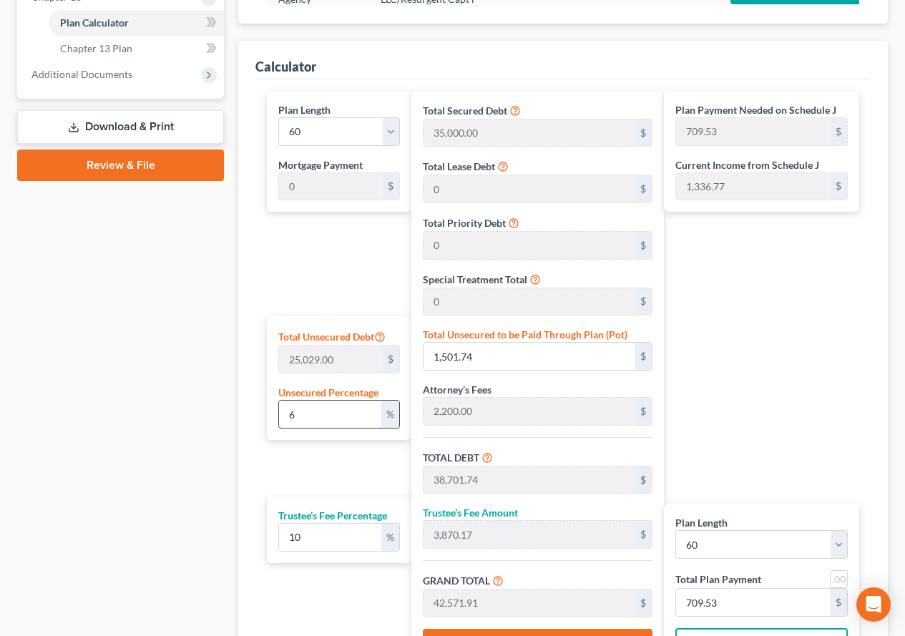
type input "53,719.14"
type input "5,371.91"
type input "59,091.05"
type input "984.85"
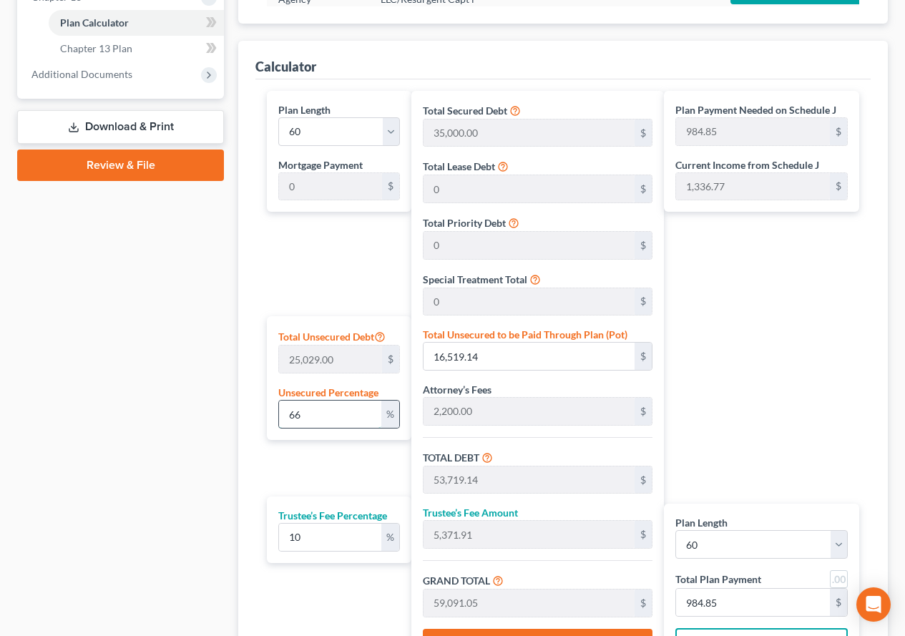
type input "6"
type input "1,501.74"
type input "38,701.74"
type input "3,870.17"
type input "42,571.91"
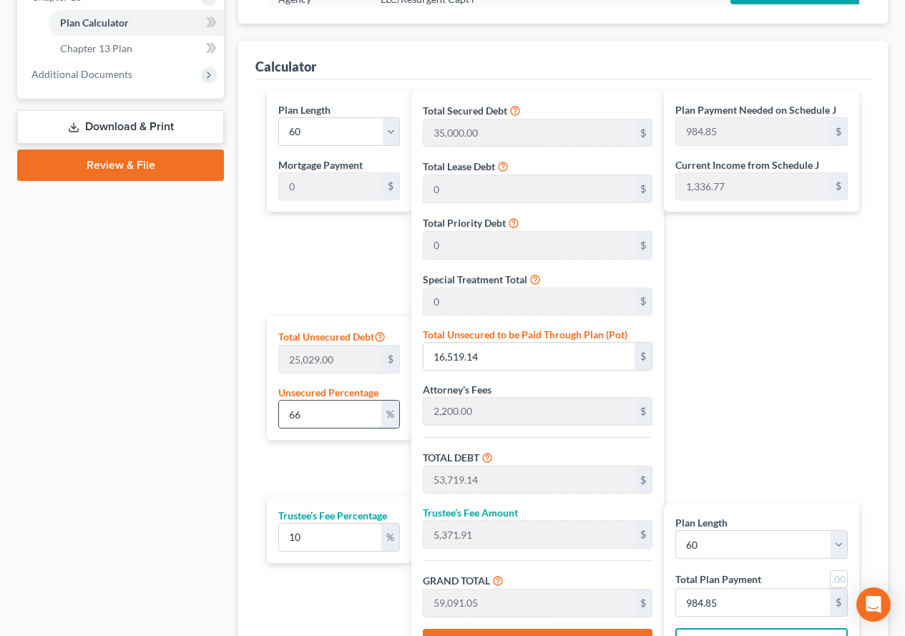
type input "709.53"
type input "67"
type input "16,769.43"
type input "53,969.43"
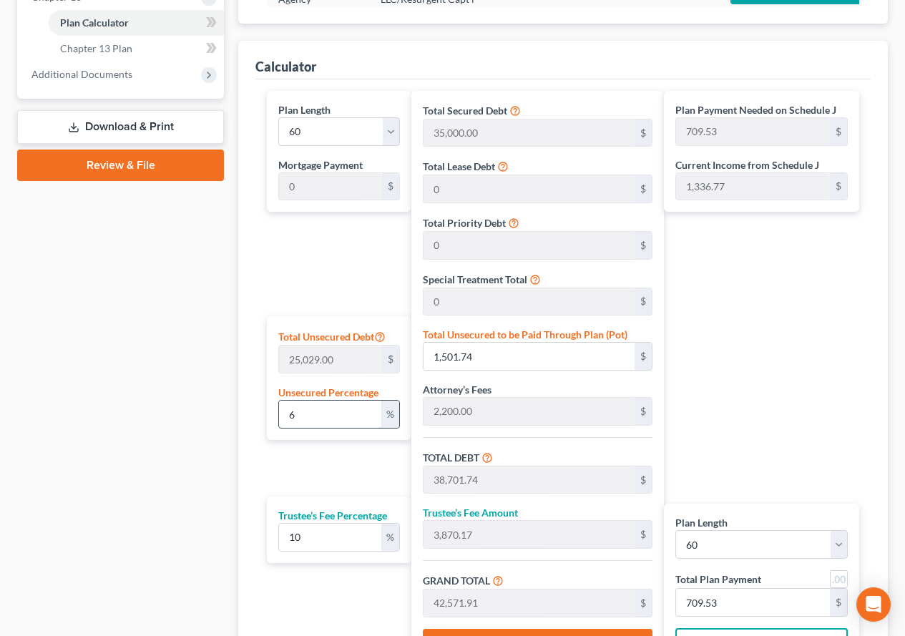
type input "5,396.94"
type input "59,366.37"
type input "989.43"
type input "6"
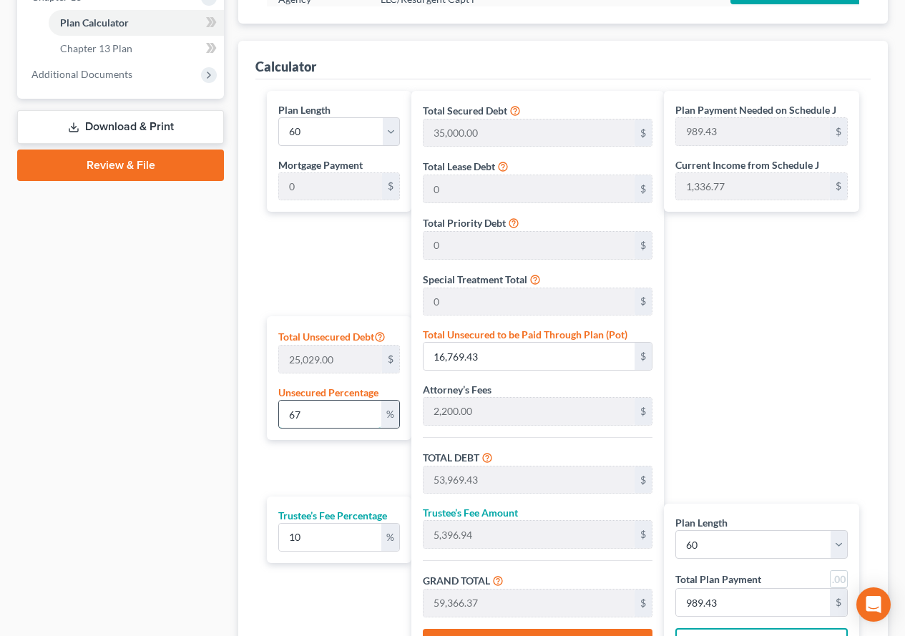
type input "1,501.74"
type input "38,701.74"
type input "3,870.17"
type input "42,571.91"
type input "709.53"
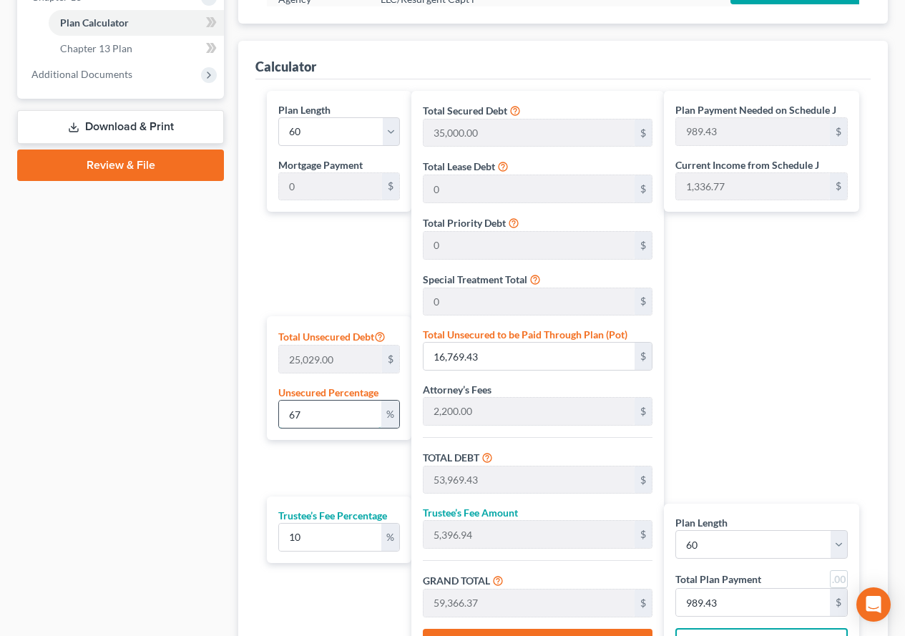
type input "709.53"
type input "66"
type input "16,519.14"
type input "53,719.14"
type input "5,371.91"
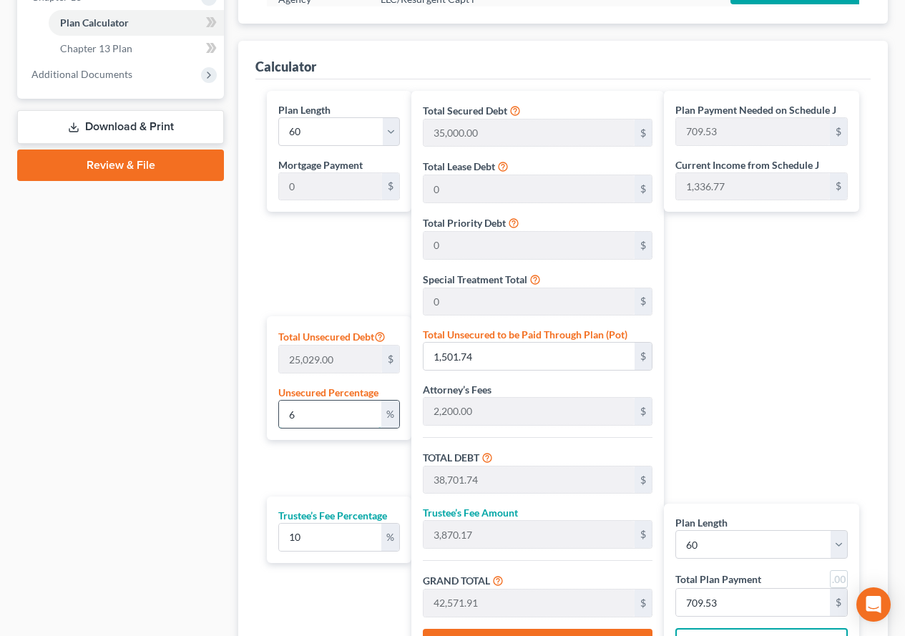
type input "59,091.05"
type input "984.85"
type input "66"
click at [691, 398] on div "Plan Payment Needed on Schedule J 984.85 $ Current Income from Schedule J 1,336…" at bounding box center [765, 381] width 203 height 581
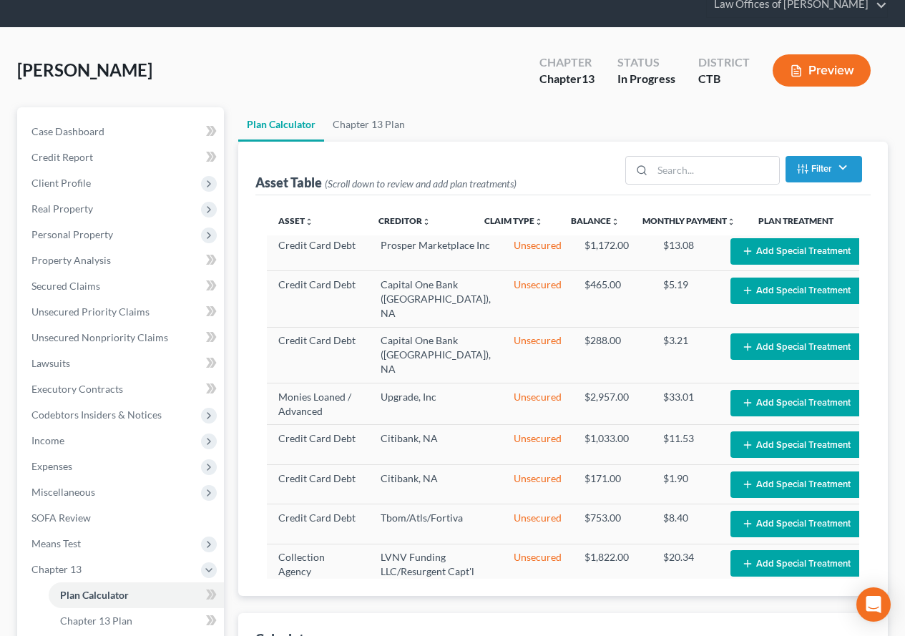
scroll to position [0, 0]
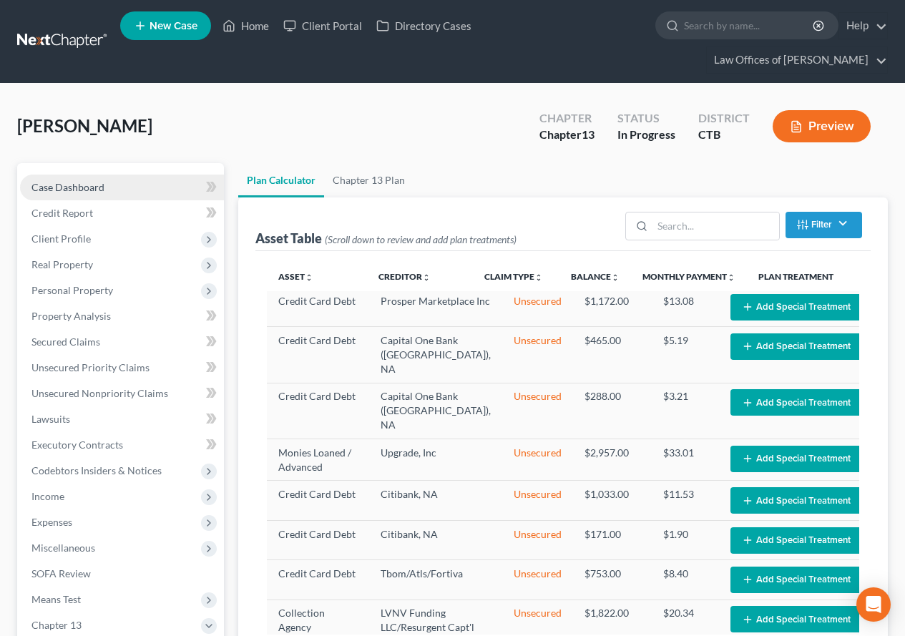
click at [67, 187] on span "Case Dashboard" at bounding box center [67, 187] width 73 height 12
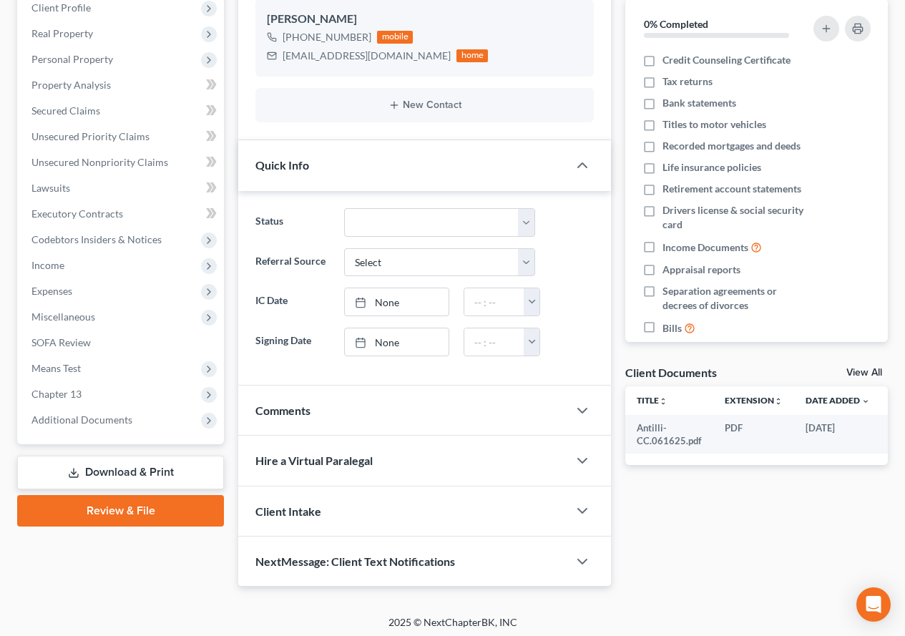
scroll to position [236, 0]
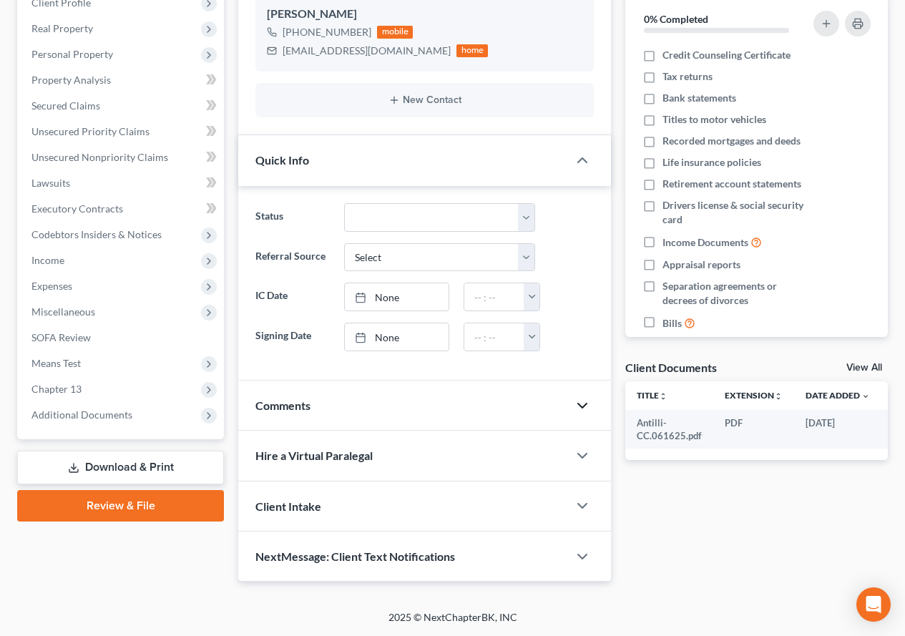
click at [585, 405] on polyline "button" at bounding box center [582, 406] width 9 height 4
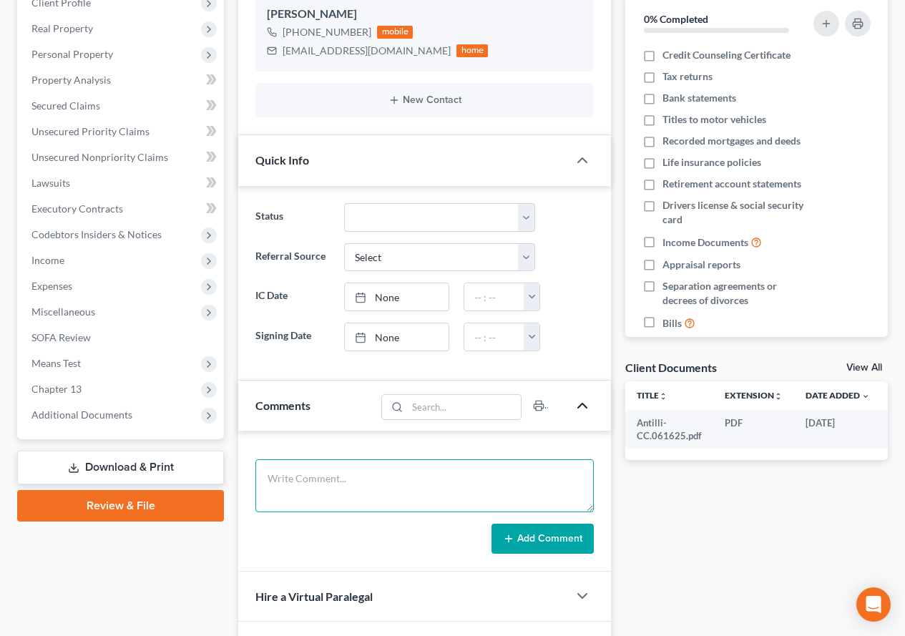
click at [355, 476] on textarea at bounding box center [424, 485] width 339 height 53
drag, startPoint x: 386, startPoint y: 482, endPoint x: 507, endPoint y: 482, distance: 120.2
click at [507, 482] on textarea "WDs funds from 401k acct perhaps several times a year - $4711.02 prior to" at bounding box center [424, 485] width 339 height 53
click at [500, 483] on textarea "WDs funds from 401k acct - $4711.02 prior to" at bounding box center [424, 485] width 339 height 53
type textarea "WDs funds from 401k acct - $4711.02 prior to 6-mo lookback in [DATE] Has a Secu…"
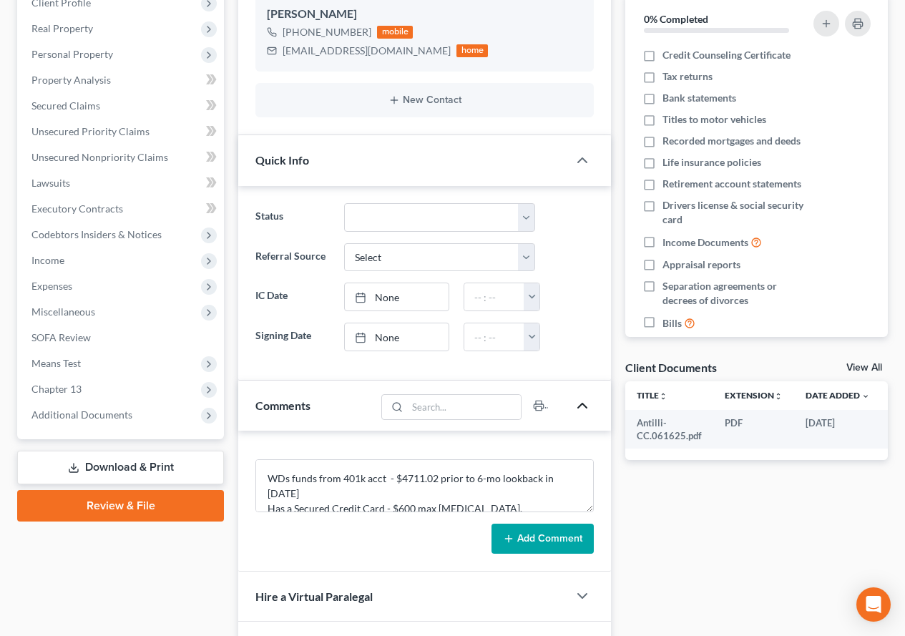
click at [549, 529] on button "Add Comment" at bounding box center [543, 539] width 102 height 30
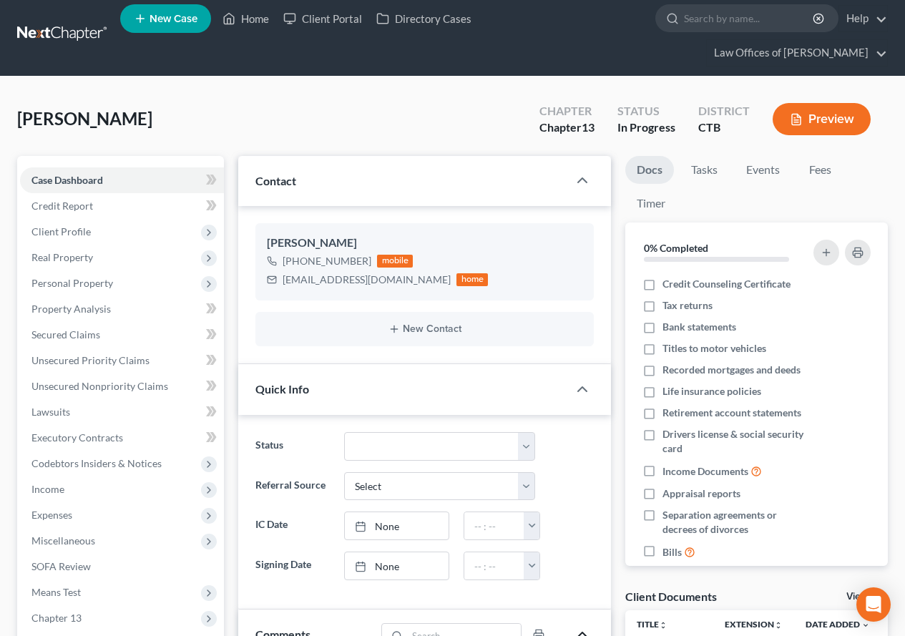
scroll to position [0, 0]
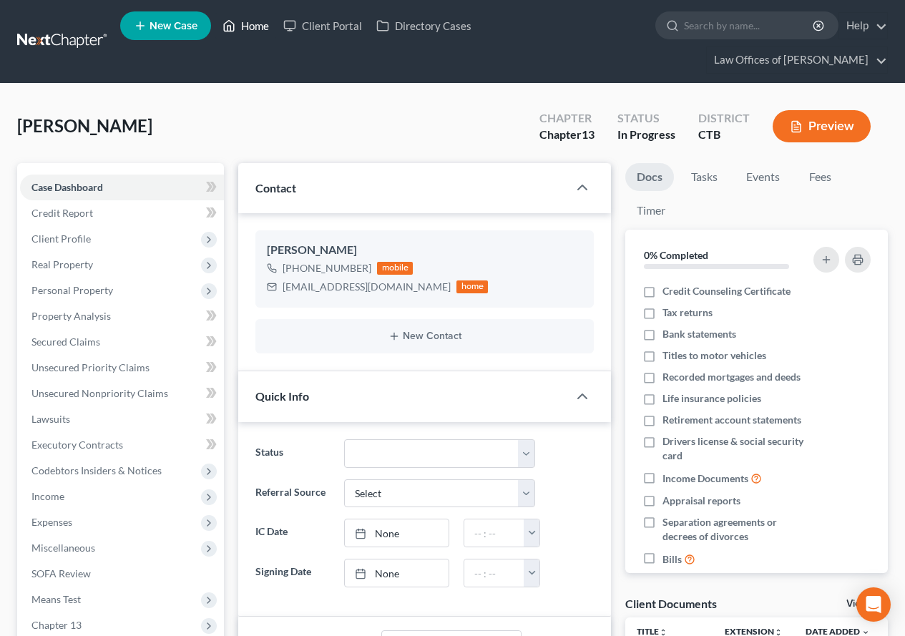
click at [254, 23] on link "Home" at bounding box center [245, 26] width 61 height 26
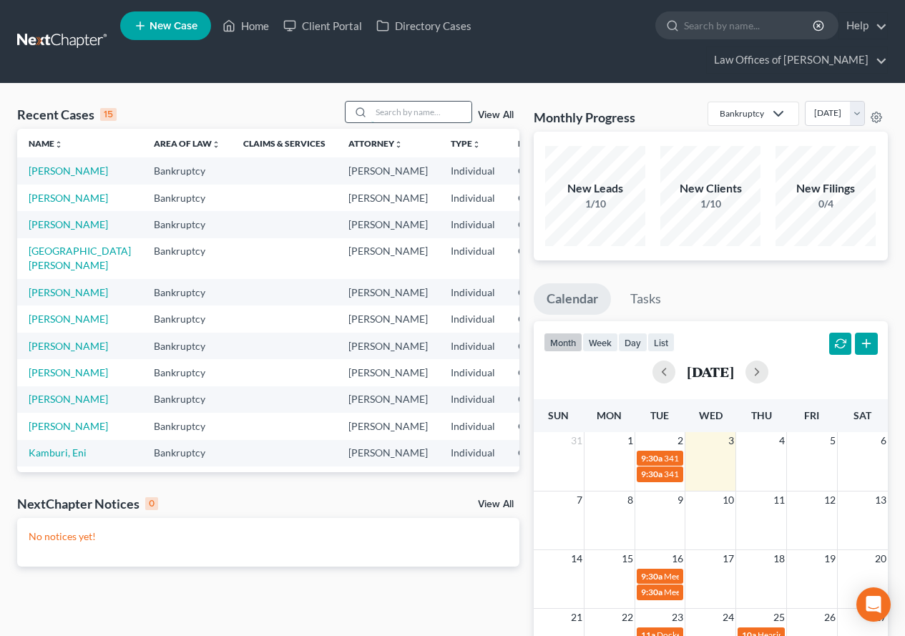
click at [402, 106] on input "search" at bounding box center [421, 112] width 100 height 21
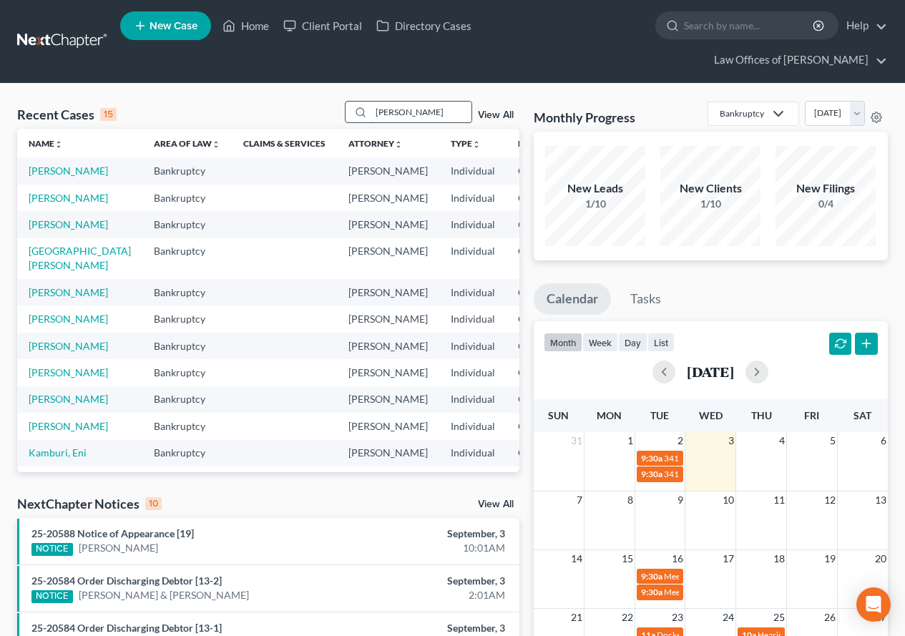
type input "[PERSON_NAME]"
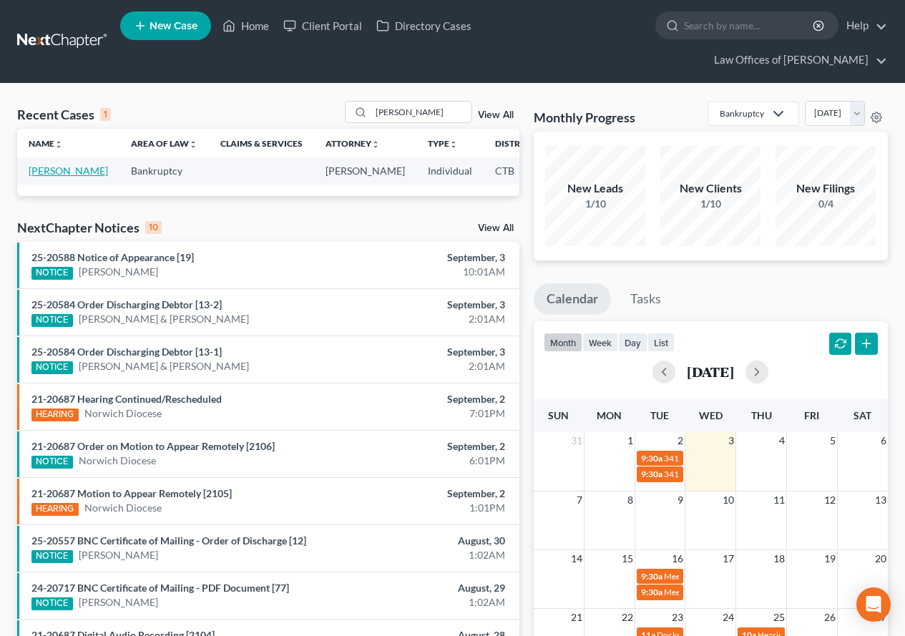
click at [34, 177] on link "[PERSON_NAME]" at bounding box center [68, 171] width 79 height 12
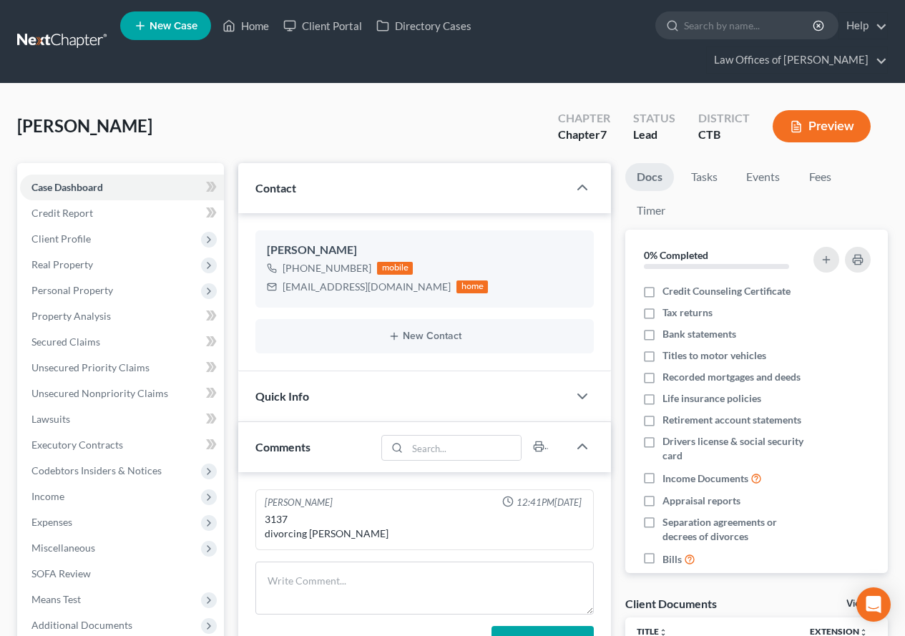
scroll to position [72, 0]
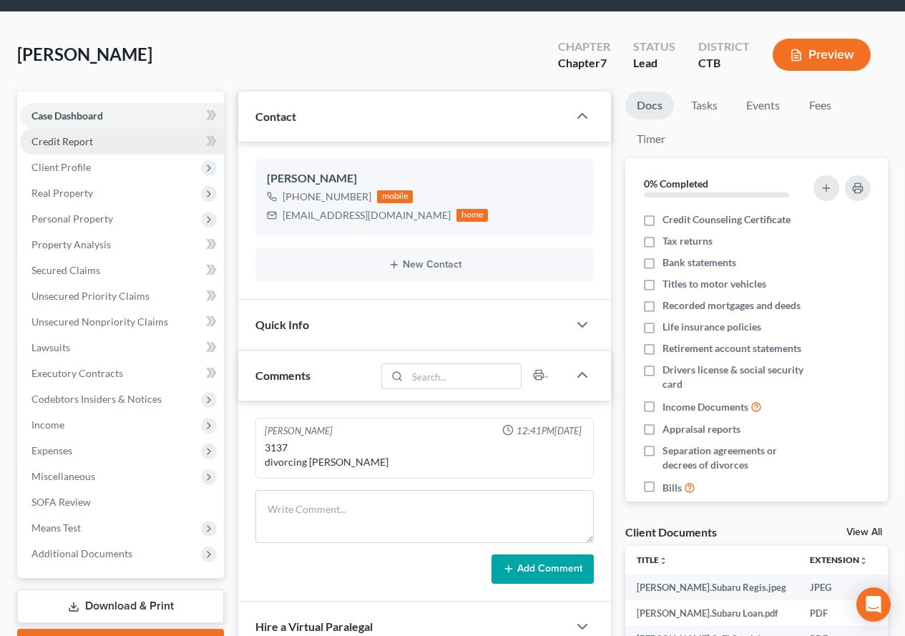
click at [62, 143] on span "Credit Report" at bounding box center [62, 141] width 62 height 12
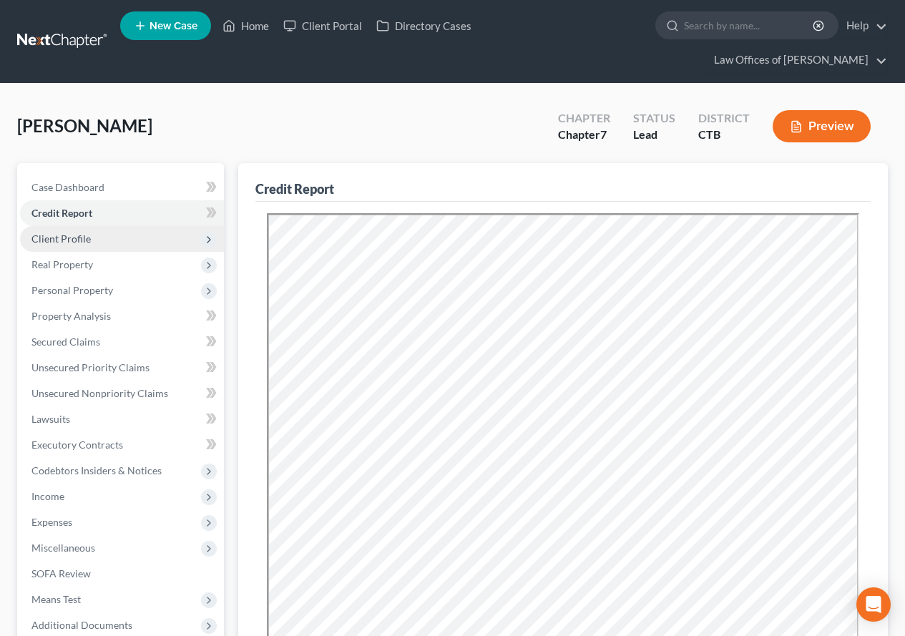
click at [82, 240] on span "Client Profile" at bounding box center [60, 239] width 59 height 12
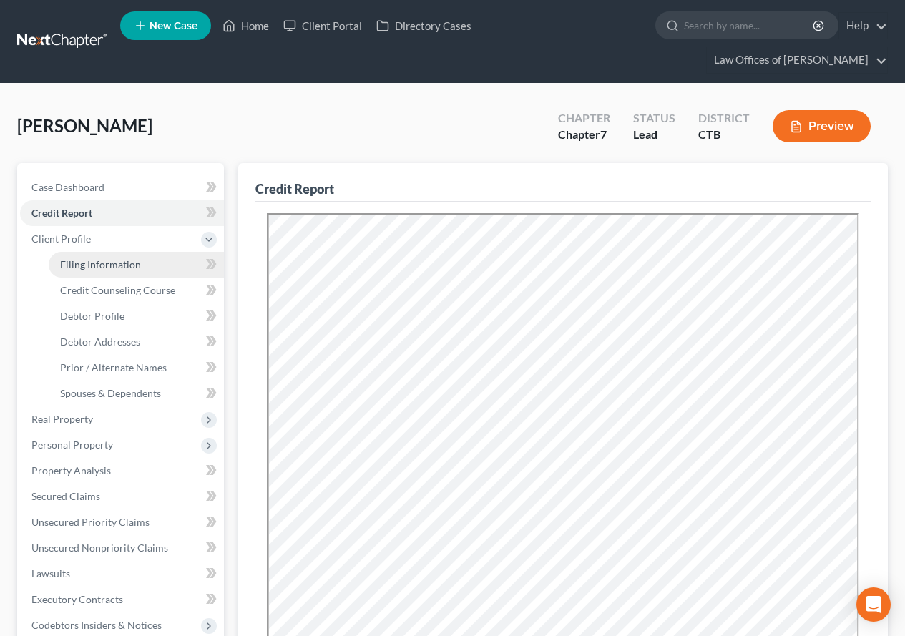
click at [94, 269] on span "Filing Information" at bounding box center [100, 264] width 81 height 12
select select "1"
select select "0"
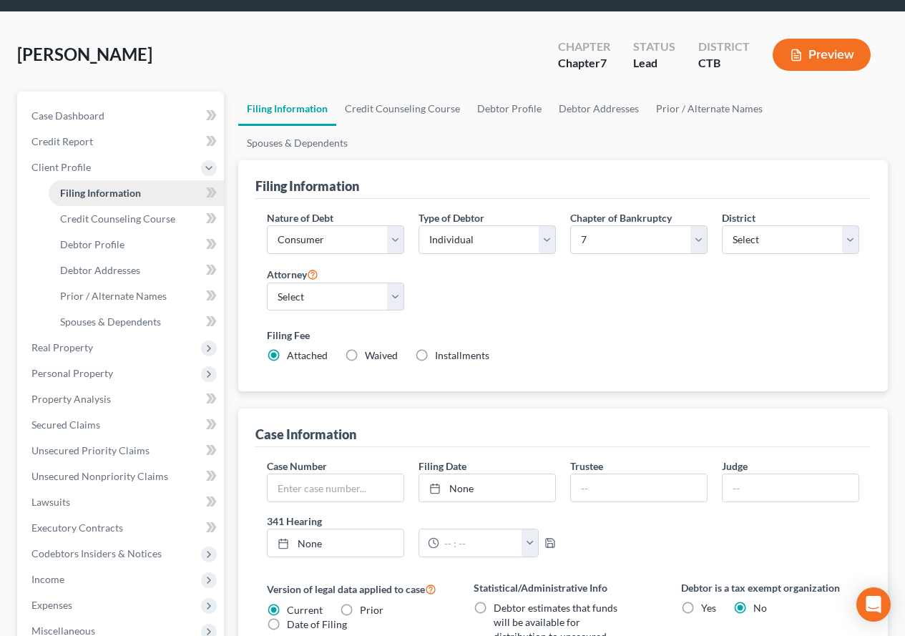
scroll to position [143, 0]
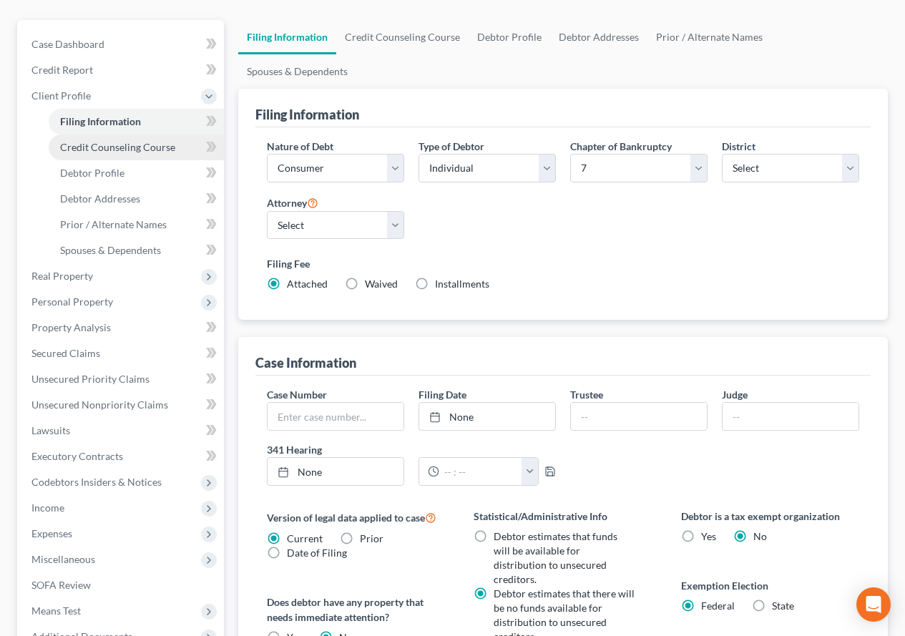
click at [97, 144] on span "Credit Counseling Course" at bounding box center [117, 147] width 115 height 12
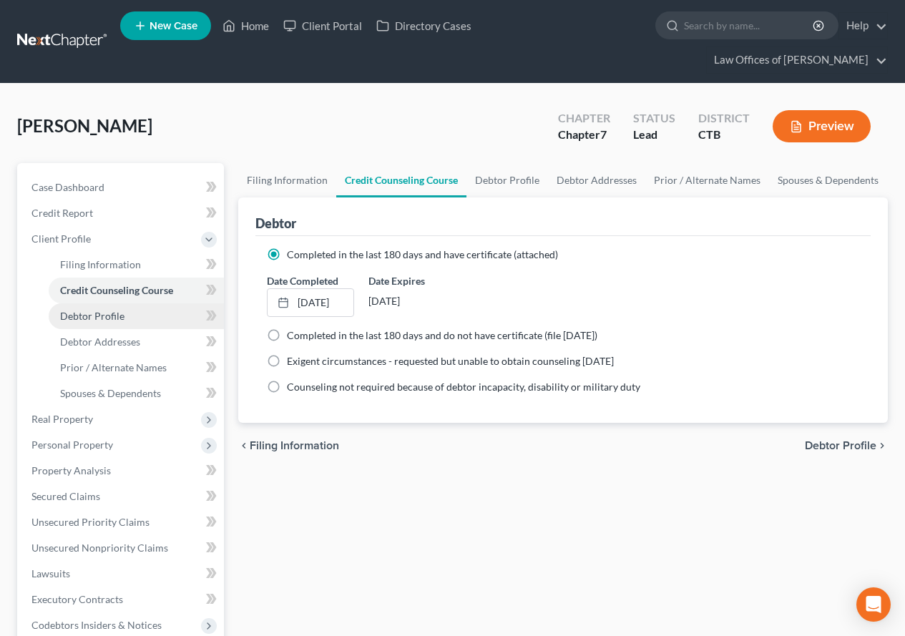
click at [110, 323] on link "Debtor Profile" at bounding box center [136, 316] width 175 height 26
select select "2"
select select "4"
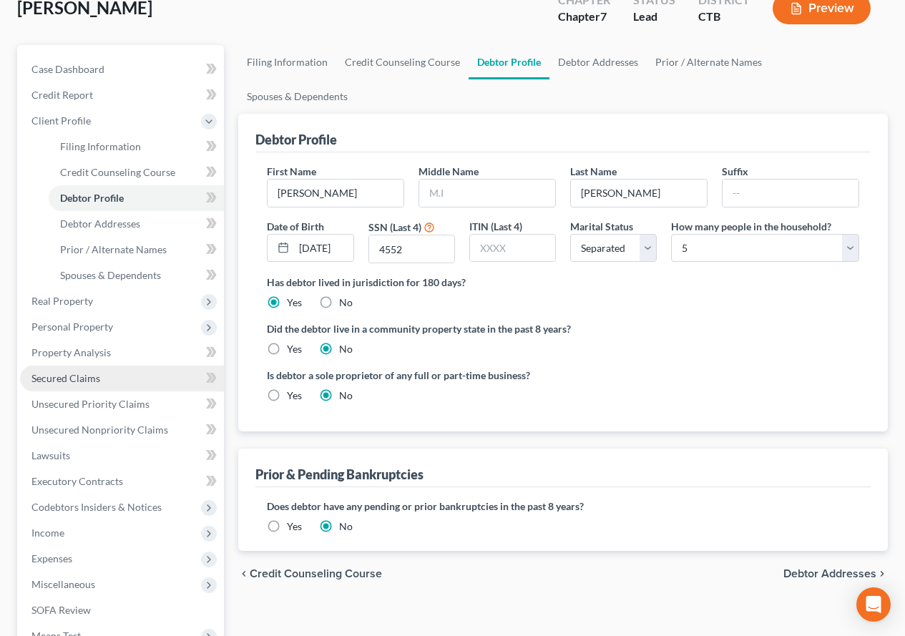
scroll to position [143, 0]
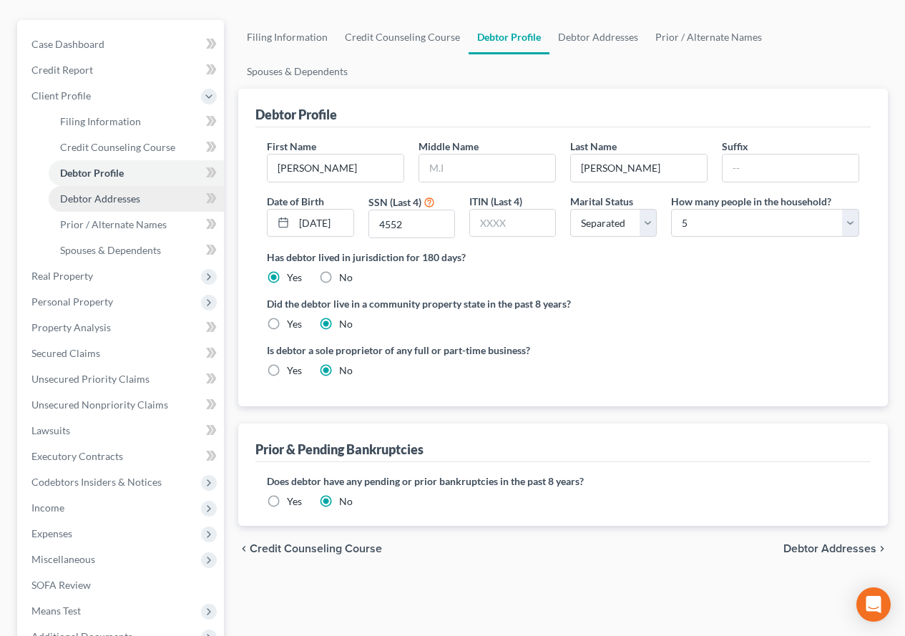
click at [99, 200] on span "Debtor Addresses" at bounding box center [100, 199] width 80 height 12
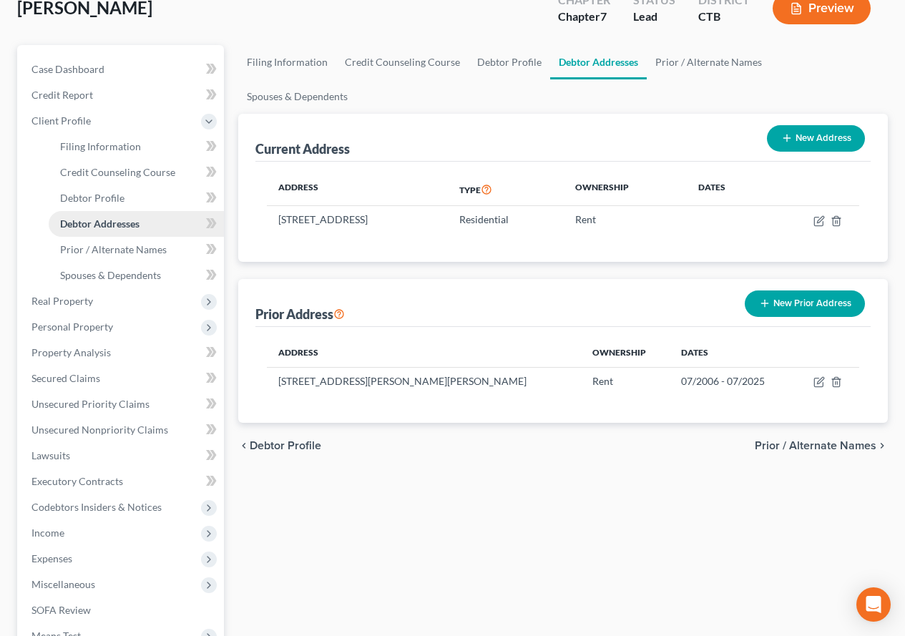
scroll to position [143, 0]
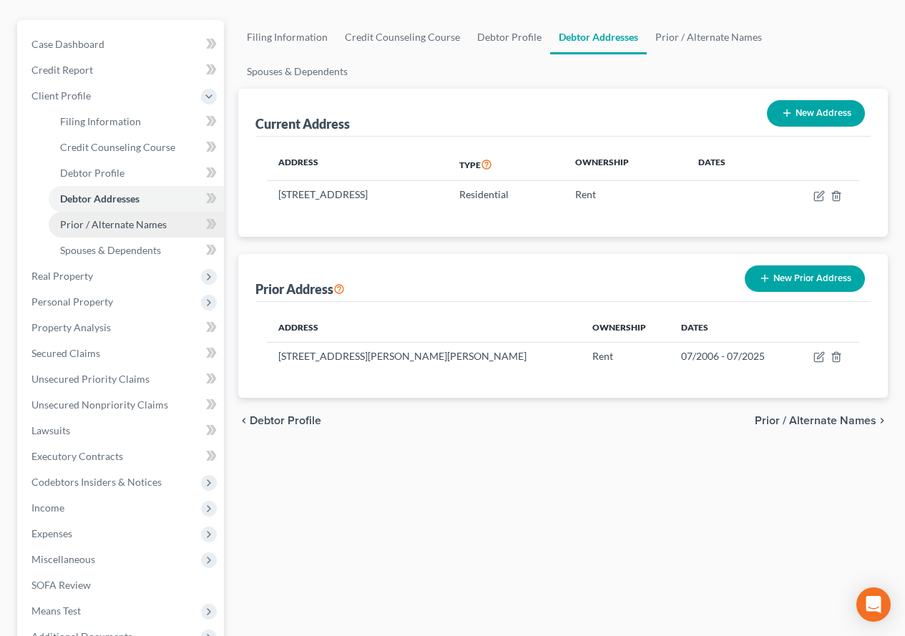
click at [124, 231] on link "Prior / Alternate Names" at bounding box center [136, 225] width 175 height 26
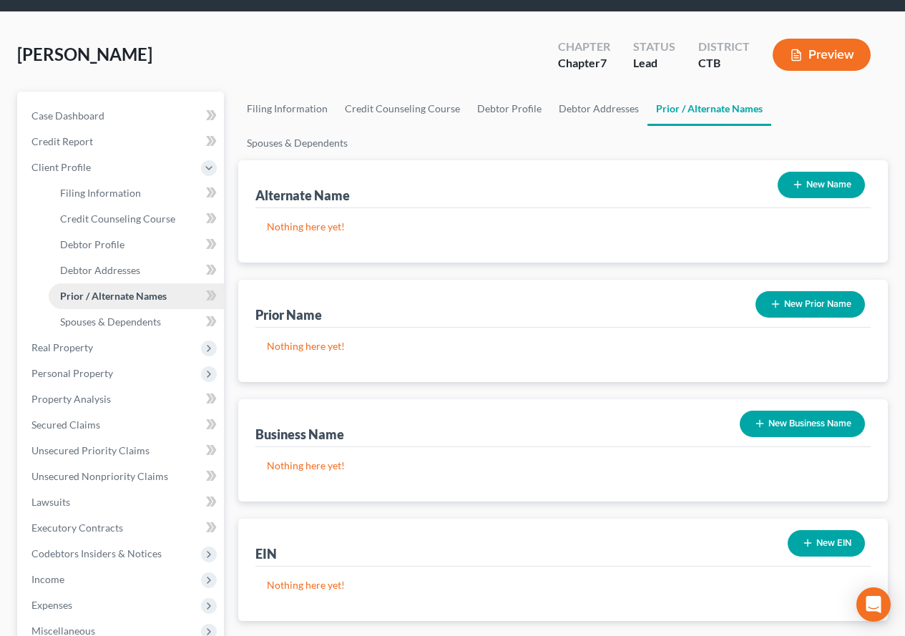
scroll to position [143, 0]
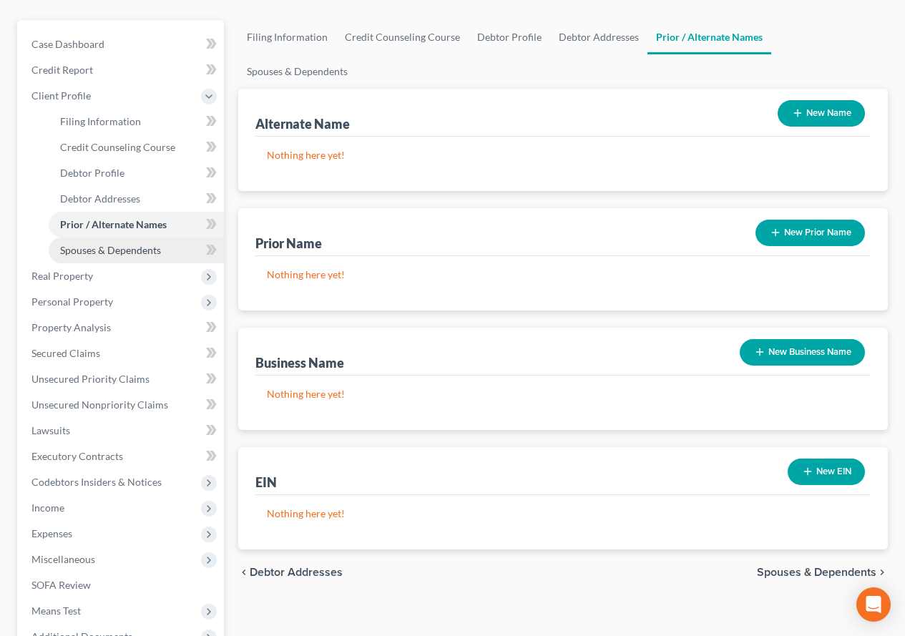
click at [108, 255] on span "Spouses & Dependents" at bounding box center [110, 250] width 101 height 12
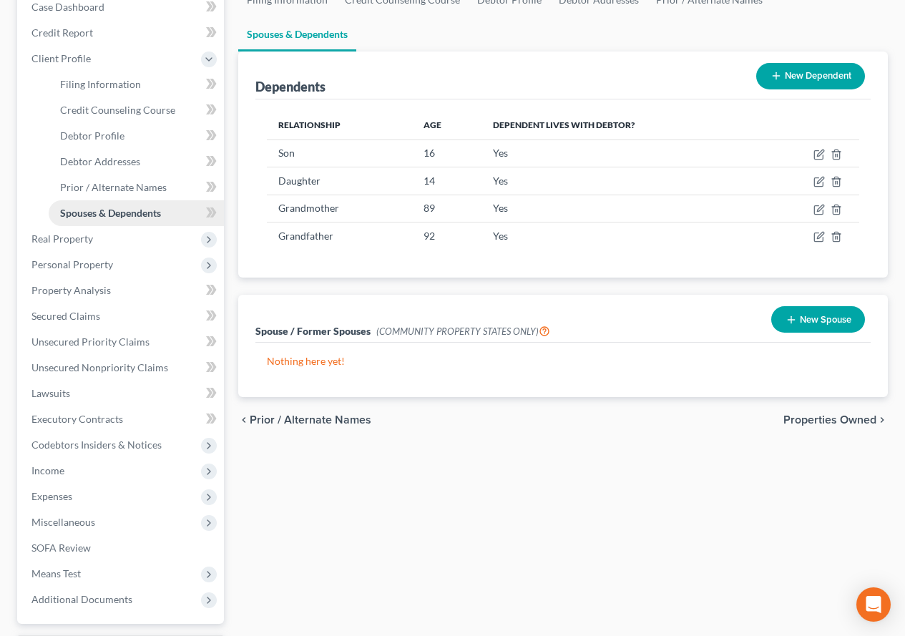
scroll to position [215, 0]
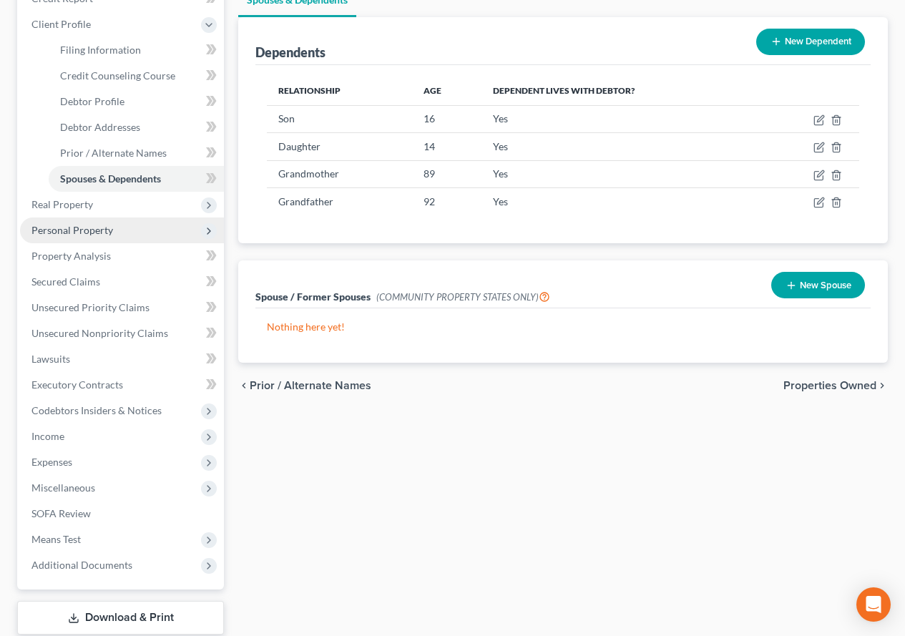
click at [72, 235] on span "Personal Property" at bounding box center [72, 230] width 82 height 12
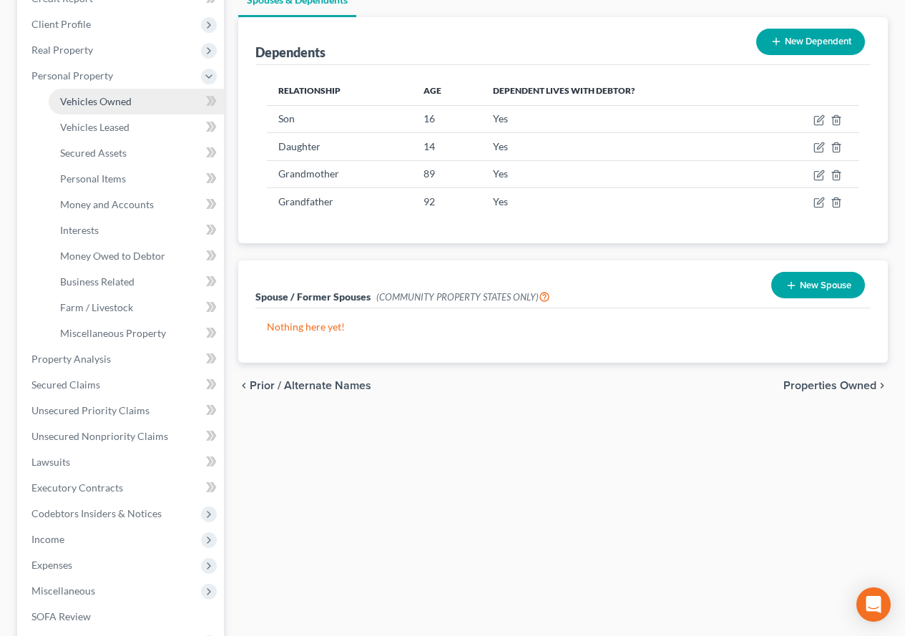
click at [112, 109] on link "Vehicles Owned" at bounding box center [136, 102] width 175 height 26
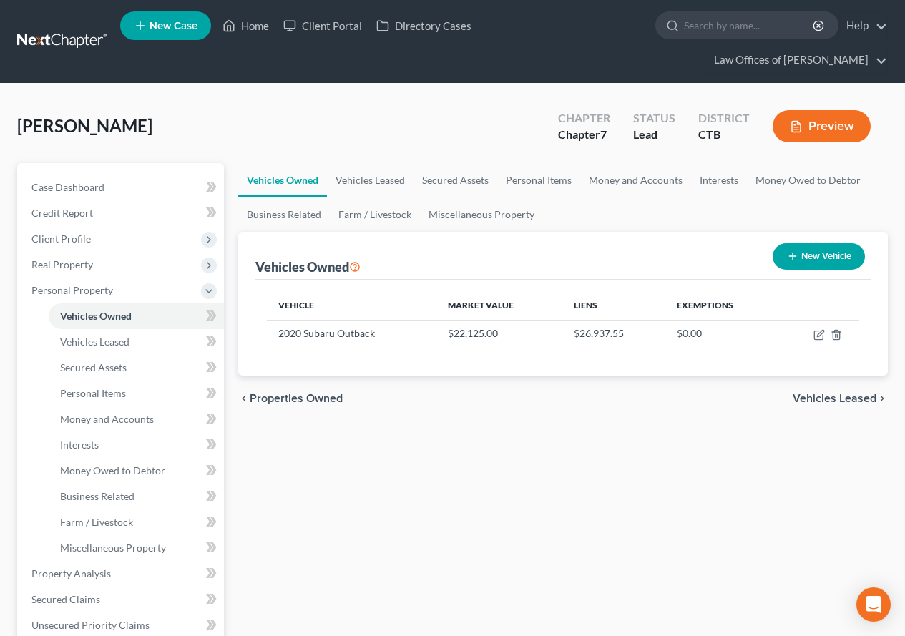
scroll to position [72, 0]
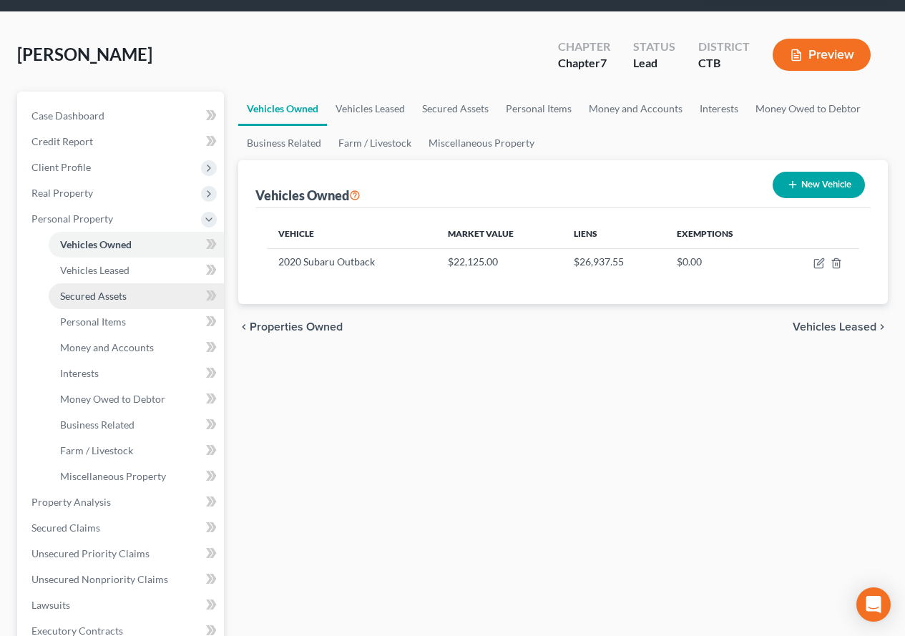
click at [89, 296] on span "Secured Assets" at bounding box center [93, 296] width 67 height 12
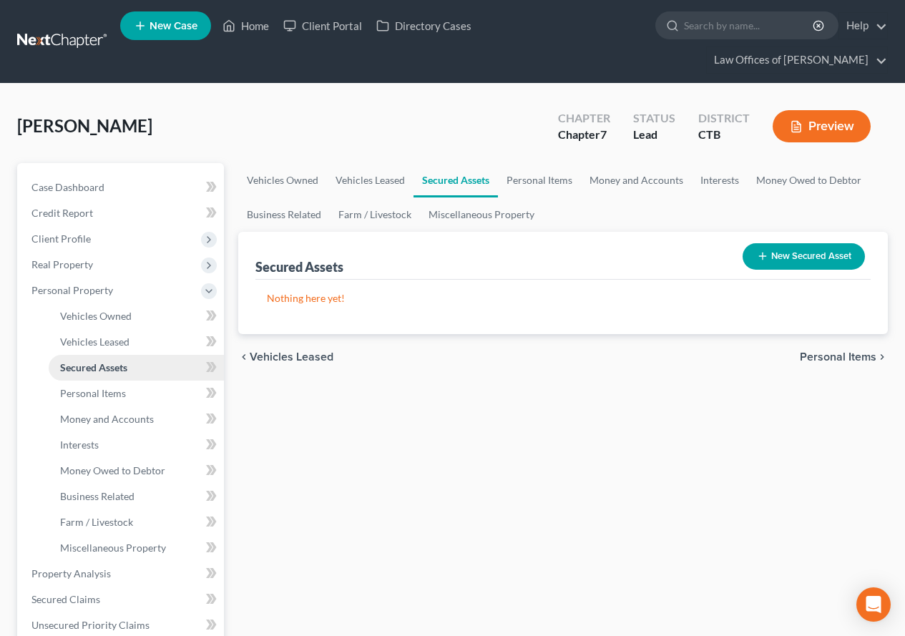
scroll to position [72, 0]
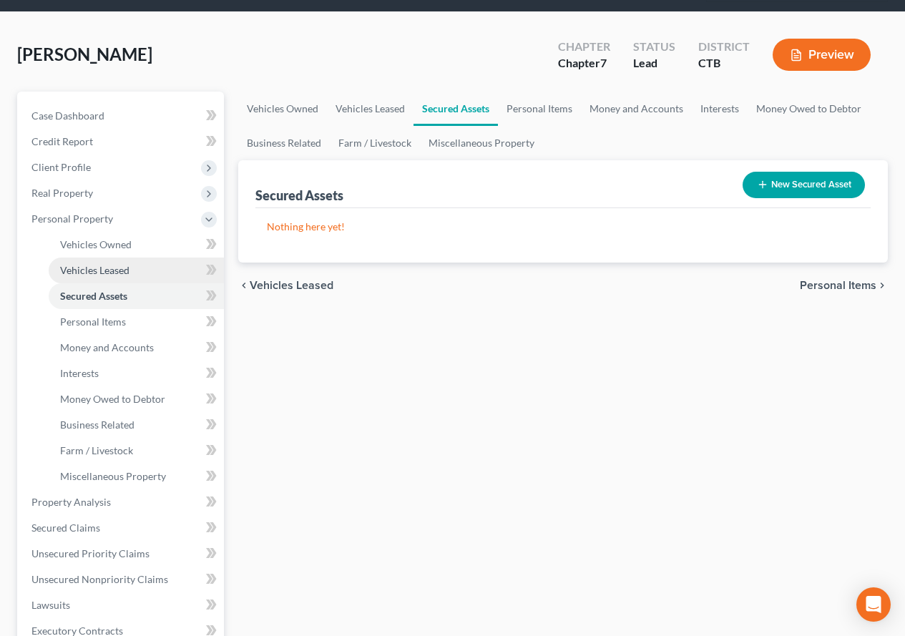
click at [101, 271] on span "Vehicles Leased" at bounding box center [94, 270] width 69 height 12
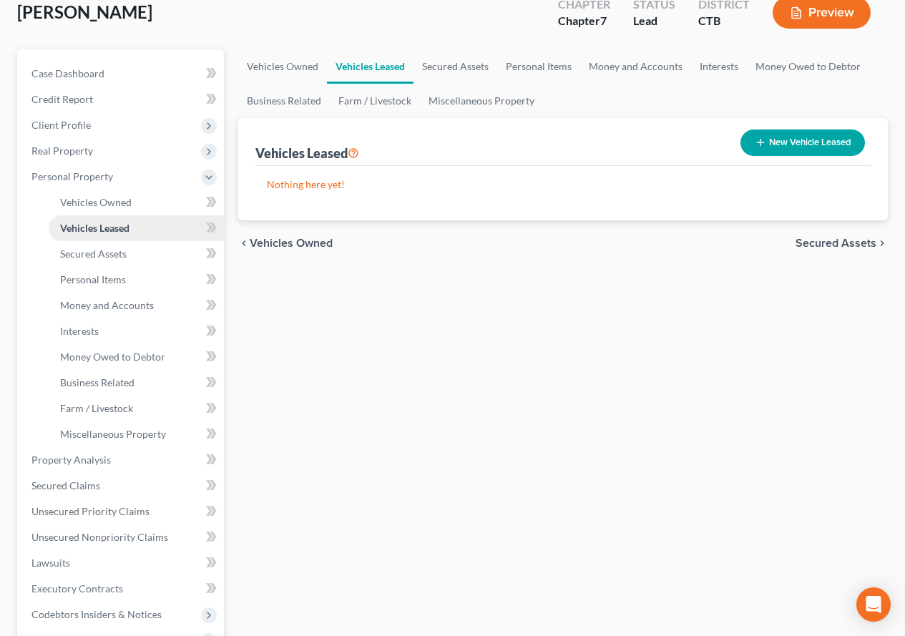
scroll to position [143, 0]
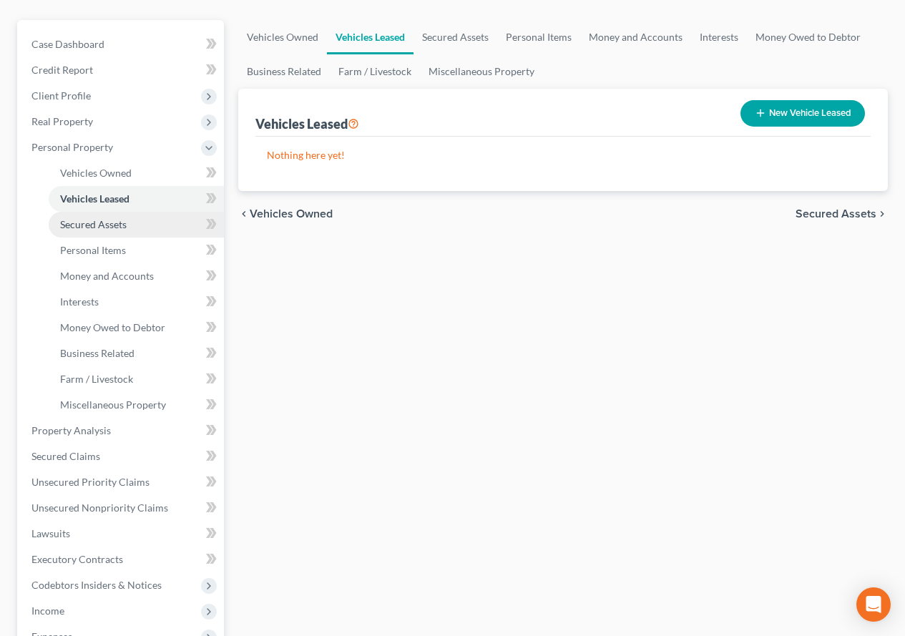
click at [92, 227] on span "Secured Assets" at bounding box center [93, 224] width 67 height 12
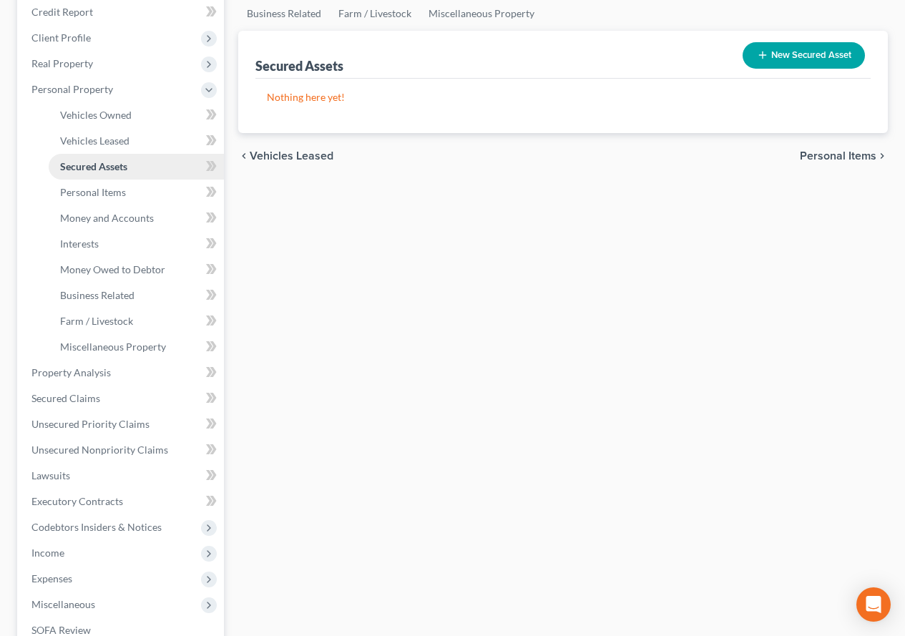
scroll to position [215, 0]
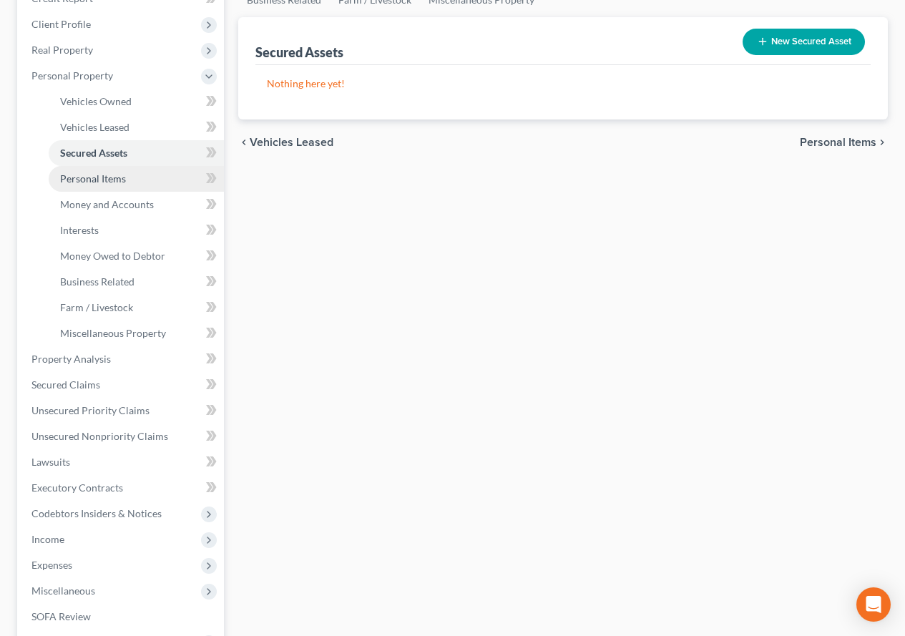
click at [100, 178] on span "Personal Items" at bounding box center [93, 178] width 66 height 12
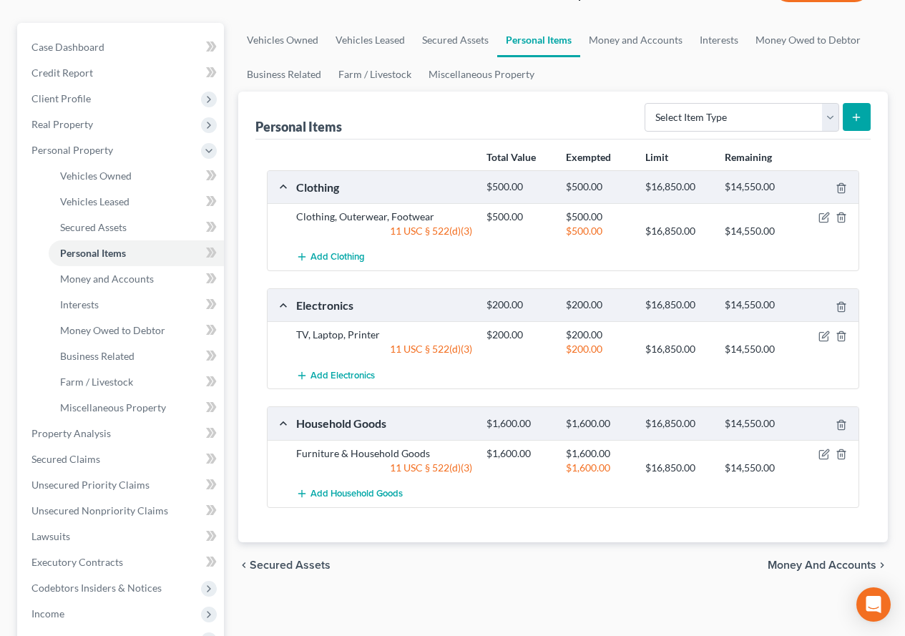
scroll to position [143, 0]
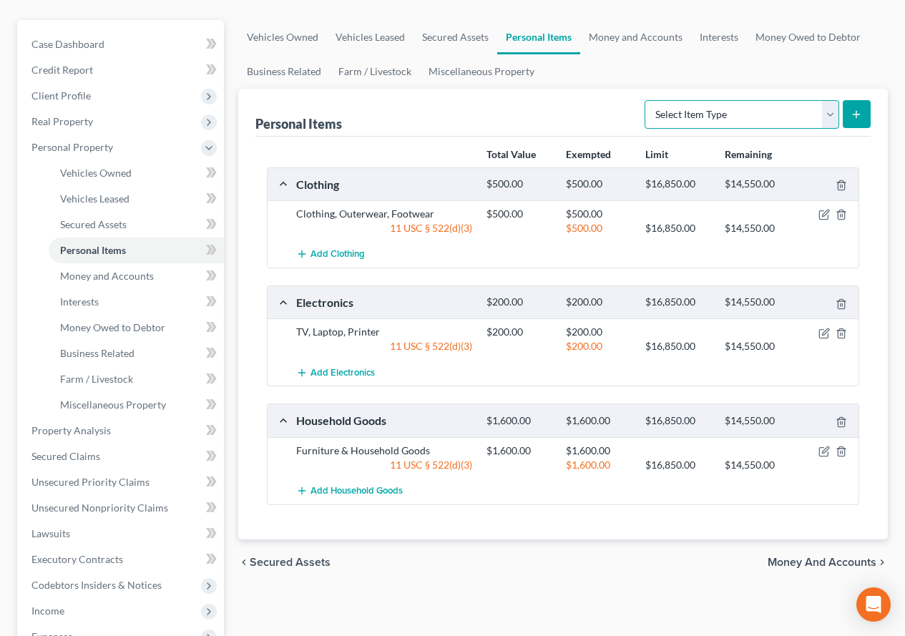
click at [832, 108] on select "Select Item Type Clothing (A/B: 11) Collectibles Of Value (A/B: 8) Electronics …" at bounding box center [742, 114] width 195 height 29
select select "pets"
click at [647, 100] on select "Select Item Type Clothing (A/B: 11) Collectibles Of Value (A/B: 8) Electronics …" at bounding box center [742, 114] width 195 height 29
click at [859, 120] on icon "submit" at bounding box center [856, 114] width 11 height 11
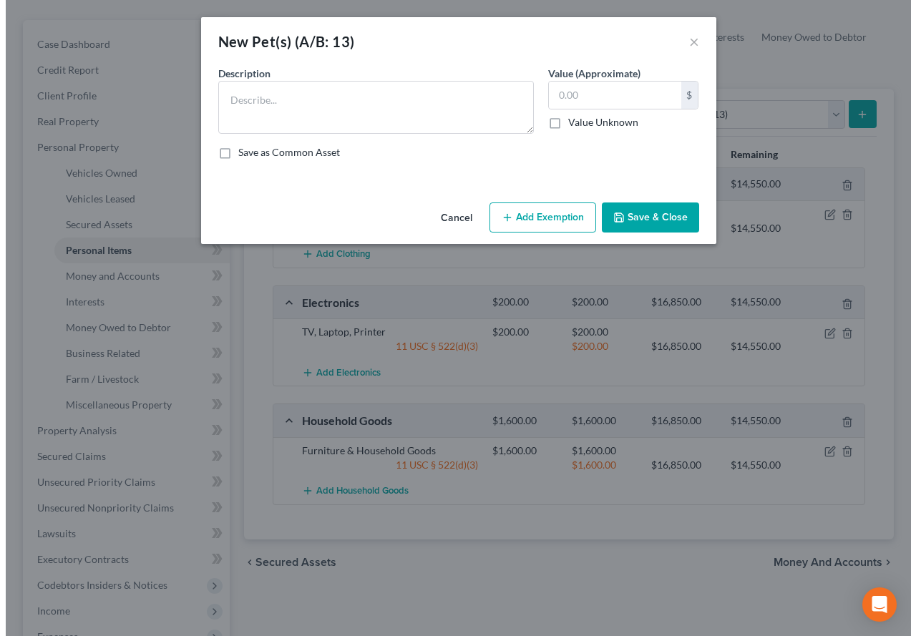
scroll to position [117, 0]
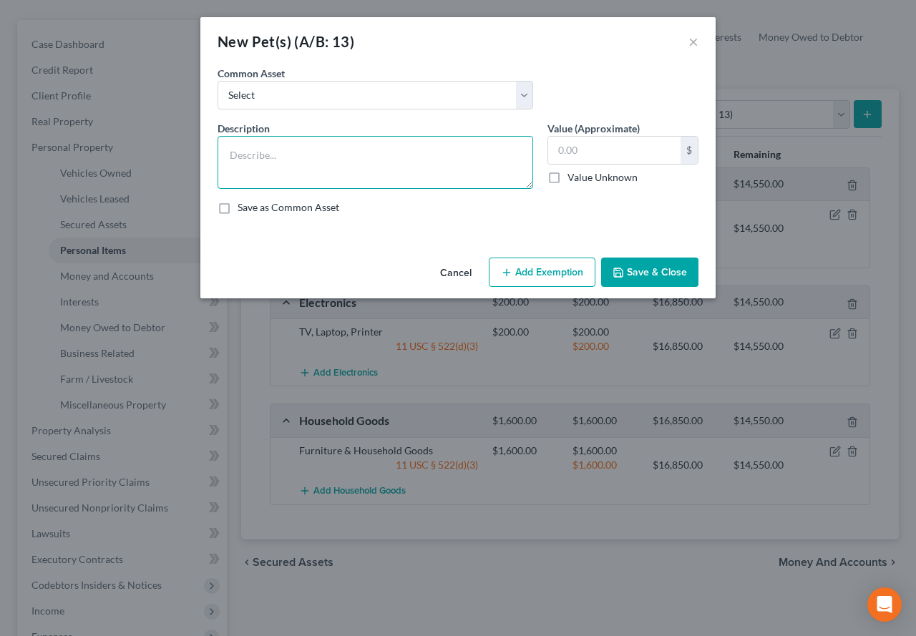
click at [295, 160] on textarea at bounding box center [376, 162] width 316 height 53
type textarea "1 Dog, 1 Cat - no breed/no show"
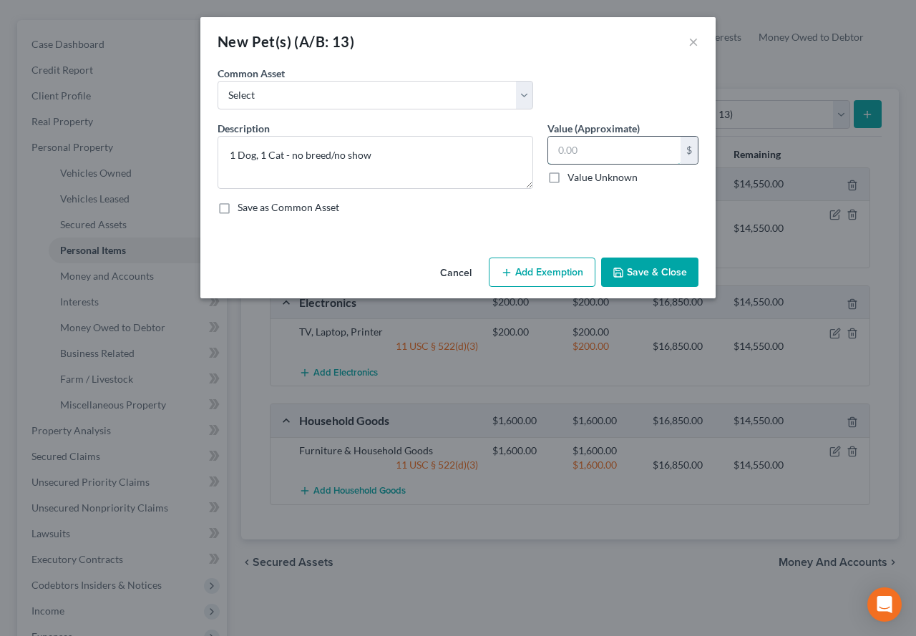
click at [609, 157] on input "text" at bounding box center [614, 150] width 132 height 27
type input "0.00"
click at [641, 276] on button "Save & Close" at bounding box center [649, 273] width 97 height 30
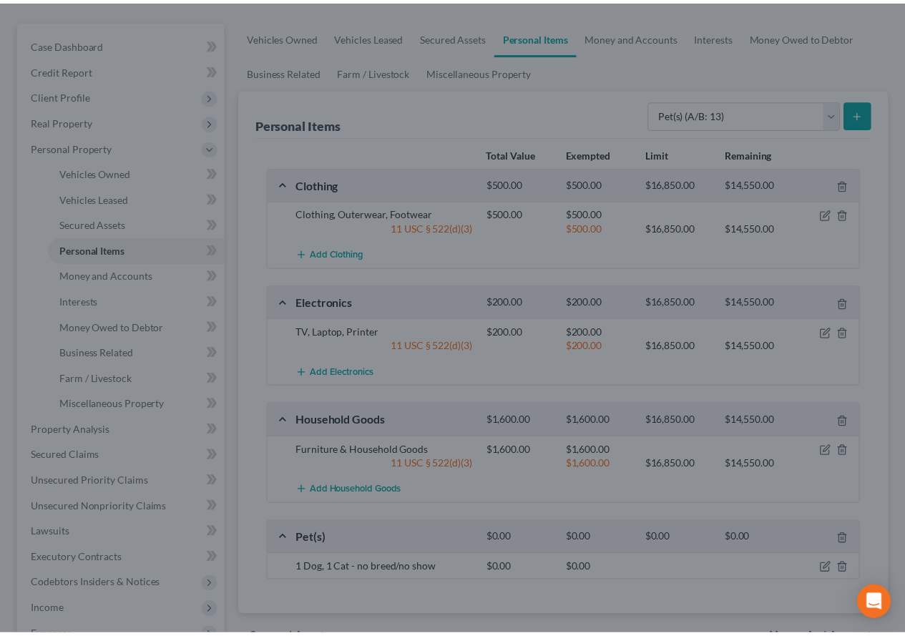
scroll to position [143, 0]
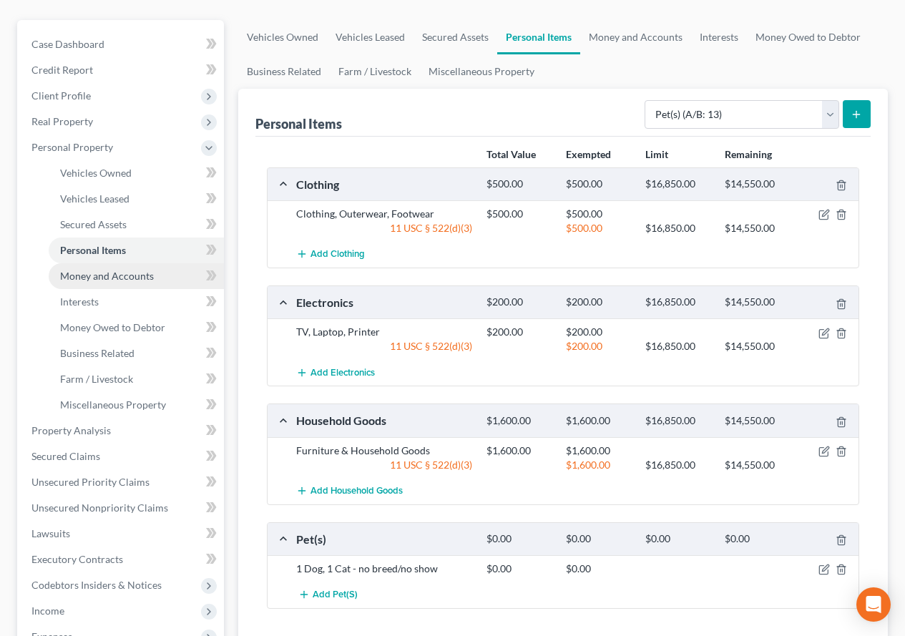
click at [69, 279] on span "Money and Accounts" at bounding box center [107, 276] width 94 height 12
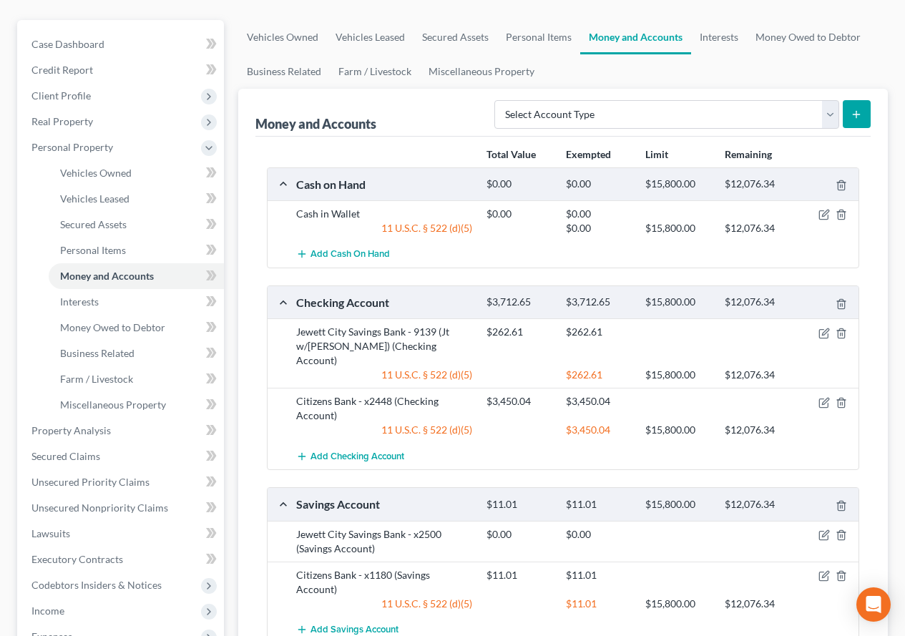
scroll to position [215, 0]
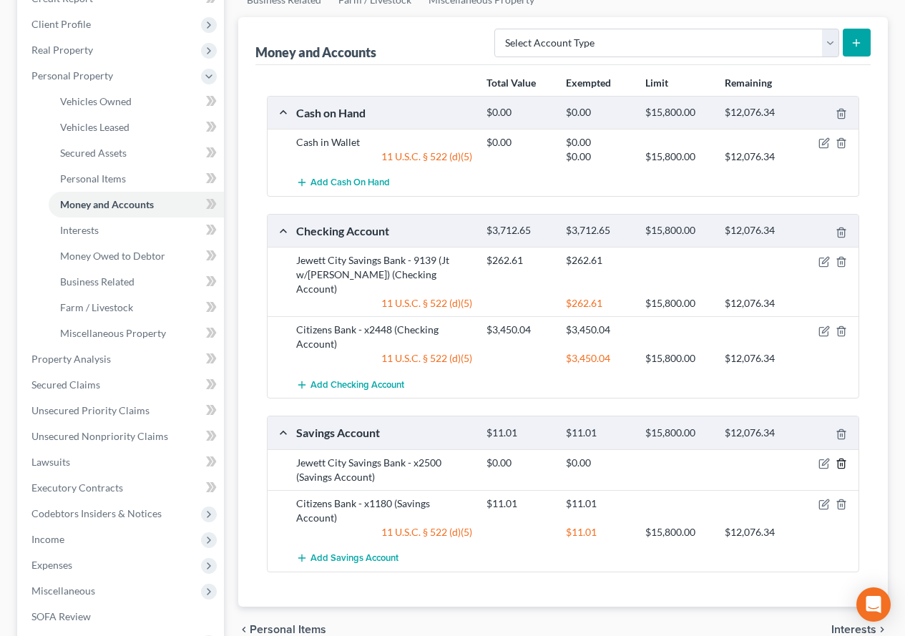
click at [844, 459] on icon "button" at bounding box center [841, 463] width 6 height 9
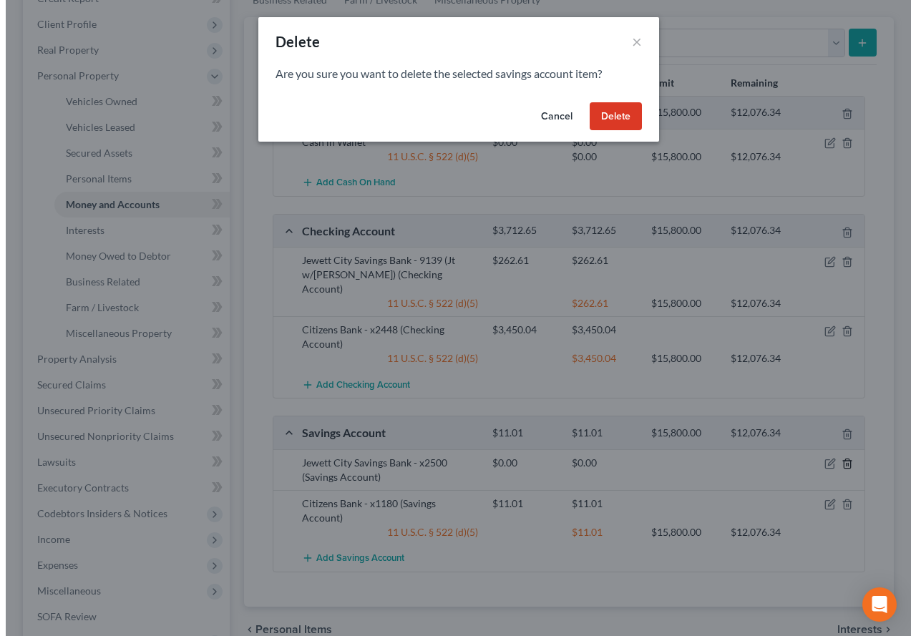
scroll to position [189, 0]
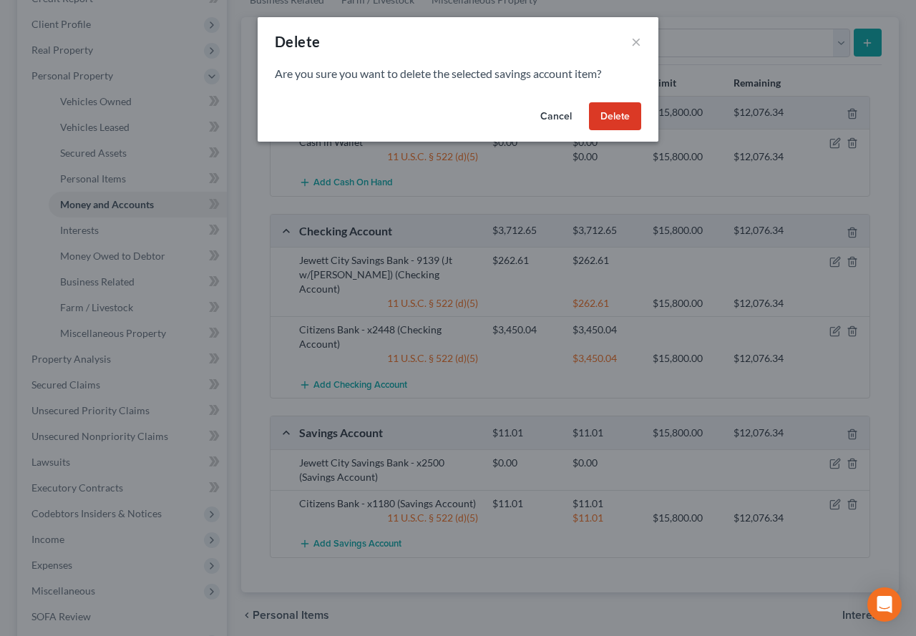
click at [621, 126] on button "Delete" at bounding box center [615, 116] width 52 height 29
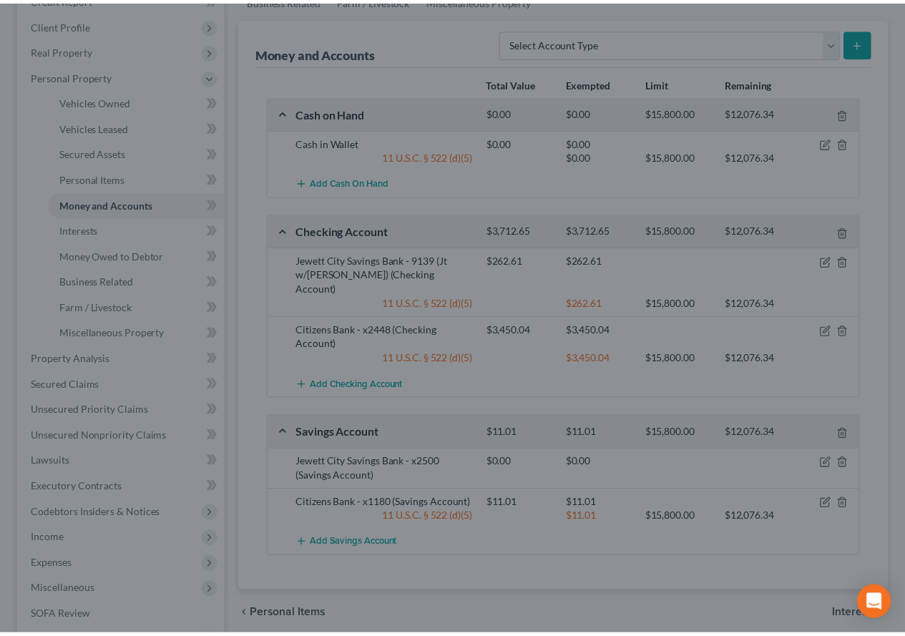
scroll to position [215, 0]
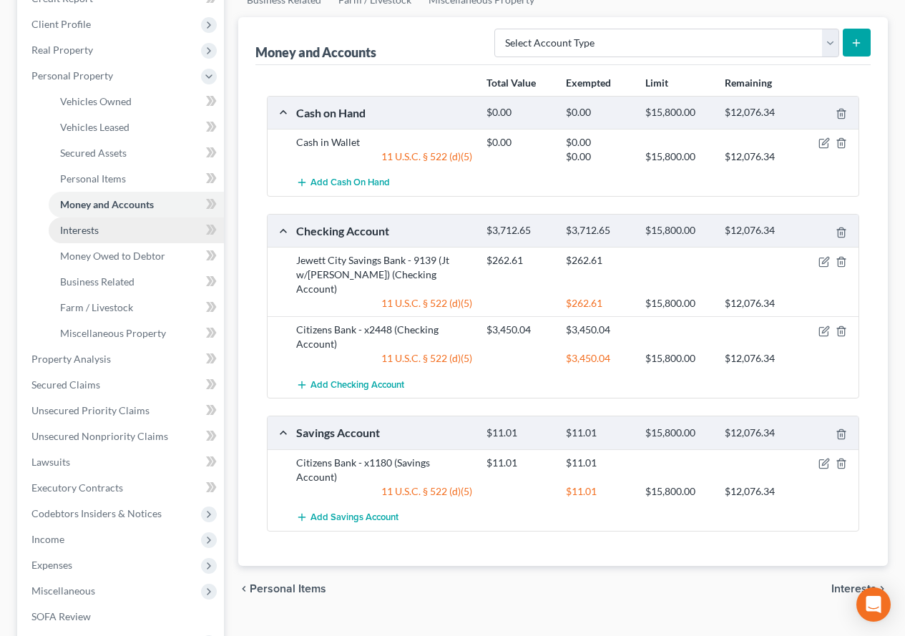
click at [69, 232] on span "Interests" at bounding box center [79, 230] width 39 height 12
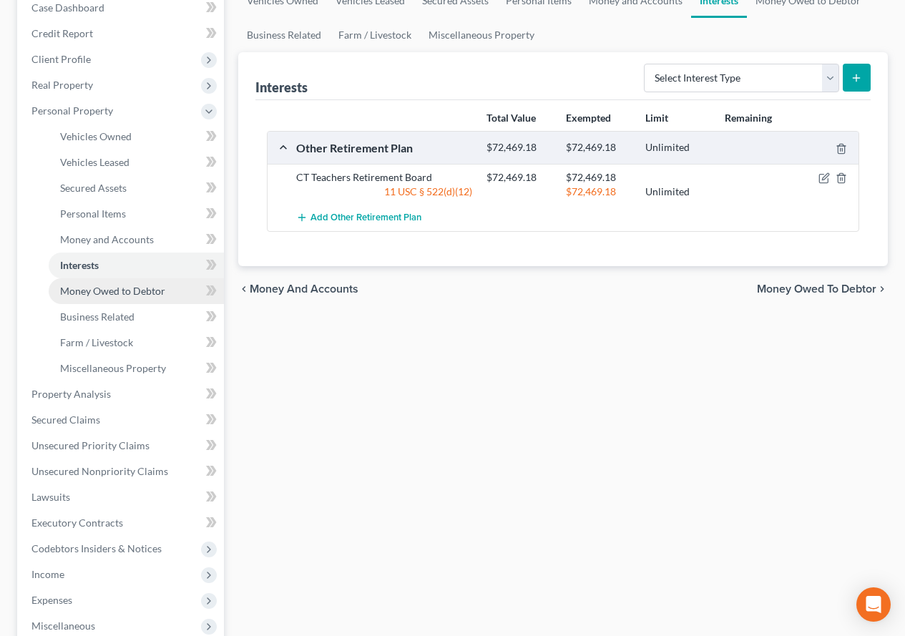
scroll to position [215, 0]
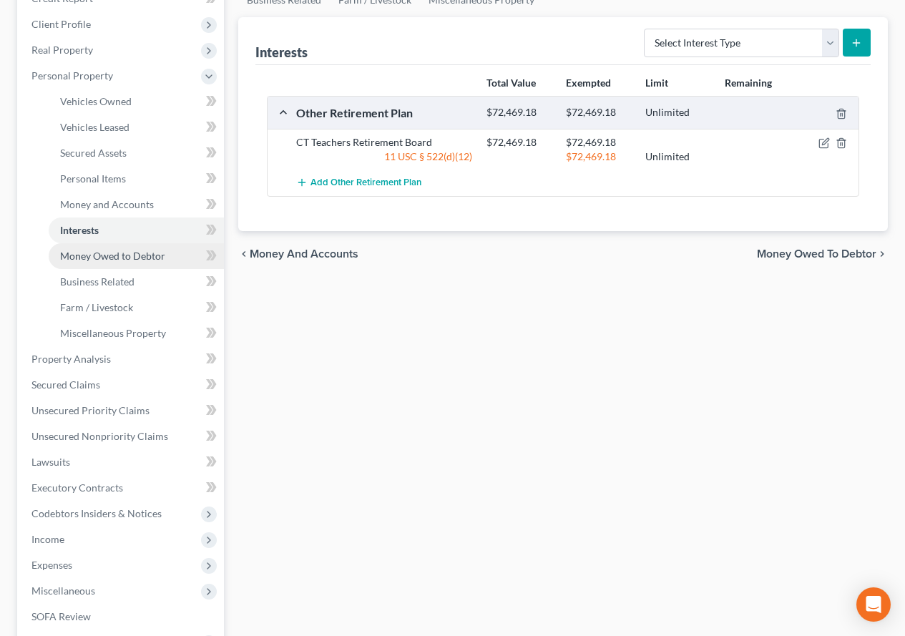
click at [102, 261] on span "Money Owed to Debtor" at bounding box center [112, 256] width 105 height 12
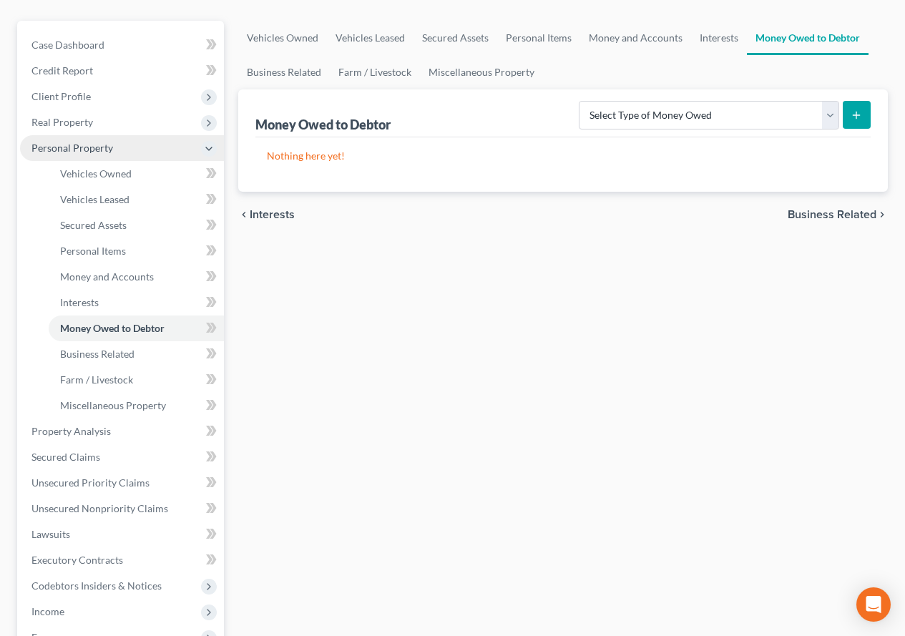
scroll to position [143, 0]
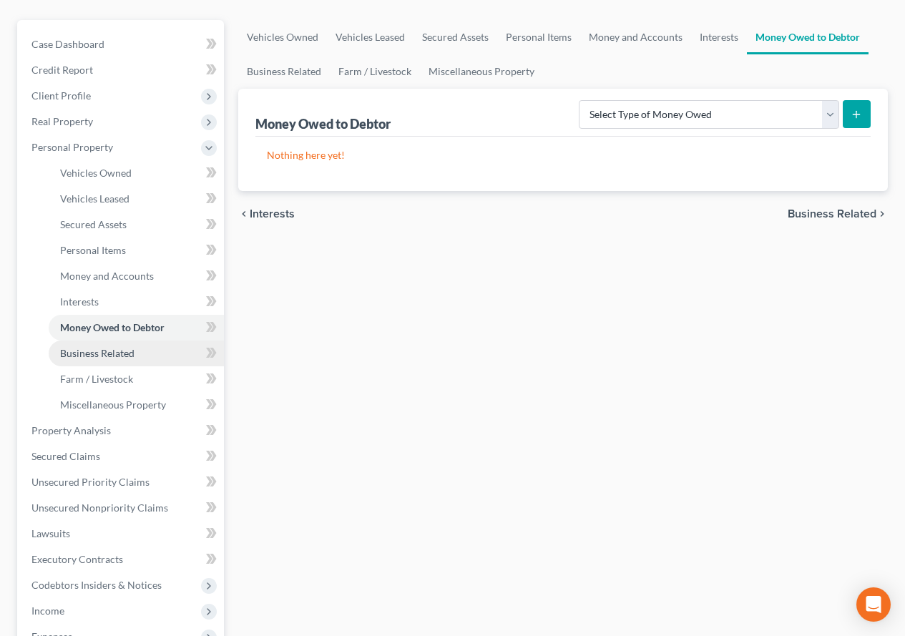
click at [93, 354] on span "Business Related" at bounding box center [97, 353] width 74 height 12
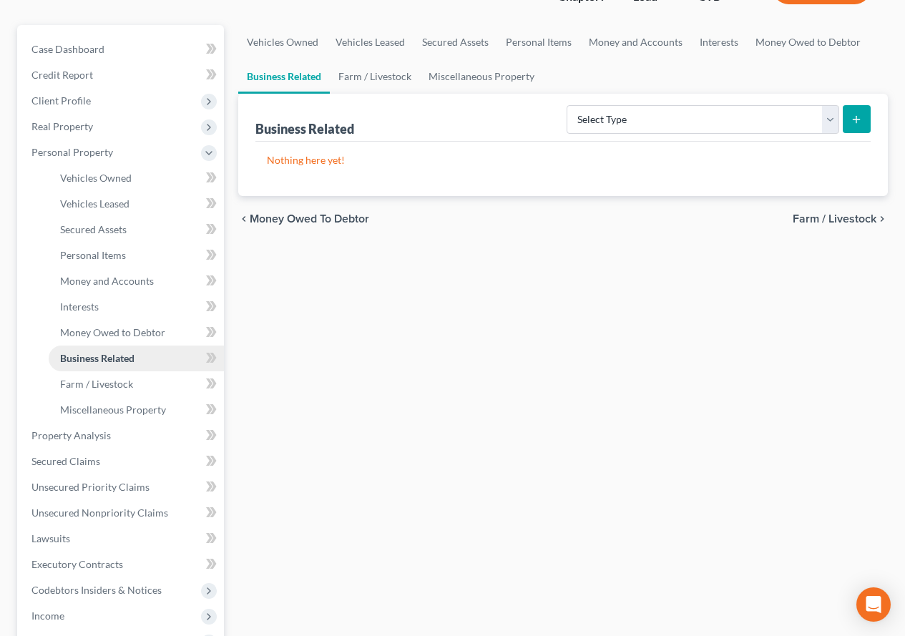
scroll to position [143, 0]
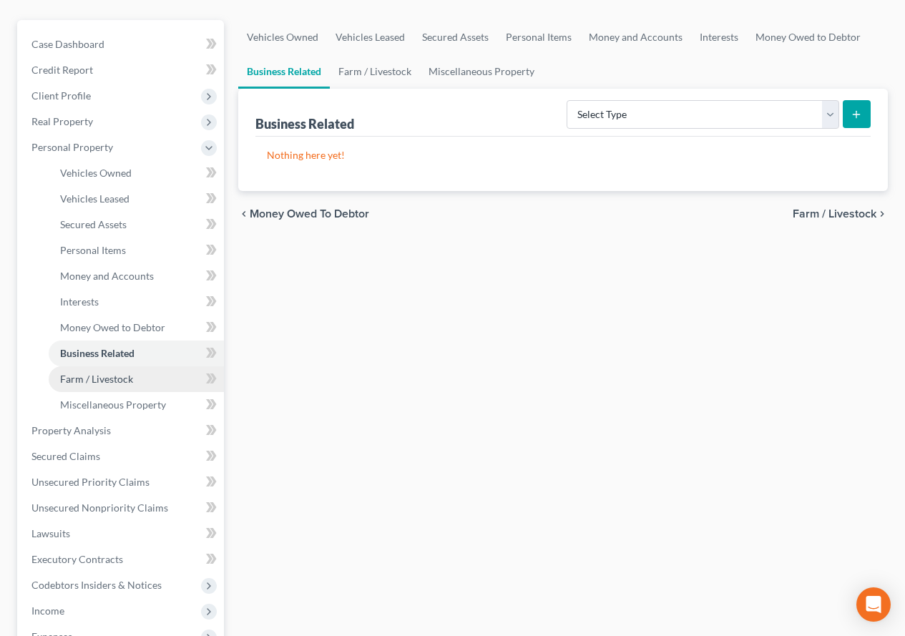
click at [87, 381] on span "Farm / Livestock" at bounding box center [96, 379] width 73 height 12
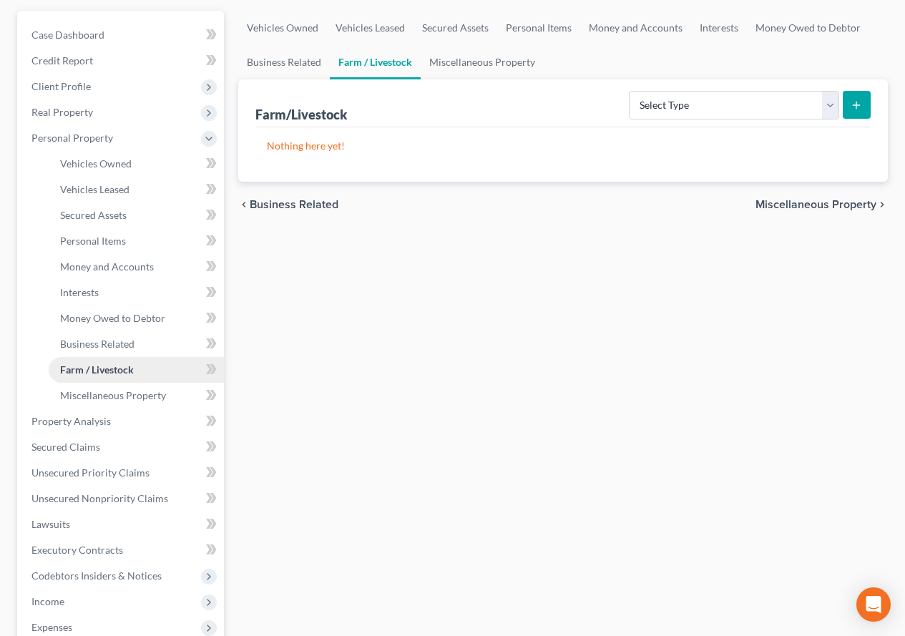
scroll to position [215, 0]
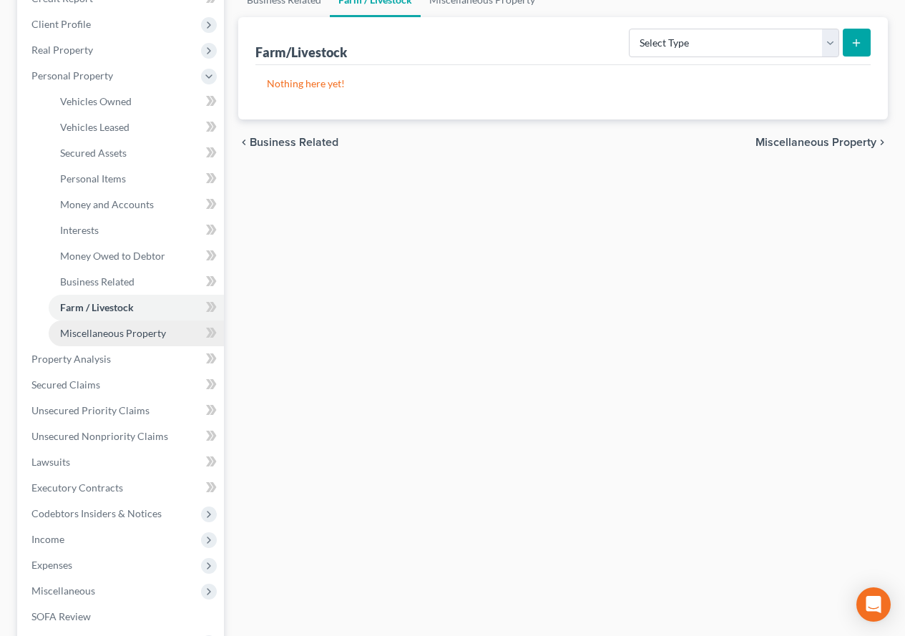
click at [92, 337] on span "Miscellaneous Property" at bounding box center [113, 333] width 106 height 12
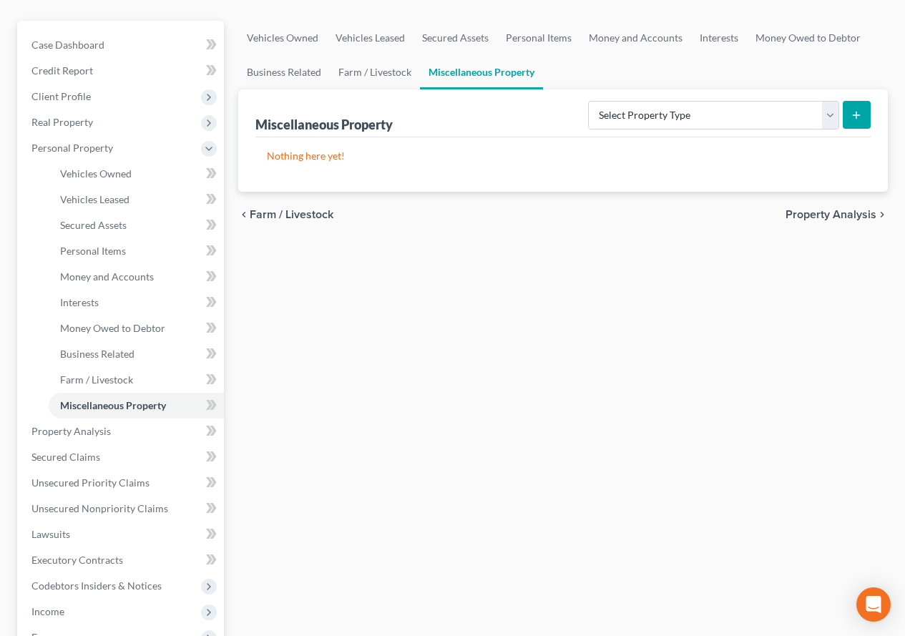
scroll to position [215, 0]
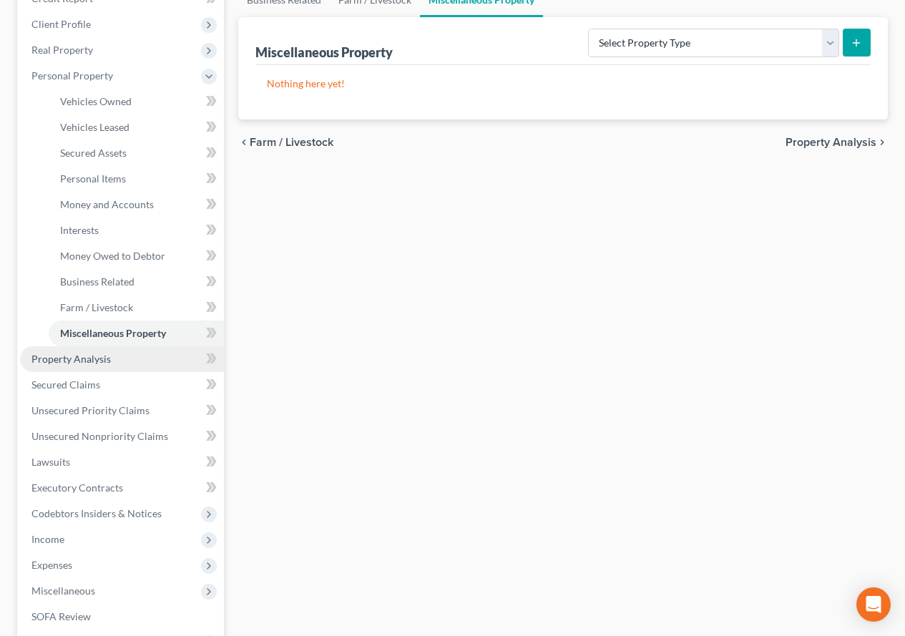
click at [79, 361] on span "Property Analysis" at bounding box center [70, 359] width 79 height 12
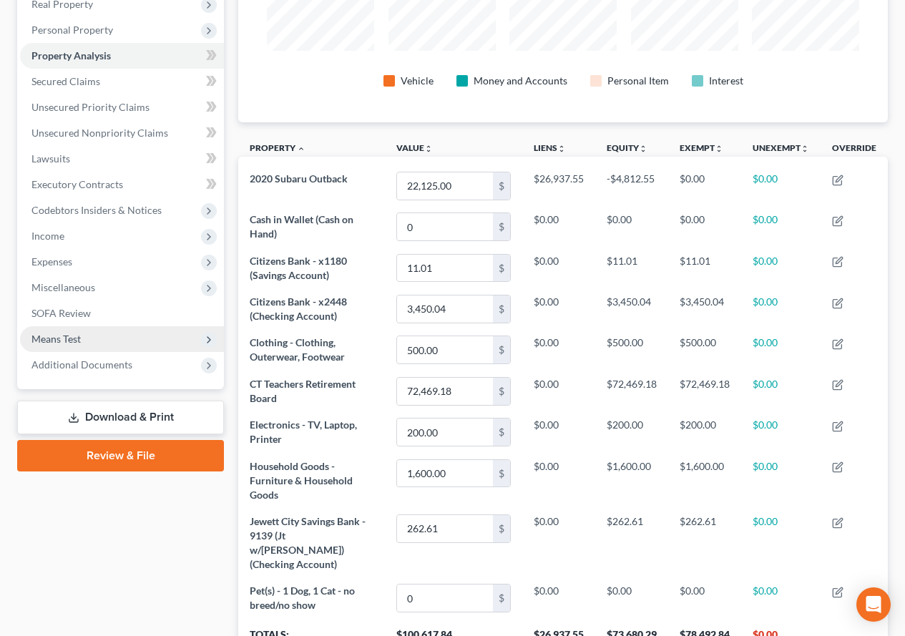
scroll to position [286, 0]
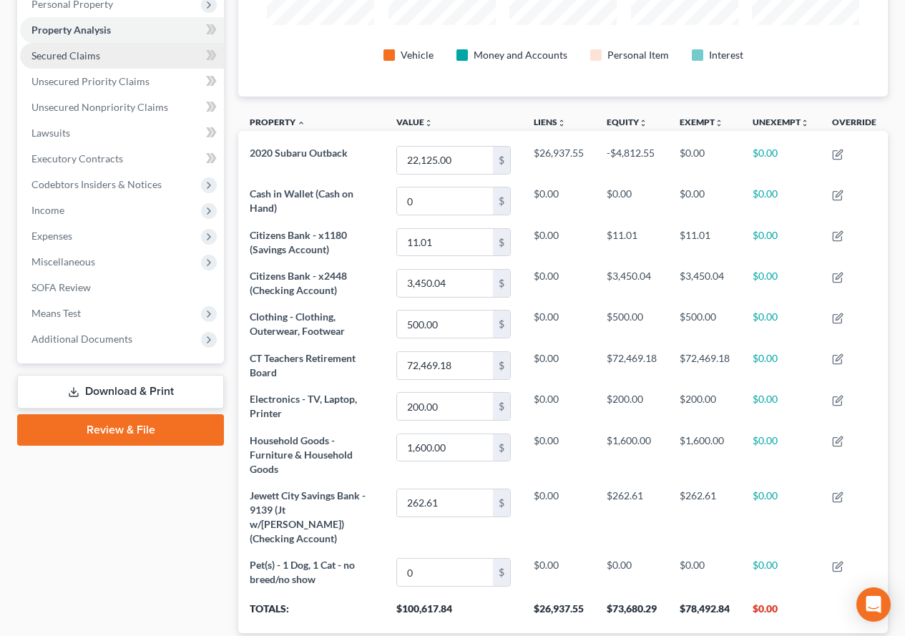
click at [87, 59] on span "Secured Claims" at bounding box center [65, 55] width 69 height 12
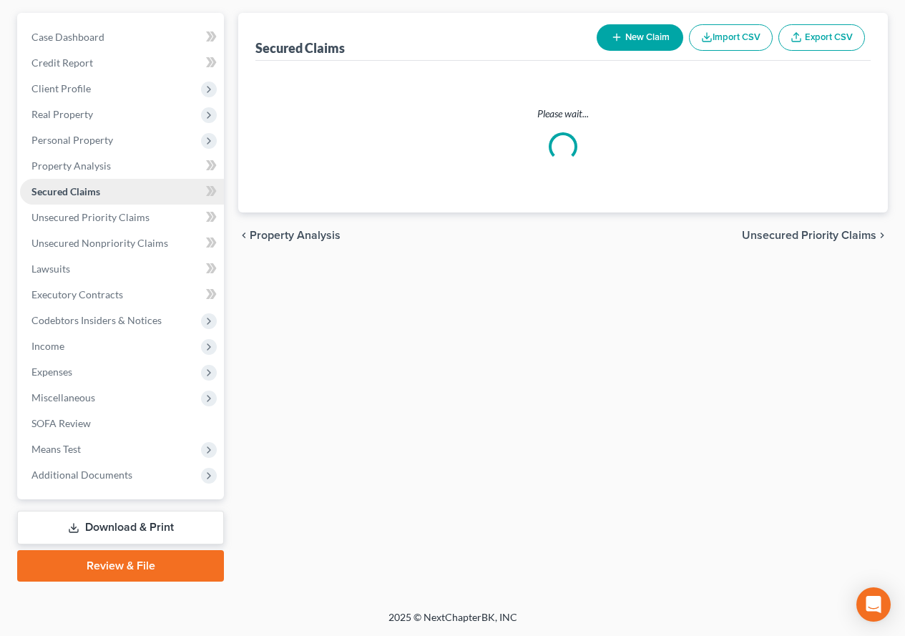
scroll to position [97, 0]
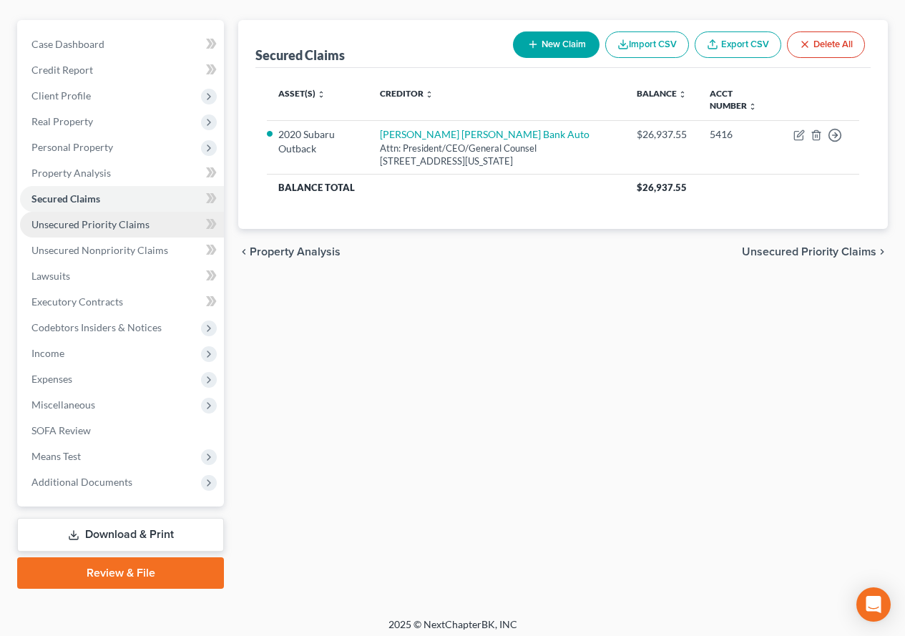
click at [73, 223] on span "Unsecured Priority Claims" at bounding box center [90, 224] width 118 height 12
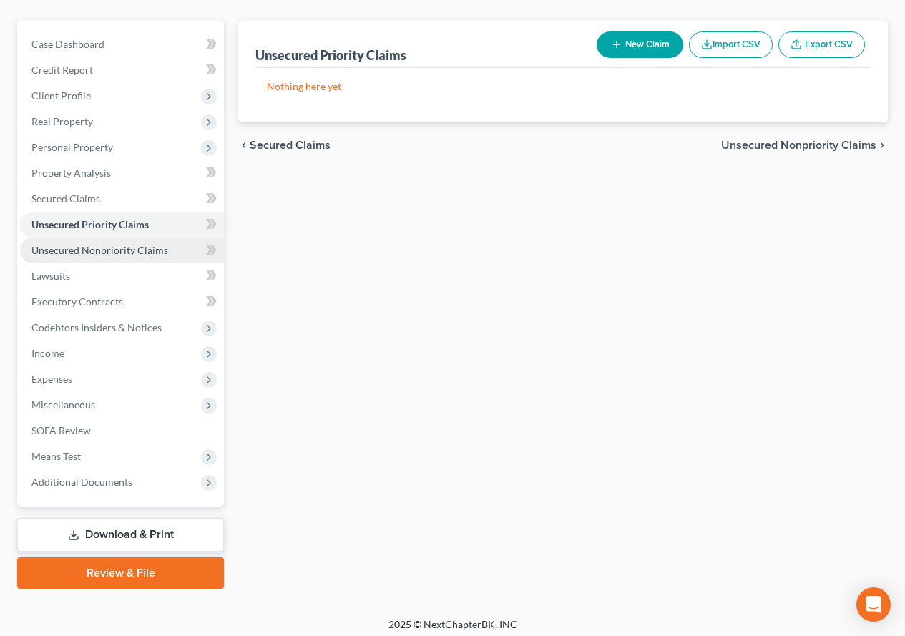
click at [71, 251] on span "Unsecured Nonpriority Claims" at bounding box center [99, 250] width 137 height 12
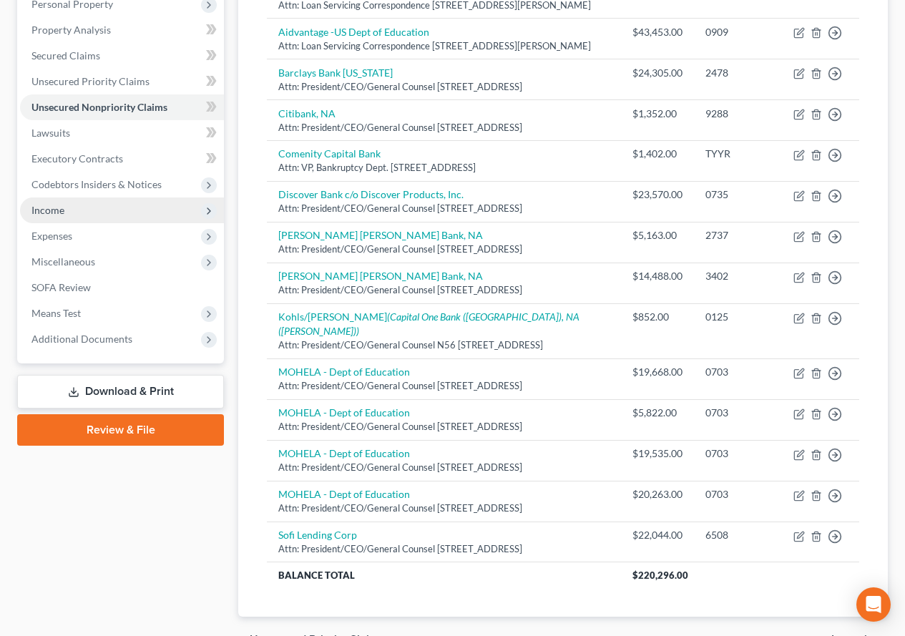
click at [47, 216] on span "Income" at bounding box center [122, 211] width 204 height 26
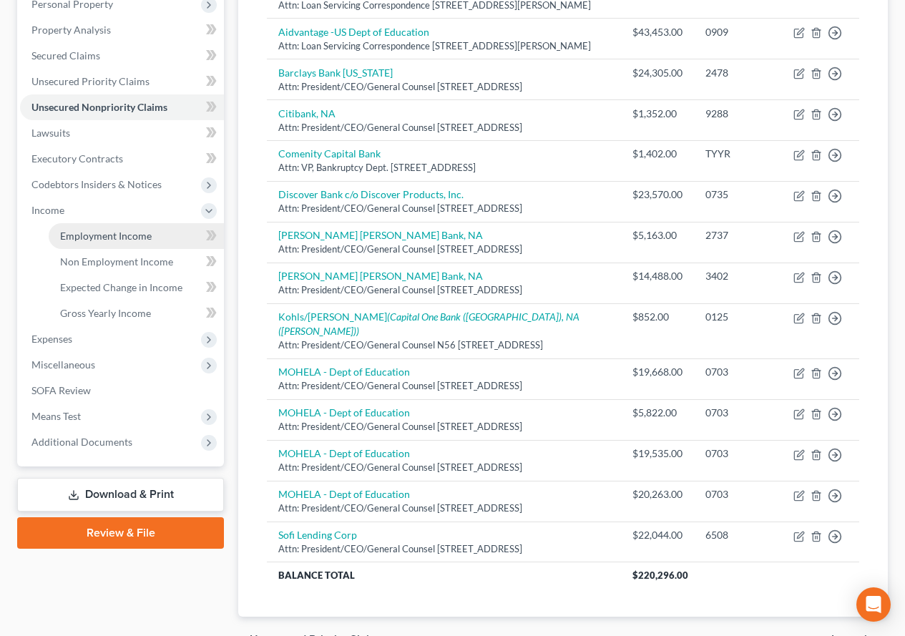
click at [78, 245] on link "Employment Income" at bounding box center [136, 236] width 175 height 26
